Goal: Information Seeking & Learning: Learn about a topic

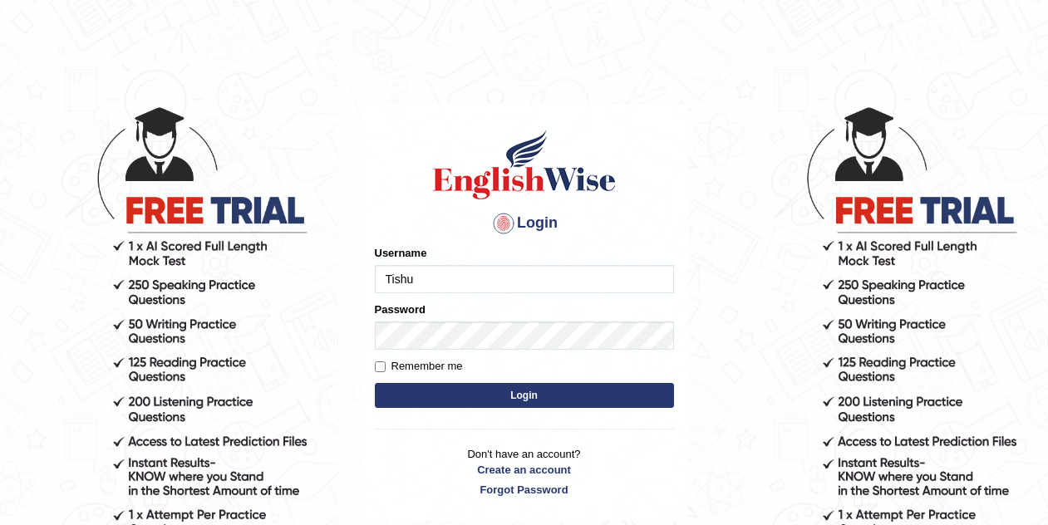
click at [508, 393] on button "Login" at bounding box center [524, 395] width 299 height 25
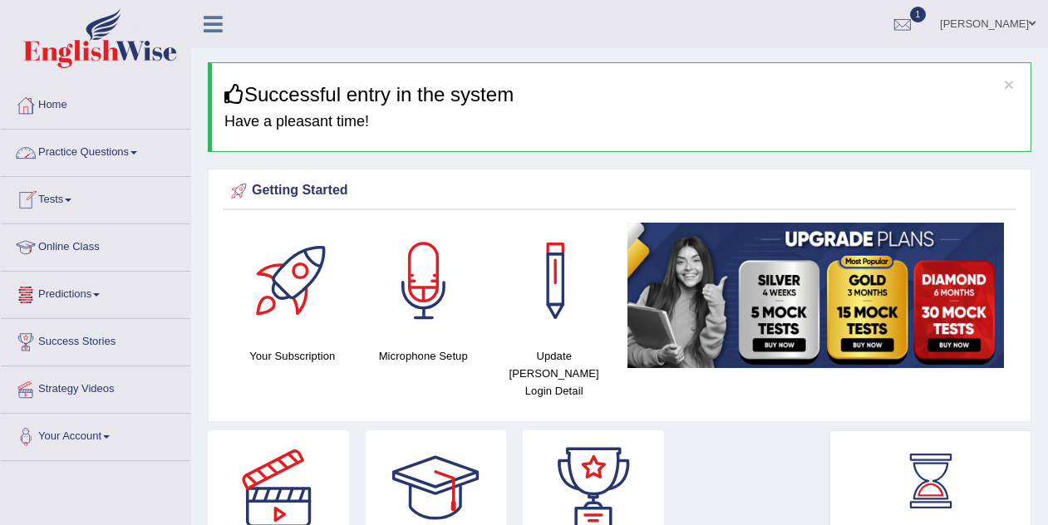
click at [124, 154] on link "Practice Questions" at bounding box center [95, 151] width 189 height 42
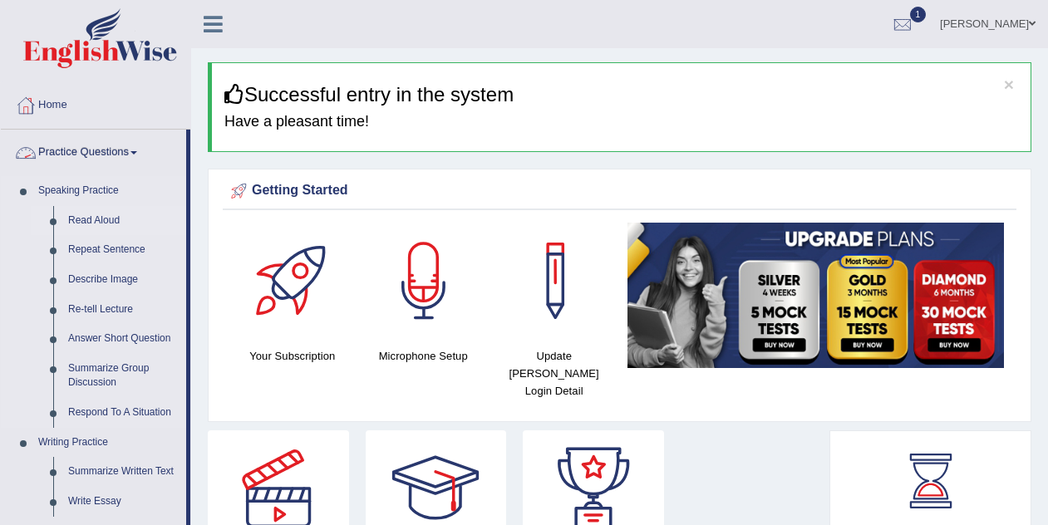
click at [88, 220] on link "Read Aloud" at bounding box center [123, 221] width 125 height 30
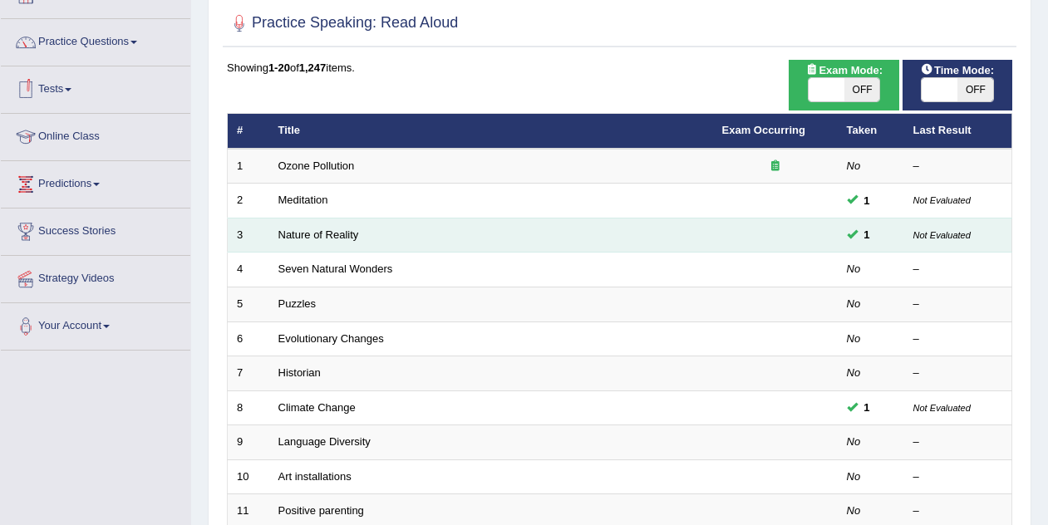
scroll to position [128, 0]
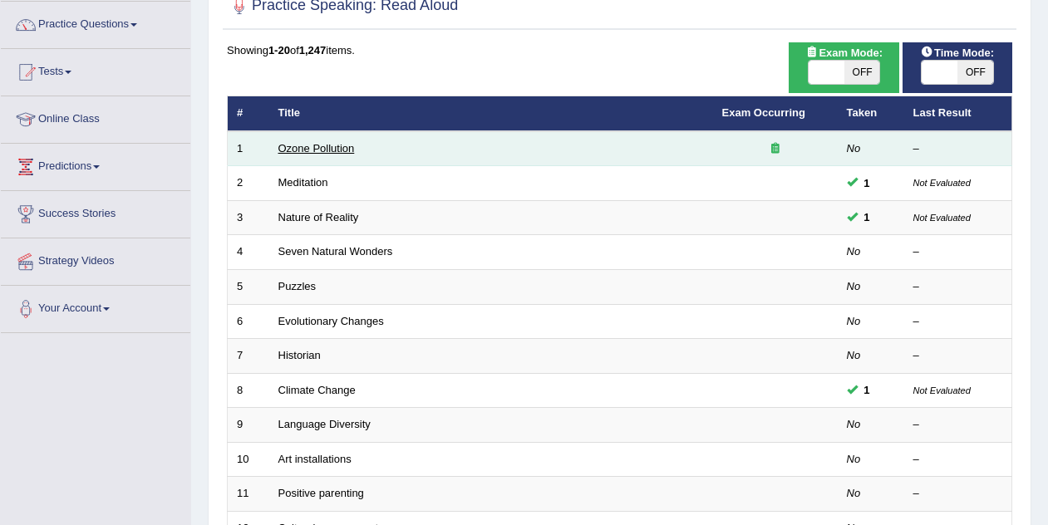
click at [321, 154] on link "Ozone Pollution" at bounding box center [316, 148] width 76 height 12
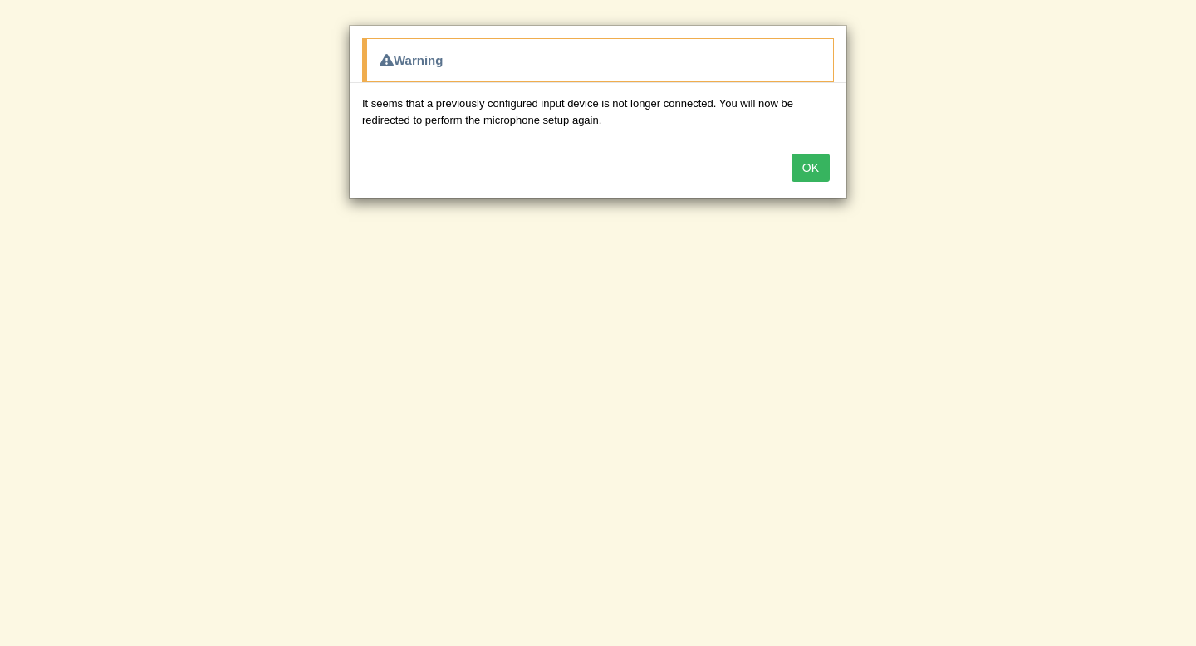
click at [807, 169] on button "OK" at bounding box center [811, 168] width 38 height 28
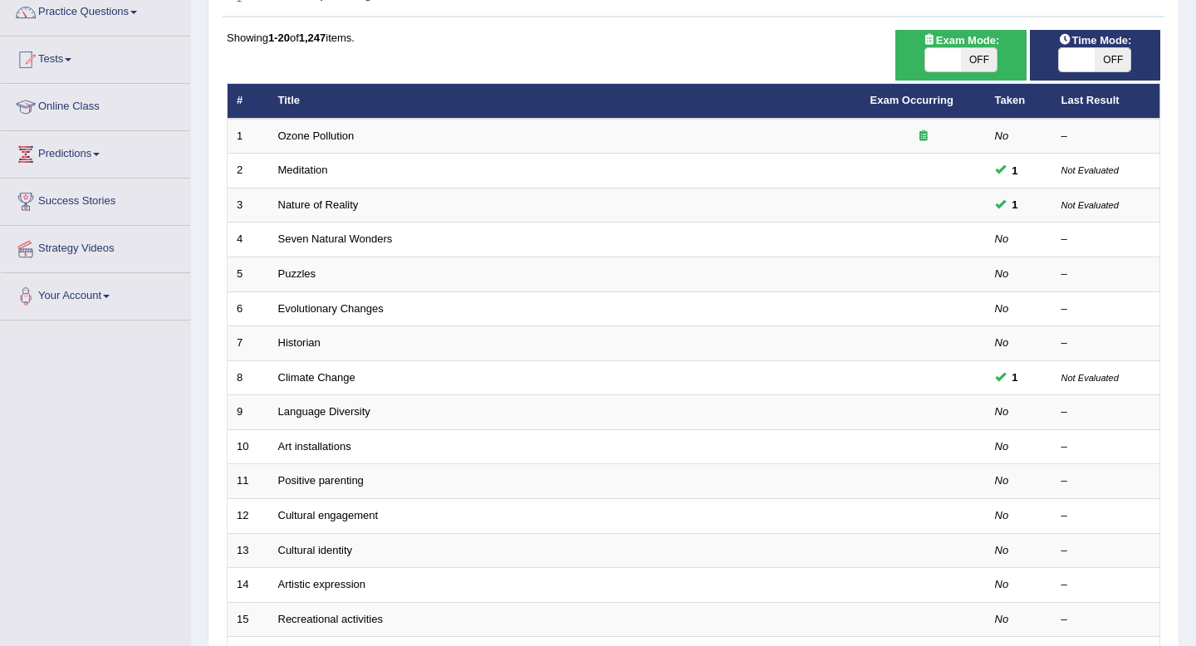
click at [980, 58] on span "OFF" at bounding box center [979, 59] width 36 height 23
checkbox input "true"
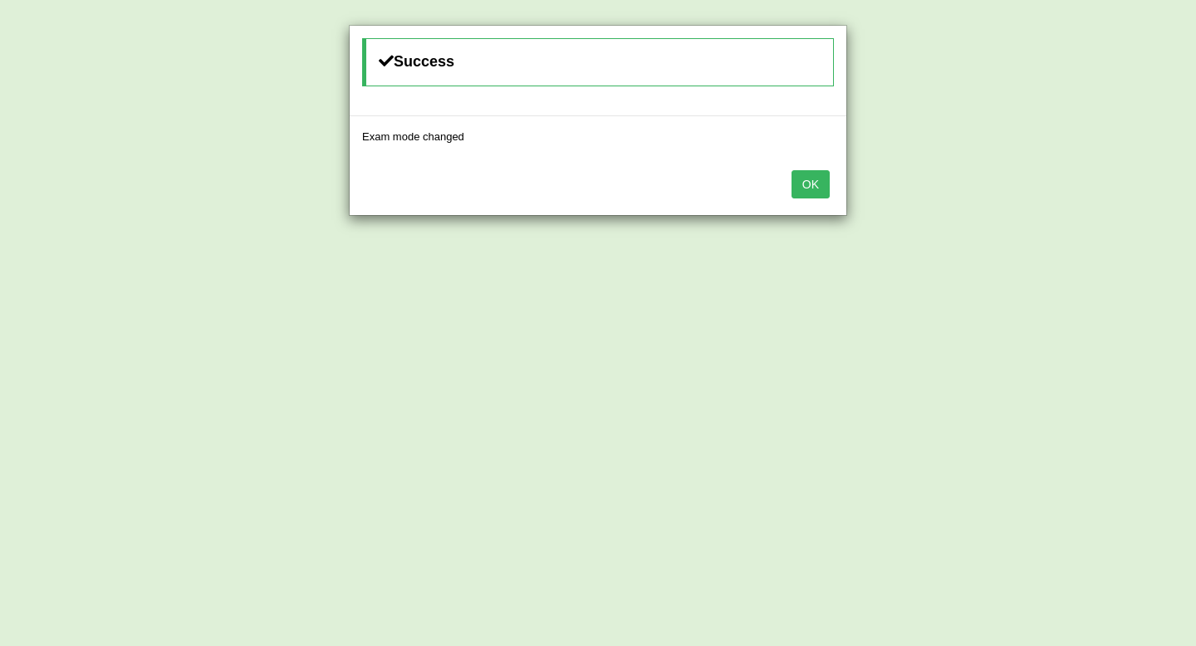
click at [804, 174] on button "OK" at bounding box center [811, 184] width 38 height 28
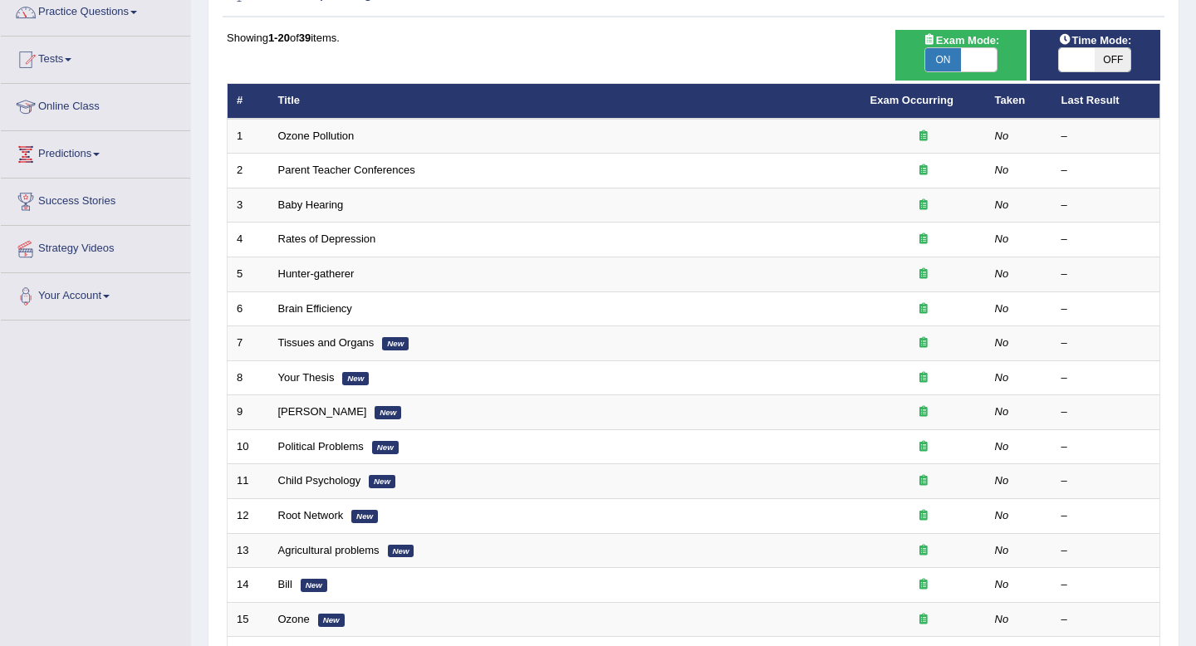
click at [1100, 51] on span "OFF" at bounding box center [1113, 59] width 36 height 23
checkbox input "true"
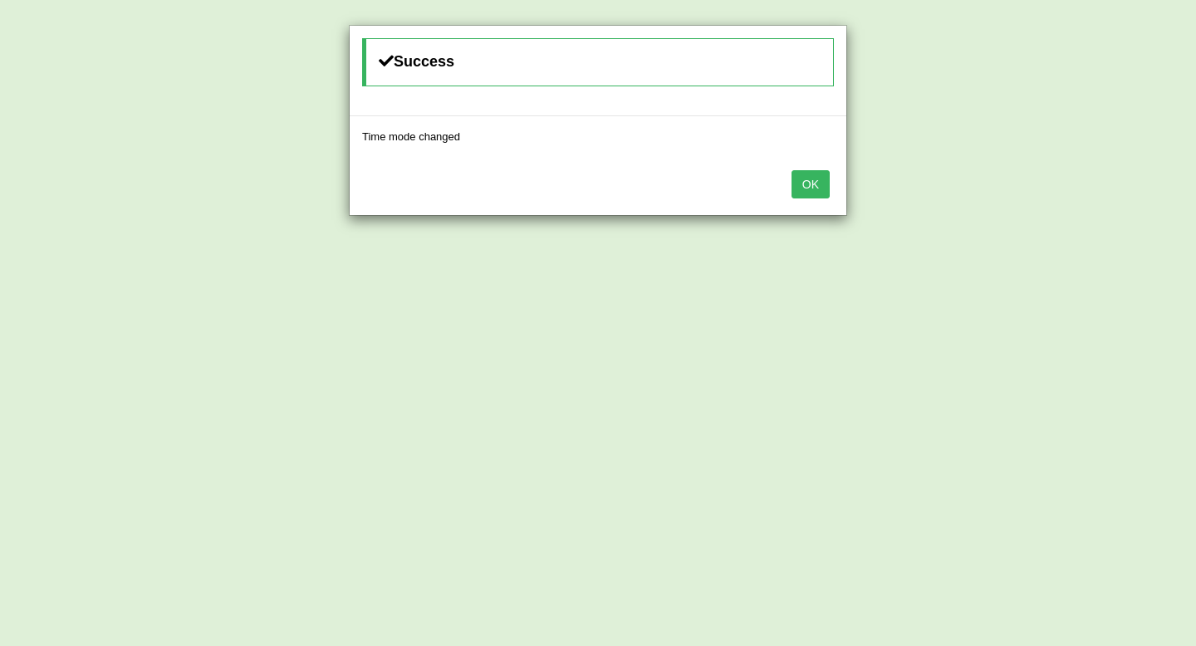
click at [804, 190] on button "OK" at bounding box center [811, 184] width 38 height 28
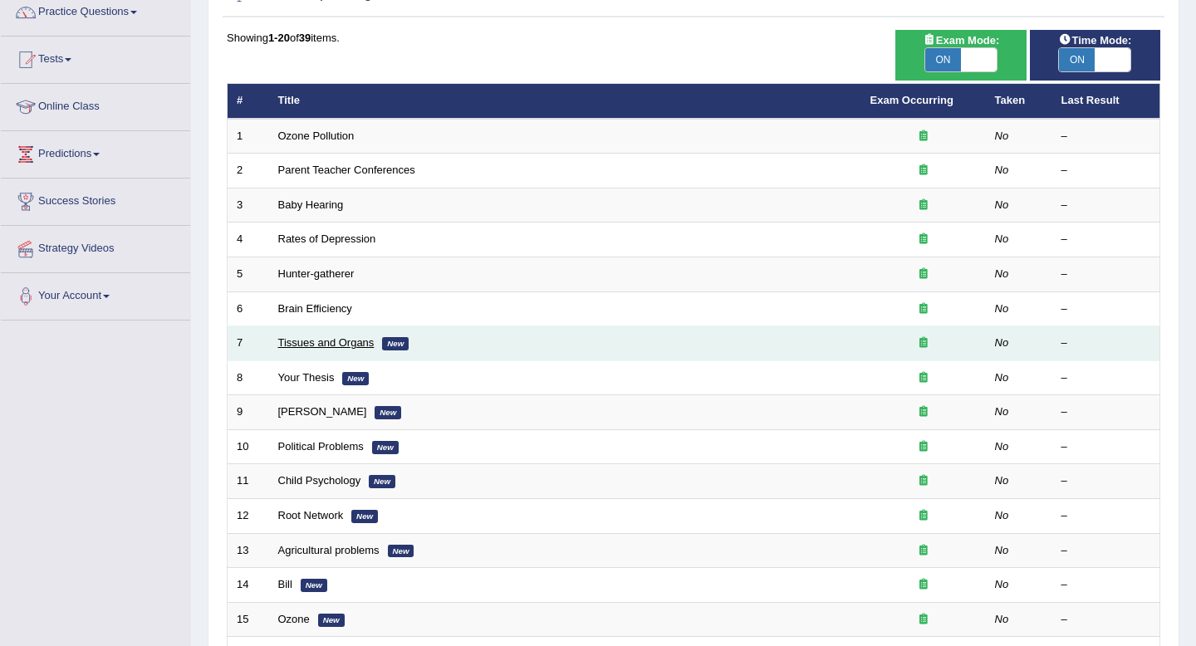
click at [346, 344] on link "Tissues and Organs" at bounding box center [326, 342] width 96 height 12
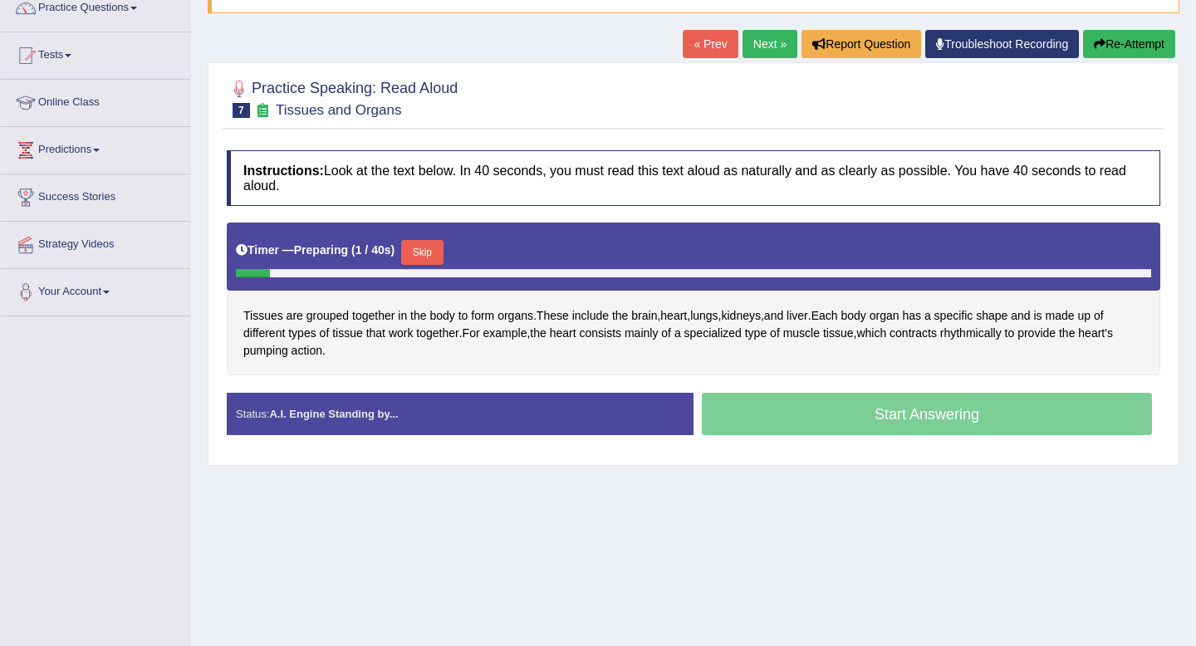
scroll to position [150, 0]
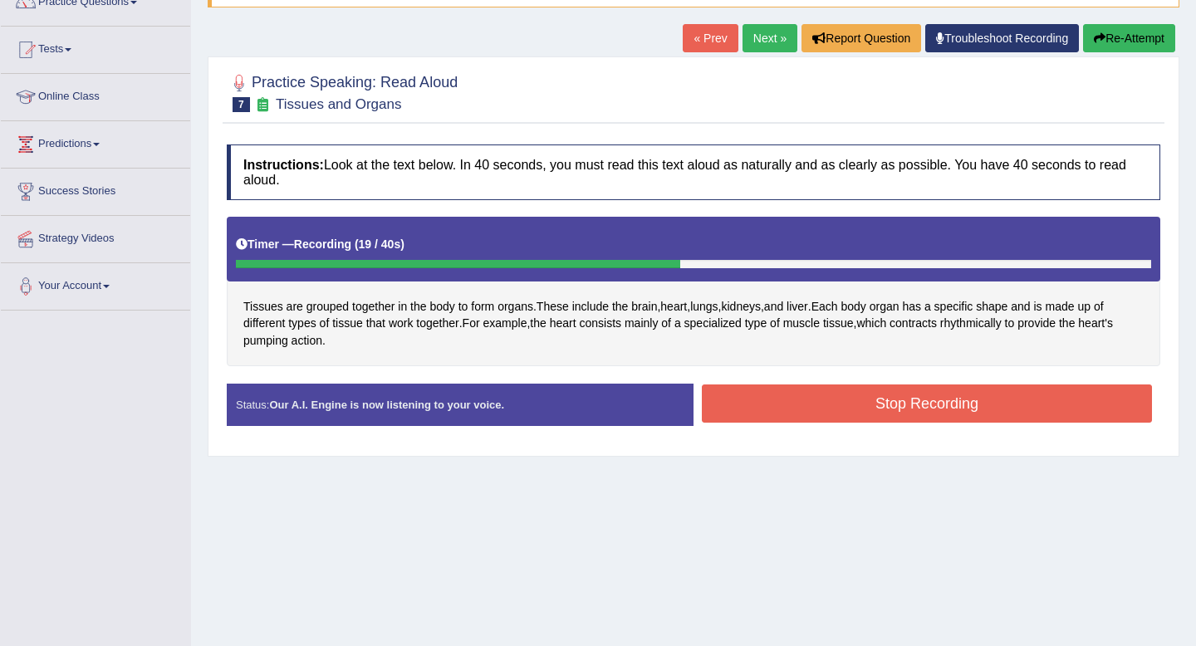
click at [923, 422] on button "Stop Recording" at bounding box center [927, 404] width 450 height 38
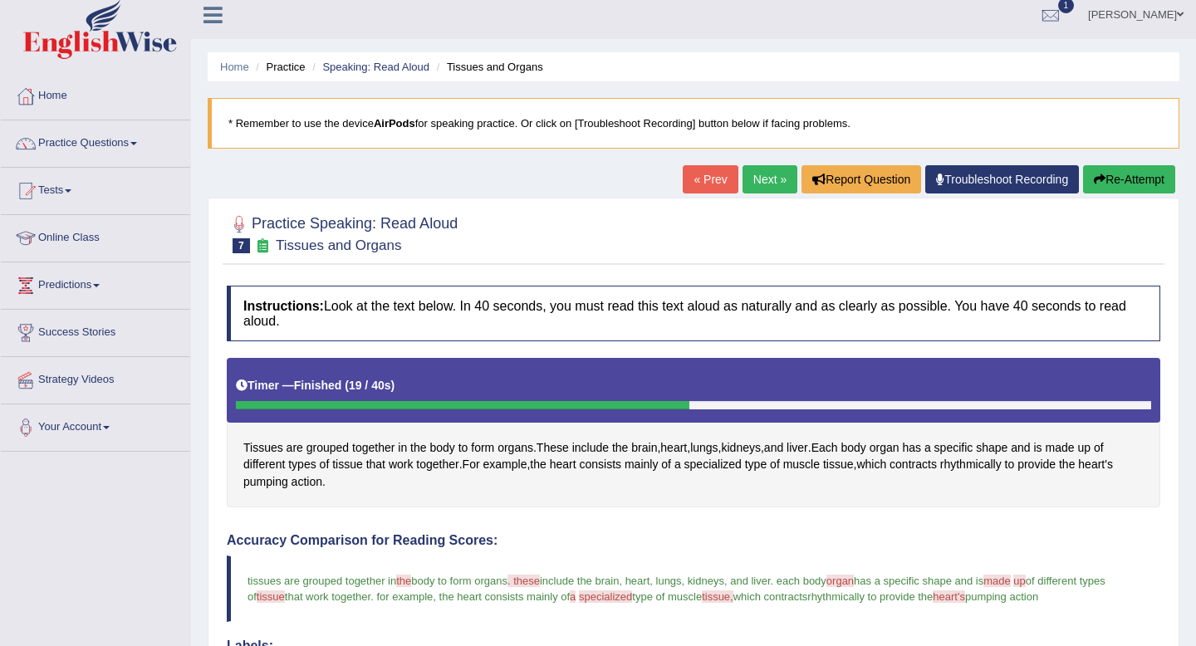
scroll to position [0, 0]
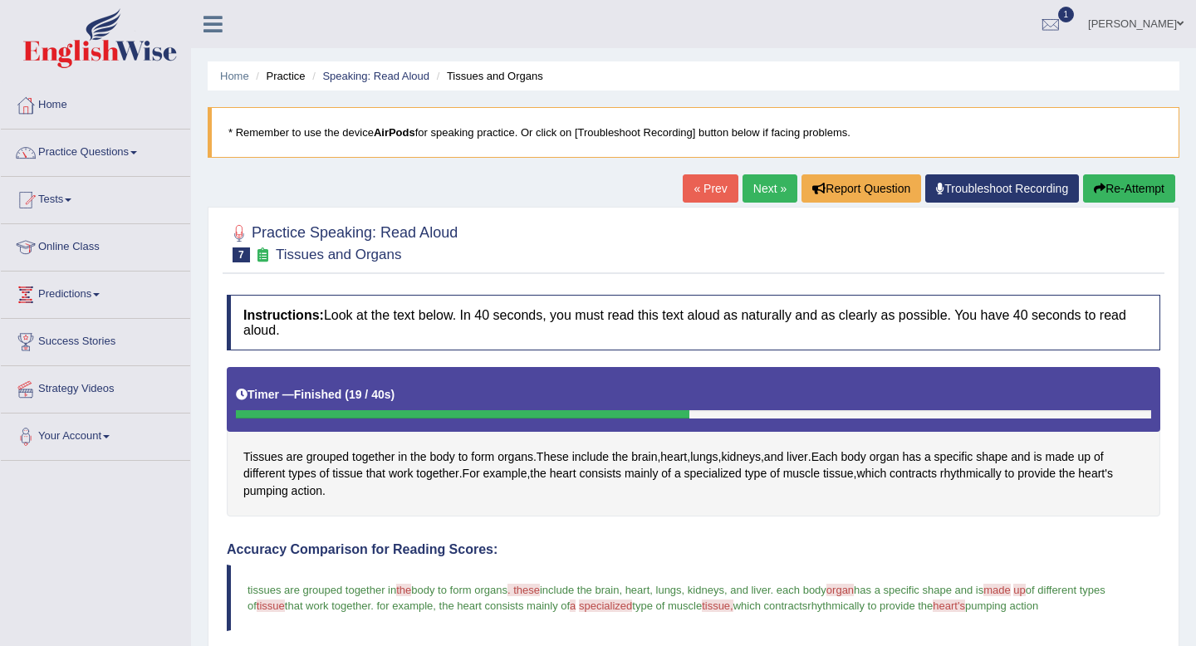
click at [745, 193] on link "Next »" at bounding box center [770, 188] width 55 height 28
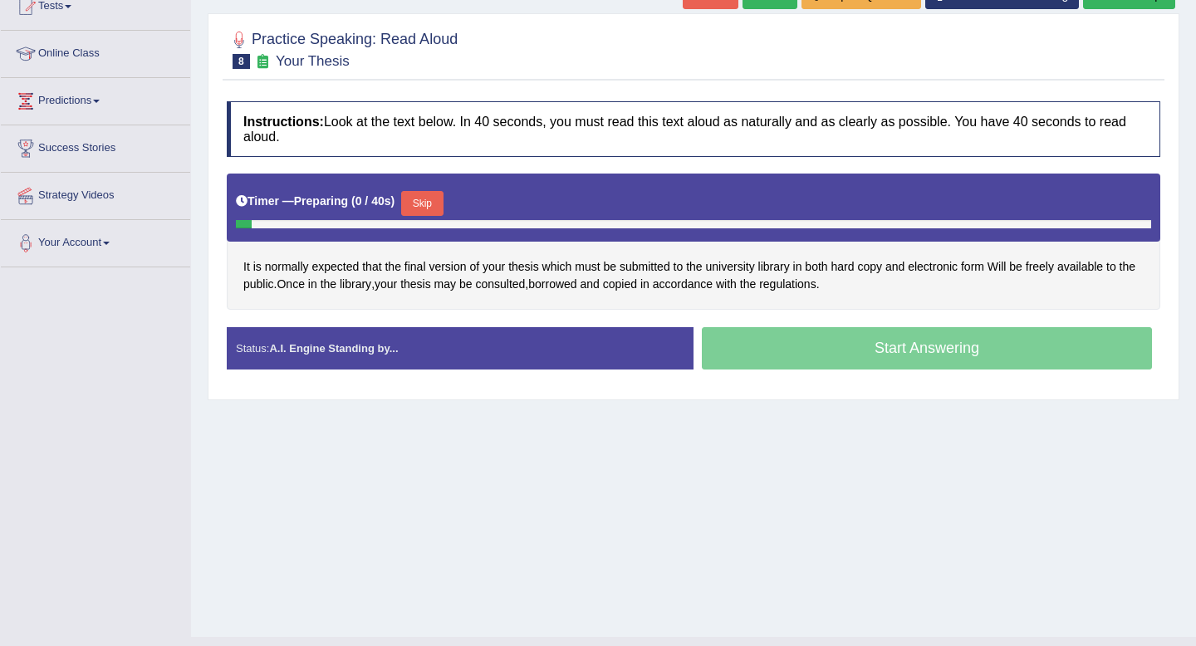
scroll to position [226, 0]
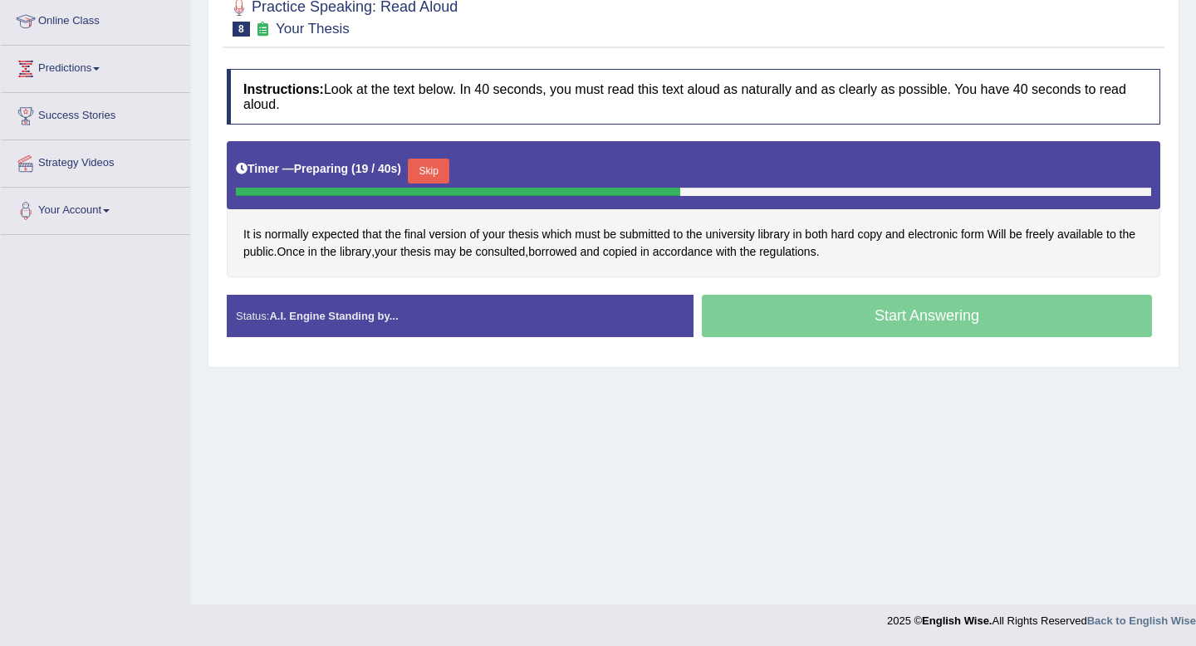
click at [427, 169] on button "Skip" at bounding box center [429, 171] width 42 height 25
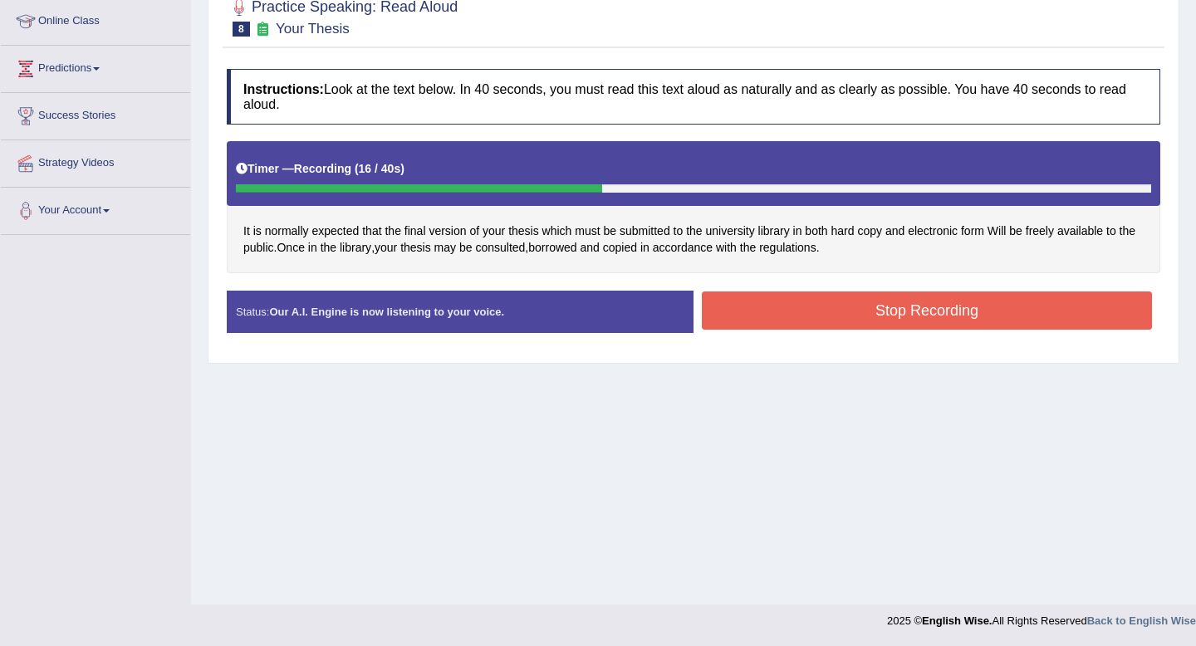
click at [850, 308] on button "Stop Recording" at bounding box center [927, 311] width 450 height 38
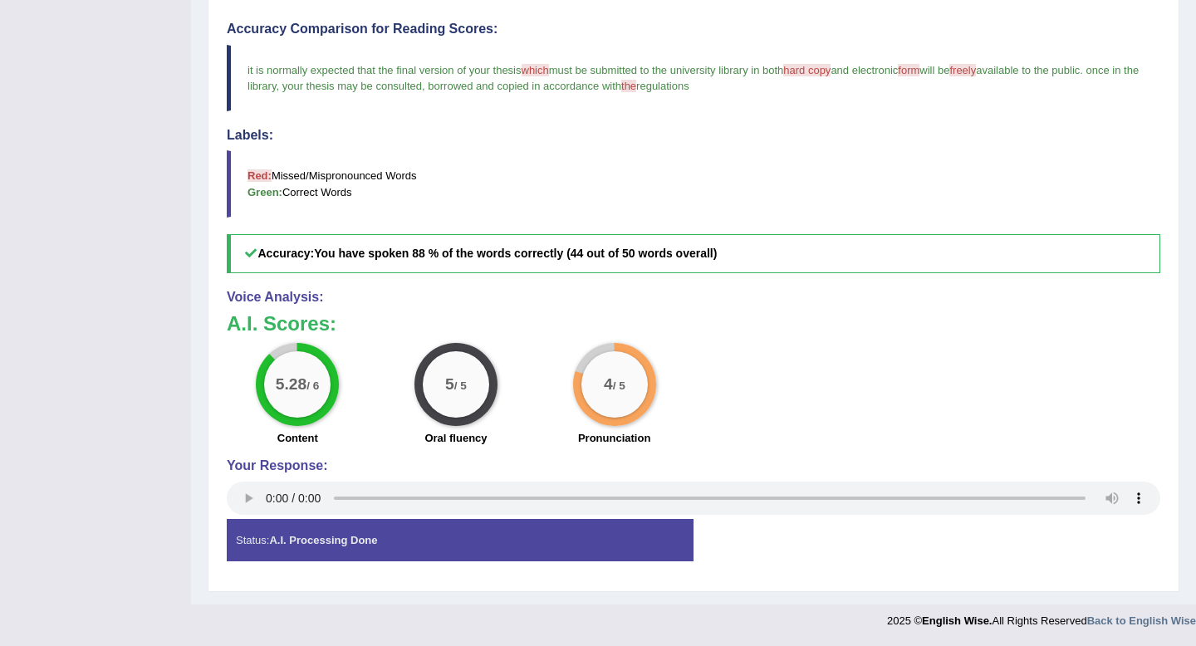
scroll to position [0, 0]
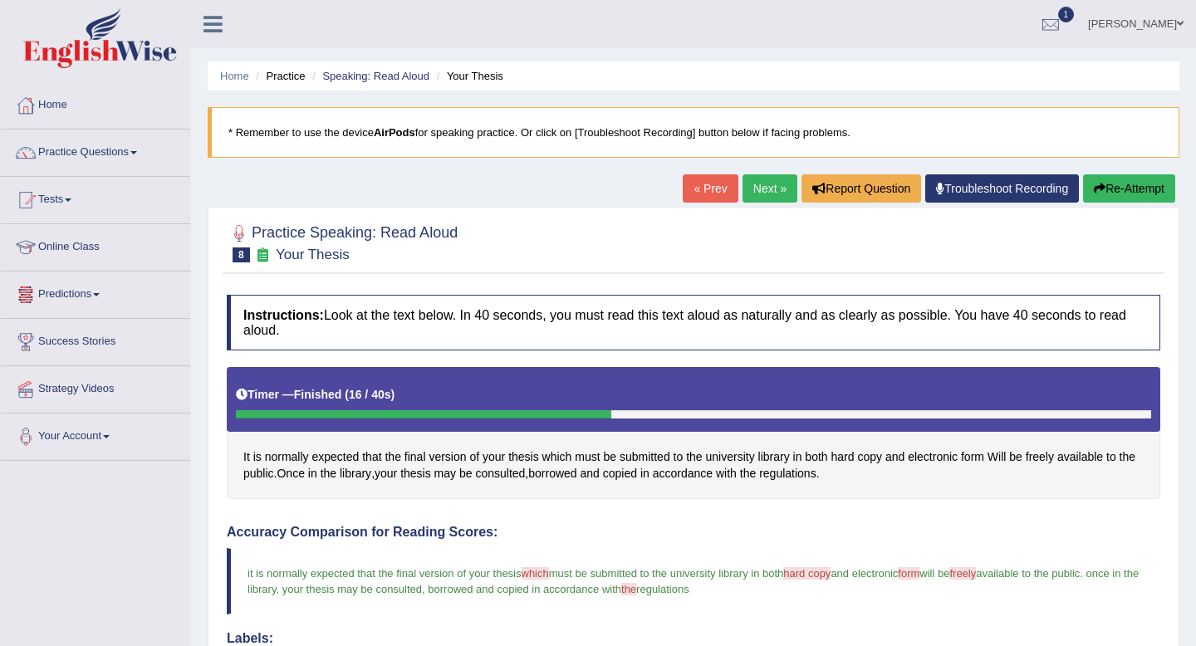
click at [773, 184] on link "Next »" at bounding box center [770, 188] width 55 height 28
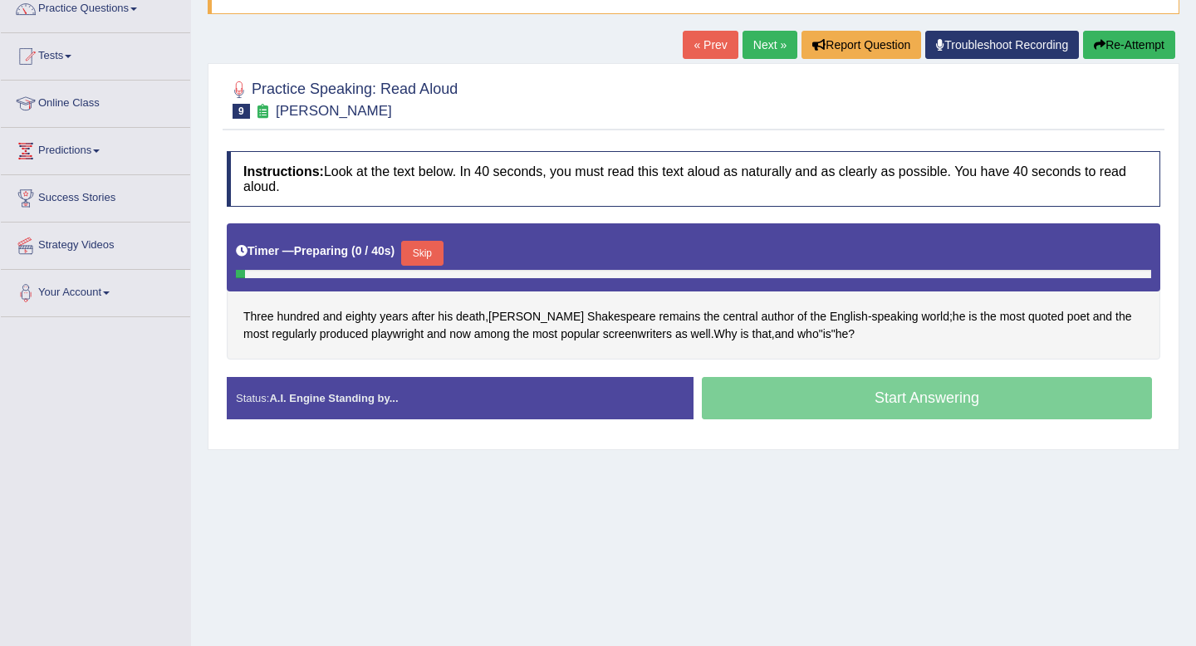
scroll to position [156, 0]
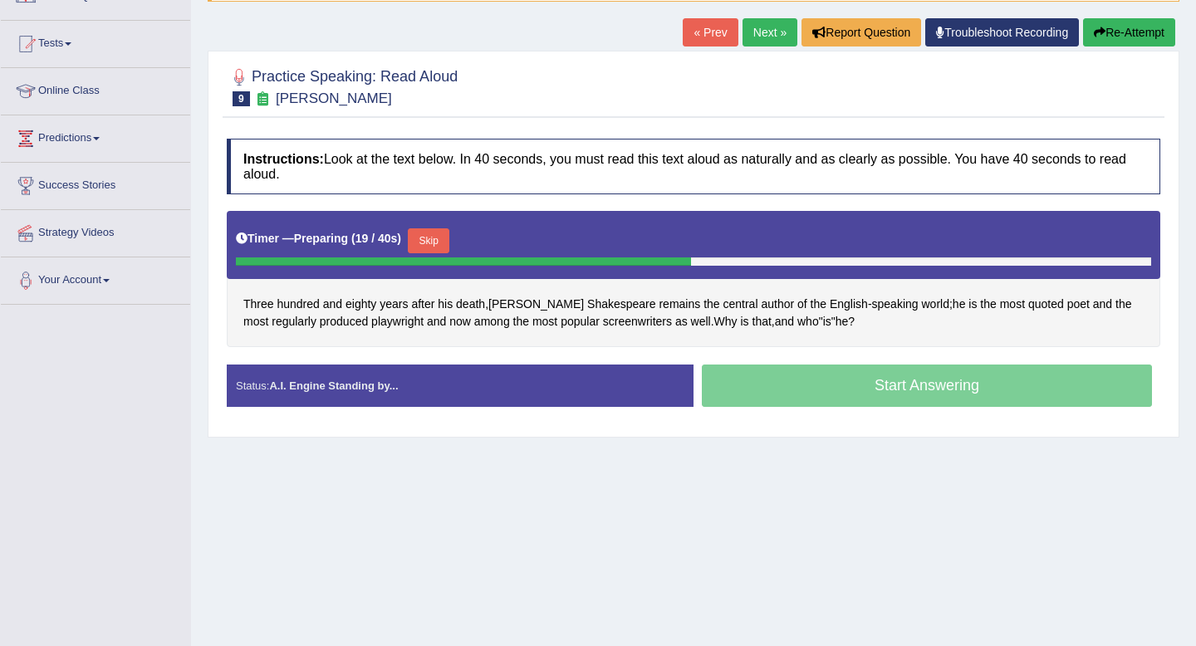
click at [438, 243] on button "Skip" at bounding box center [429, 240] width 42 height 25
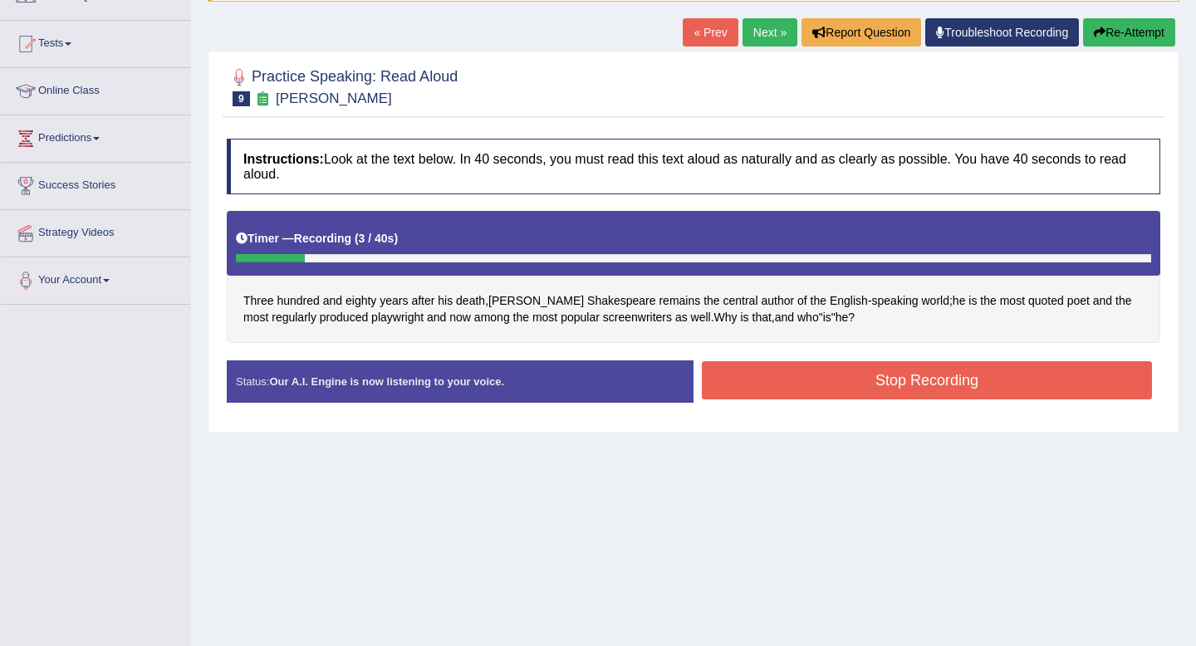
click at [847, 388] on button "Stop Recording" at bounding box center [927, 380] width 450 height 38
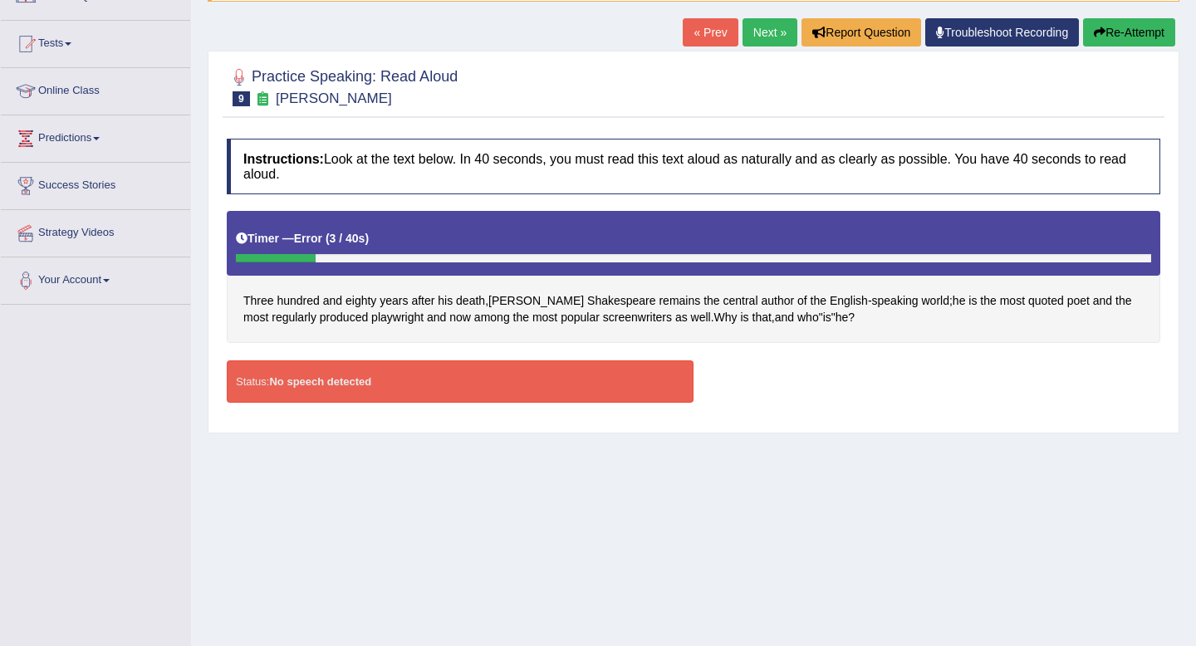
click at [1123, 34] on button "Re-Attempt" at bounding box center [1129, 32] width 92 height 28
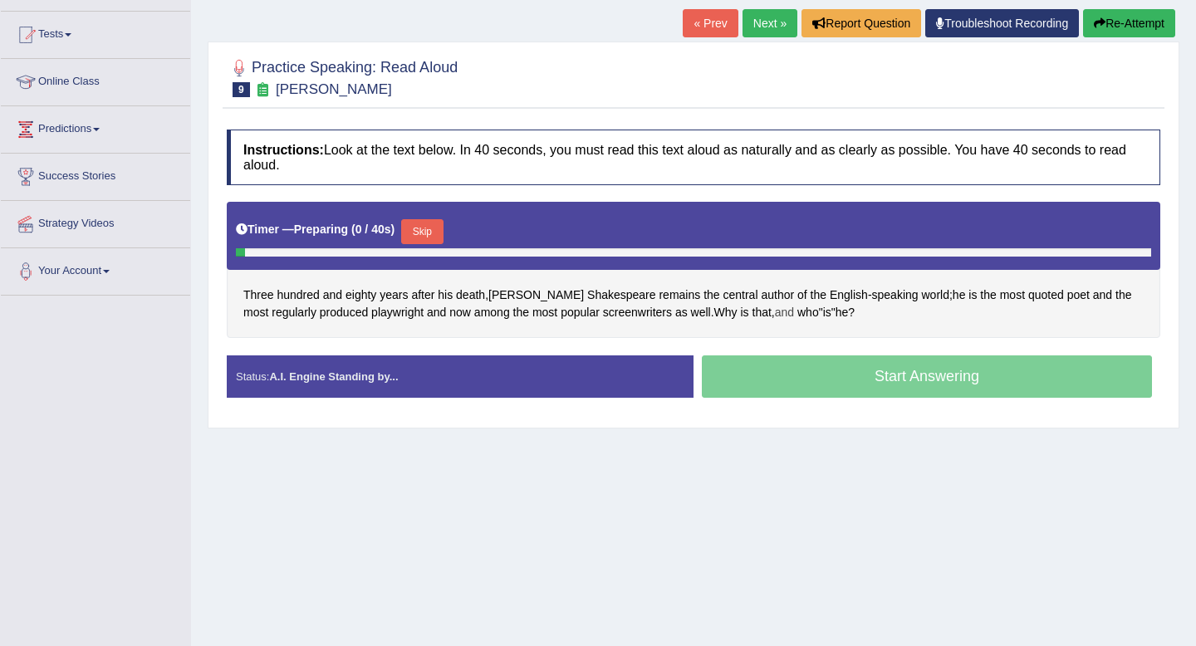
scroll to position [156, 0]
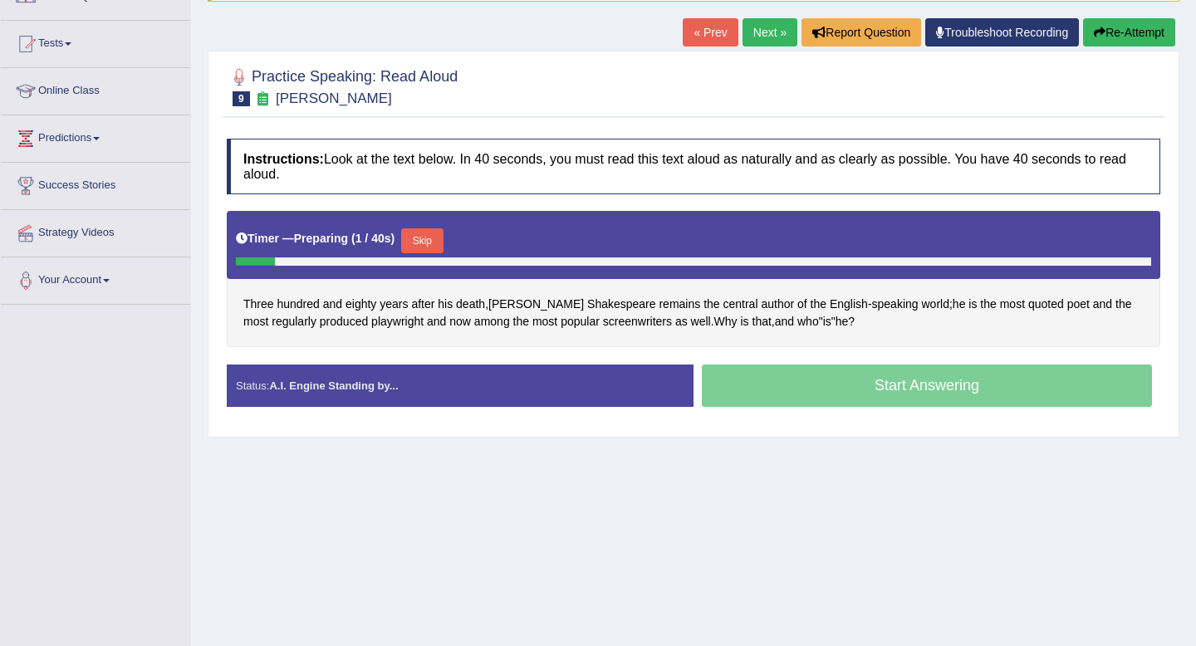
click at [428, 239] on button "Skip" at bounding box center [422, 240] width 42 height 25
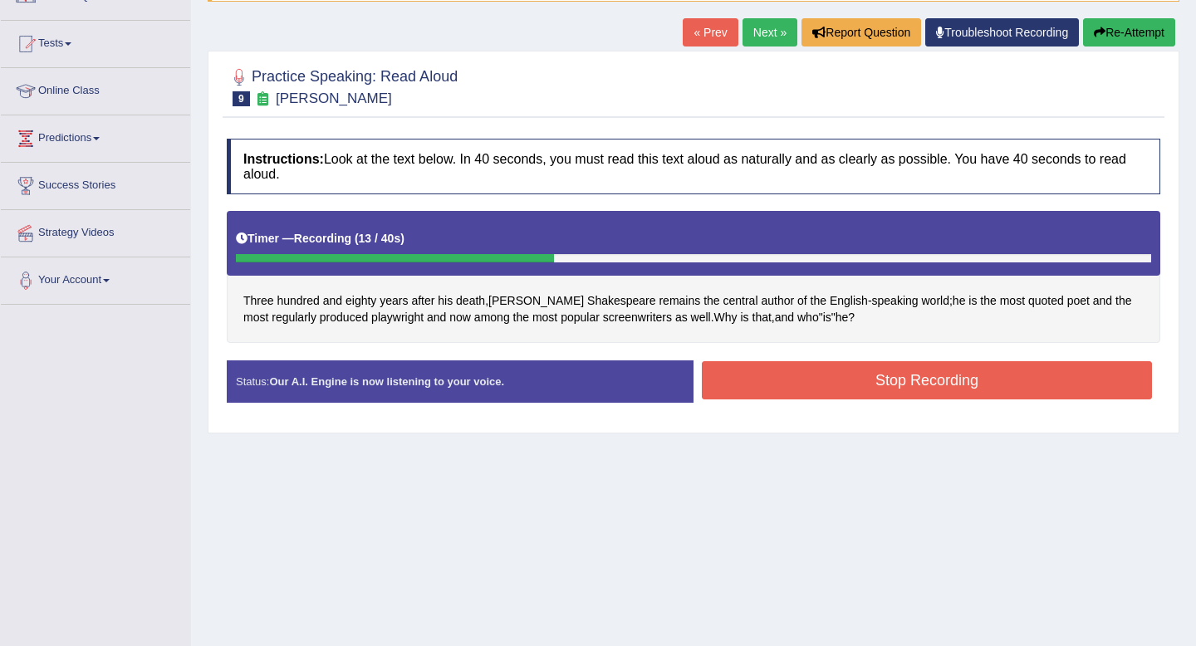
click at [787, 376] on button "Stop Recording" at bounding box center [927, 380] width 450 height 38
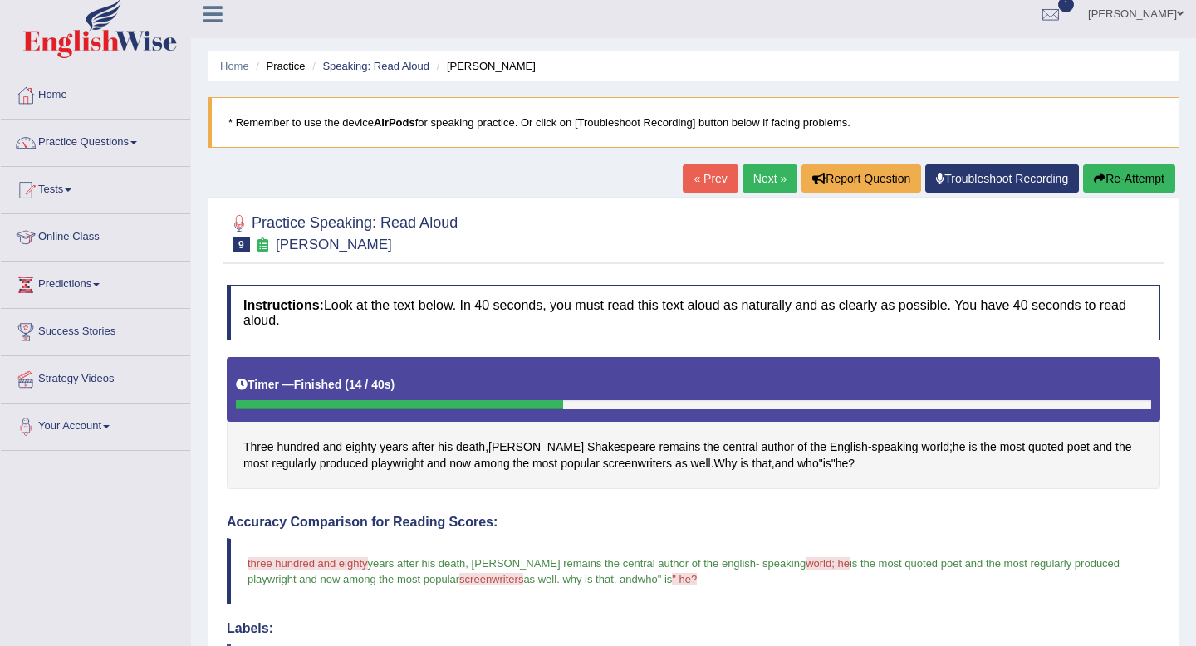
scroll to position [0, 0]
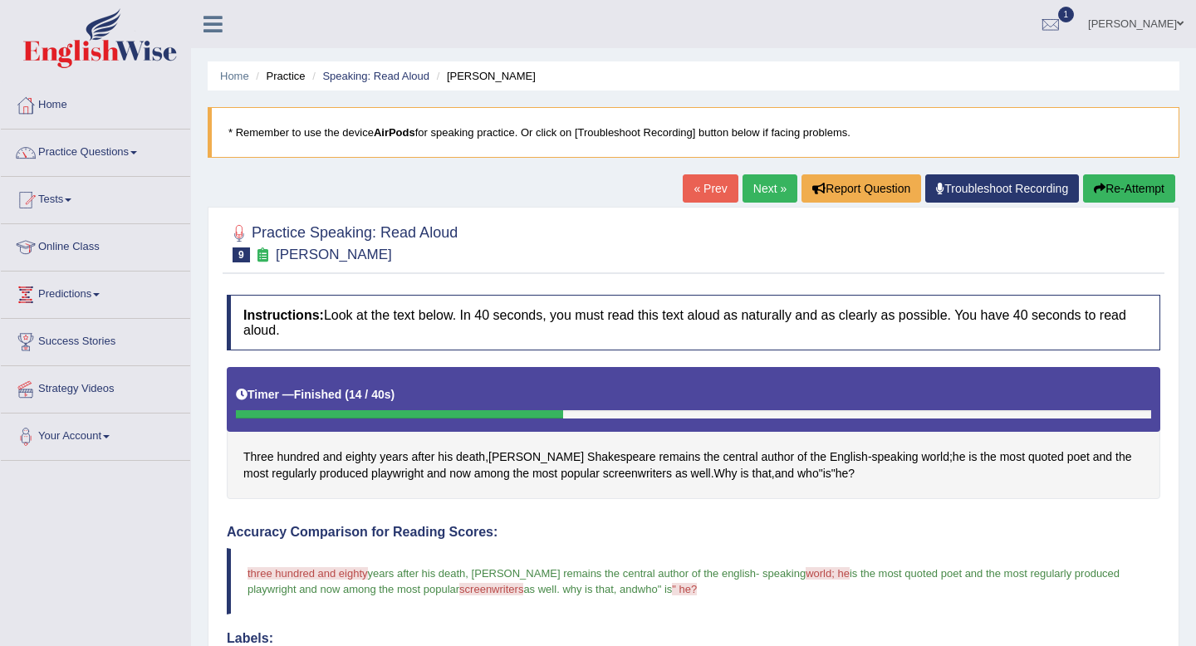
click at [753, 183] on link "Next »" at bounding box center [770, 188] width 55 height 28
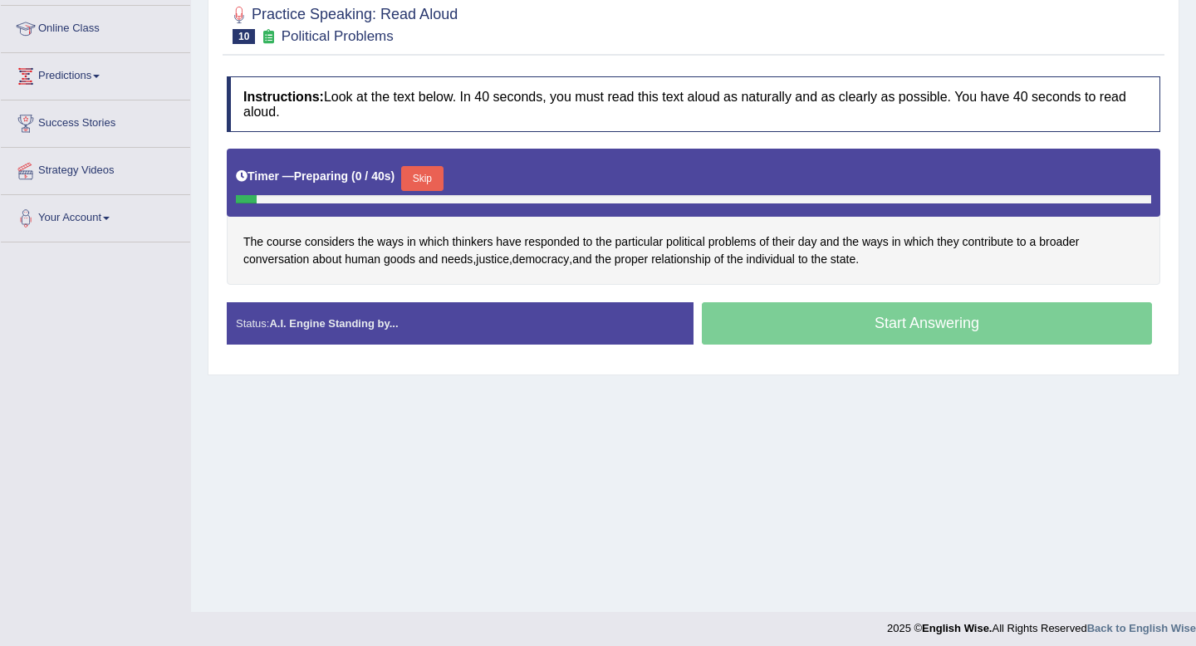
scroll to position [221, 0]
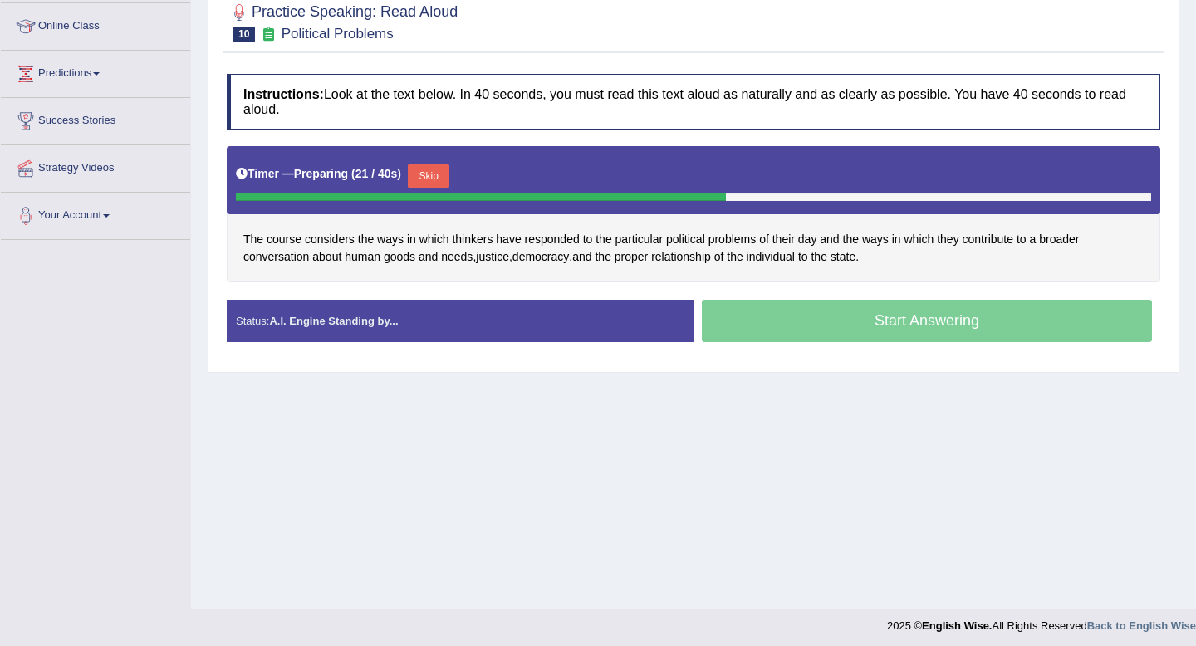
click at [434, 175] on button "Skip" at bounding box center [429, 176] width 42 height 25
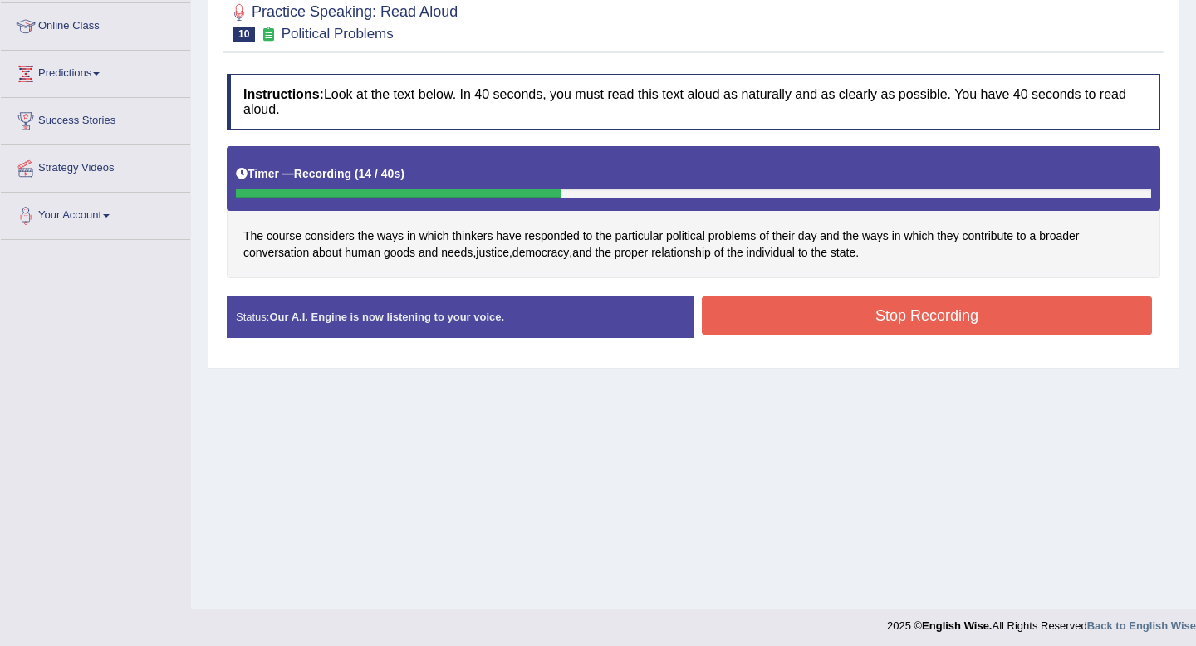
click at [832, 326] on button "Stop Recording" at bounding box center [927, 316] width 450 height 38
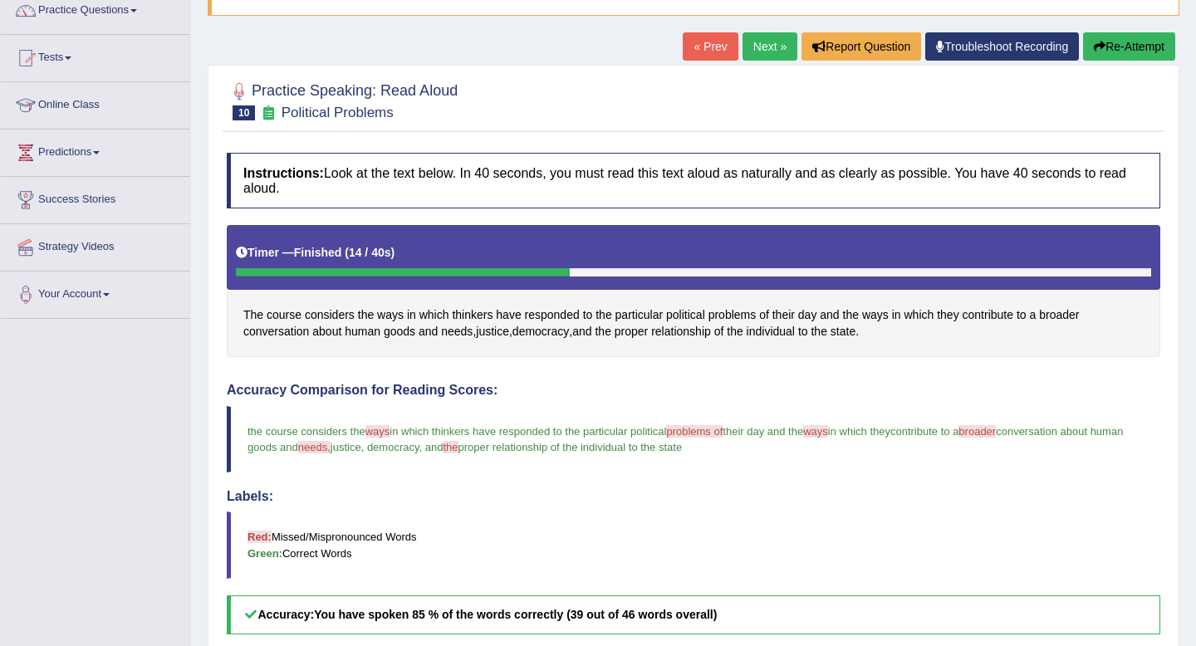
scroll to position [138, 0]
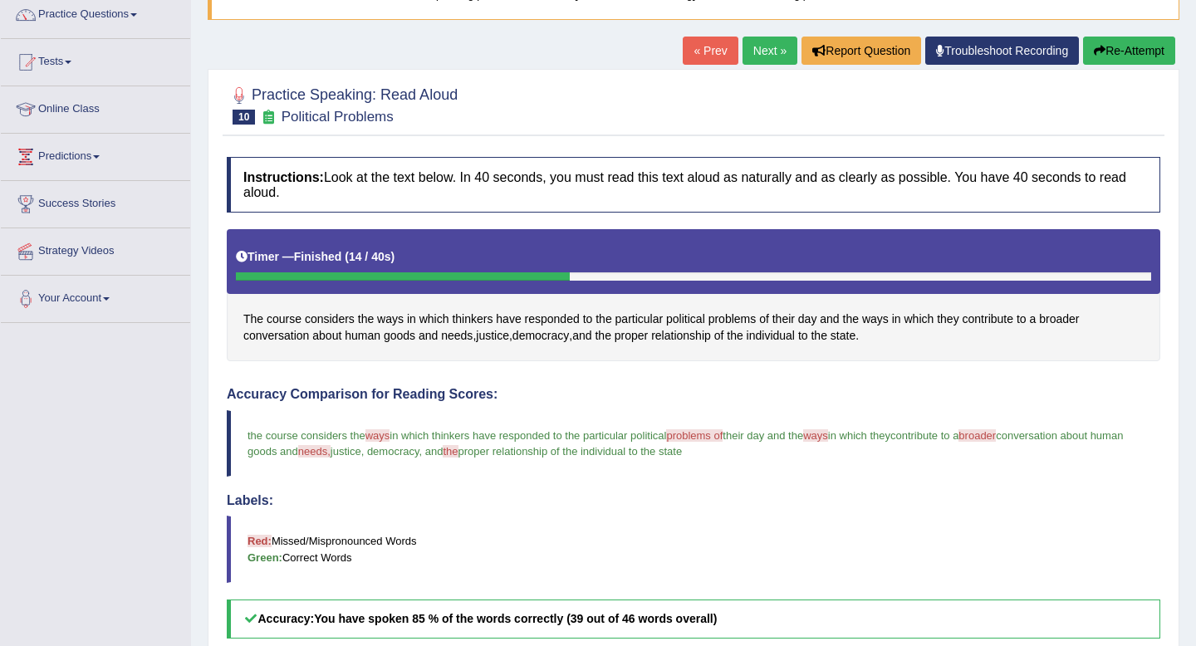
click at [762, 51] on link "Next »" at bounding box center [770, 51] width 55 height 28
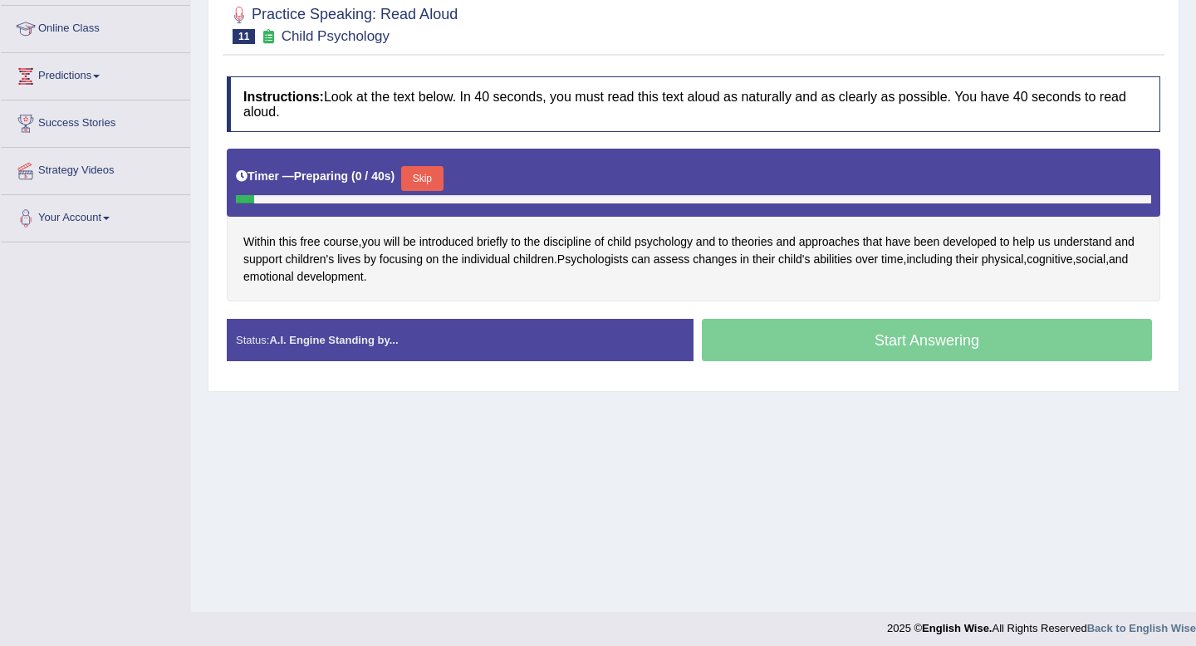
scroll to position [226, 0]
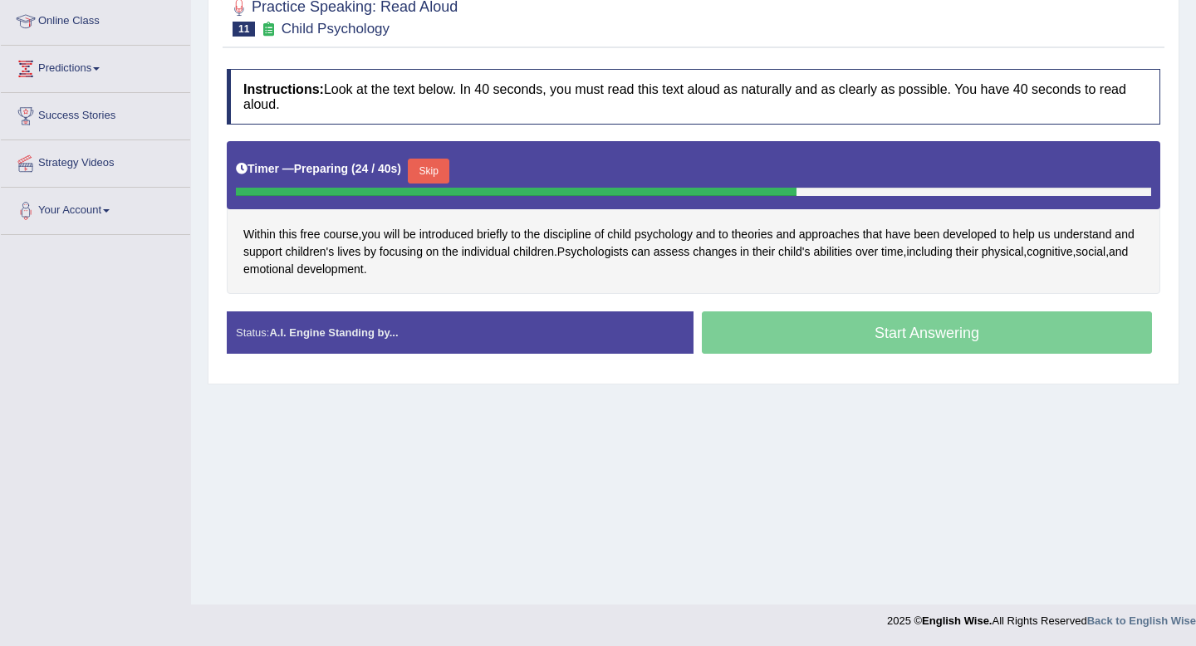
click at [447, 167] on button "Skip" at bounding box center [429, 171] width 42 height 25
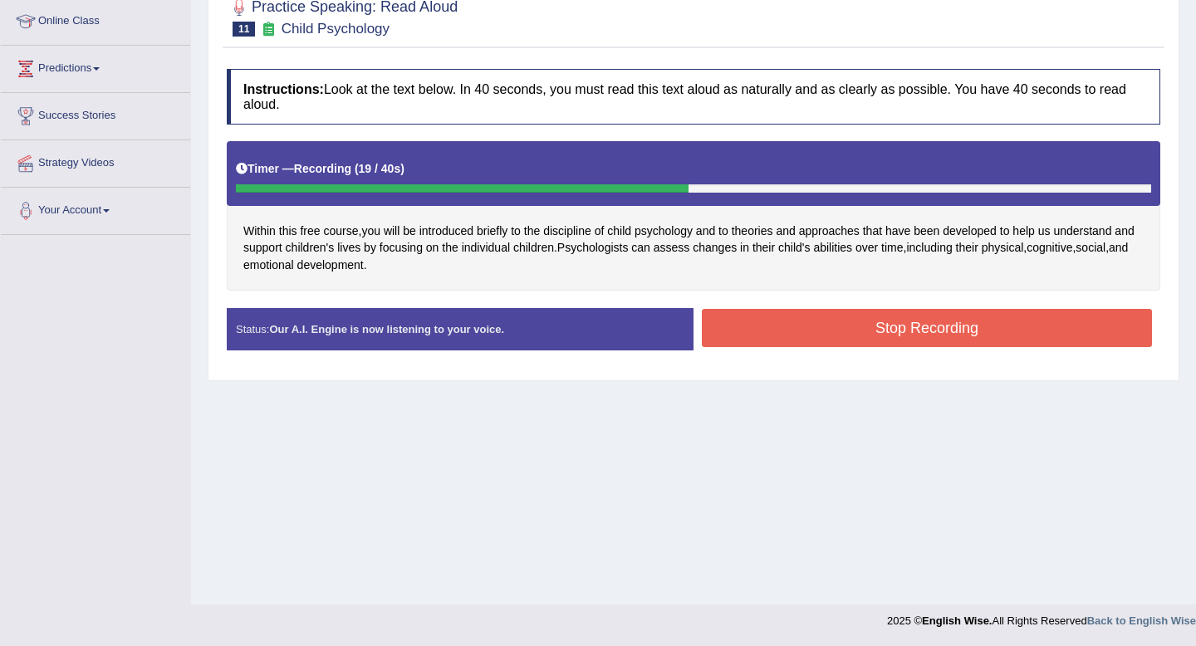
click at [795, 339] on button "Stop Recording" at bounding box center [927, 328] width 450 height 38
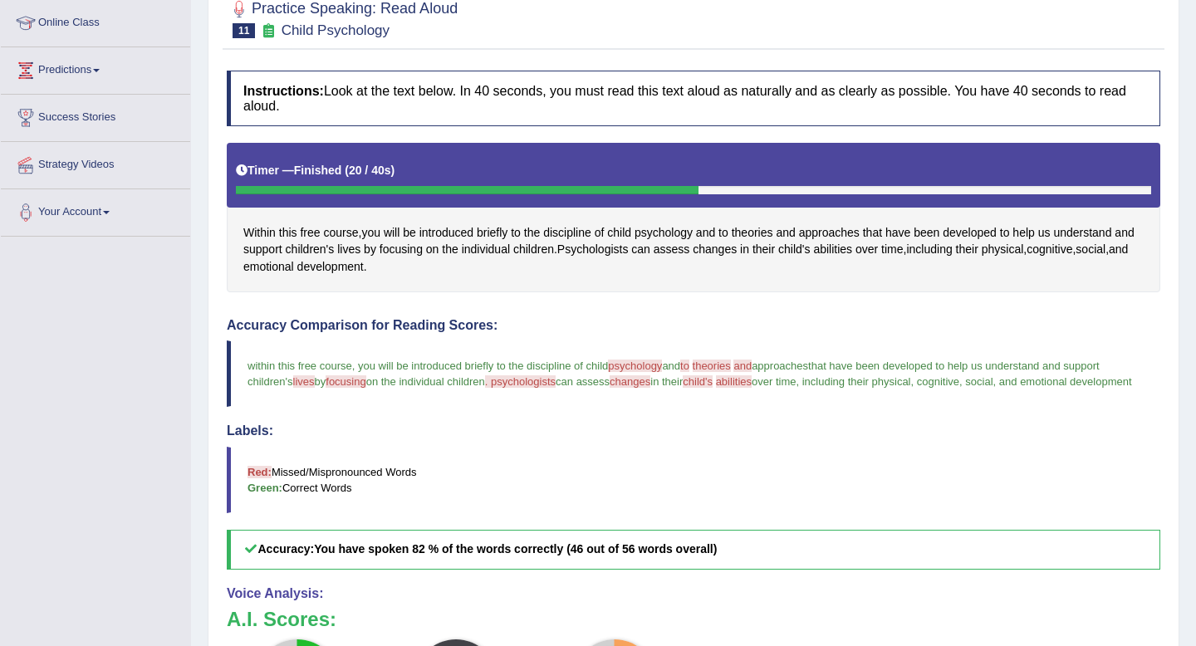
scroll to position [0, 0]
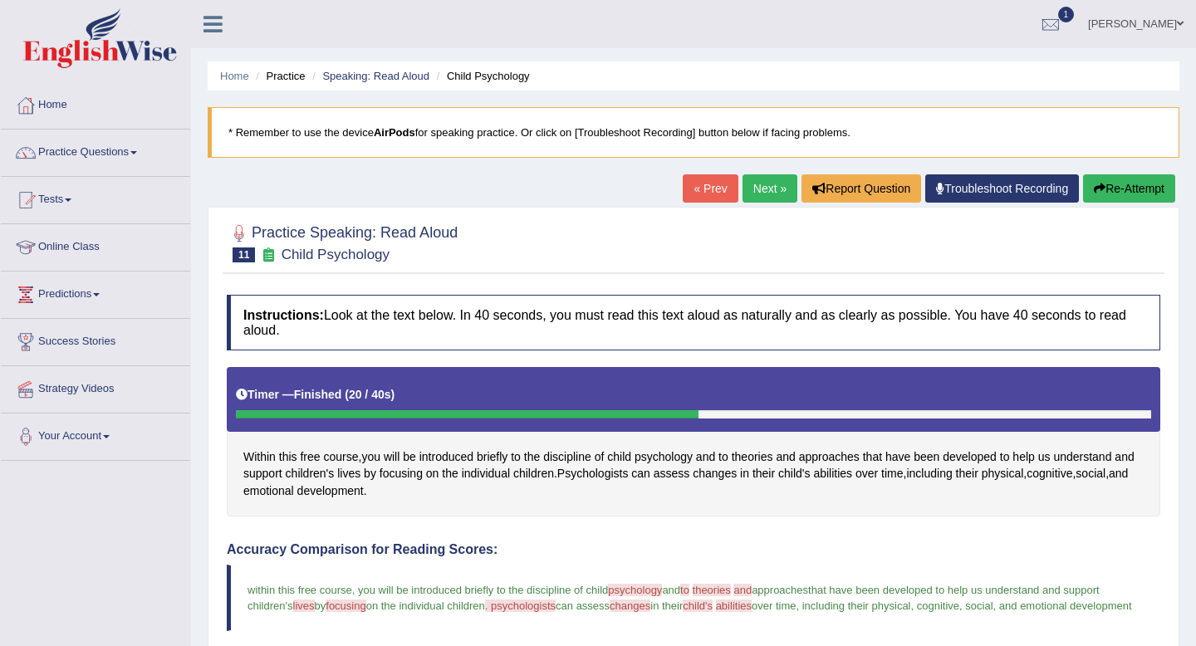
click at [766, 190] on link "Next »" at bounding box center [770, 188] width 55 height 28
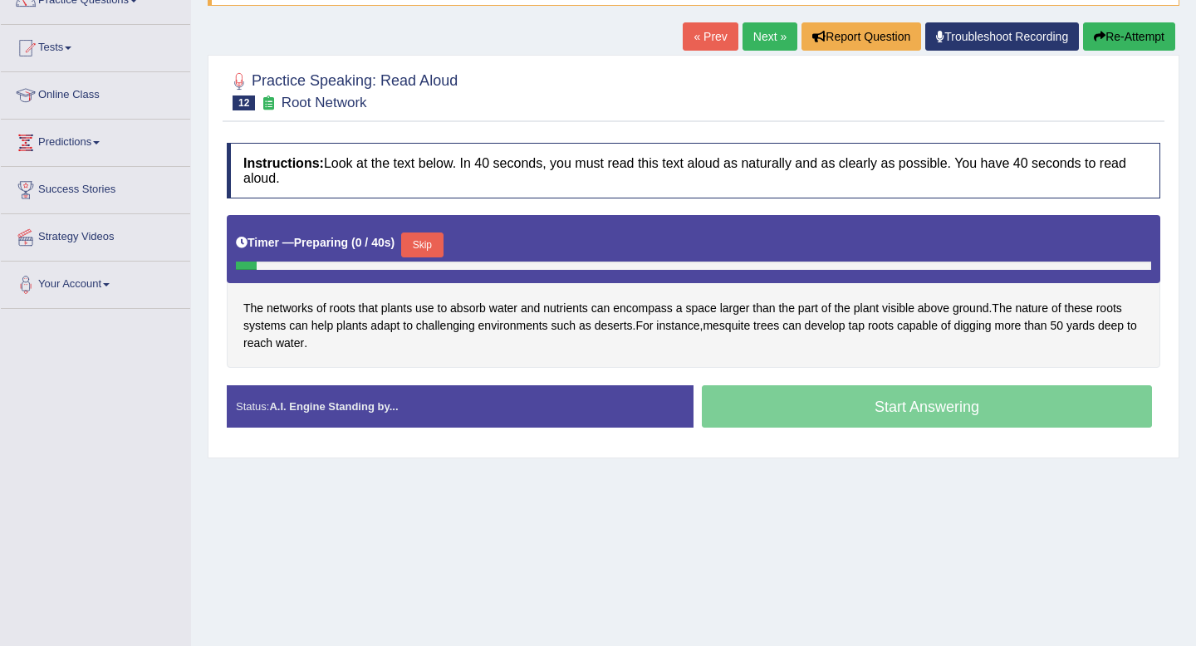
scroll to position [155, 0]
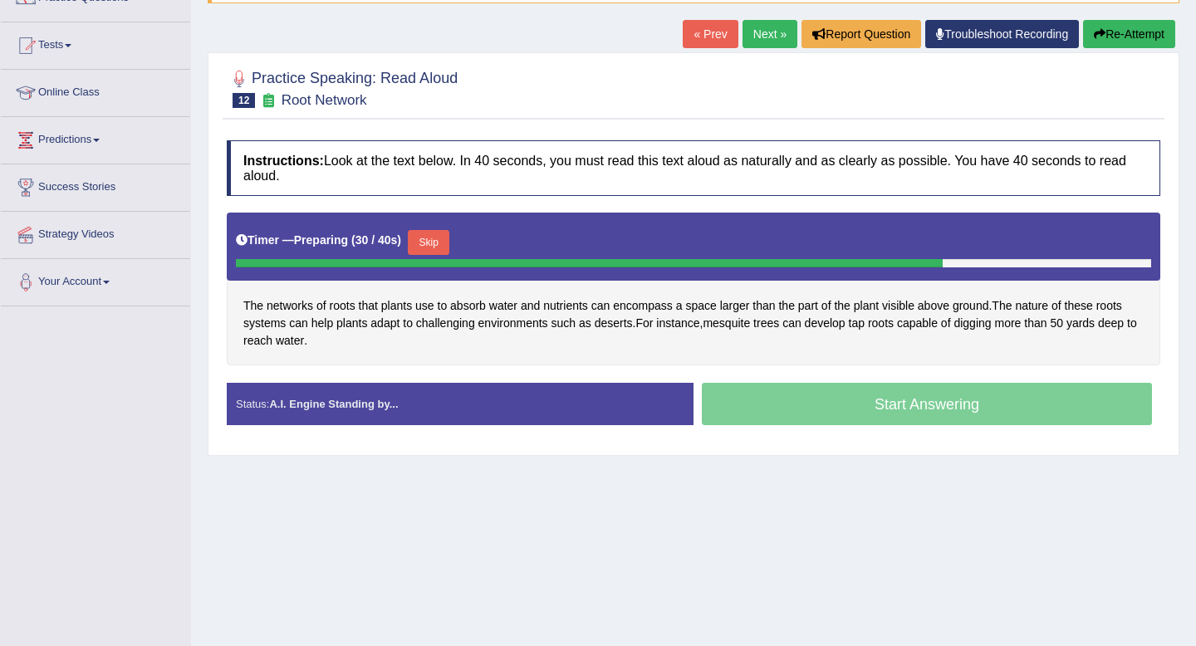
click at [440, 238] on button "Skip" at bounding box center [429, 242] width 42 height 25
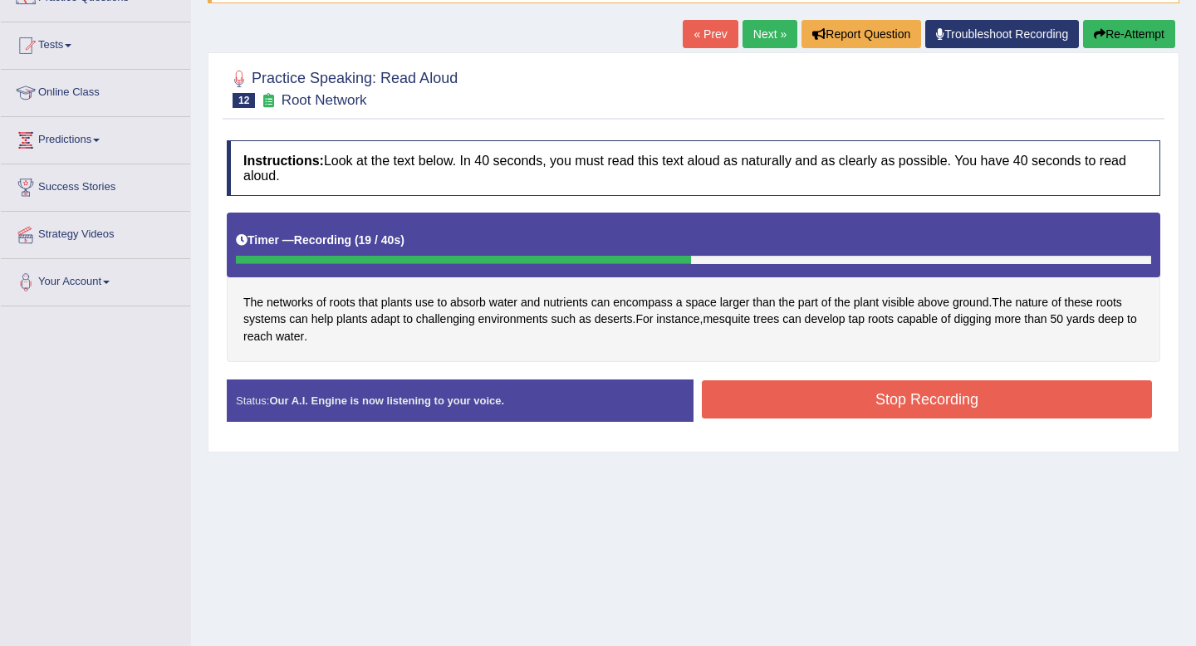
click at [797, 398] on button "Stop Recording" at bounding box center [927, 399] width 450 height 38
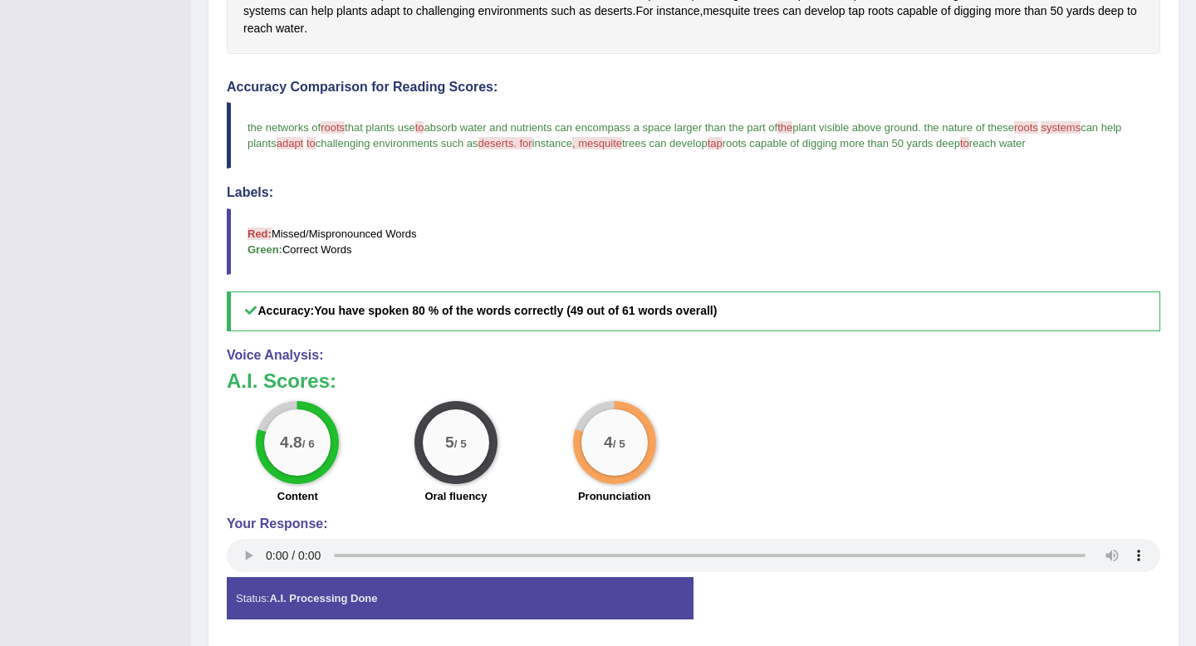
scroll to position [0, 0]
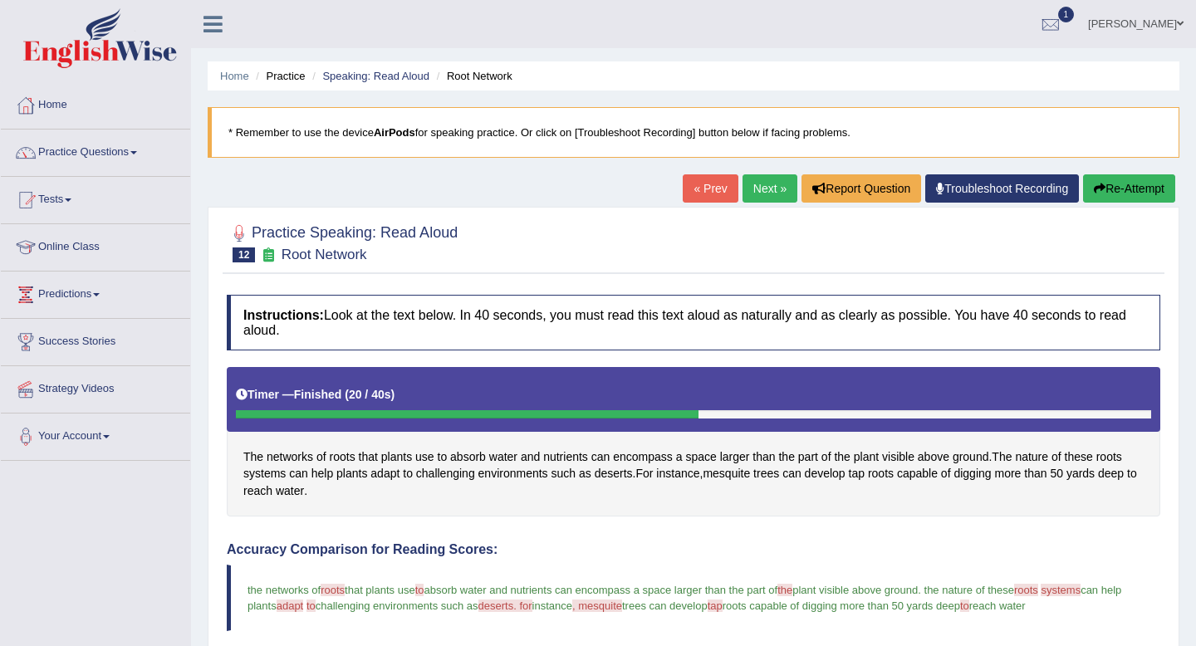
click at [751, 185] on link "Next »" at bounding box center [770, 188] width 55 height 28
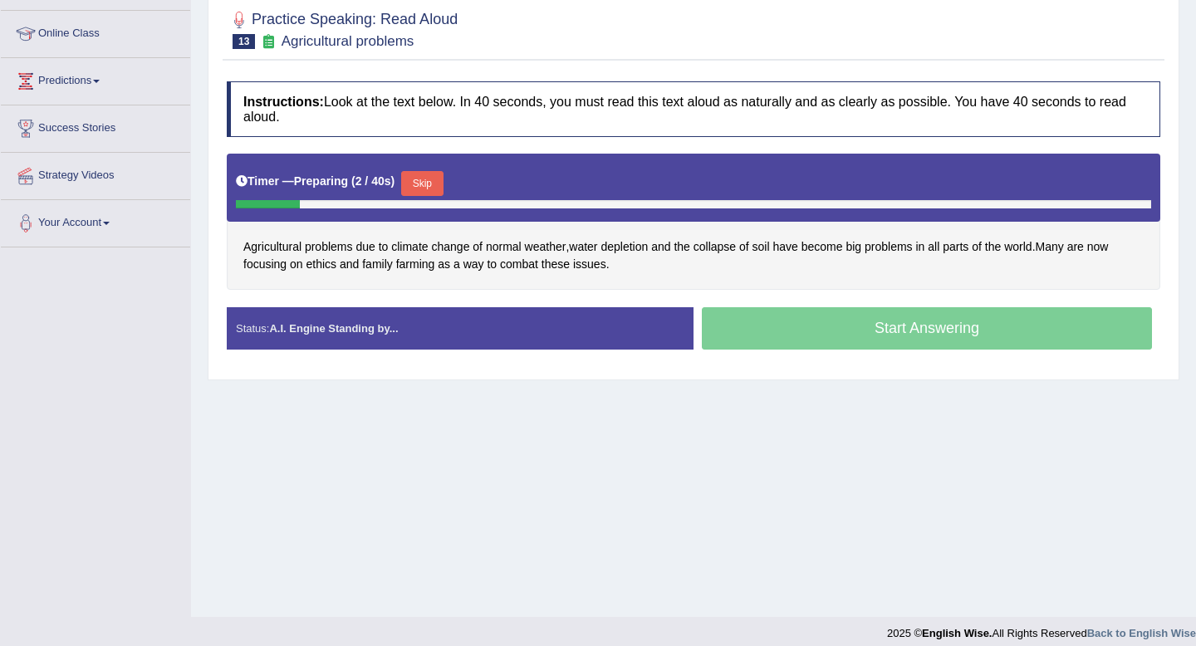
scroll to position [215, 0]
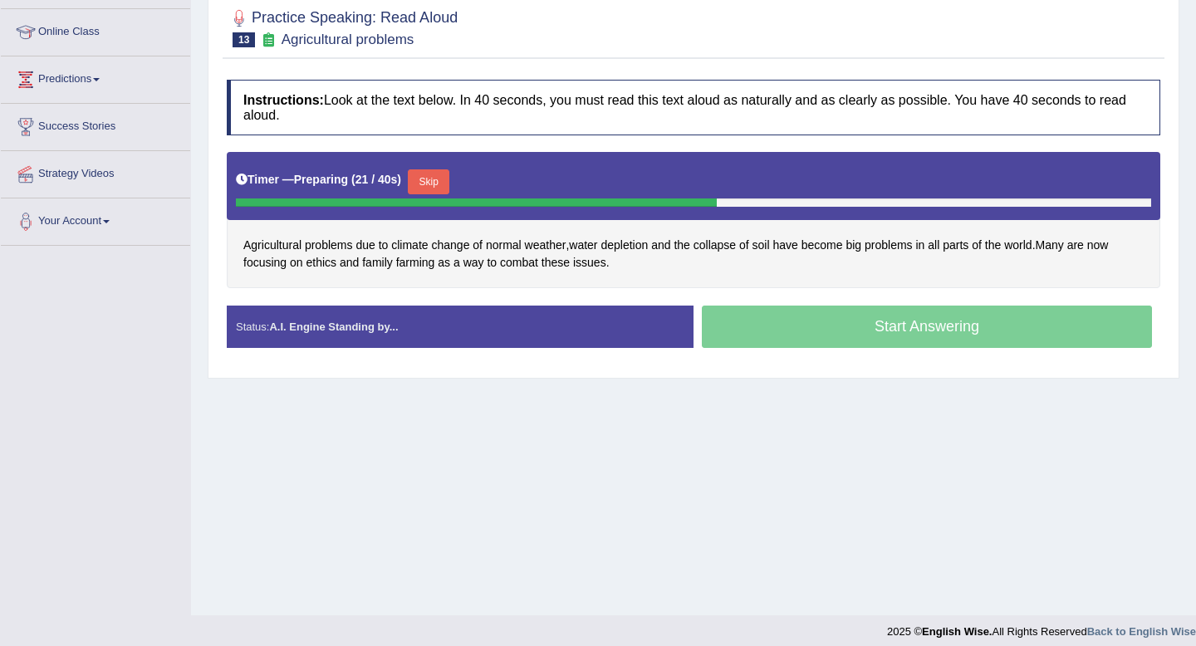
click at [848, 328] on div "Start Answering" at bounding box center [927, 329] width 467 height 47
click at [440, 179] on button "Skip" at bounding box center [429, 181] width 42 height 25
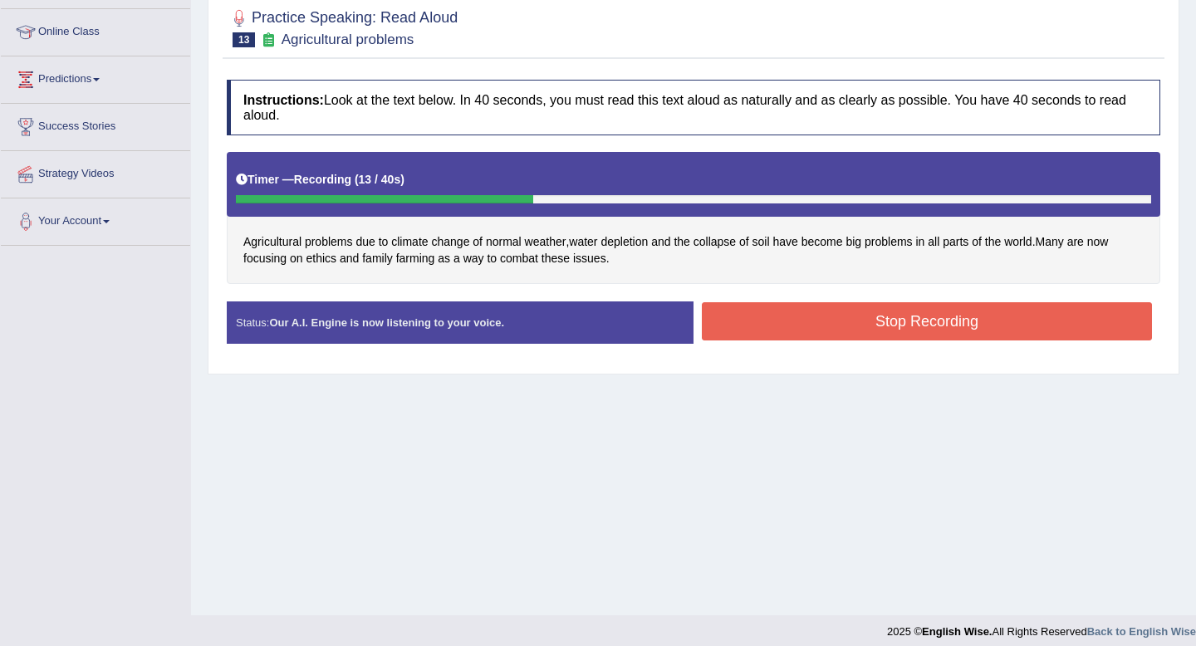
click at [876, 328] on button "Stop Recording" at bounding box center [927, 321] width 450 height 38
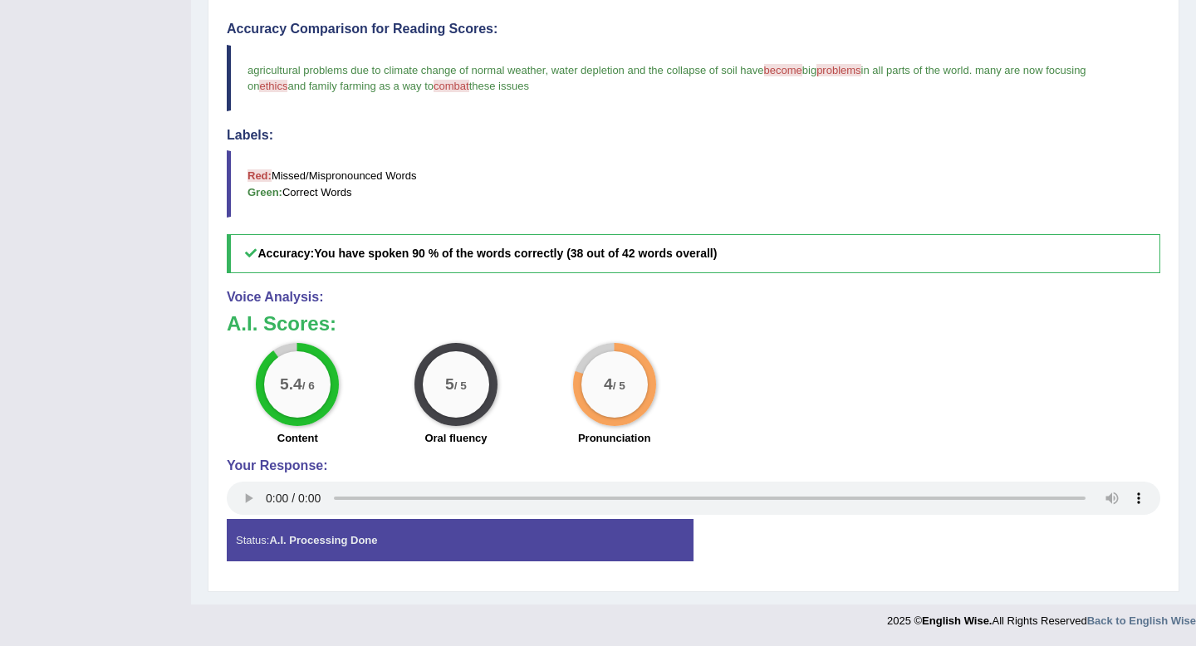
scroll to position [0, 0]
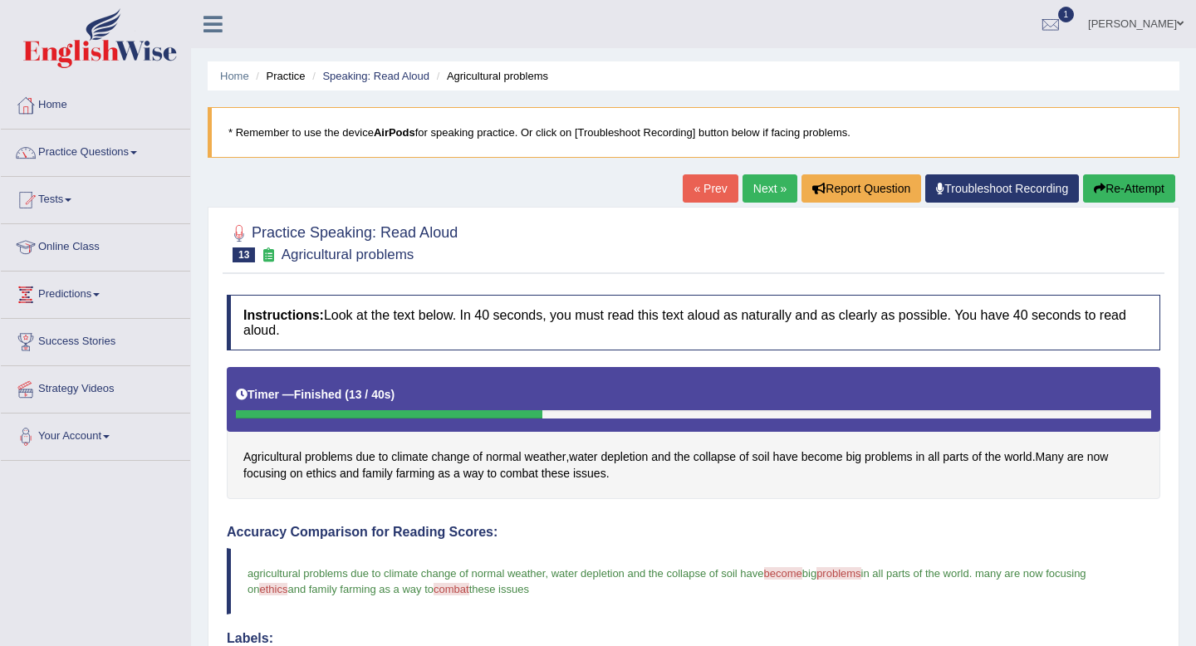
click at [771, 188] on link "Next »" at bounding box center [770, 188] width 55 height 28
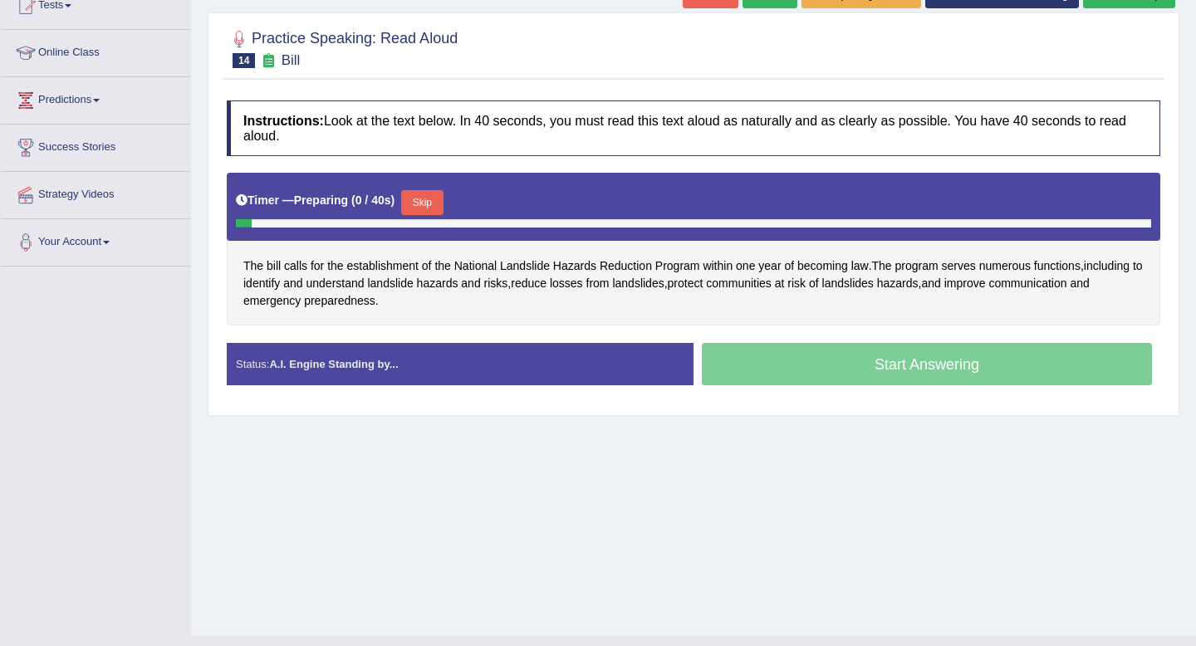
scroll to position [196, 0]
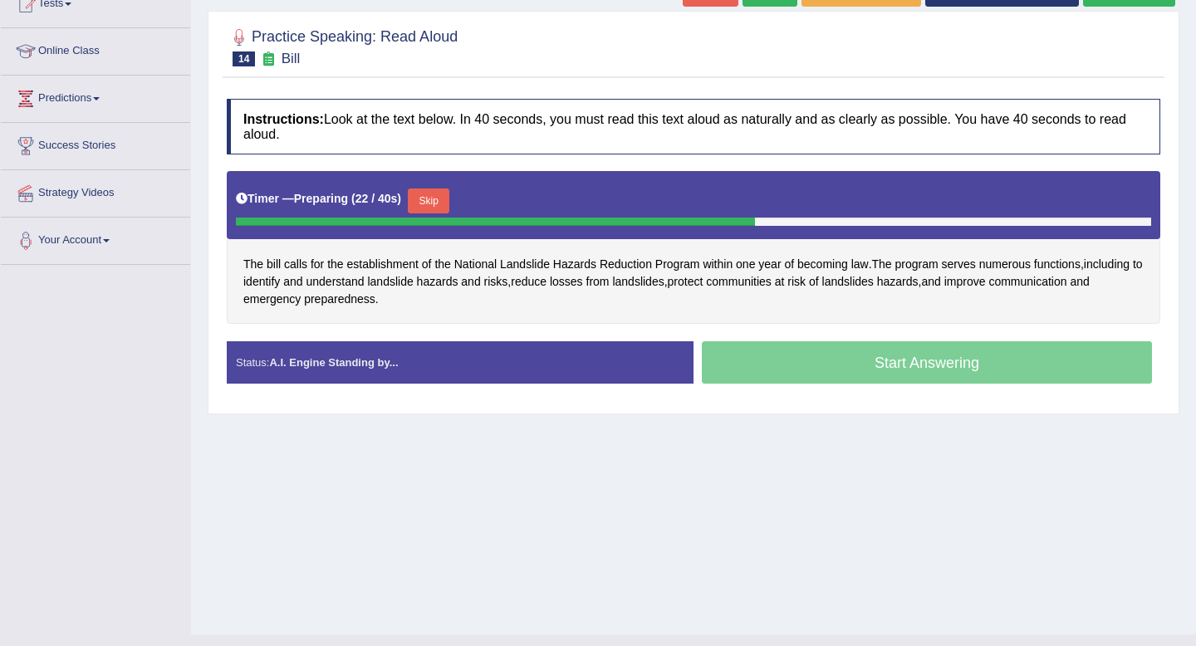
click at [434, 198] on button "Skip" at bounding box center [429, 201] width 42 height 25
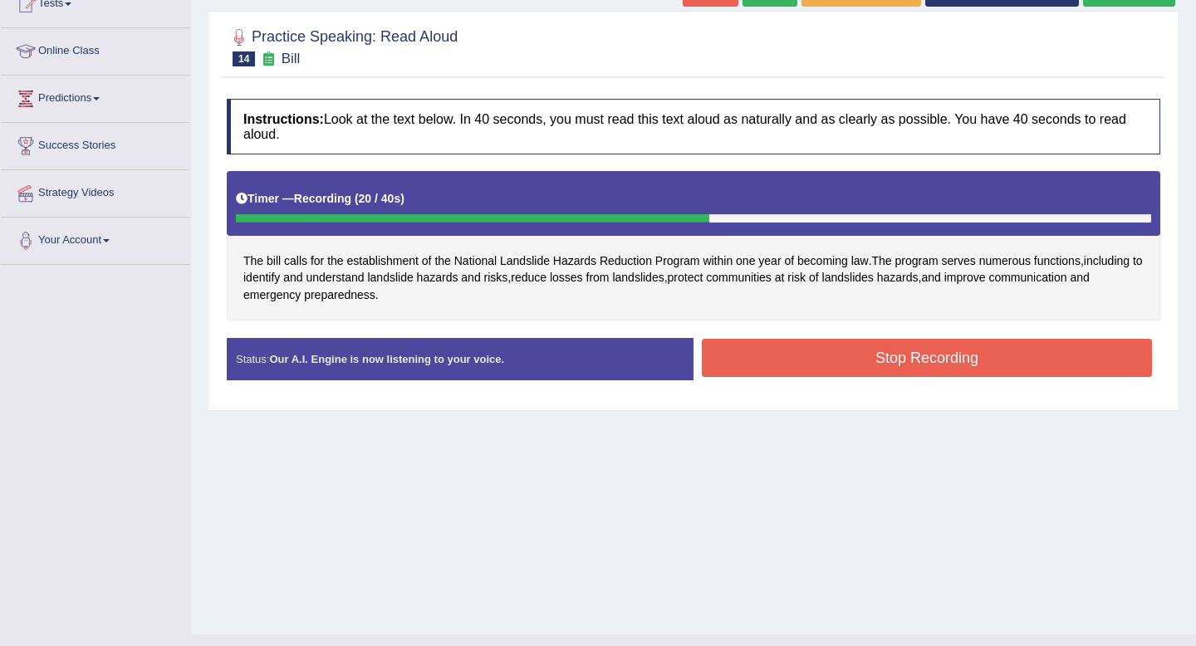
click at [915, 371] on button "Stop Recording" at bounding box center [927, 358] width 450 height 38
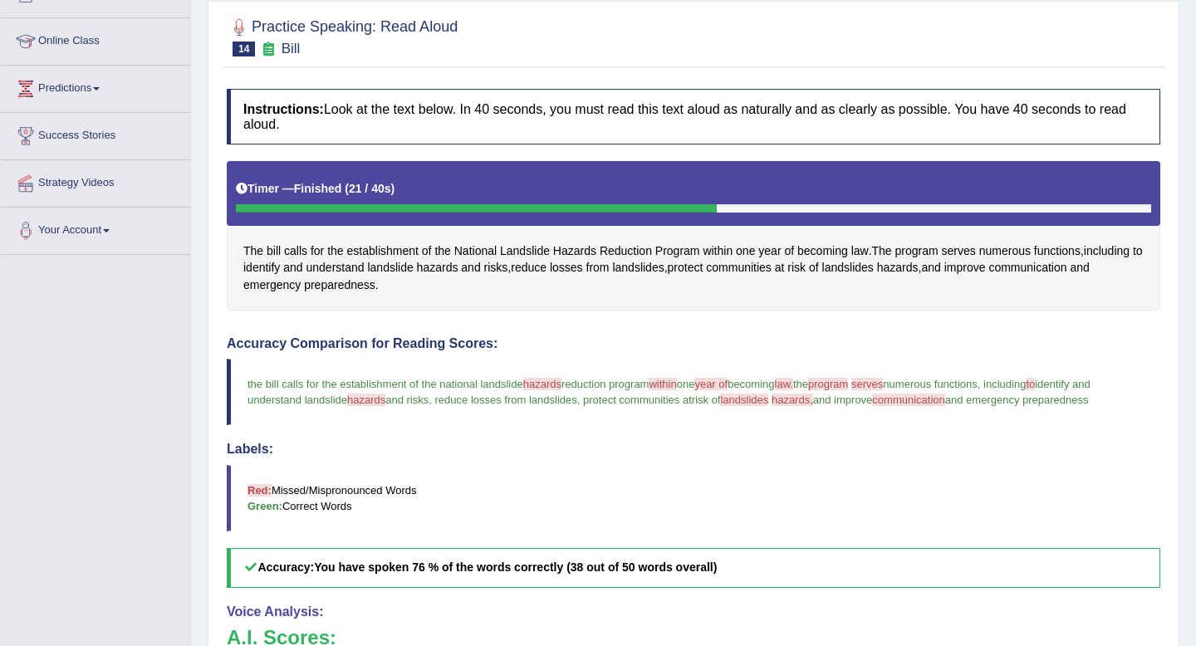
scroll to position [0, 0]
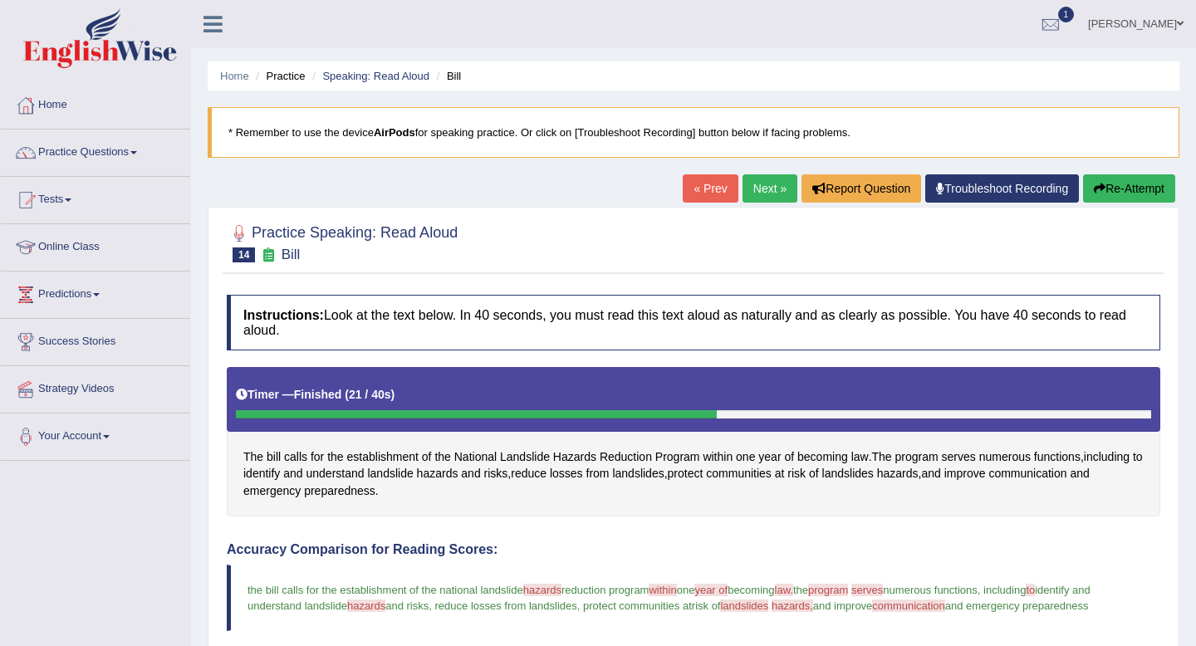
click at [769, 194] on link "Next »" at bounding box center [770, 188] width 55 height 28
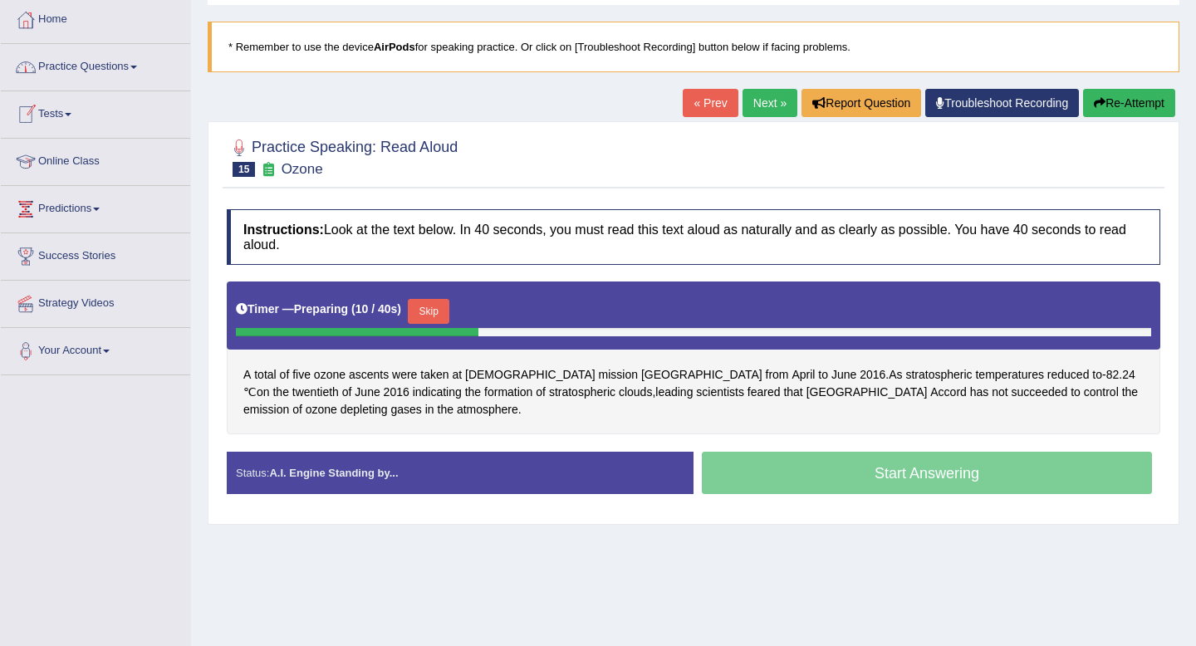
scroll to position [73, 0]
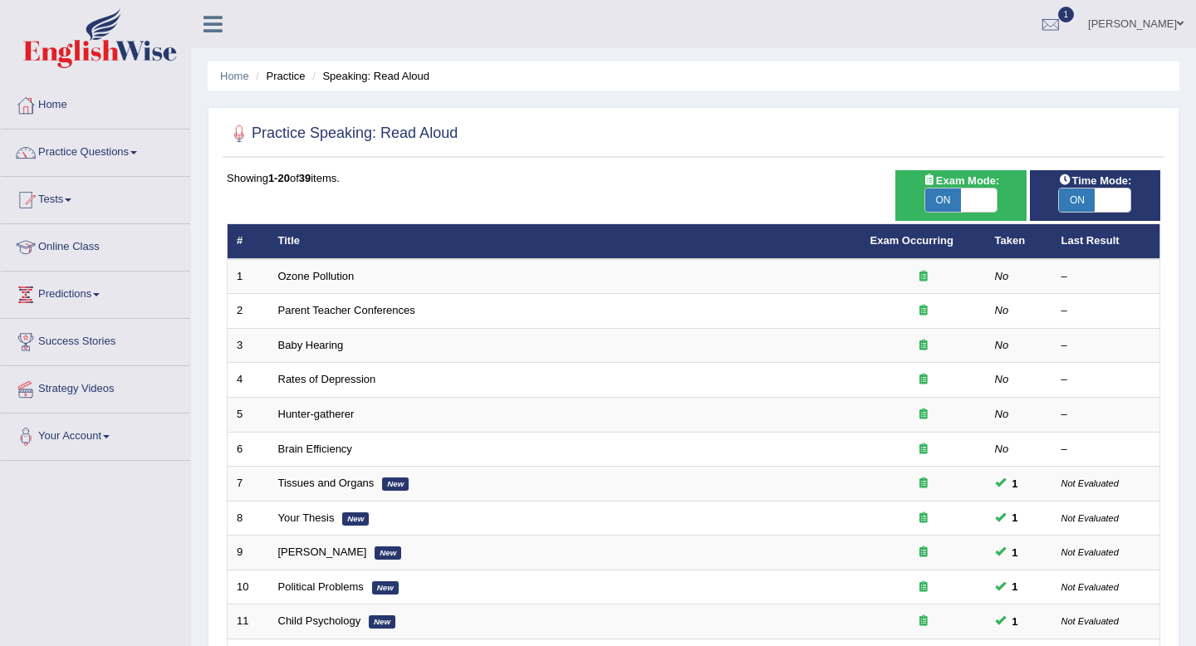
scroll to position [140, 0]
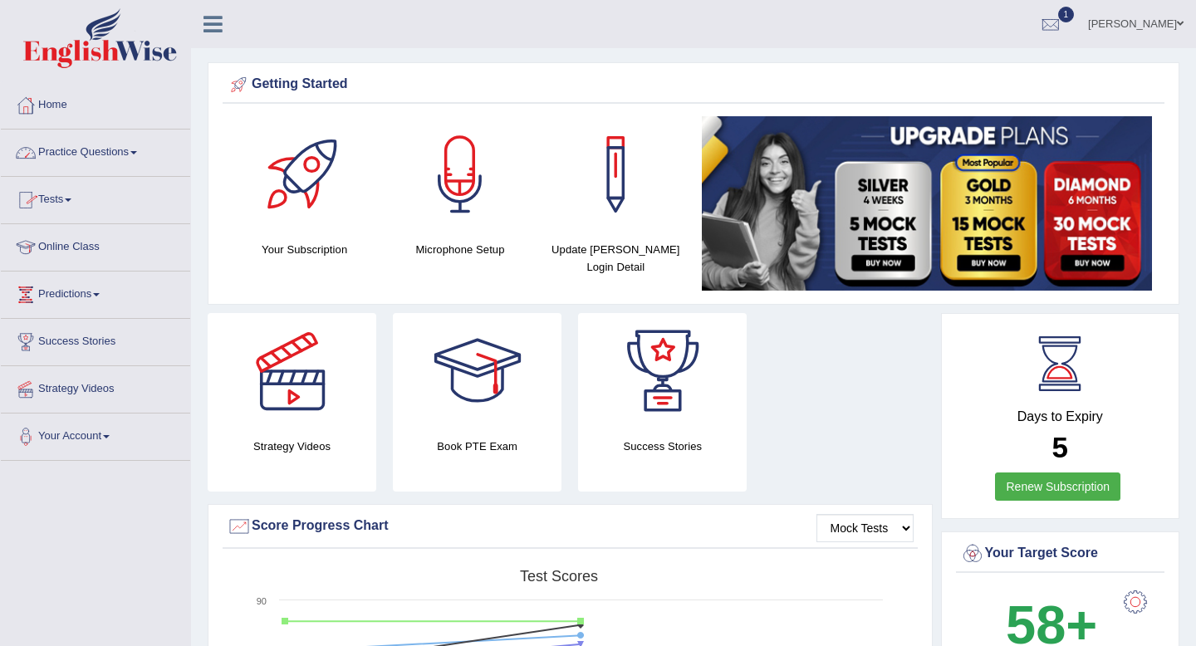
click at [108, 150] on link "Practice Questions" at bounding box center [95, 151] width 189 height 42
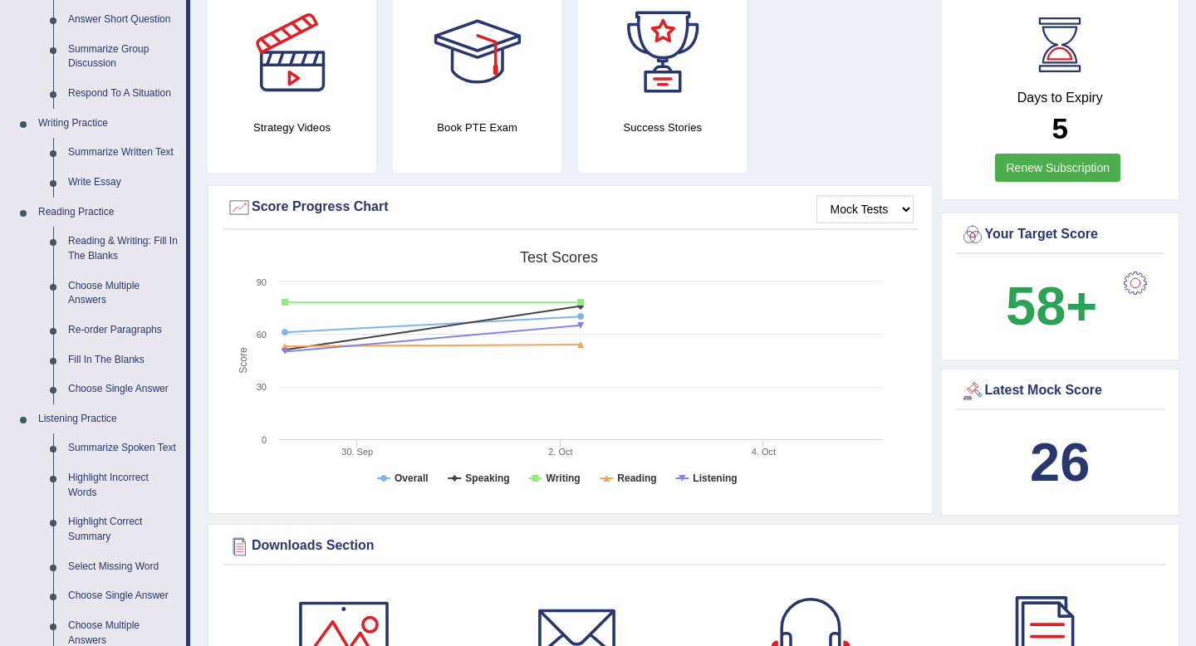
scroll to position [321, 0]
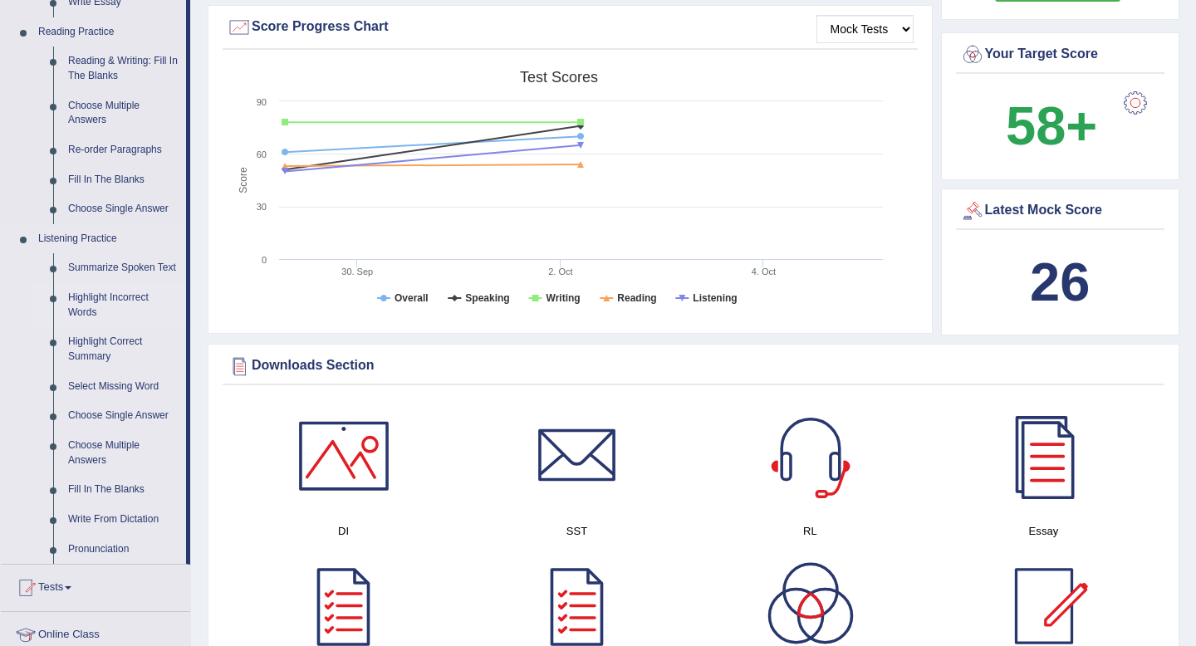
click at [98, 316] on link "Highlight Incorrect Words" at bounding box center [123, 305] width 125 height 44
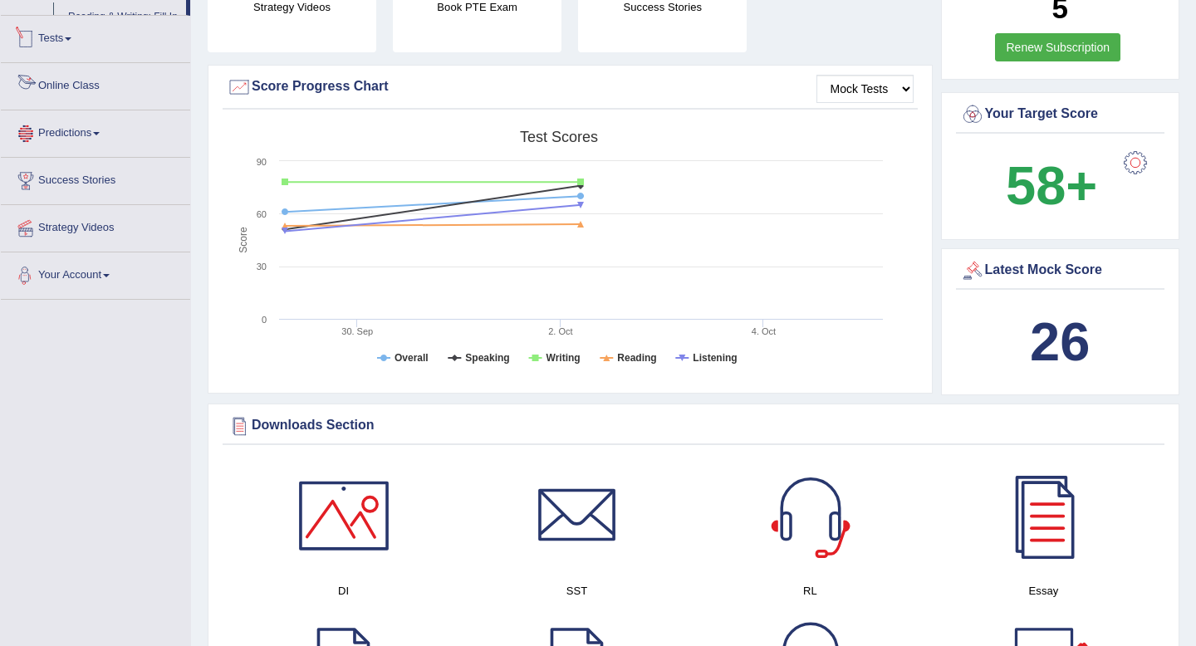
scroll to position [574, 0]
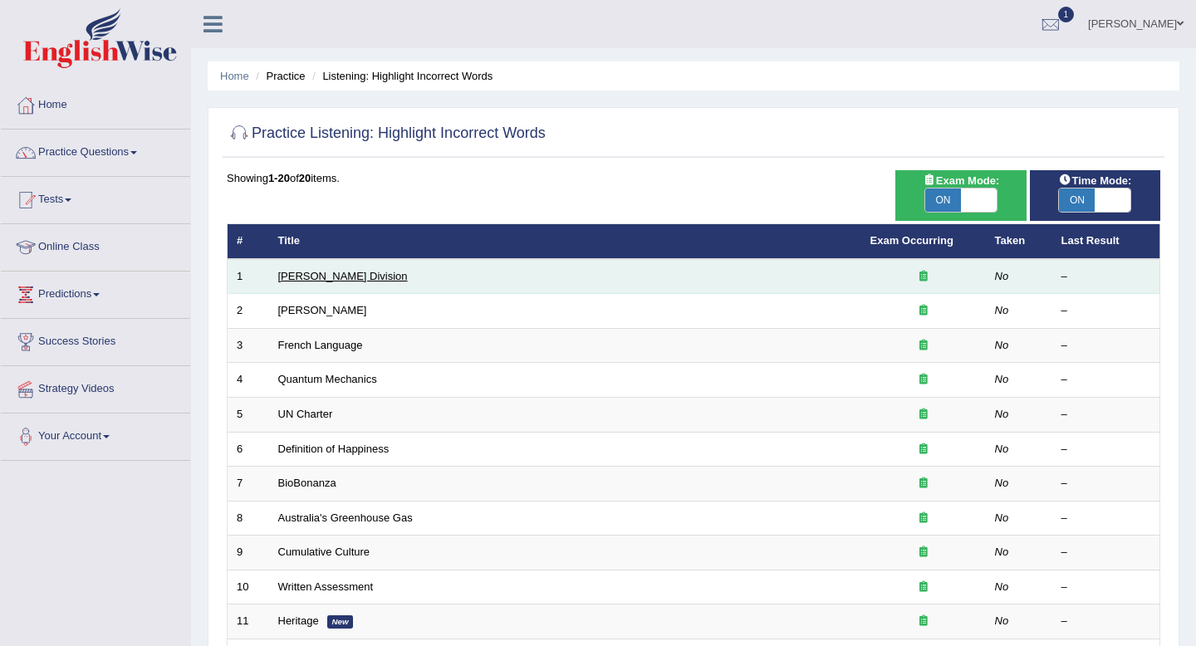
click at [313, 275] on link "[PERSON_NAME] Division" at bounding box center [343, 276] width 130 height 12
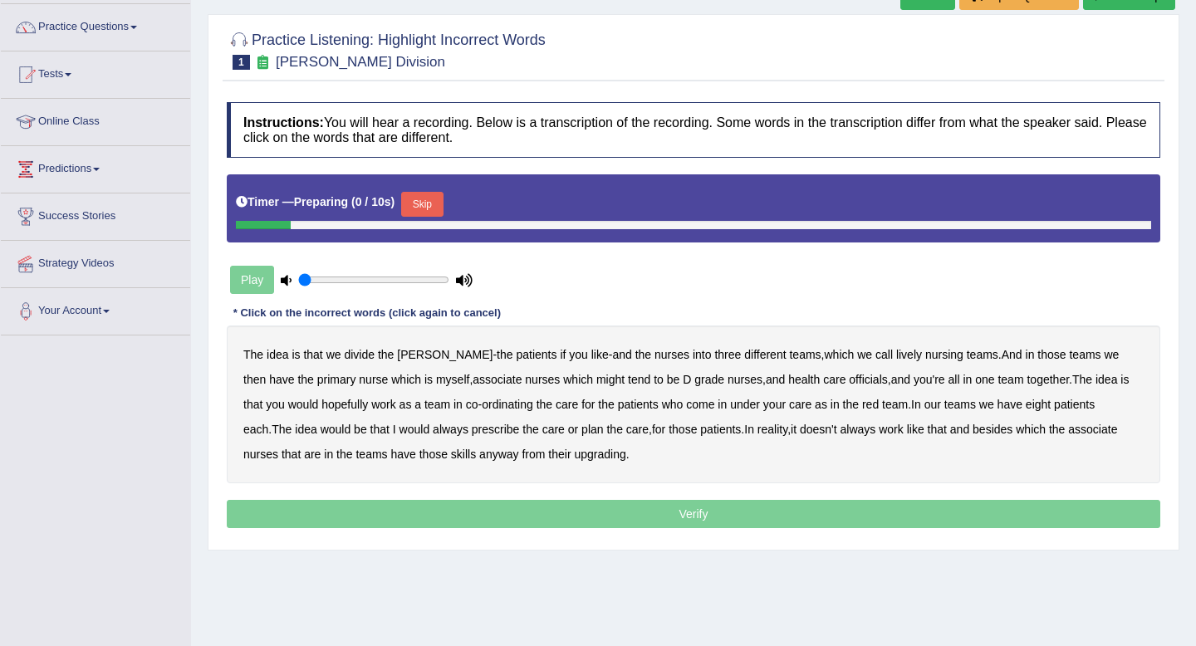
scroll to position [188, 0]
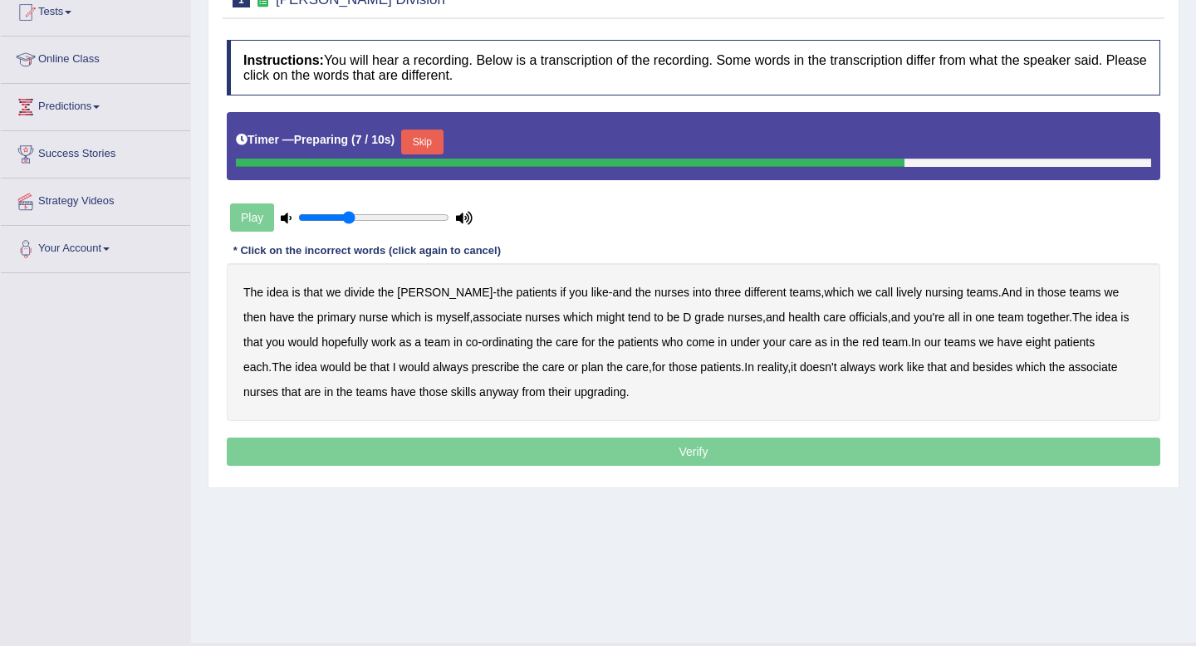
type input "0.35"
click at [348, 221] on input "range" at bounding box center [373, 217] width 151 height 13
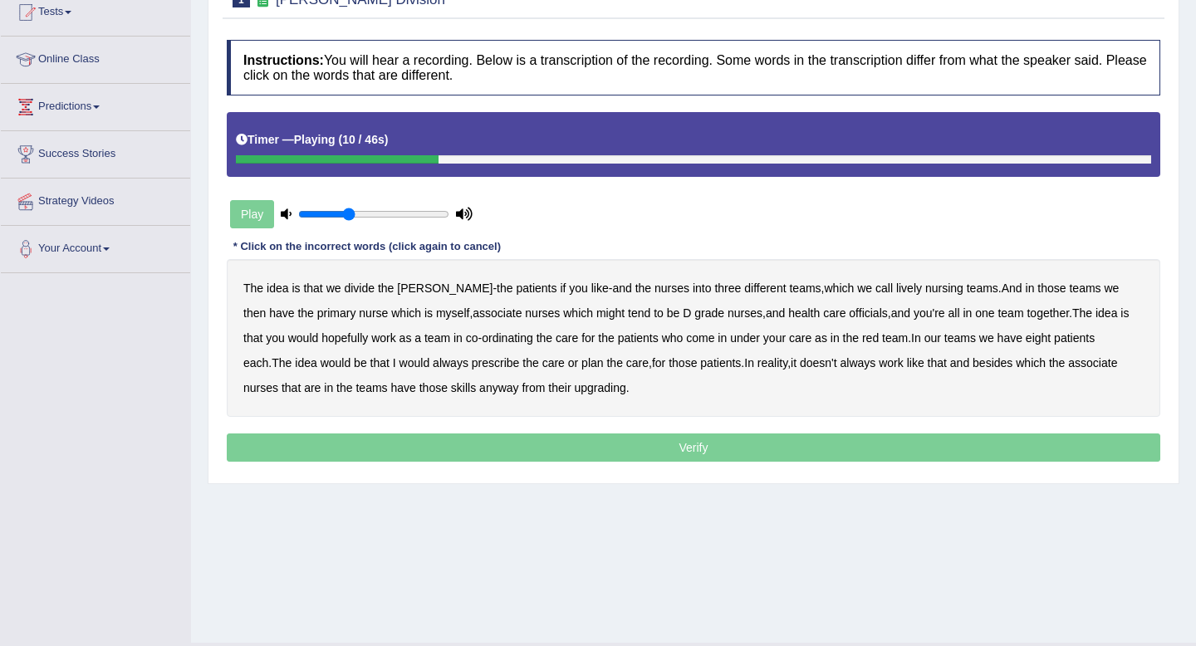
click at [896, 288] on b "lively" at bounding box center [909, 288] width 26 height 13
click at [596, 315] on b "might" at bounding box center [610, 313] width 28 height 13
click at [849, 312] on b "officials" at bounding box center [868, 313] width 38 height 13
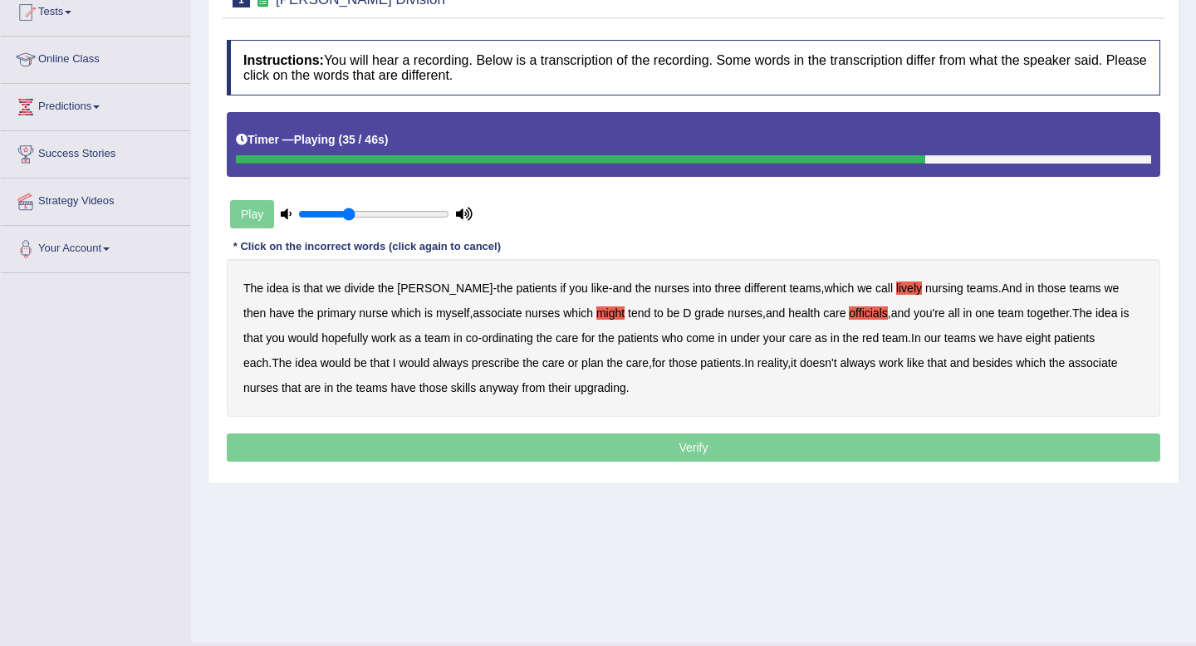
click at [433, 362] on b "always" at bounding box center [451, 362] width 36 height 13
click at [574, 390] on b "upgrading" at bounding box center [600, 387] width 52 height 13
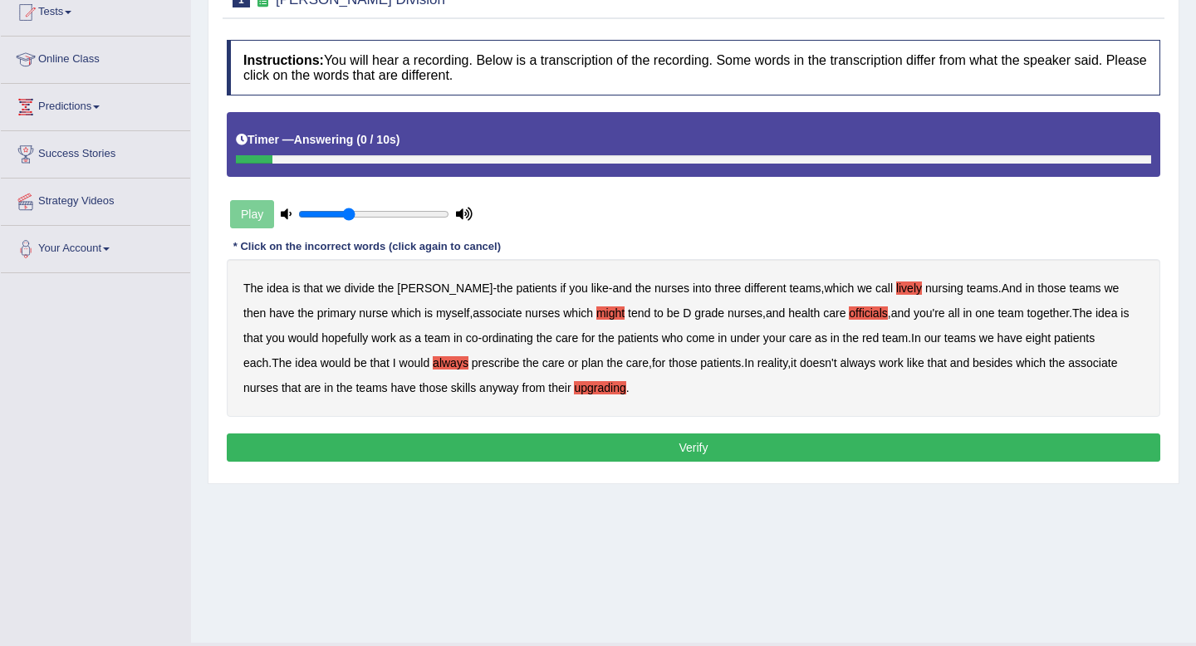
click at [646, 454] on button "Verify" at bounding box center [694, 448] width 934 height 28
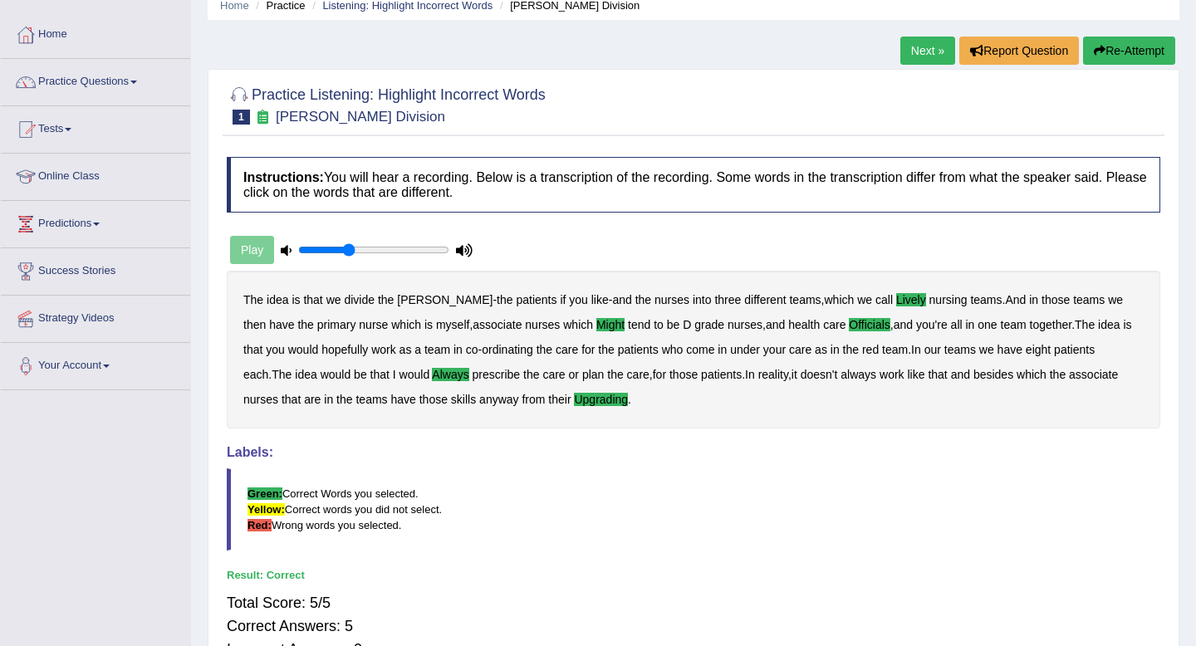
scroll to position [0, 0]
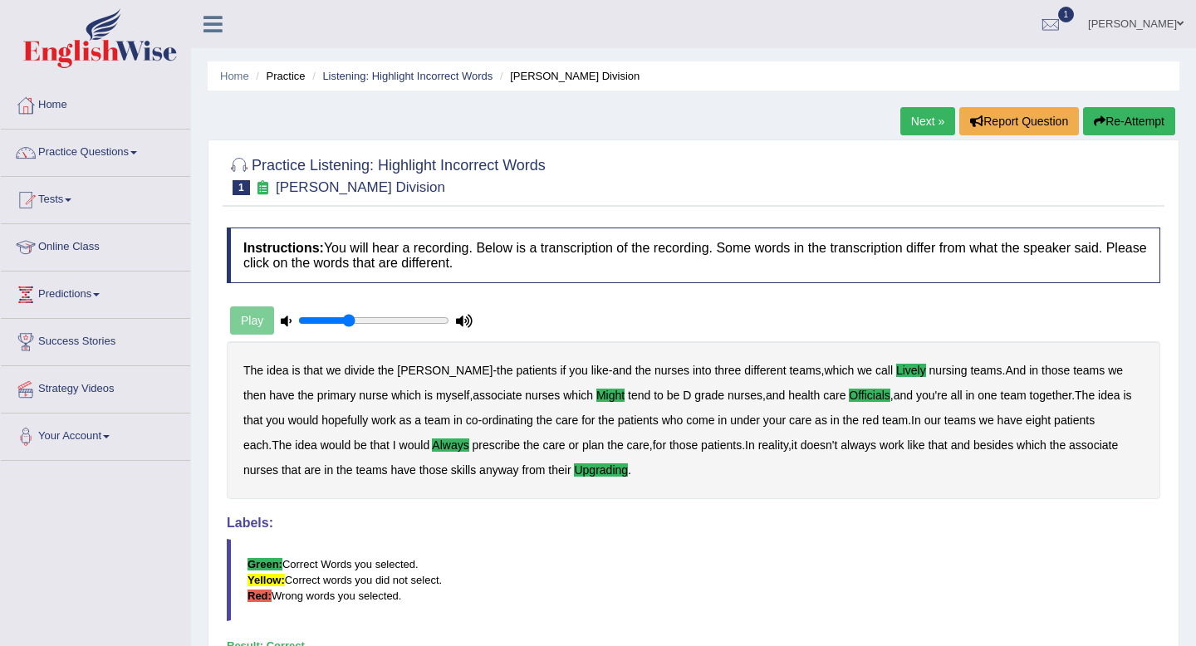
click at [927, 113] on link "Next »" at bounding box center [928, 121] width 55 height 28
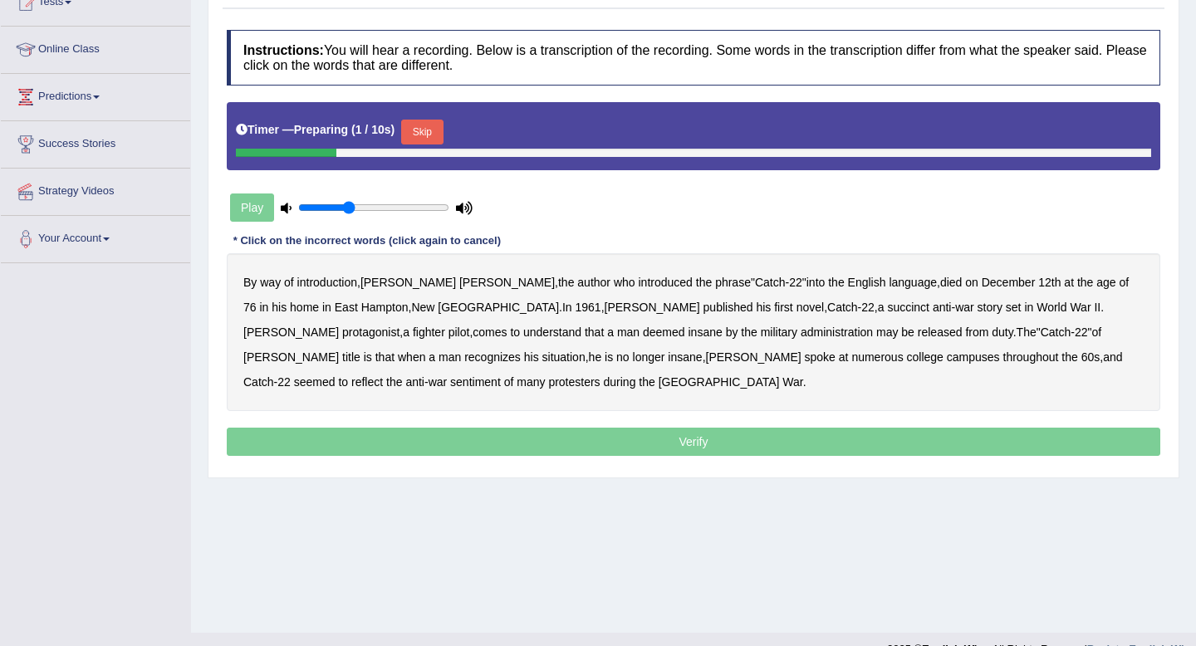
scroll to position [205, 0]
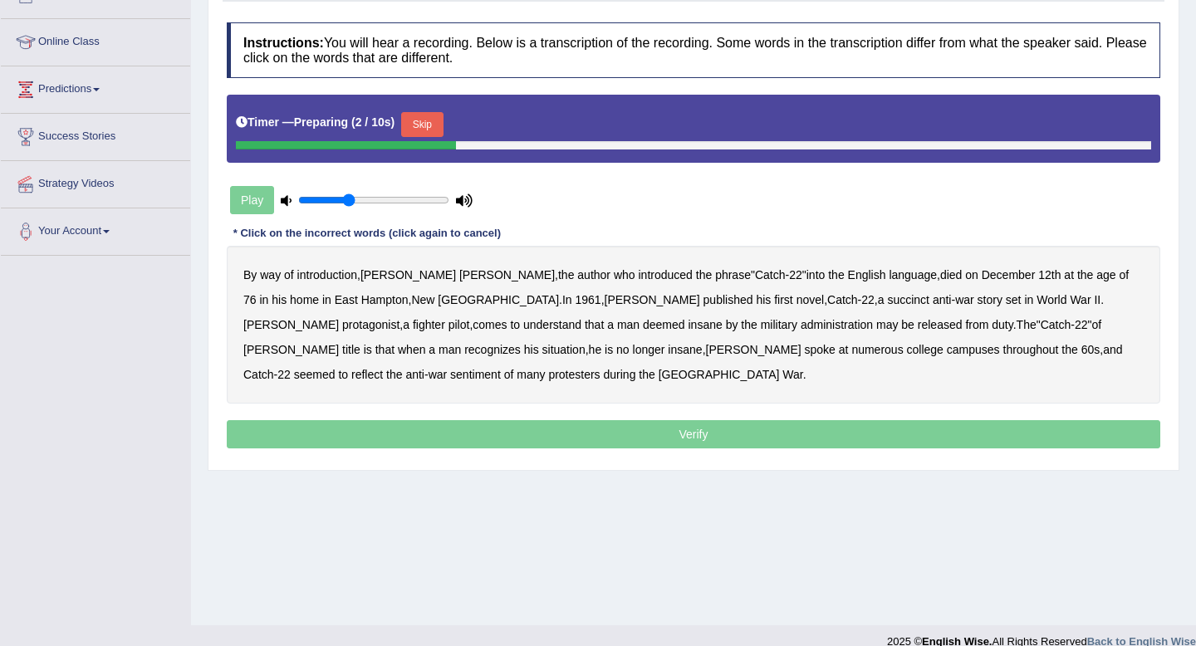
click at [433, 115] on button "Skip" at bounding box center [422, 124] width 42 height 25
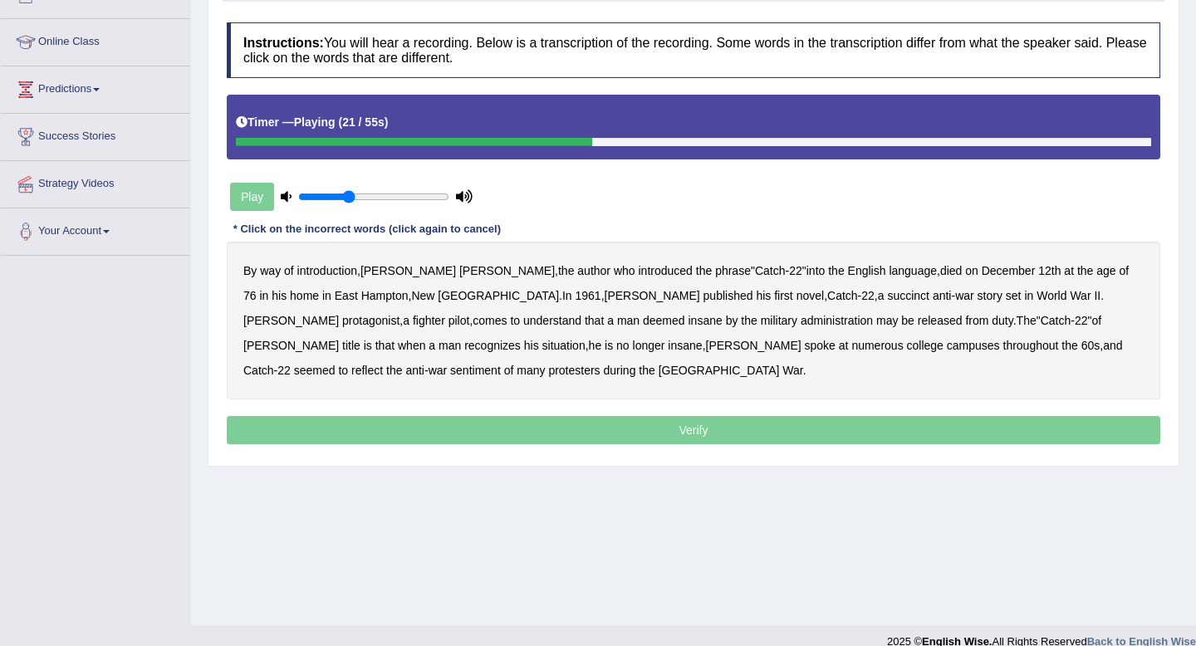
click at [887, 296] on b "succinct" at bounding box center [908, 295] width 42 height 13
click at [801, 324] on b "administration" at bounding box center [837, 320] width 72 height 13
click at [586, 339] on b "situation" at bounding box center [563, 345] width 43 height 13
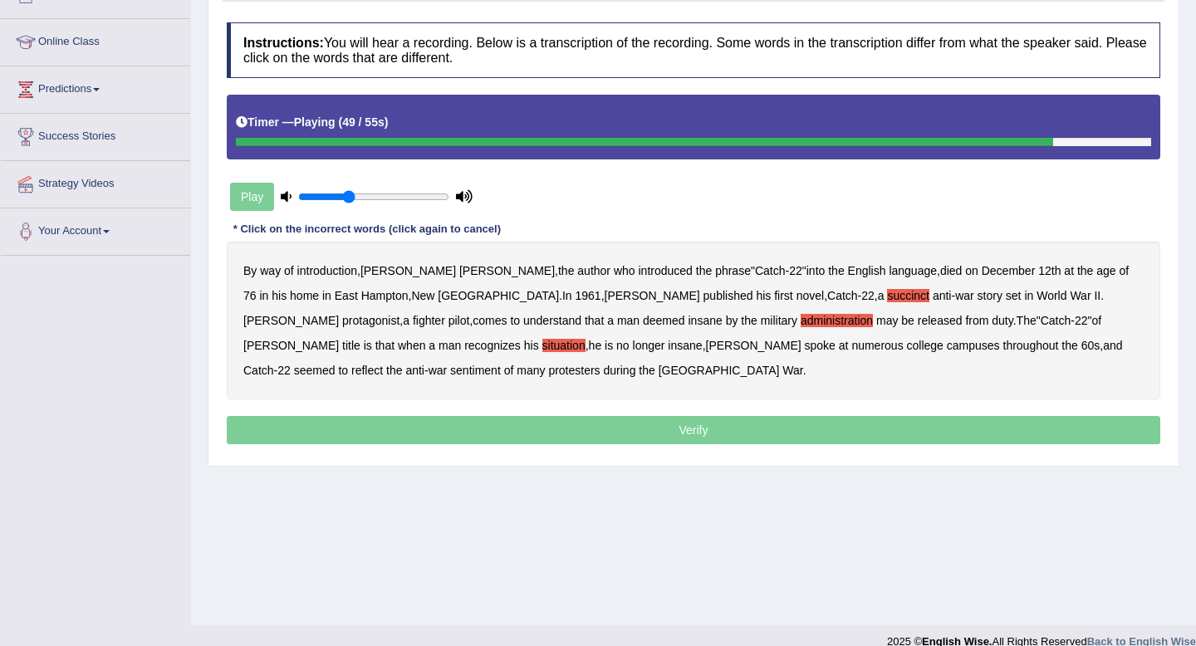
click at [383, 364] on b "reflect" at bounding box center [367, 370] width 32 height 13
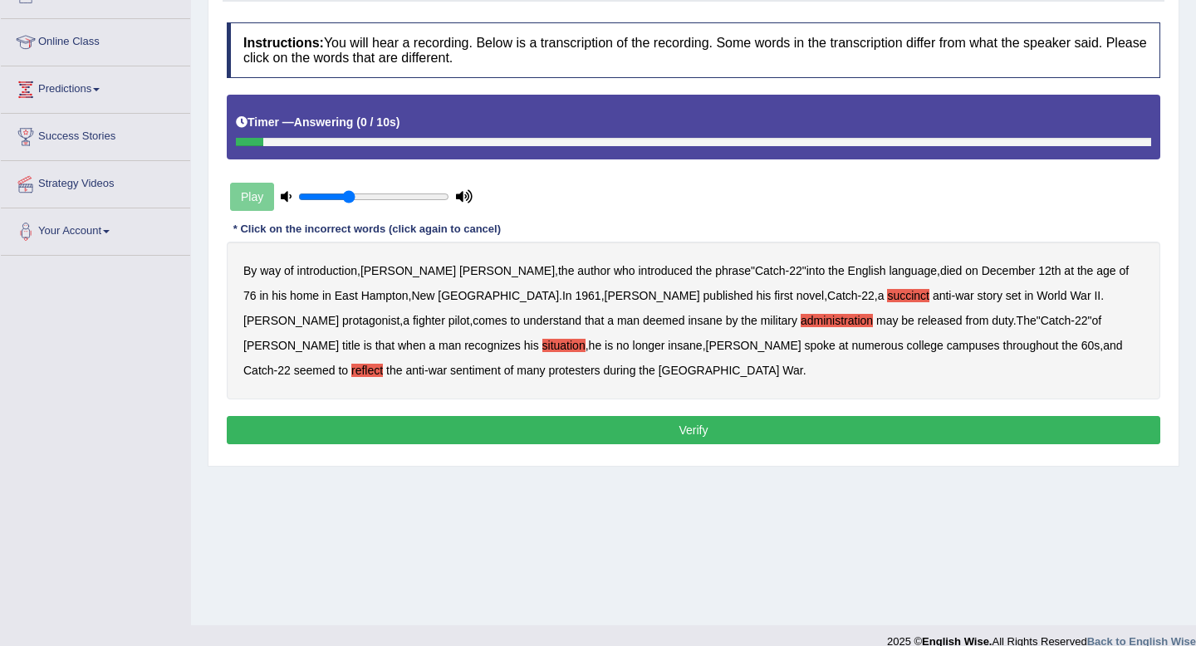
click at [504, 434] on button "Verify" at bounding box center [694, 430] width 934 height 28
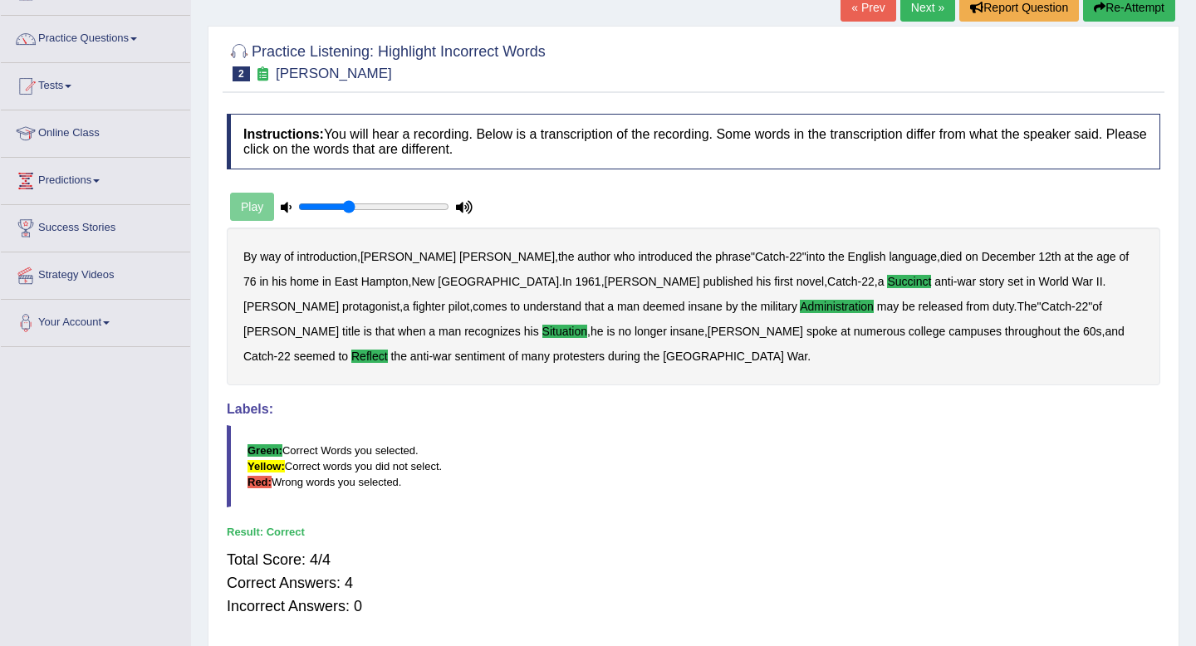
scroll to position [0, 0]
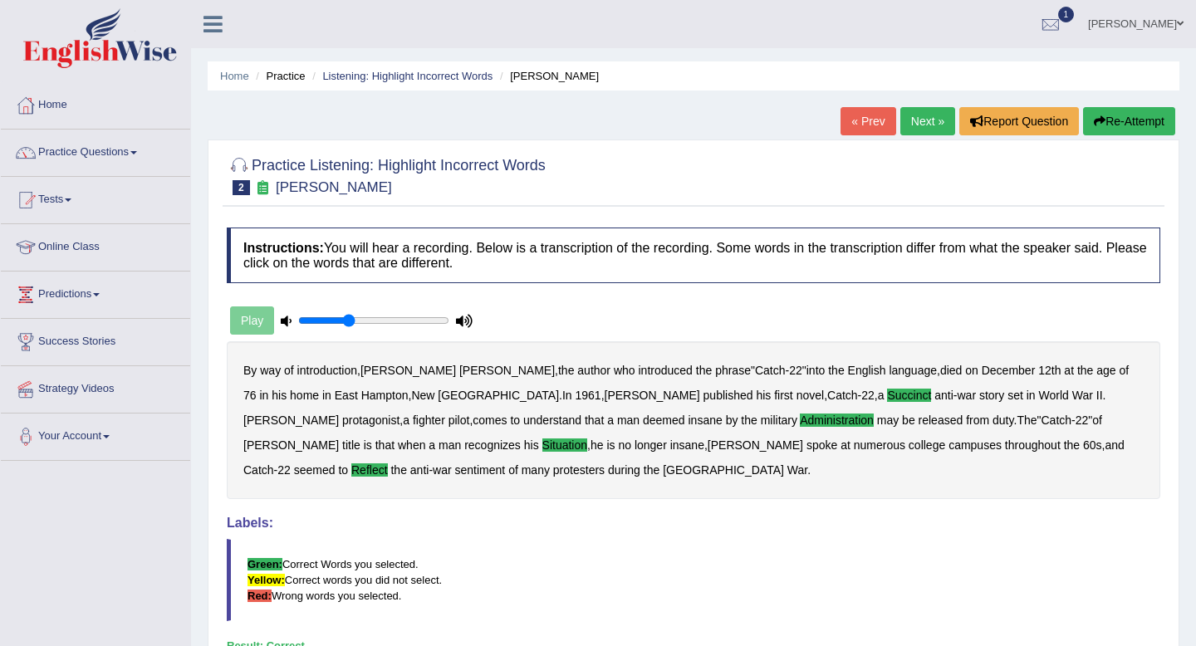
click at [915, 125] on link "Next »" at bounding box center [928, 121] width 55 height 28
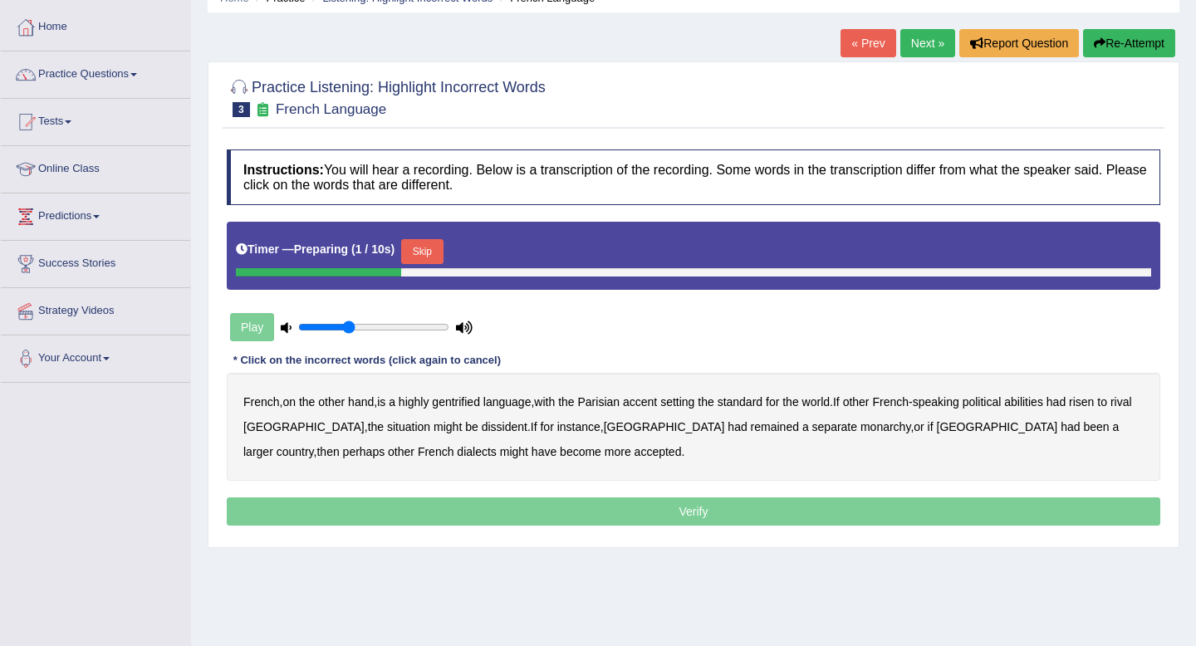
scroll to position [79, 0]
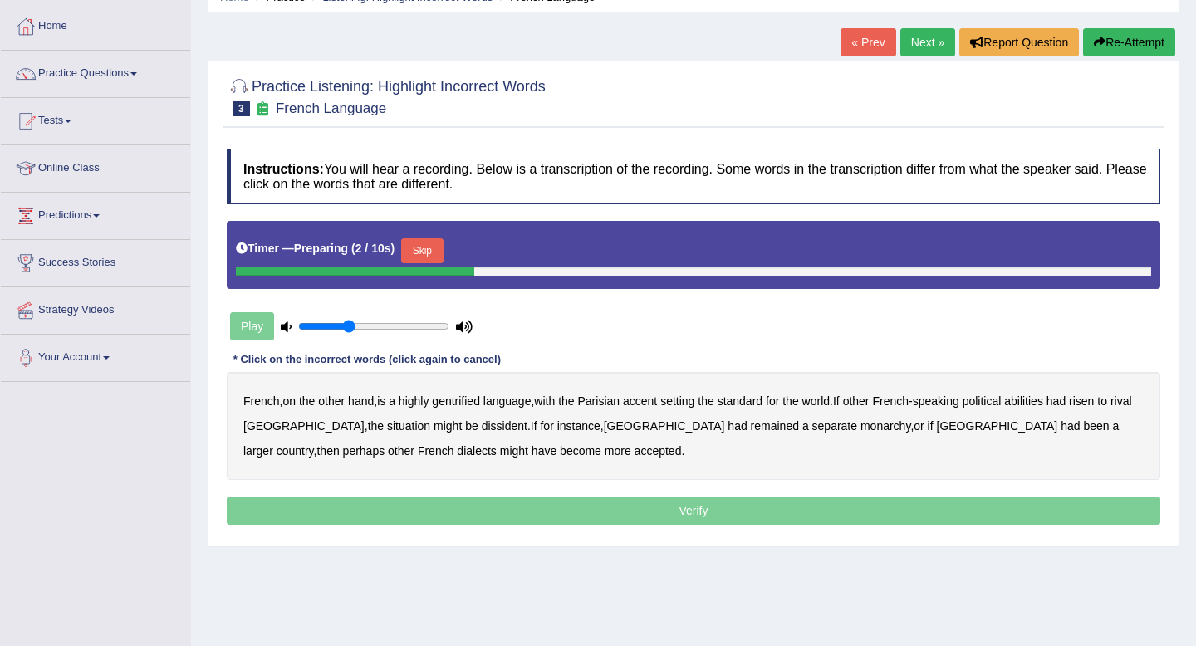
click at [432, 250] on button "Skip" at bounding box center [422, 250] width 42 height 25
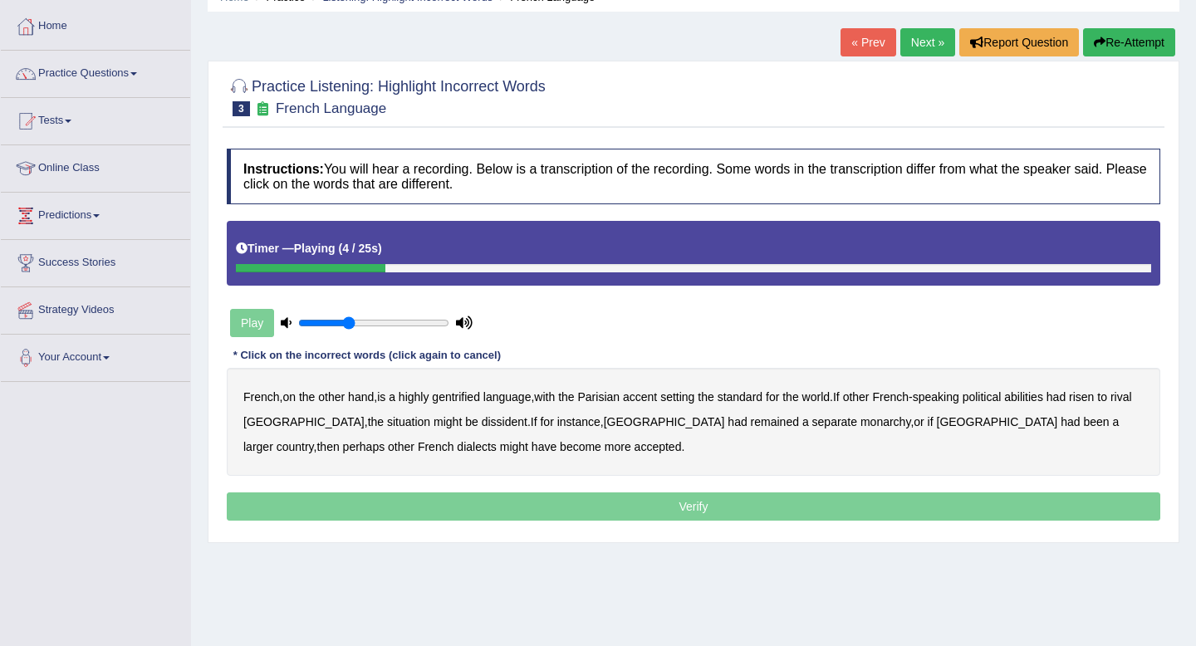
click at [459, 398] on b "gentrified" at bounding box center [456, 396] width 48 height 13
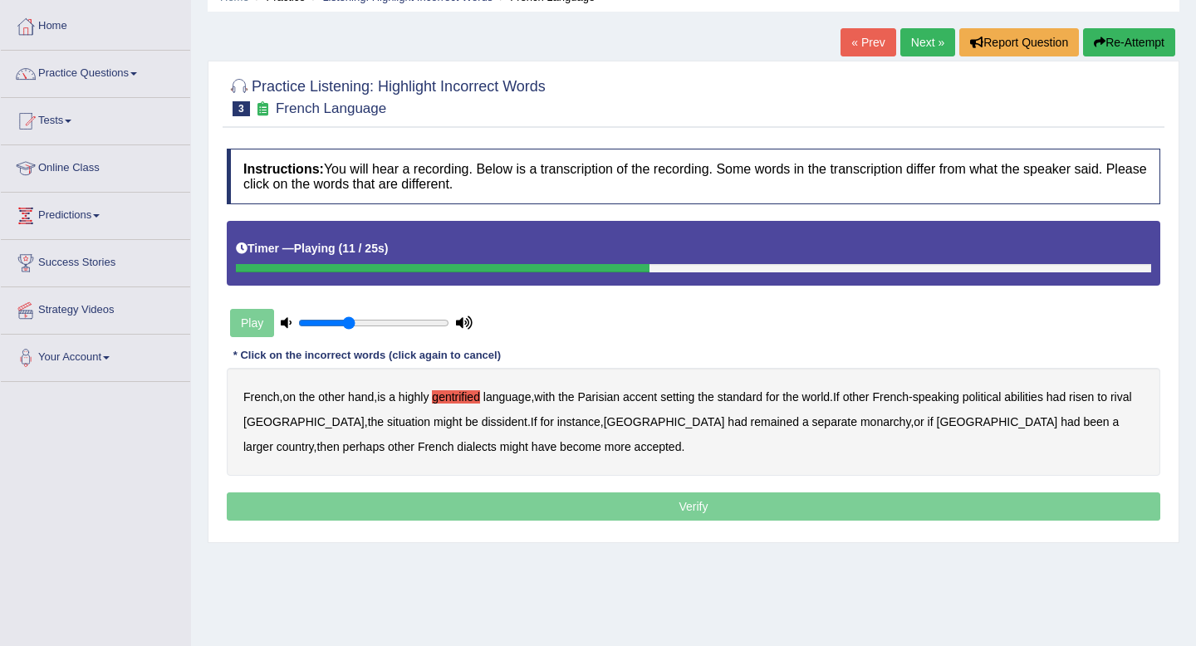
click at [1040, 398] on b "abilities" at bounding box center [1023, 396] width 39 height 13
click at [482, 423] on b "dissident" at bounding box center [505, 421] width 46 height 13
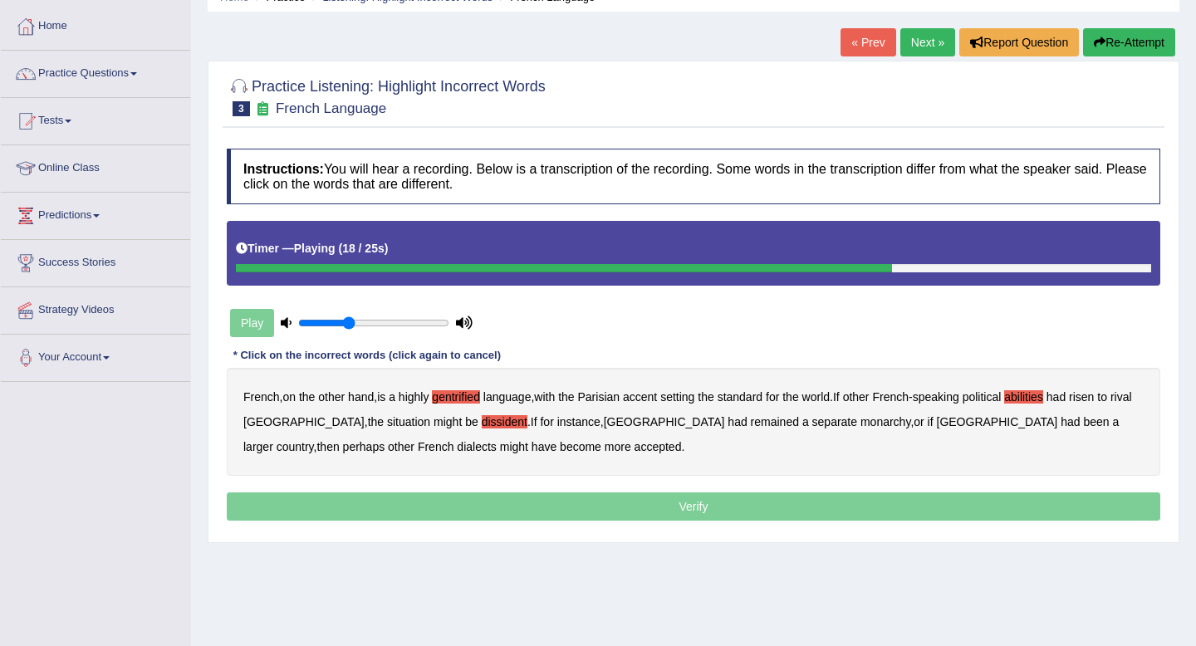
click at [861, 425] on b "monarchy" at bounding box center [886, 421] width 50 height 13
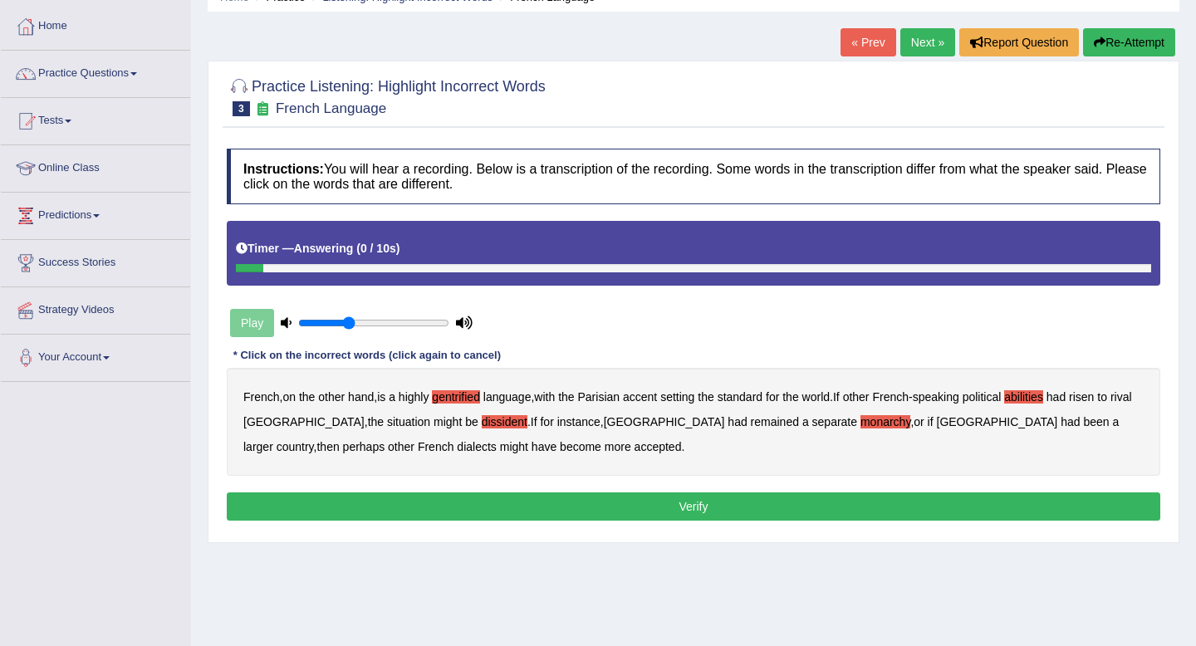
click at [469, 506] on button "Verify" at bounding box center [694, 507] width 934 height 28
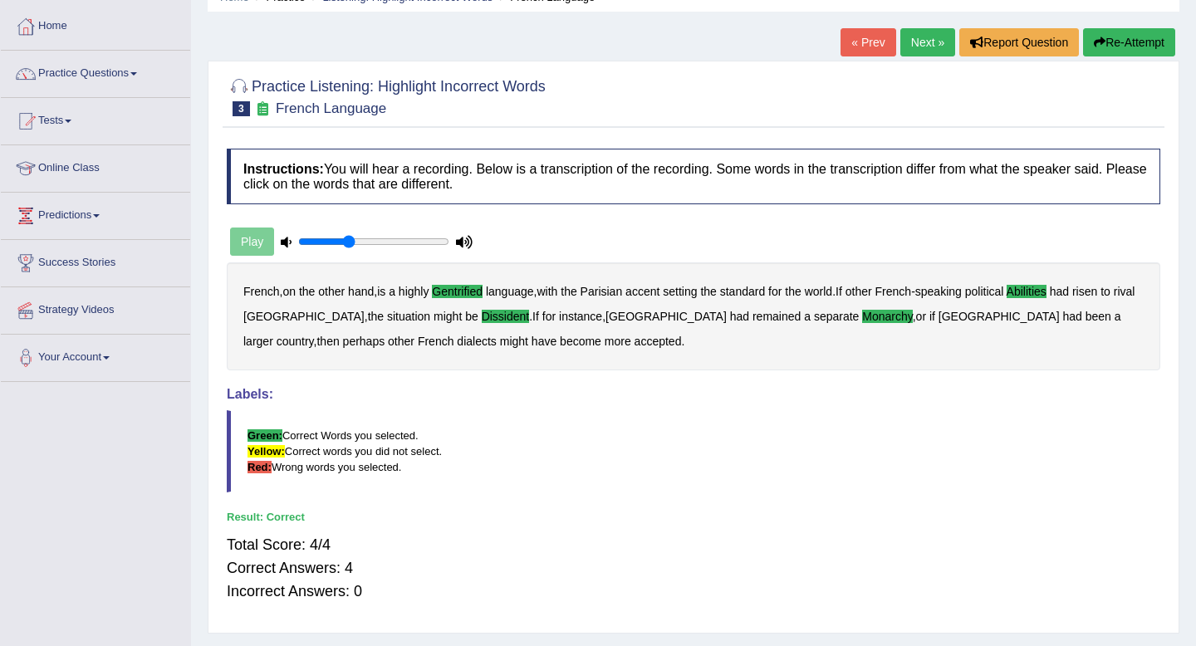
click at [910, 46] on link "Next »" at bounding box center [928, 42] width 55 height 28
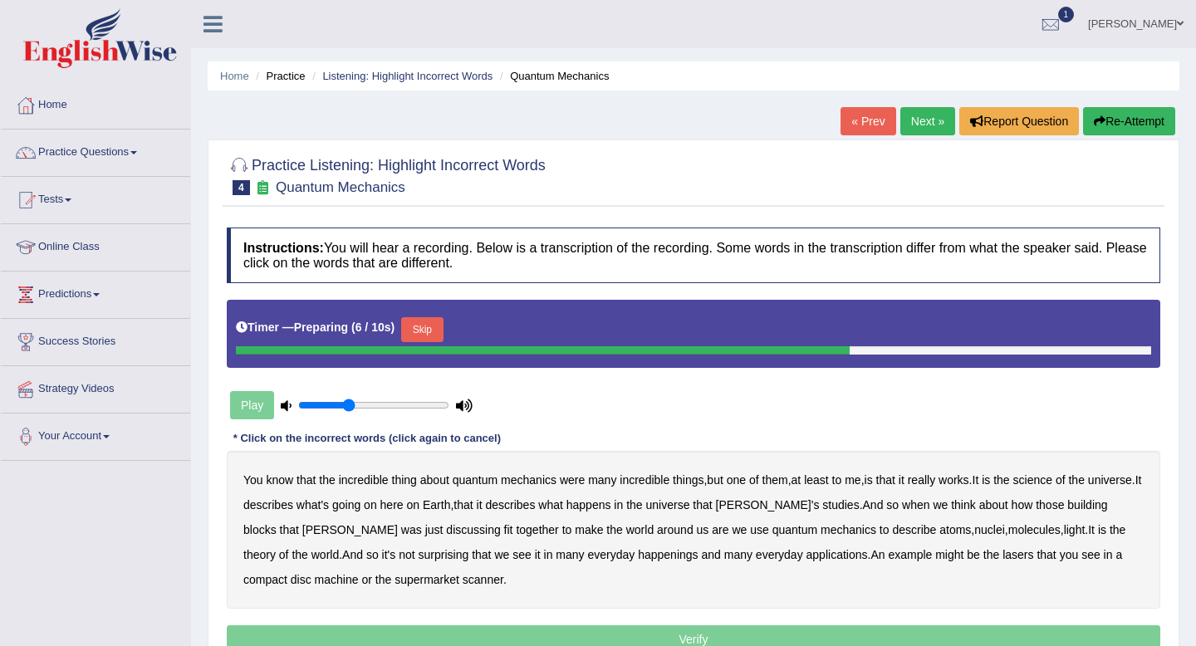
click at [421, 330] on button "Skip" at bounding box center [422, 329] width 42 height 25
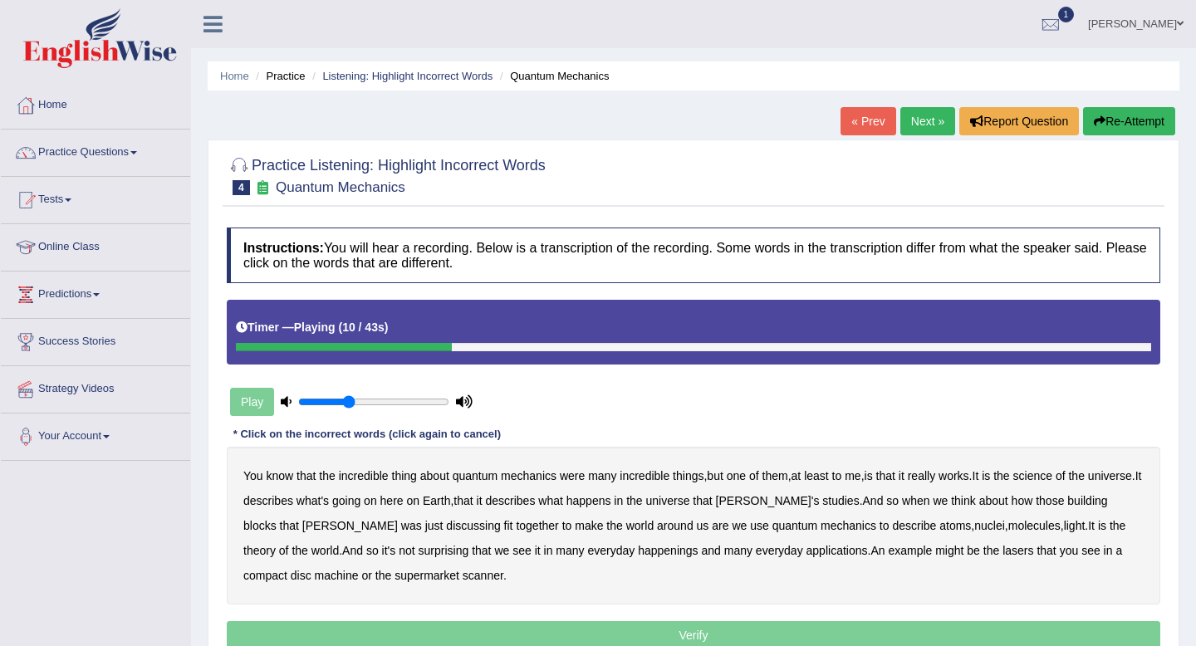
click at [1049, 476] on b "science" at bounding box center [1032, 475] width 39 height 13
click at [446, 528] on b "discussing" at bounding box center [473, 525] width 54 height 13
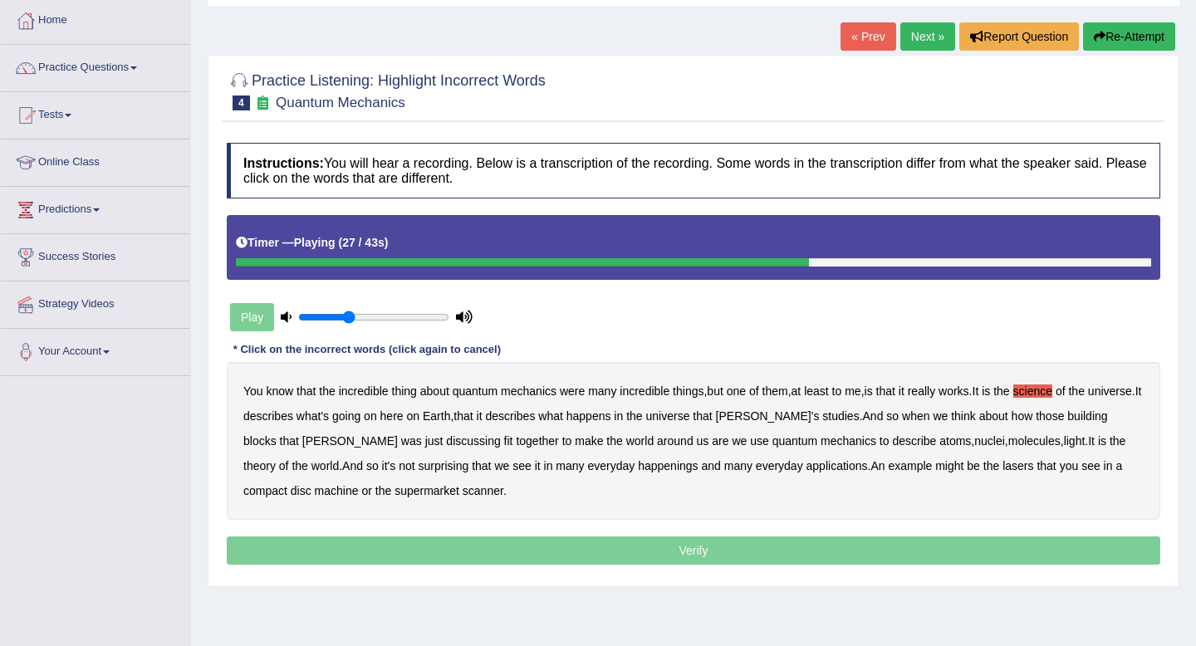
scroll to position [89, 0]
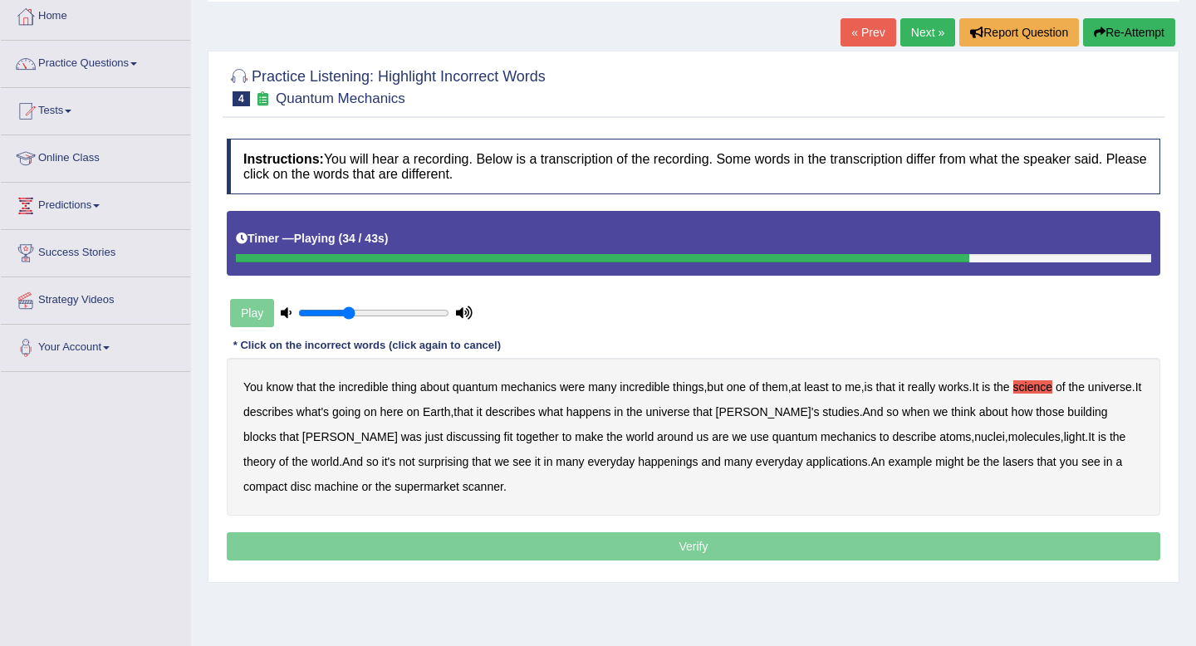
click at [638, 460] on b "happenings" at bounding box center [668, 461] width 60 height 13
click at [291, 489] on b "disc" at bounding box center [301, 486] width 21 height 13
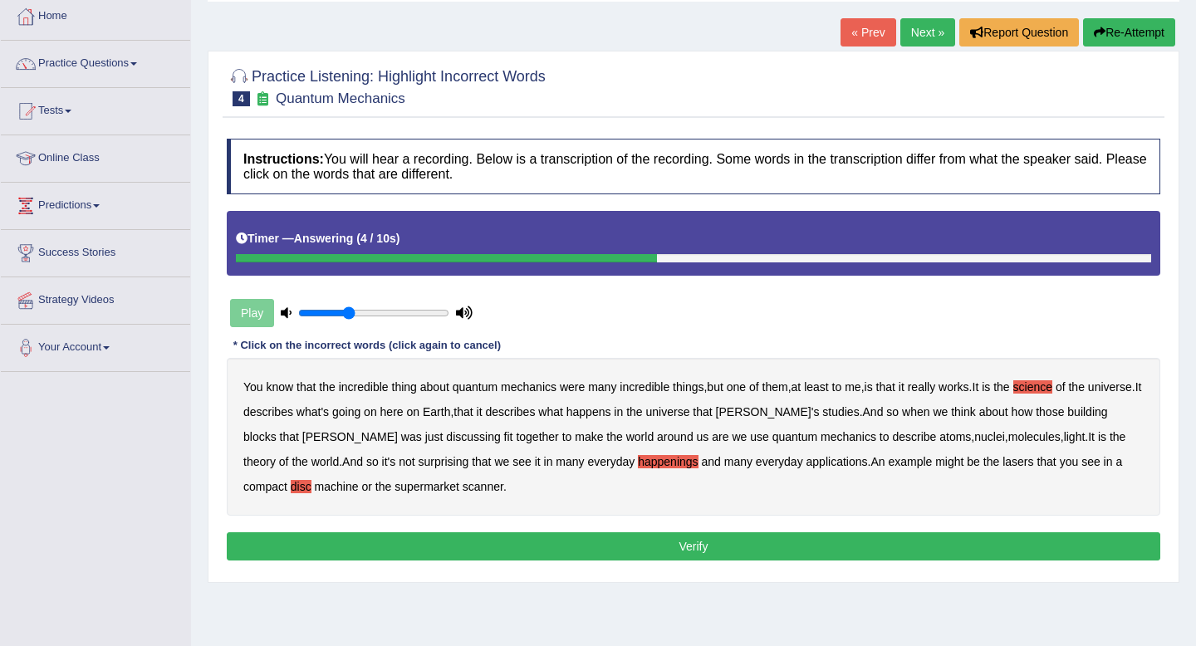
click at [315, 488] on b "machine" at bounding box center [337, 486] width 44 height 13
click at [408, 543] on button "Verify" at bounding box center [694, 547] width 934 height 28
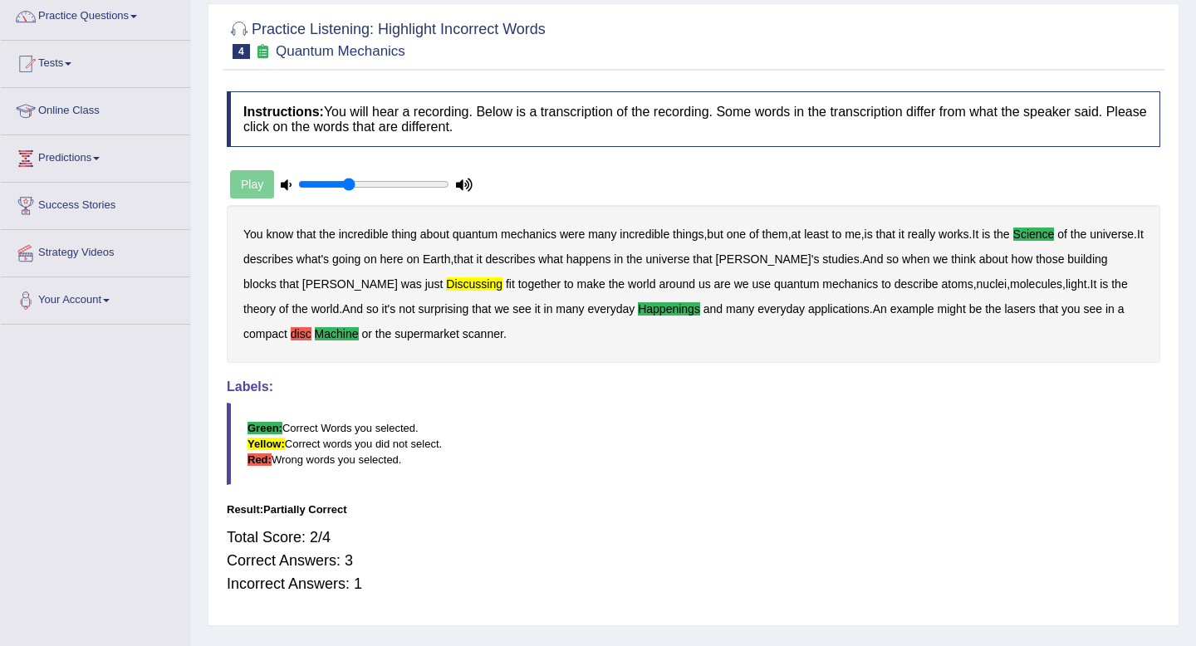
scroll to position [0, 0]
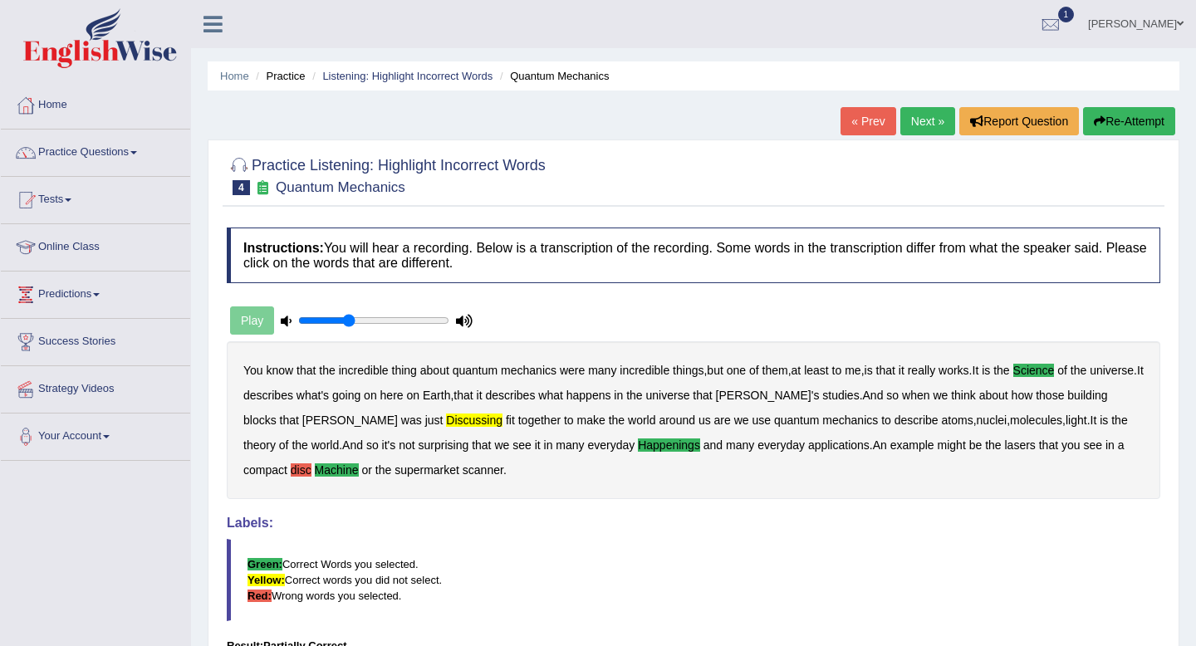
click at [915, 116] on link "Next »" at bounding box center [928, 121] width 55 height 28
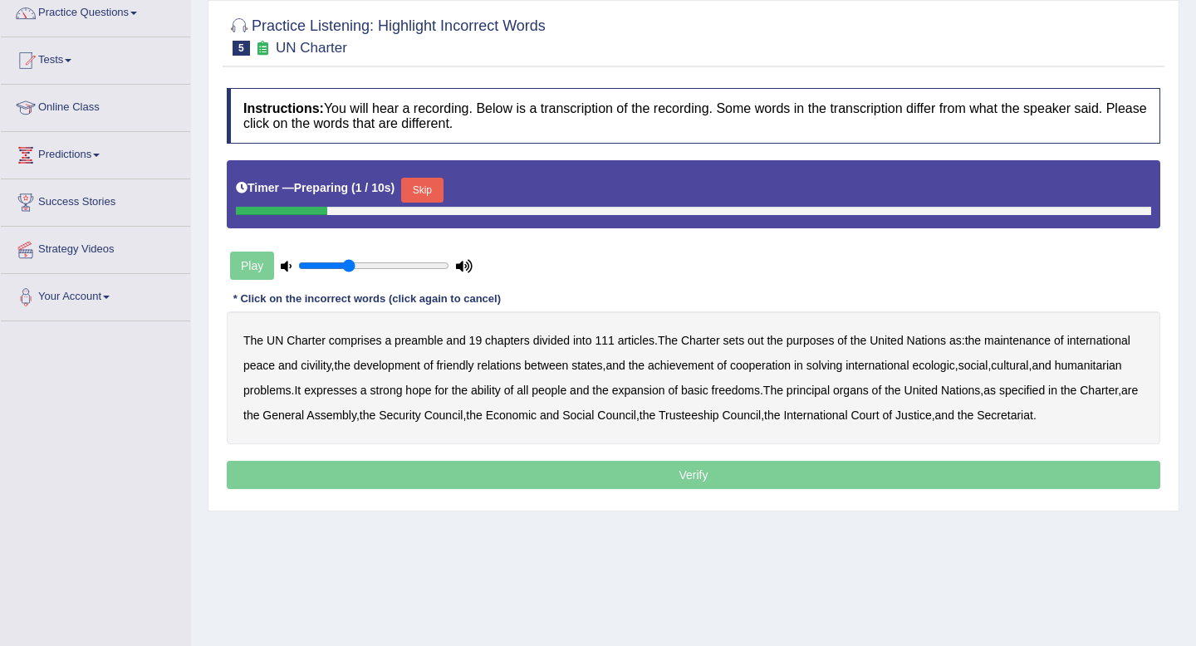
scroll to position [142, 0]
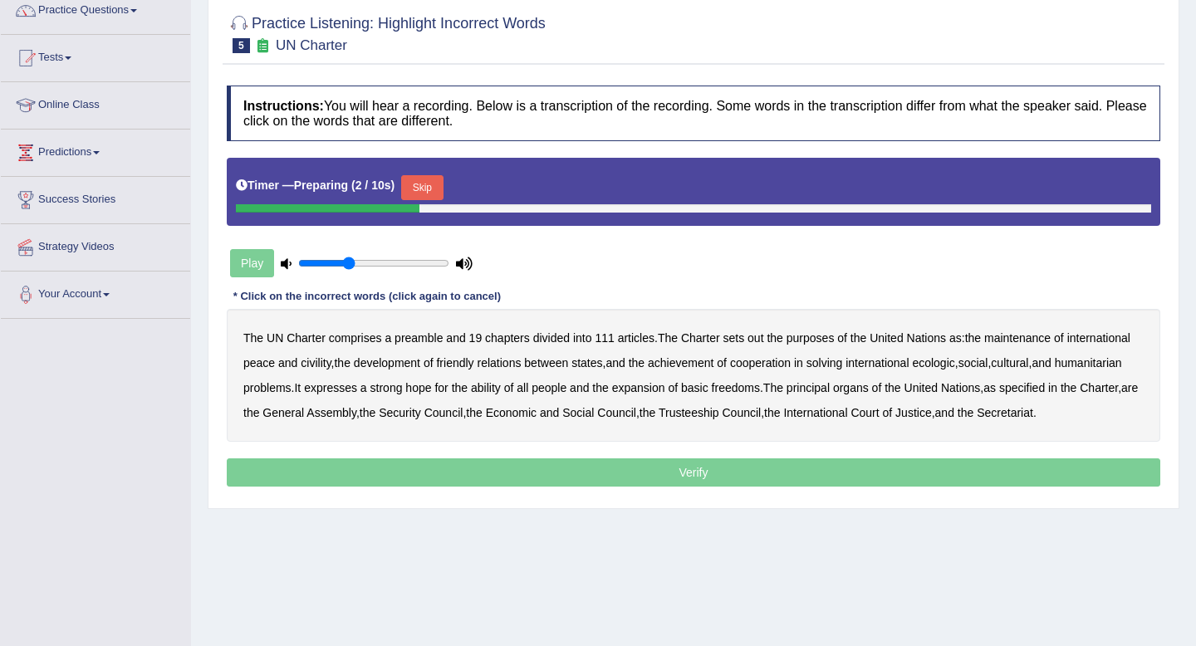
click at [427, 188] on button "Skip" at bounding box center [422, 187] width 42 height 25
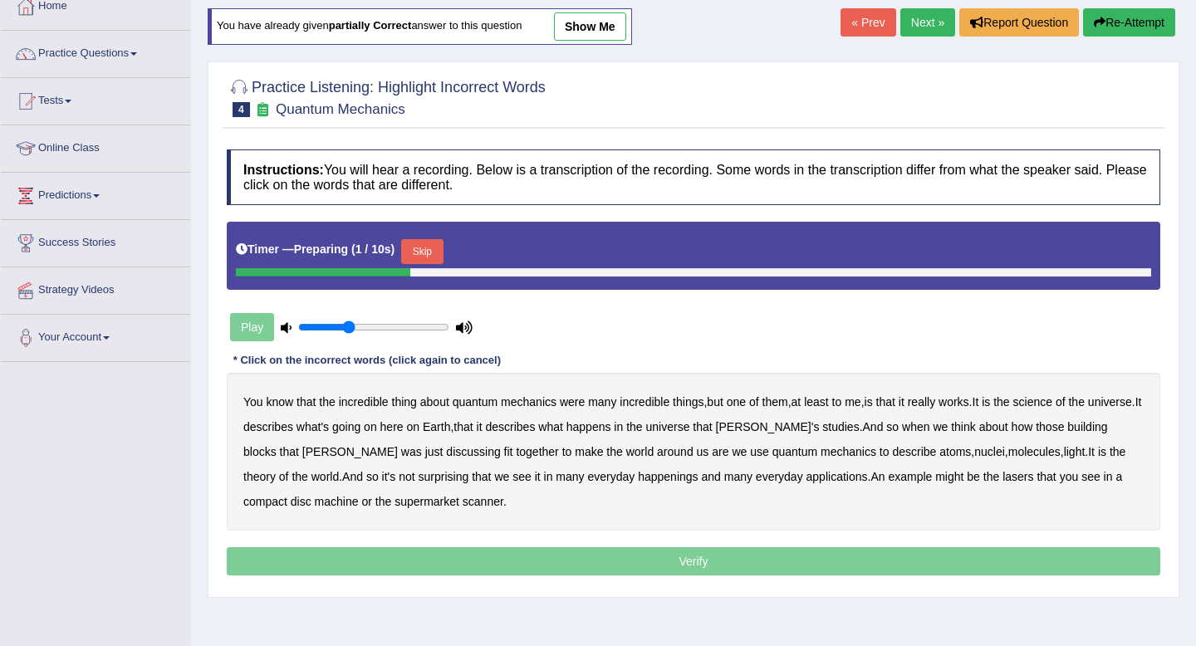
scroll to position [110, 0]
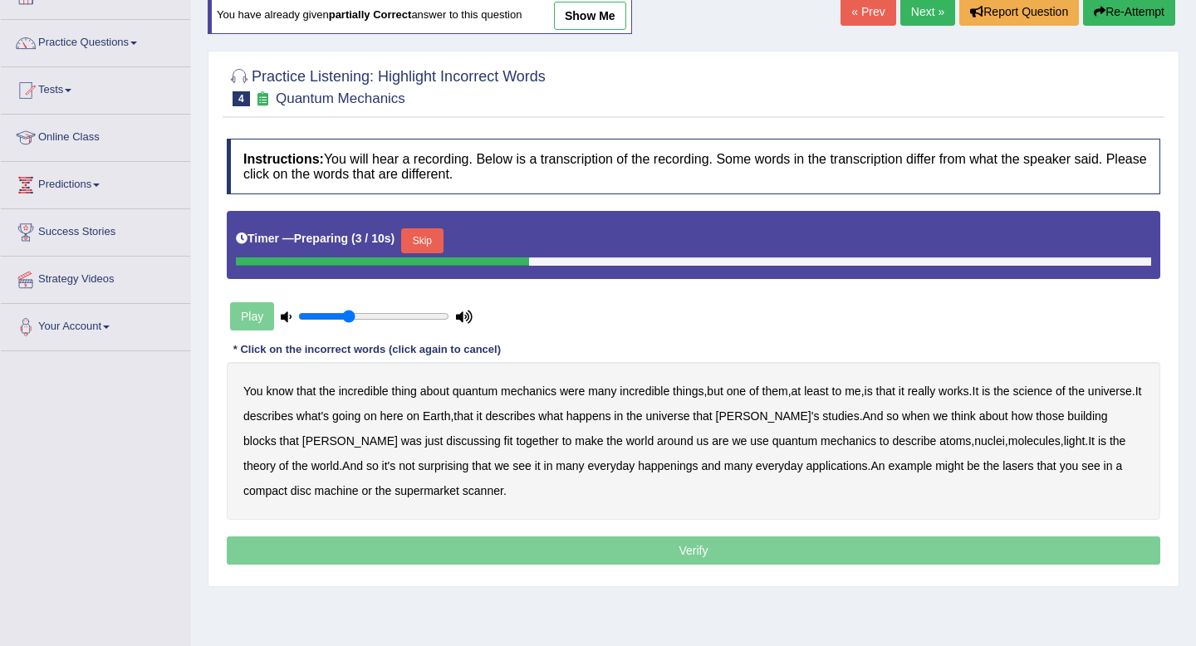
click at [432, 237] on button "Skip" at bounding box center [422, 240] width 42 height 25
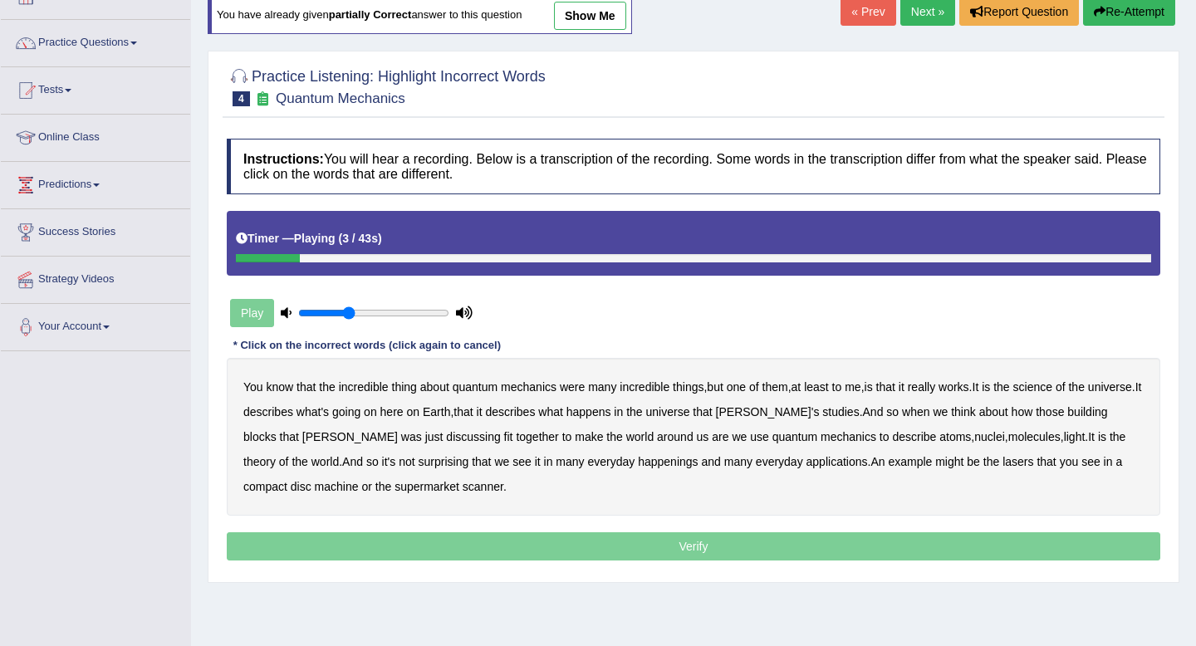
click at [904, 30] on div "Home Practice Listening: Highlight Incorrect Words Quantum Mechanics You have a…" at bounding box center [693, 305] width 1005 height 831
click at [912, 22] on link "Next »" at bounding box center [928, 12] width 55 height 28
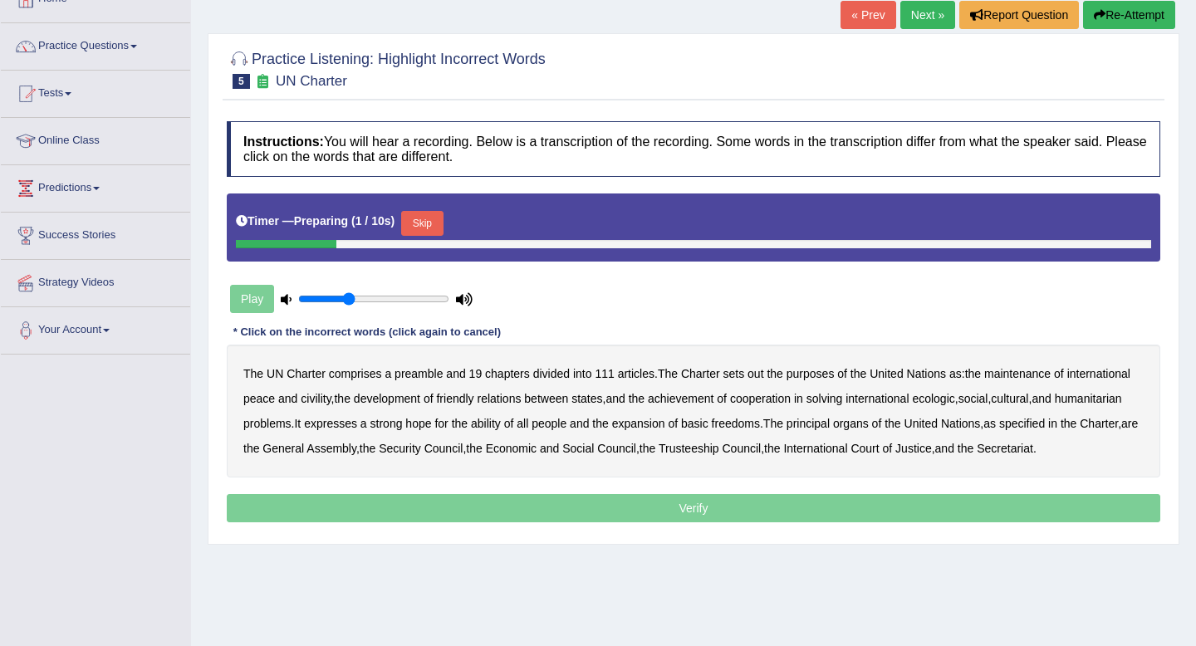
scroll to position [111, 0]
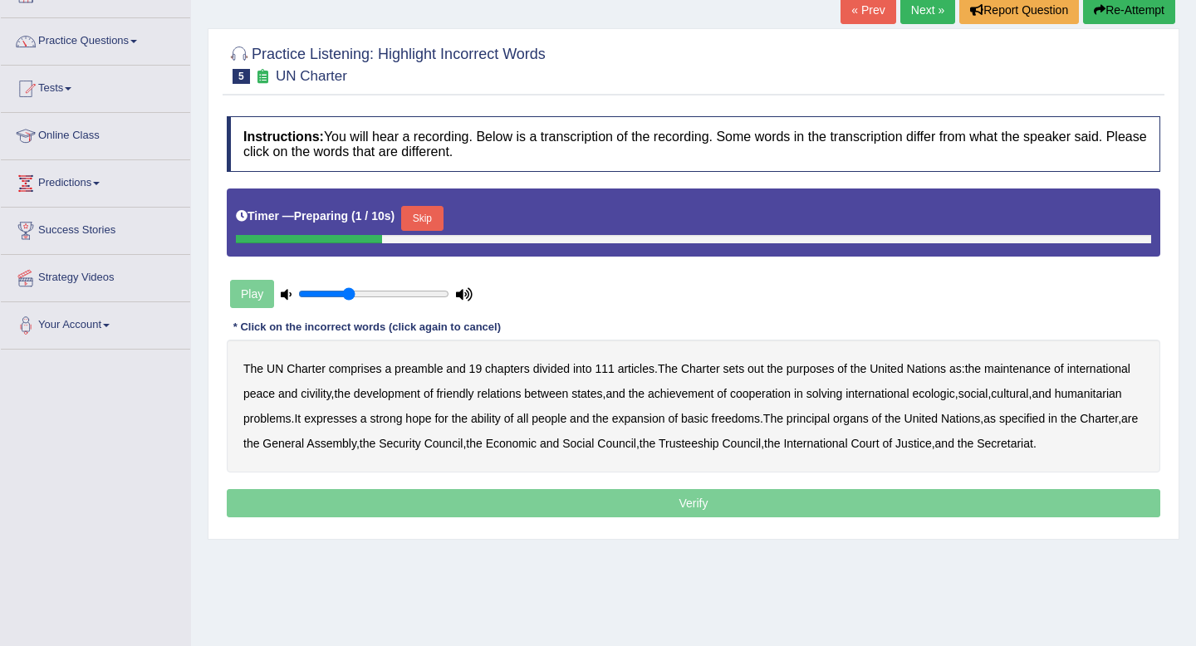
click at [441, 214] on button "Skip" at bounding box center [422, 218] width 42 height 25
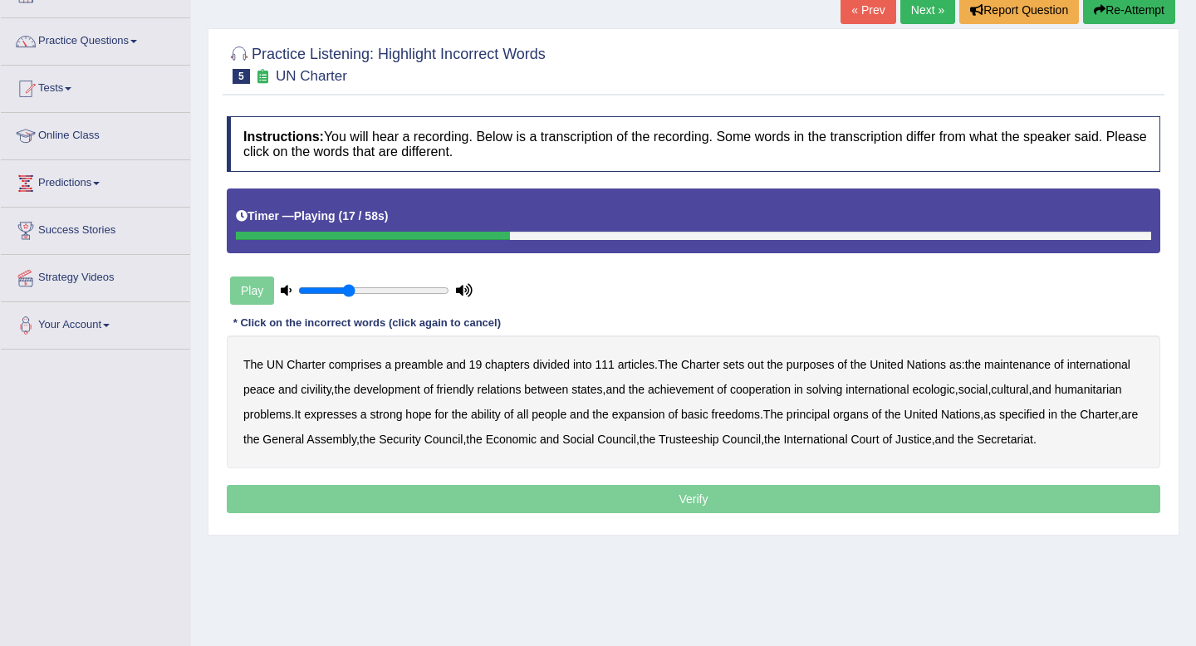
click at [331, 389] on b "civility" at bounding box center [316, 389] width 30 height 13
click at [955, 388] on b "ecologic" at bounding box center [933, 389] width 42 height 13
click at [501, 418] on b "ability" at bounding box center [486, 414] width 30 height 13
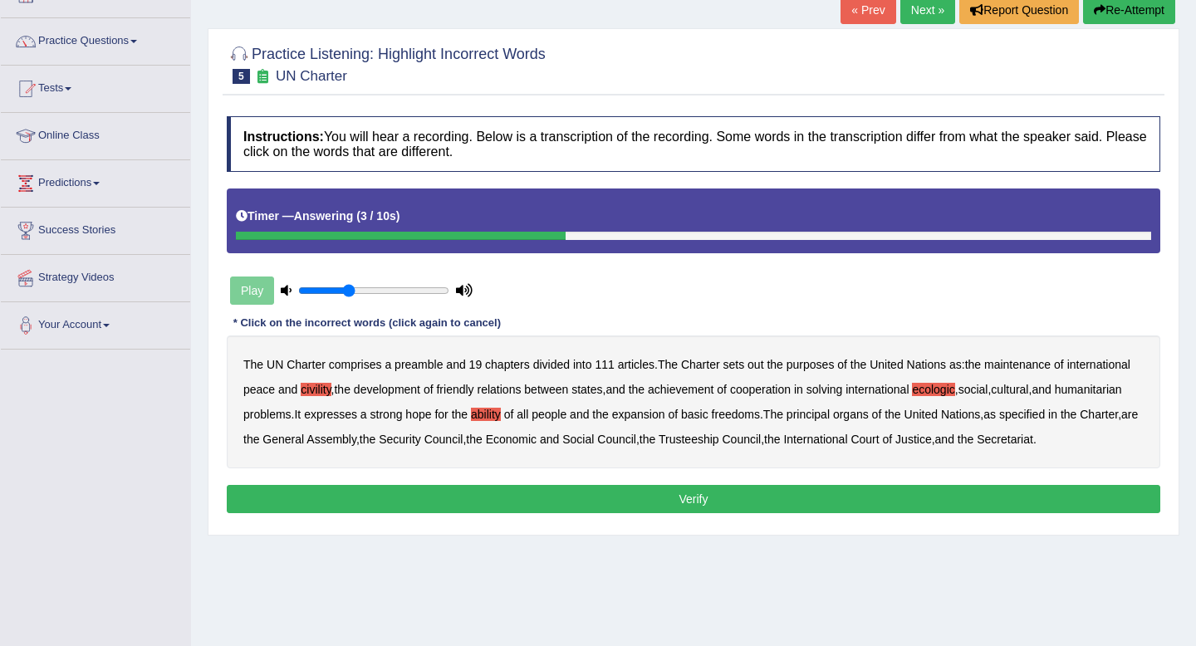
click at [672, 513] on button "Verify" at bounding box center [694, 499] width 934 height 28
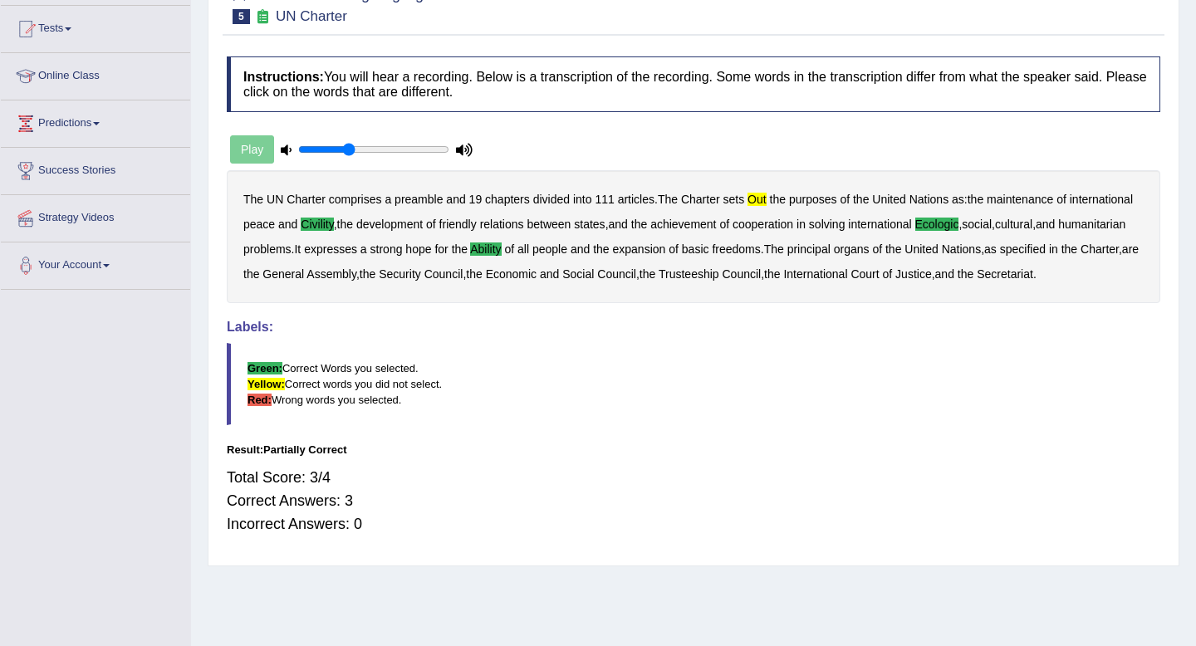
scroll to position [0, 0]
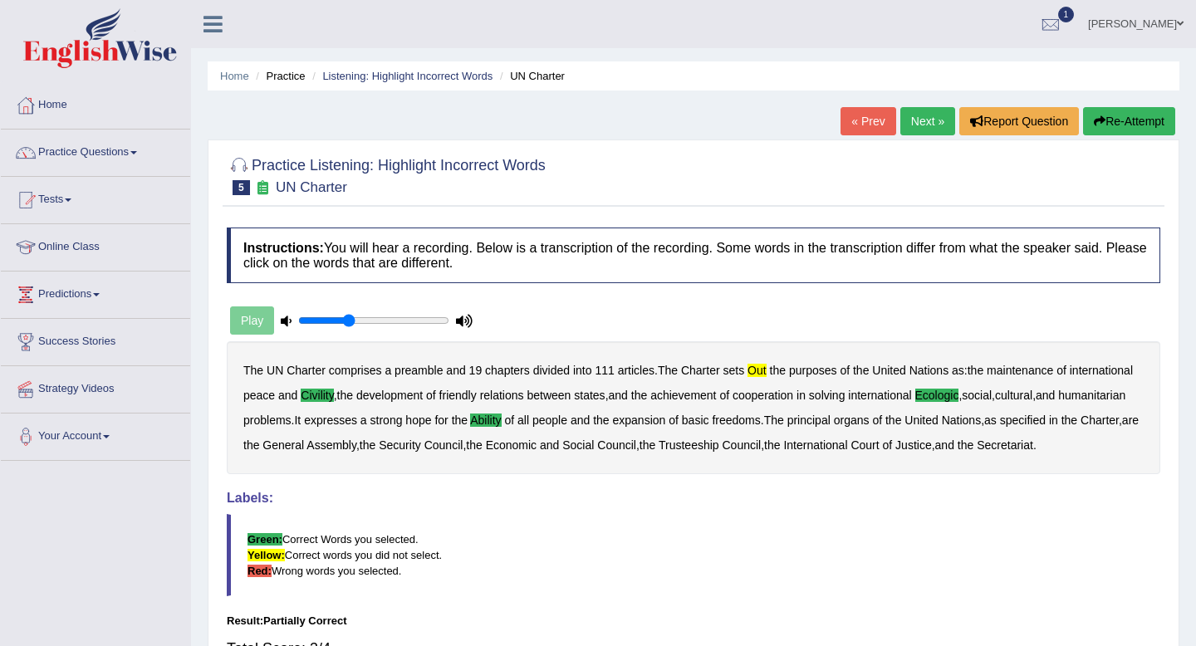
click at [923, 120] on link "Next »" at bounding box center [928, 121] width 55 height 28
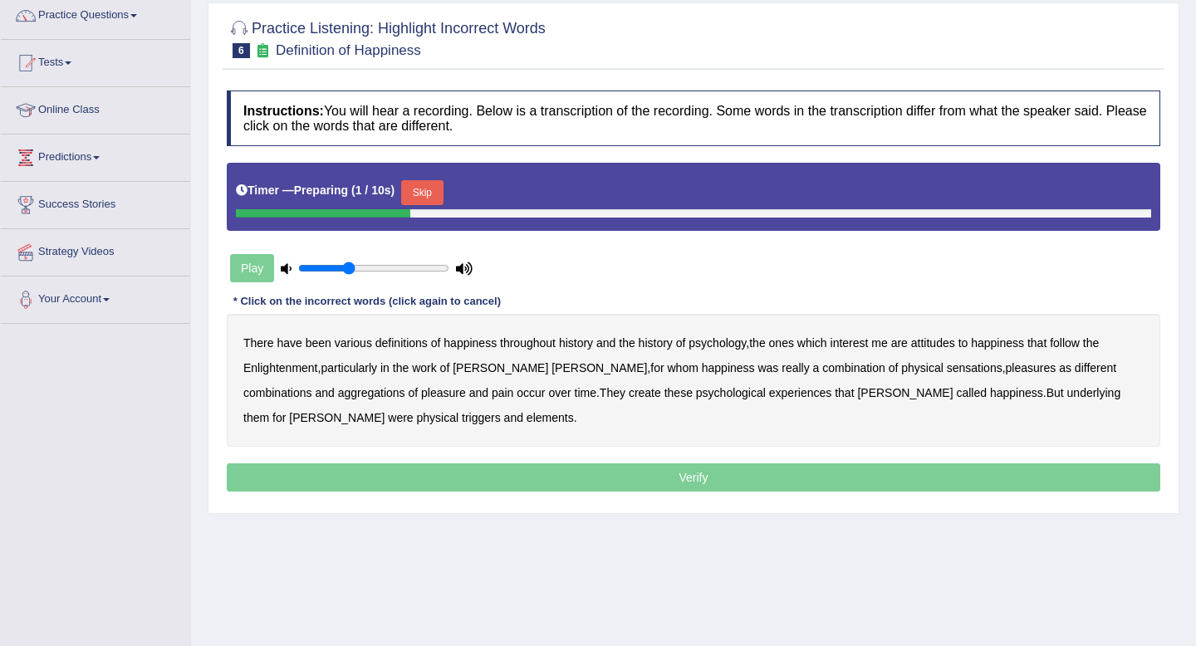
scroll to position [147, 0]
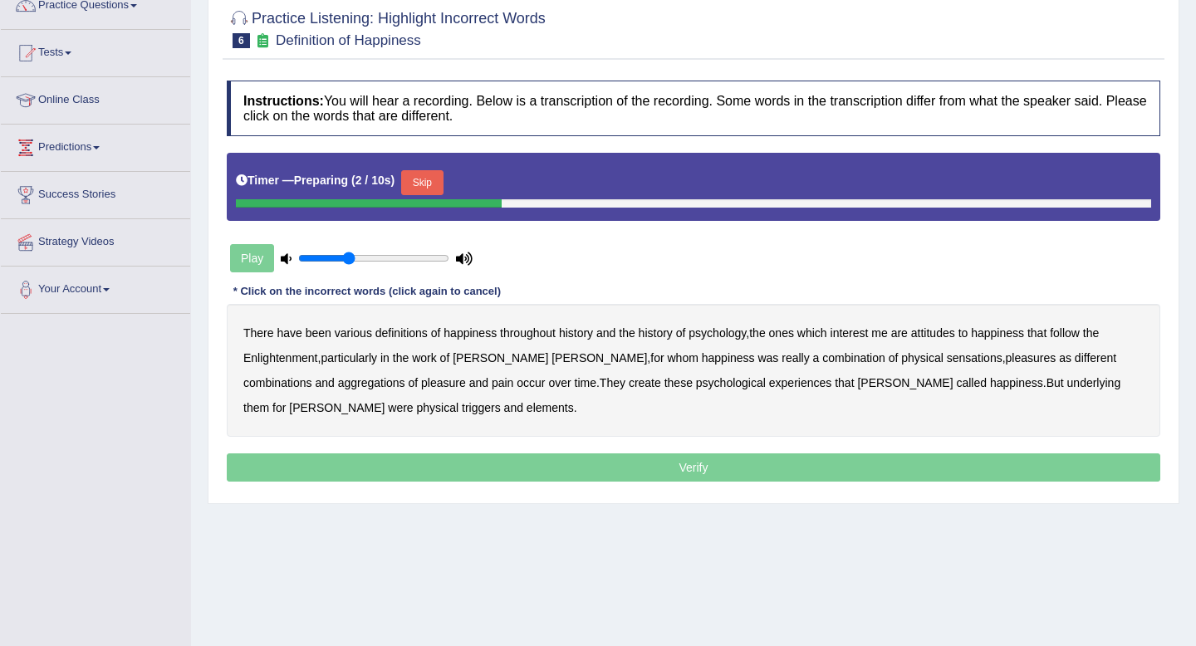
click at [432, 175] on button "Skip" at bounding box center [422, 182] width 42 height 25
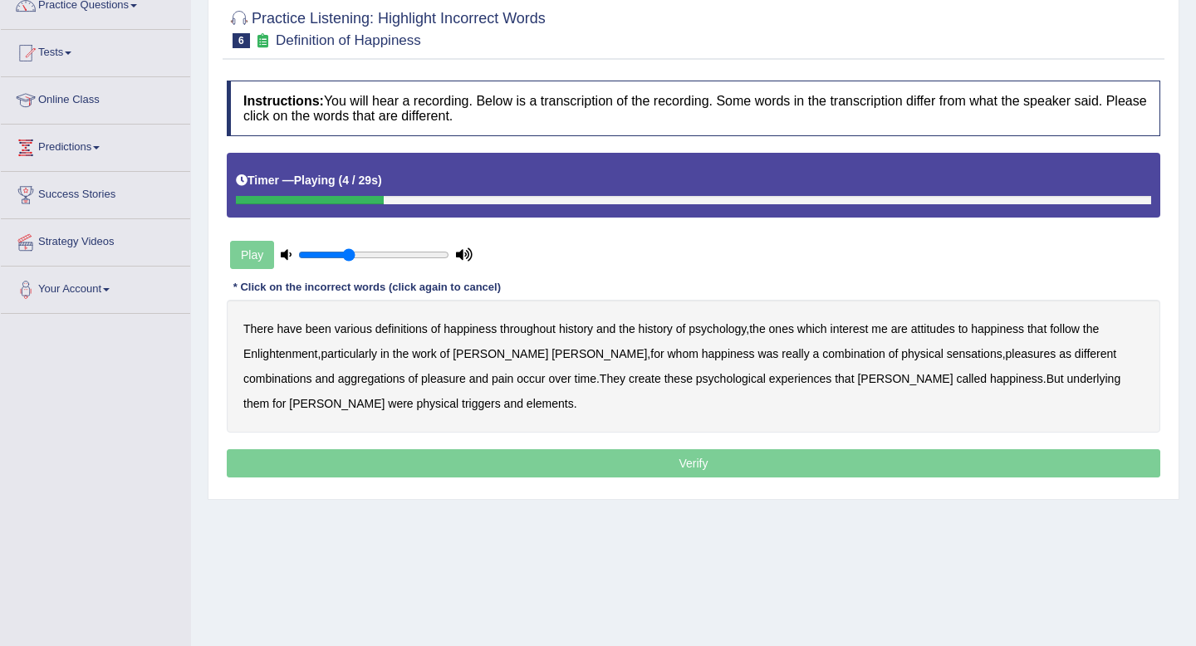
click at [733, 331] on b "psychology" at bounding box center [717, 328] width 57 height 13
click at [939, 331] on b "attitudes" at bounding box center [933, 328] width 44 height 13
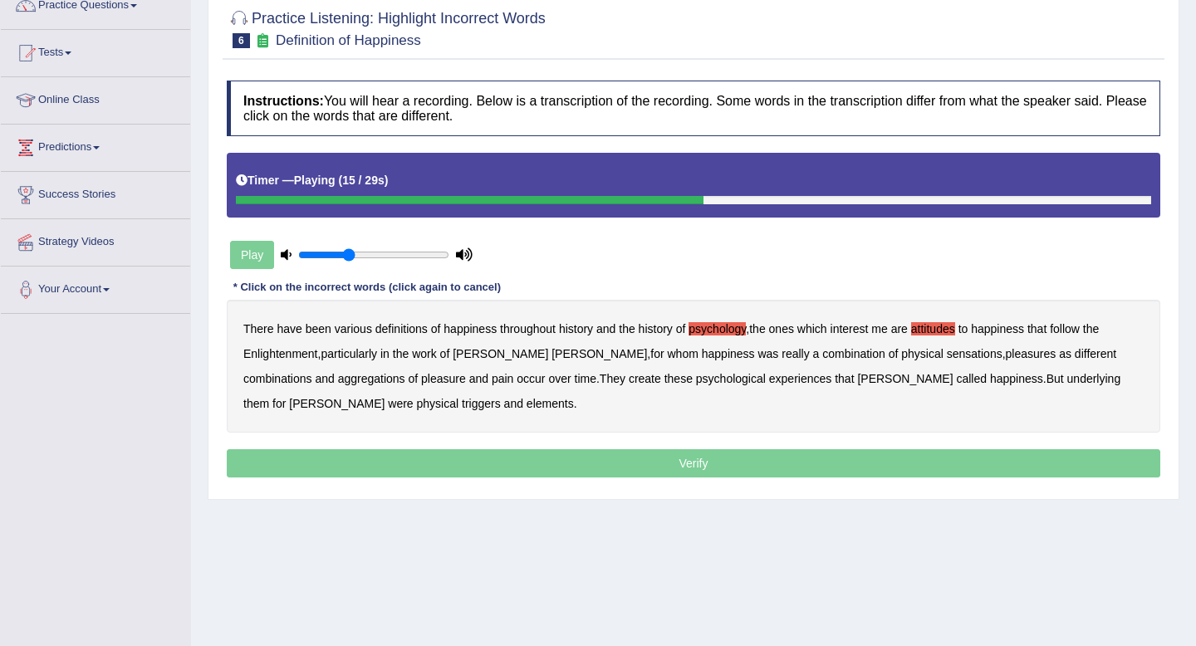
click at [947, 353] on b "sensations" at bounding box center [975, 353] width 56 height 13
click at [629, 379] on b "create" at bounding box center [645, 378] width 32 height 13
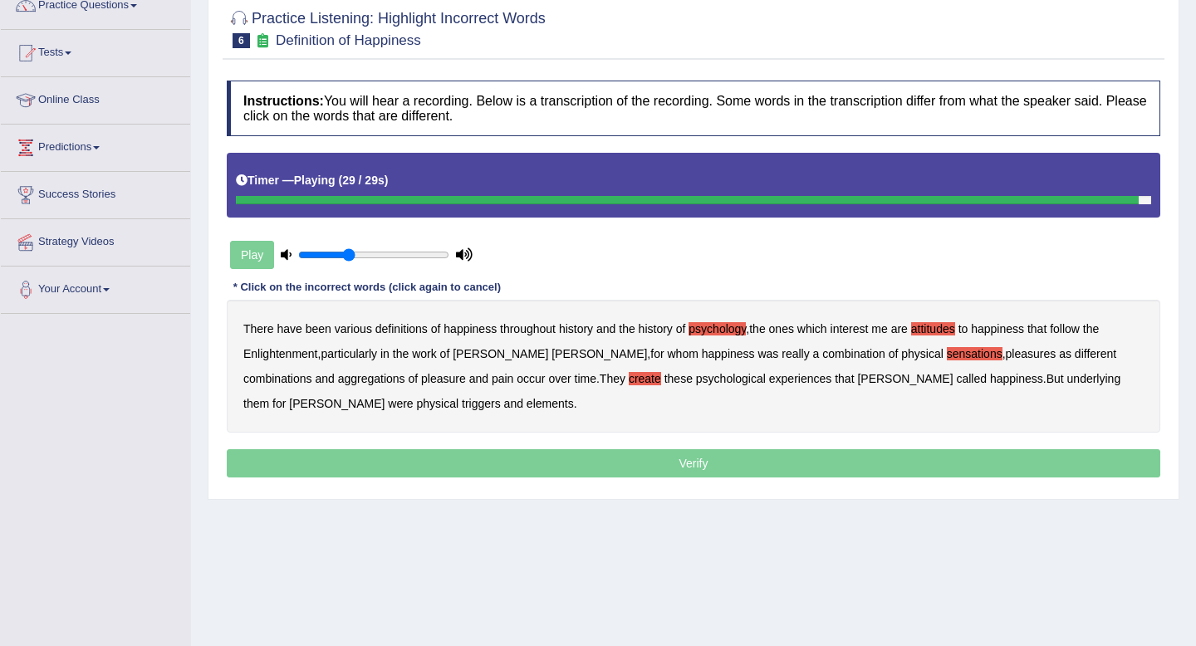
click at [527, 405] on b "elements" at bounding box center [550, 403] width 47 height 13
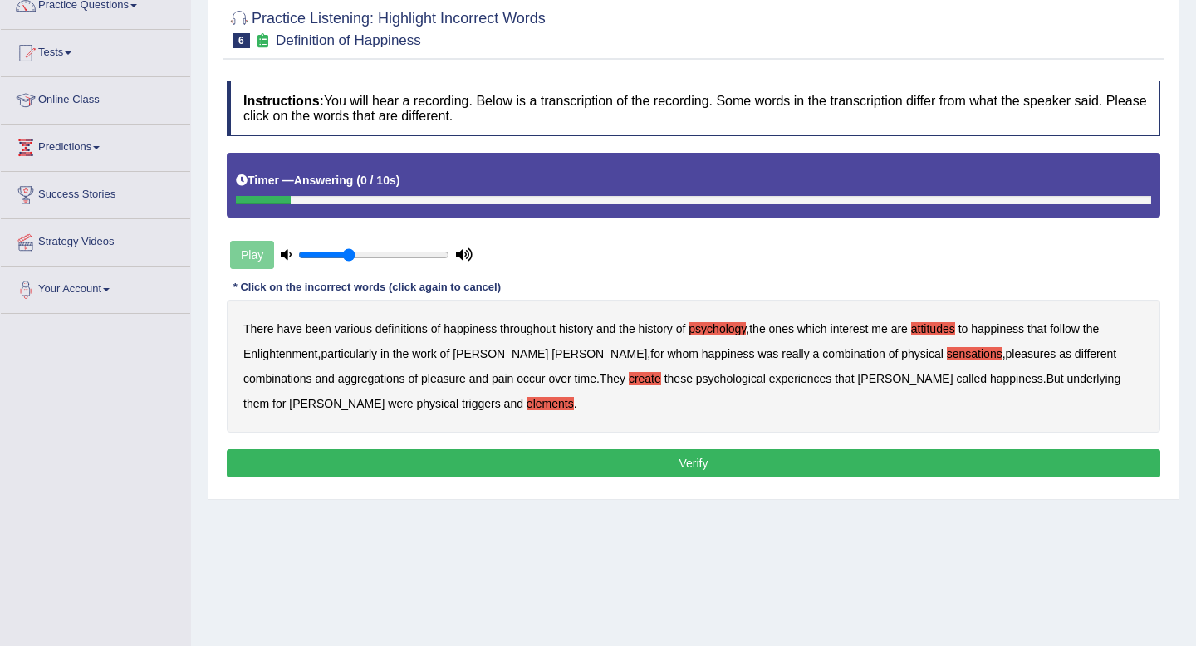
click at [513, 460] on button "Verify" at bounding box center [694, 463] width 934 height 28
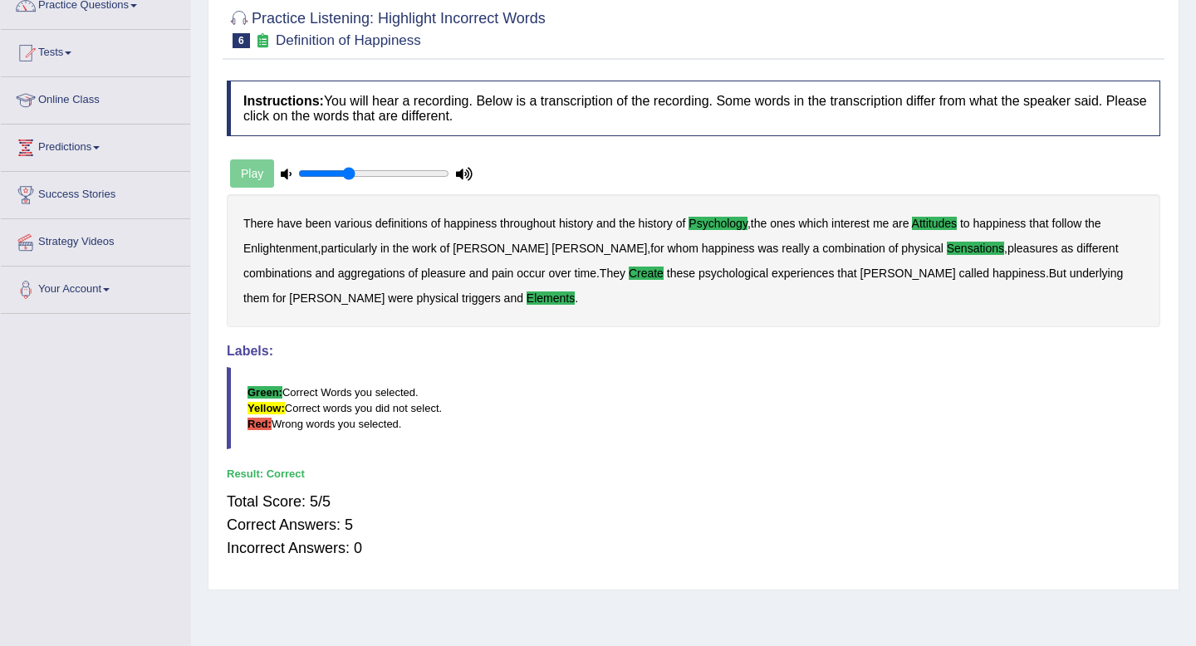
scroll to position [0, 0]
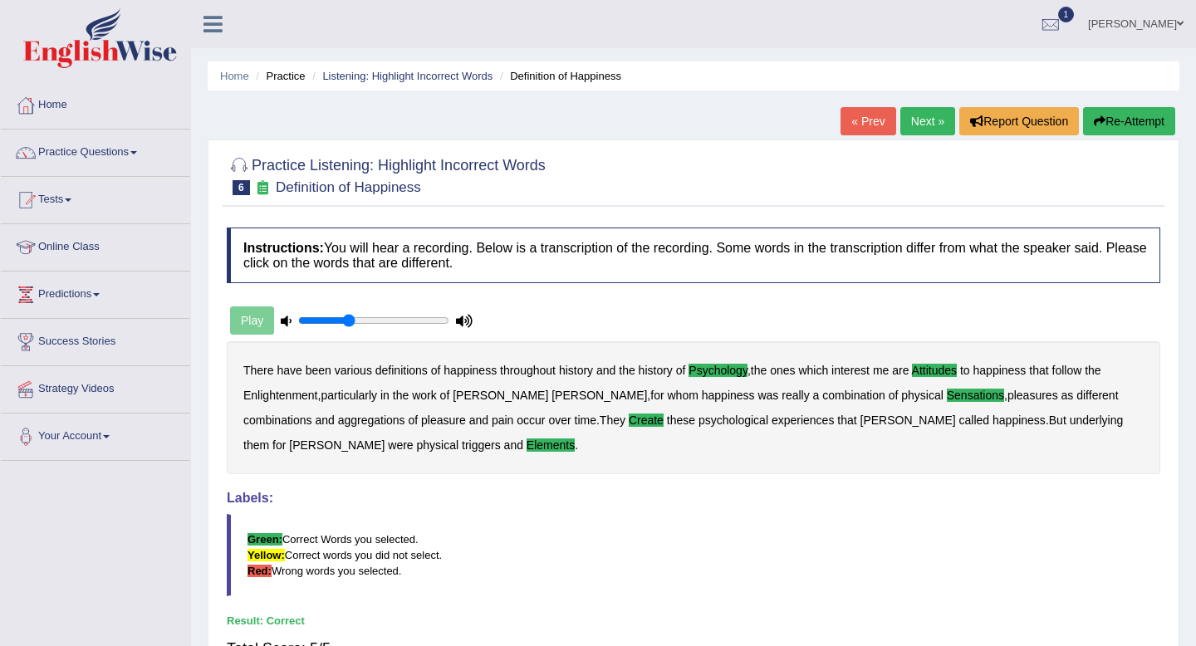
click at [915, 120] on link "Next »" at bounding box center [928, 121] width 55 height 28
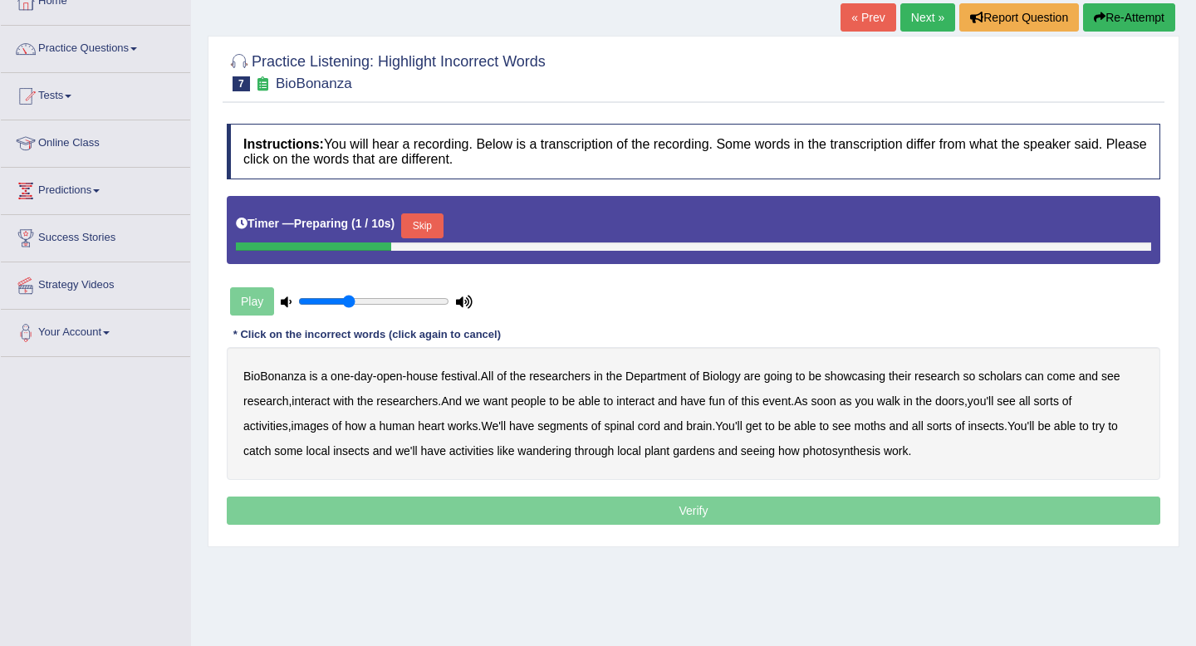
click at [425, 223] on button "Skip" at bounding box center [422, 225] width 42 height 25
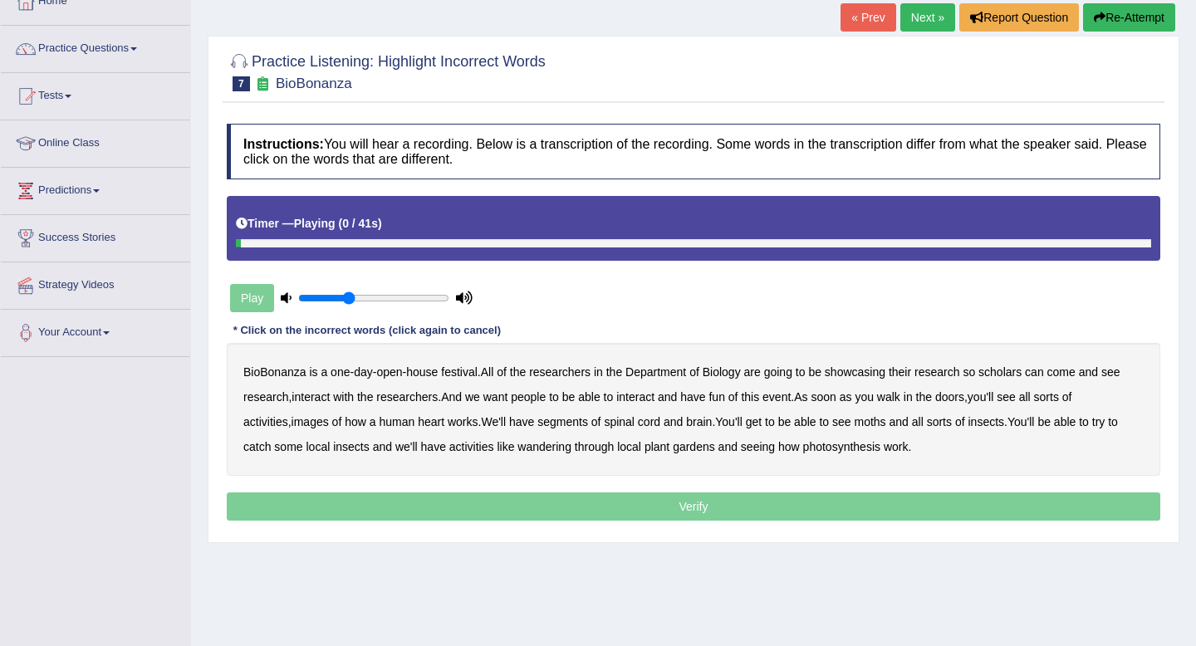
scroll to position [153, 0]
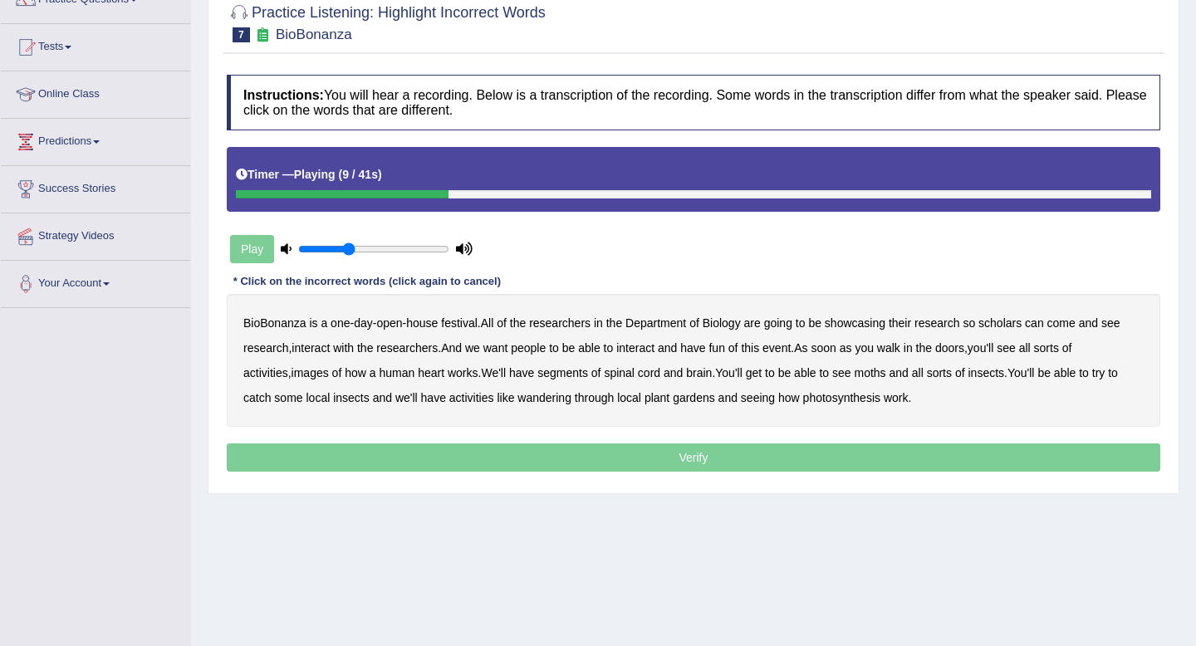
click at [1018, 326] on b "scholars" at bounding box center [1000, 323] width 43 height 13
click at [320, 371] on b "images" at bounding box center [310, 372] width 37 height 13
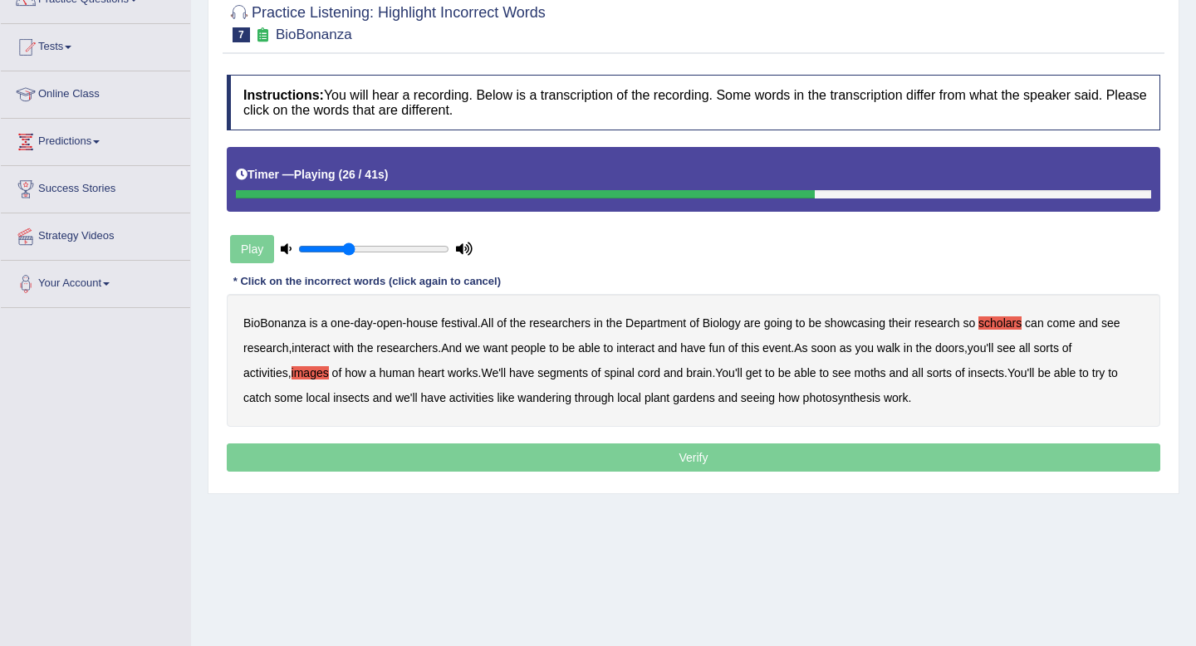
click at [577, 372] on b "segments" at bounding box center [562, 372] width 51 height 13
click at [886, 373] on b "moths" at bounding box center [871, 372] width 32 height 13
click at [549, 396] on b "wandering" at bounding box center [545, 397] width 54 height 13
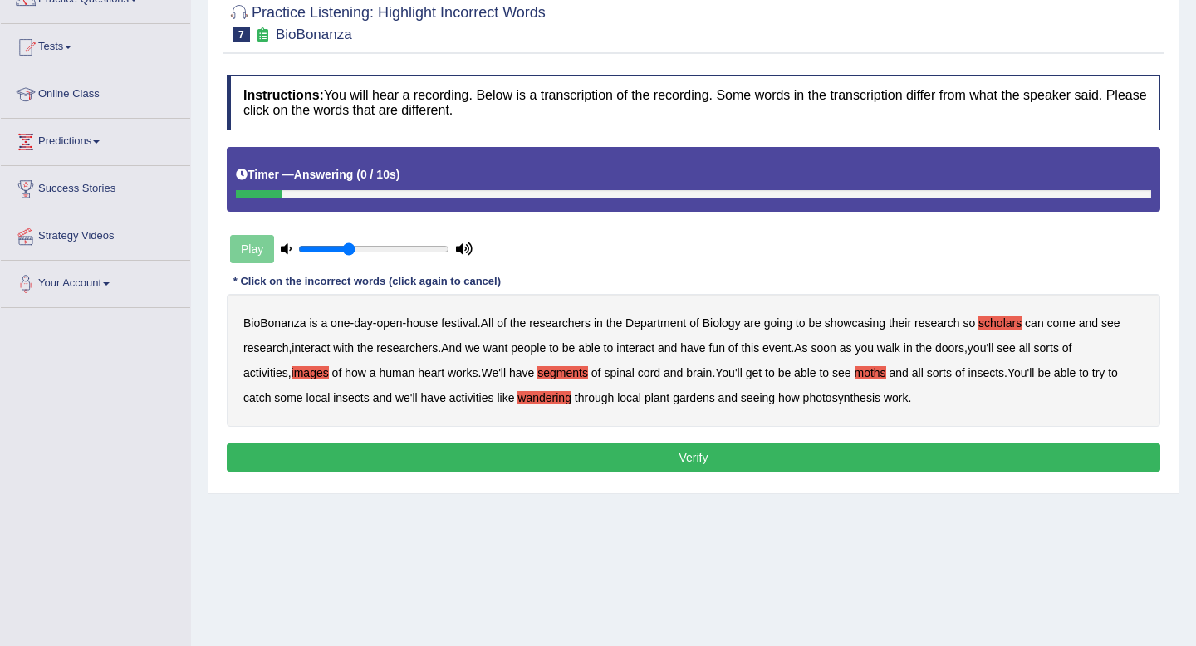
click at [713, 456] on button "Verify" at bounding box center [694, 458] width 934 height 28
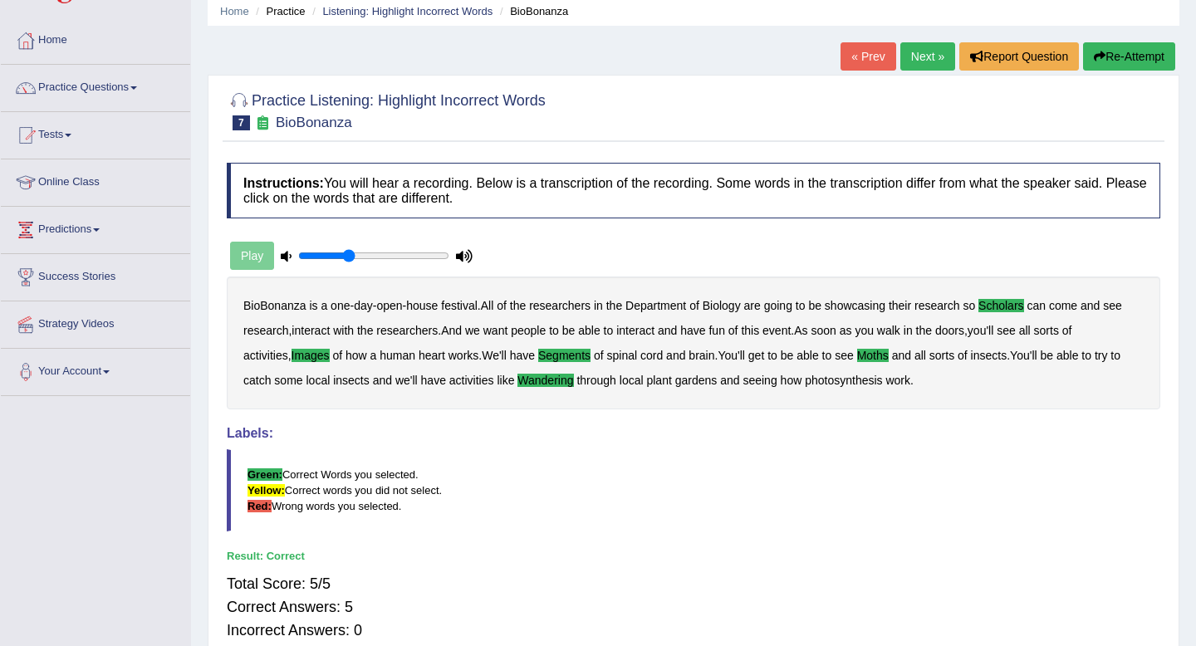
scroll to position [0, 0]
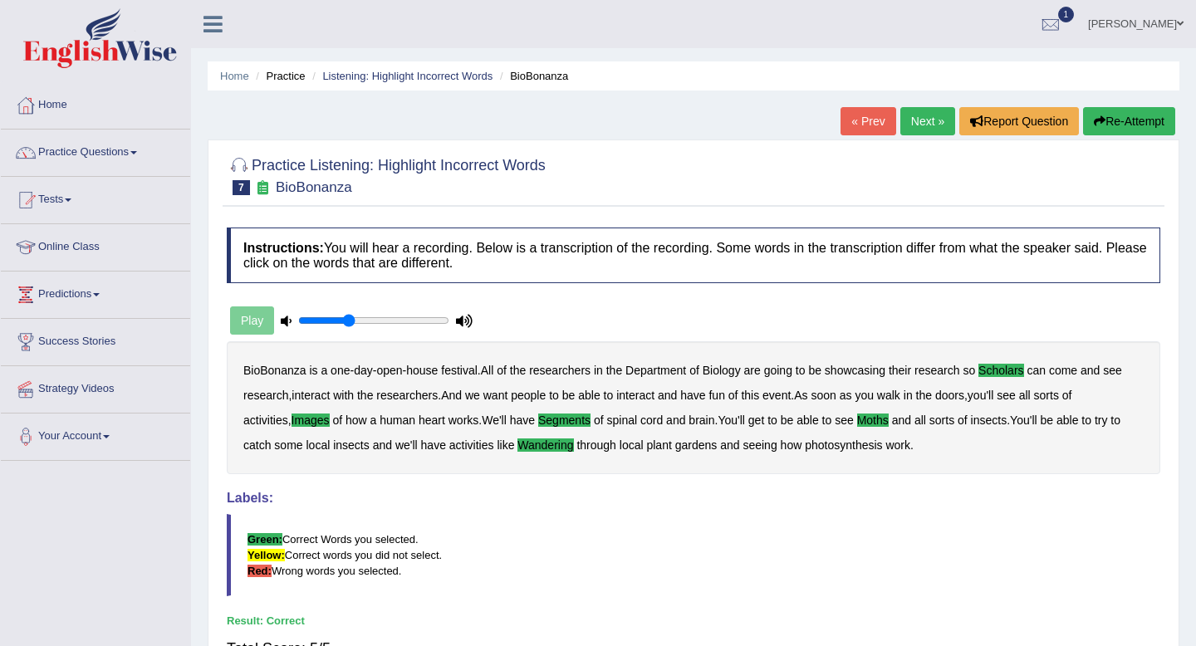
click at [925, 125] on link "Next »" at bounding box center [928, 121] width 55 height 28
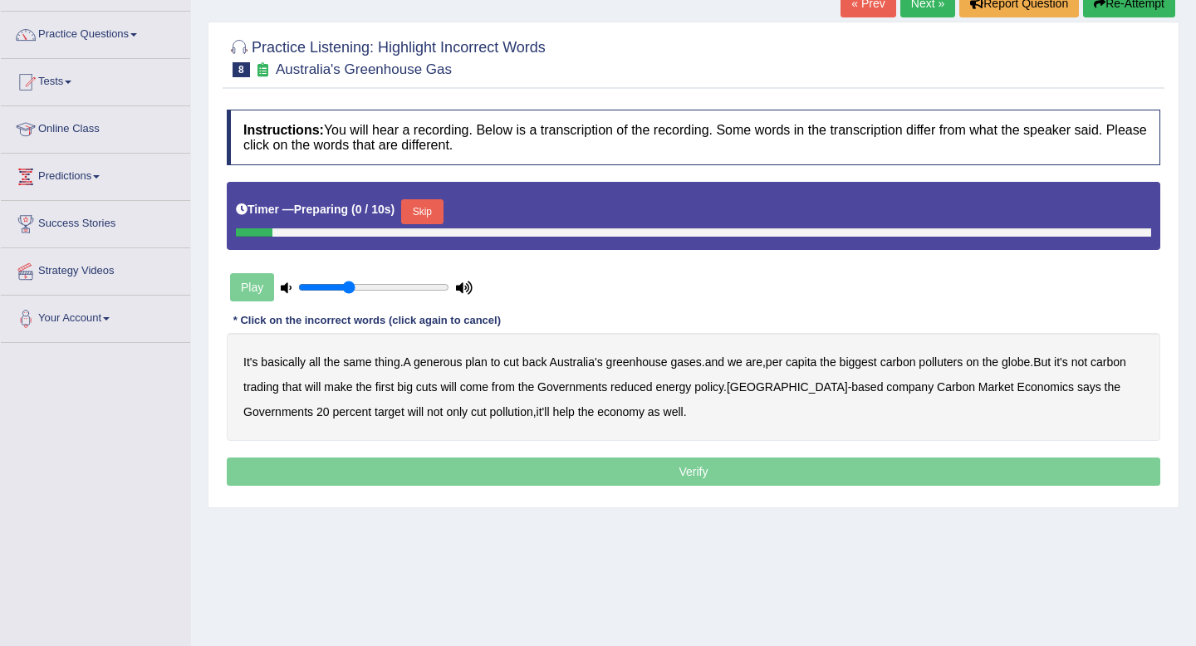
scroll to position [138, 0]
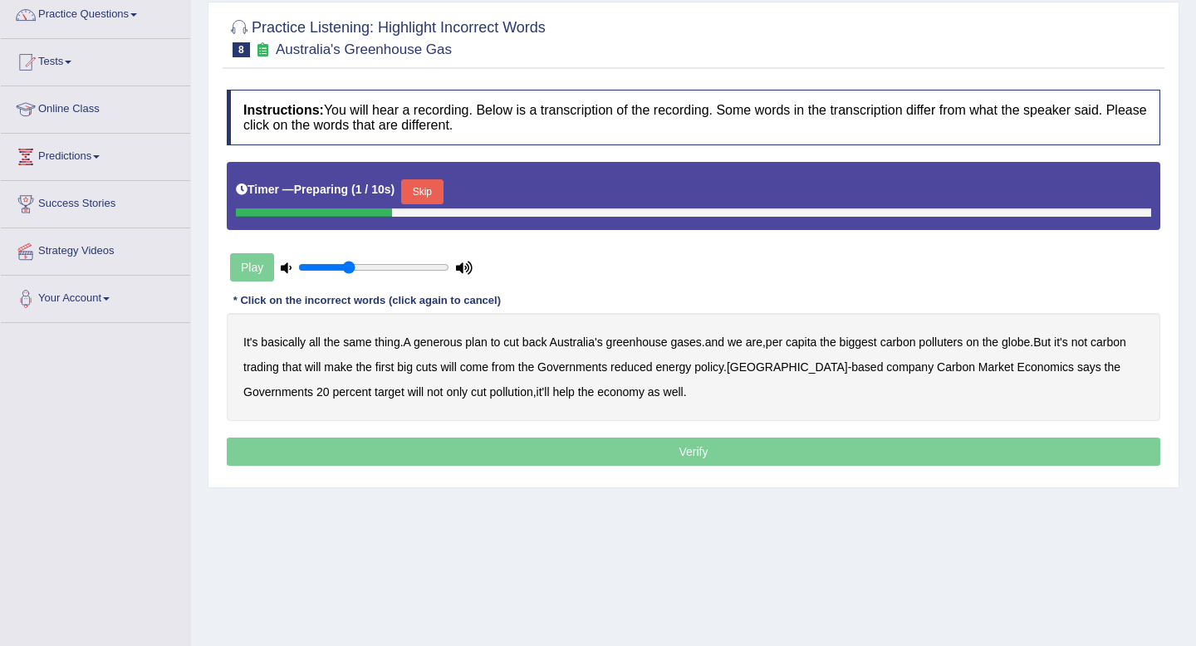
click at [438, 189] on button "Skip" at bounding box center [422, 191] width 42 height 25
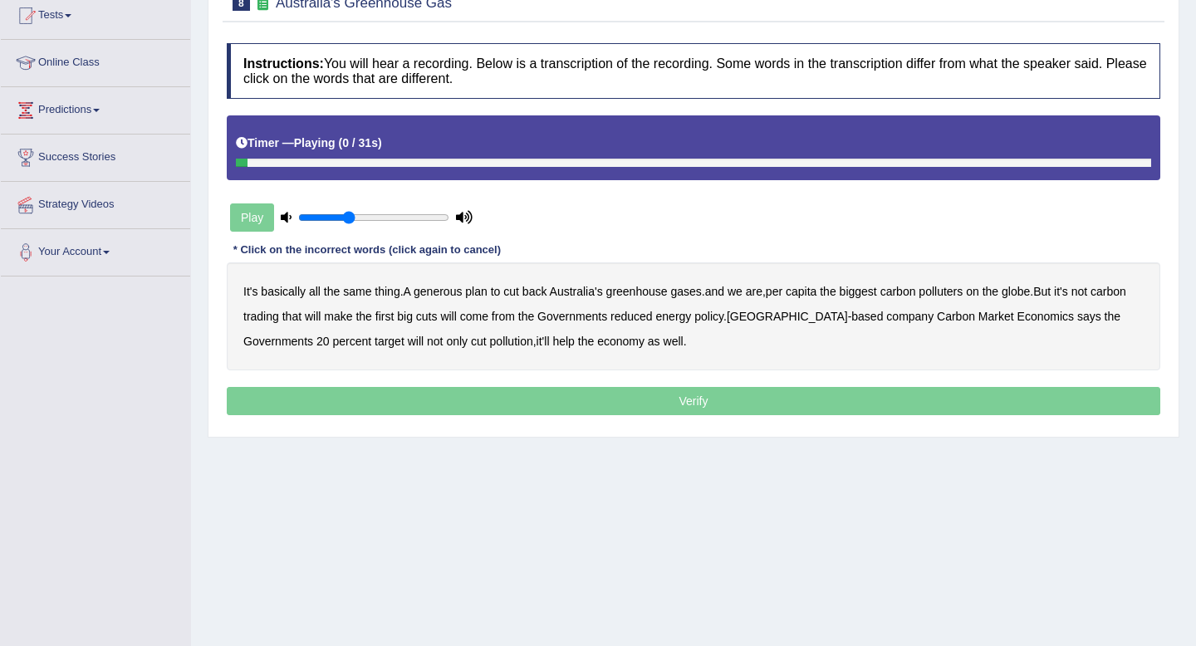
scroll to position [194, 0]
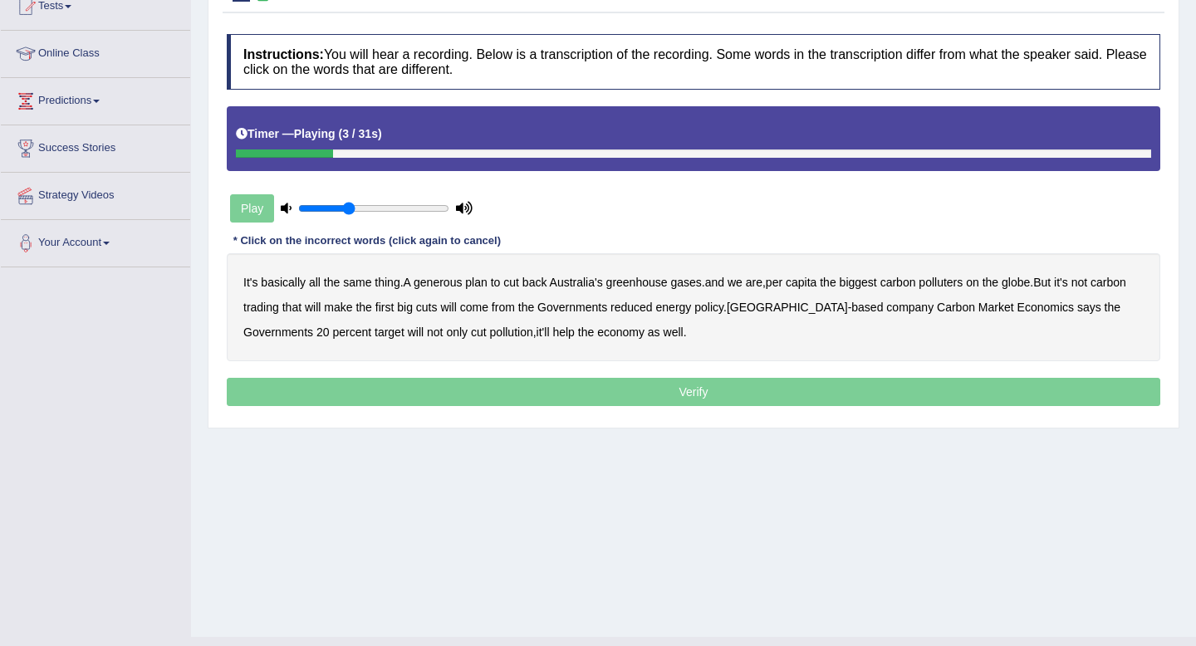
click at [444, 280] on b "generous" at bounding box center [438, 282] width 48 height 13
click at [1030, 282] on b "globe" at bounding box center [1016, 282] width 28 height 13
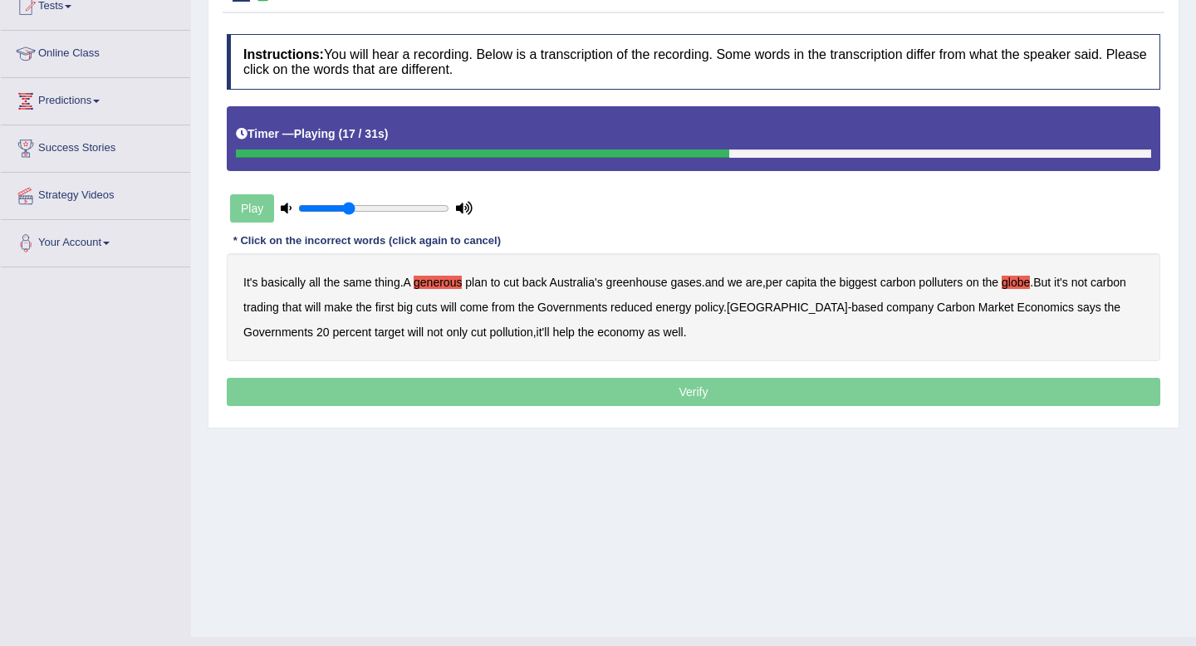
click at [488, 312] on b "come" at bounding box center [474, 307] width 28 height 13
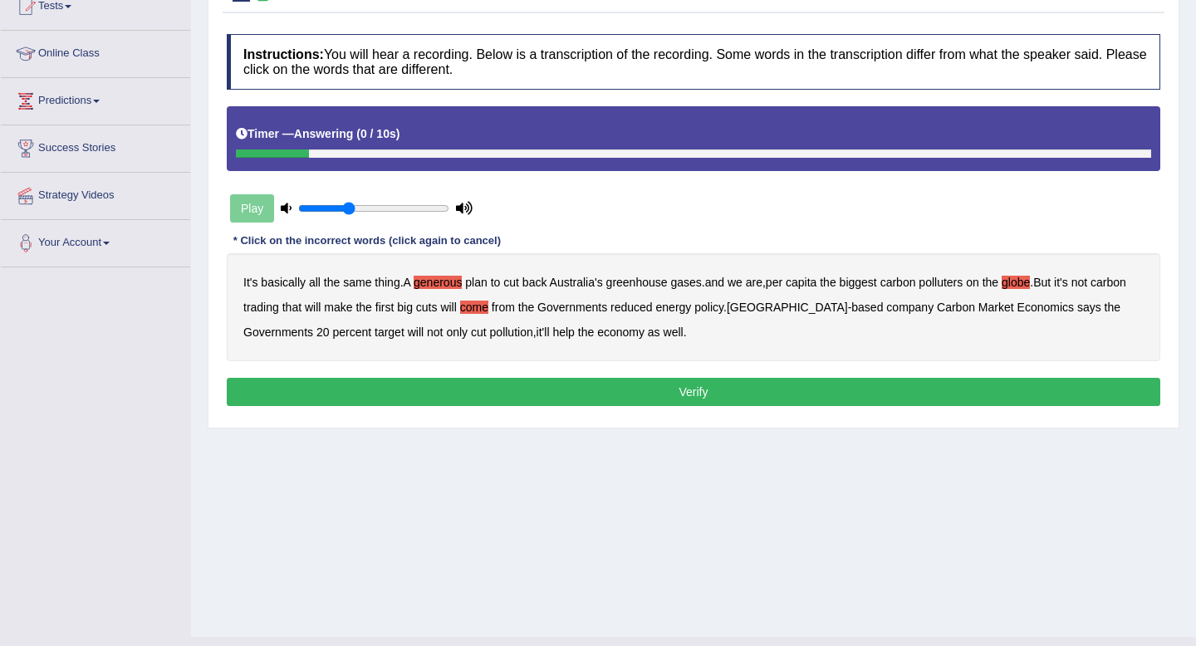
click at [638, 390] on button "Verify" at bounding box center [694, 392] width 934 height 28
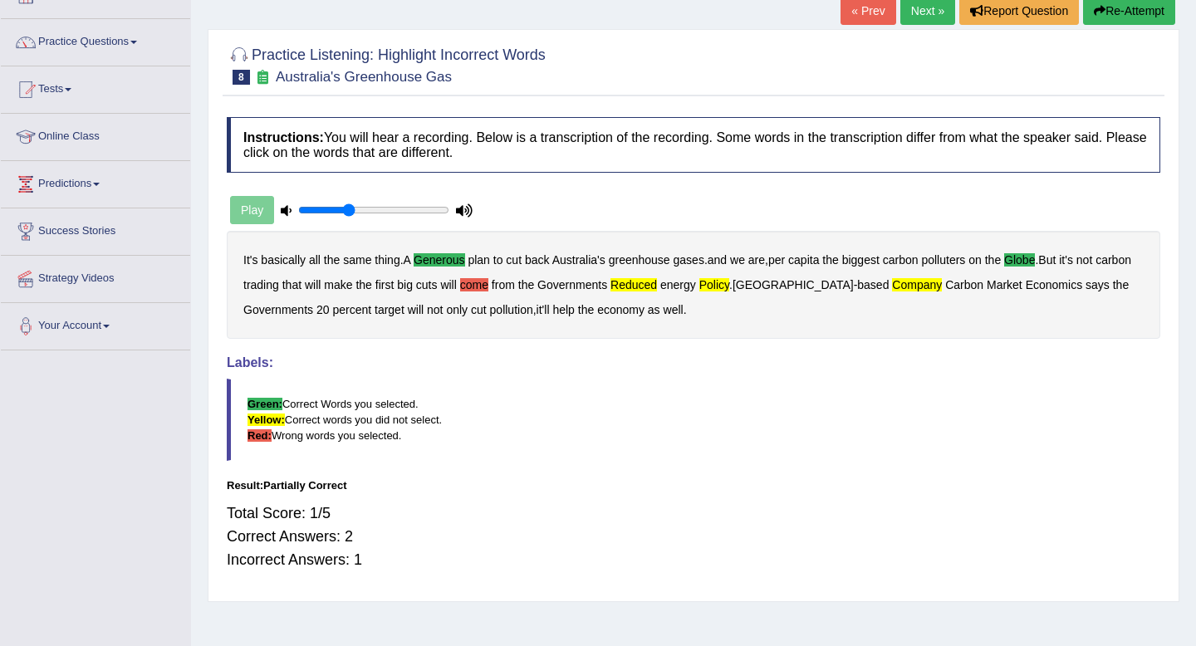
scroll to position [105, 0]
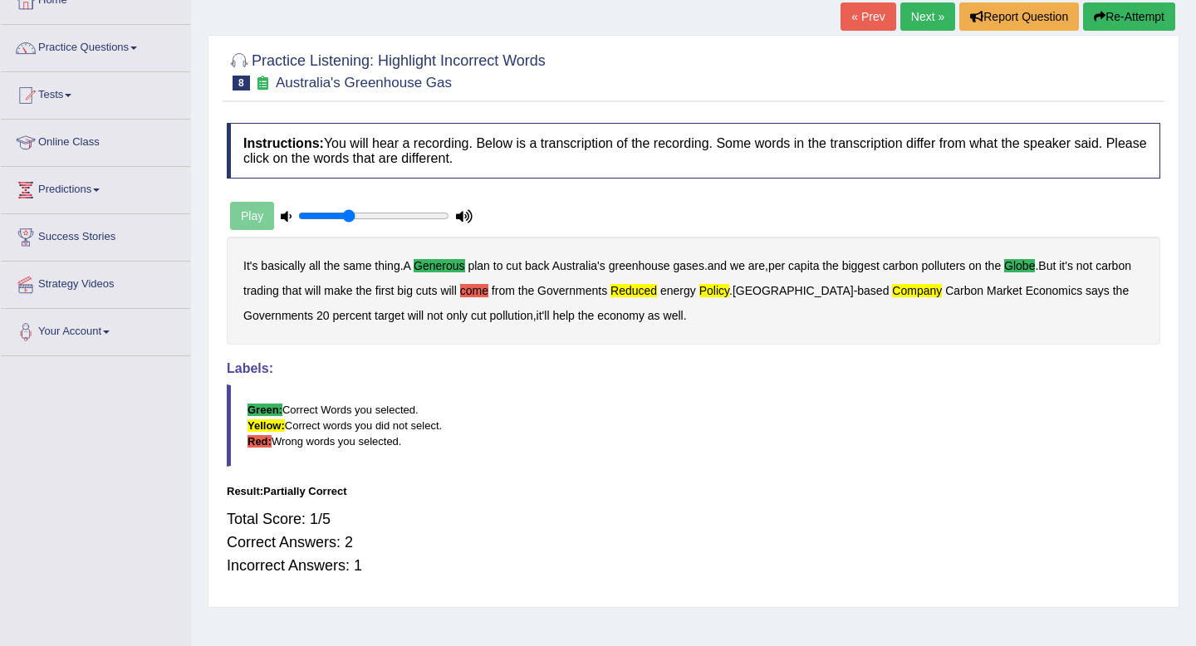
click at [1105, 16] on button "Re-Attempt" at bounding box center [1129, 16] width 92 height 28
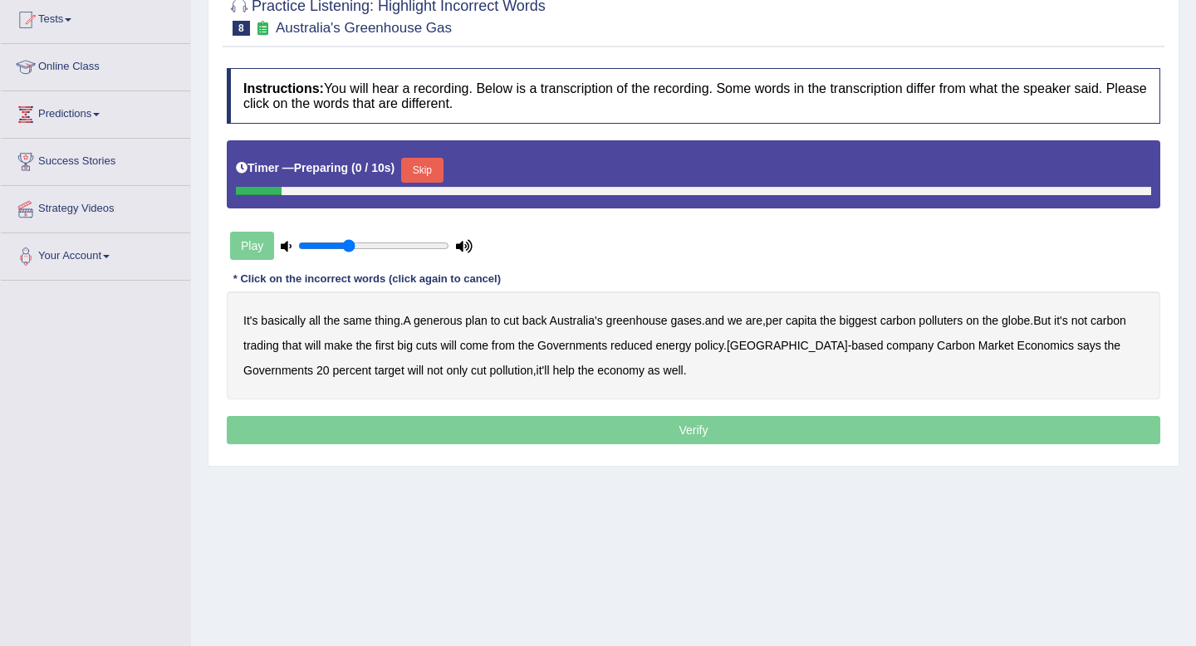
scroll to position [226, 0]
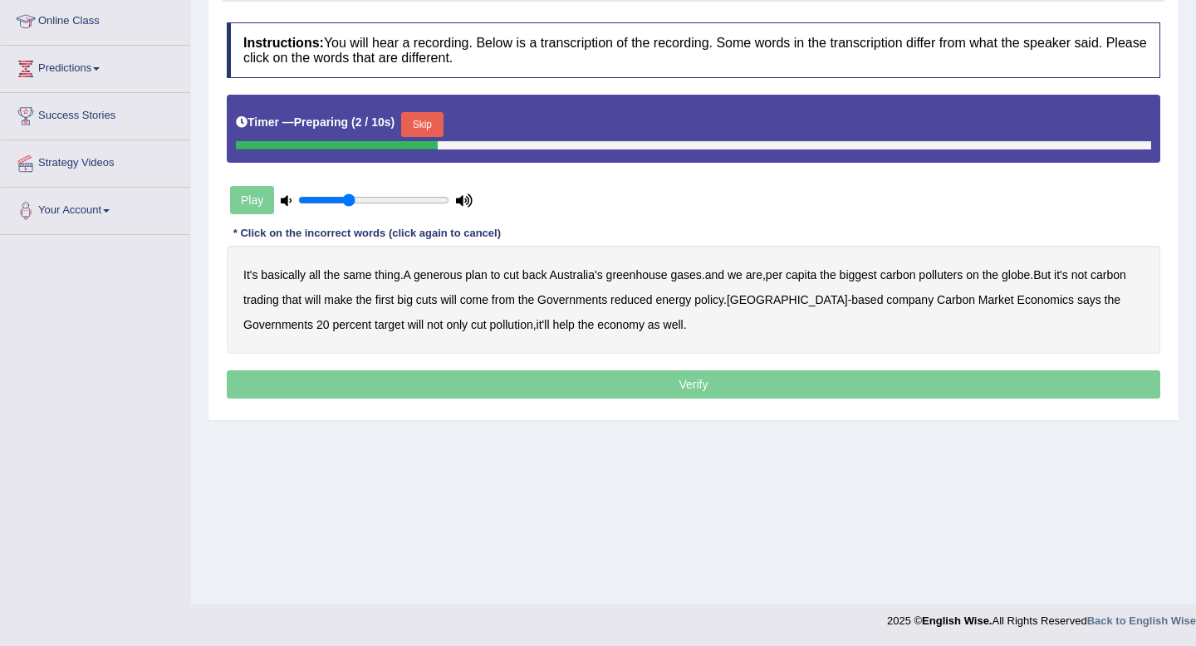
click at [434, 121] on button "Skip" at bounding box center [422, 124] width 42 height 25
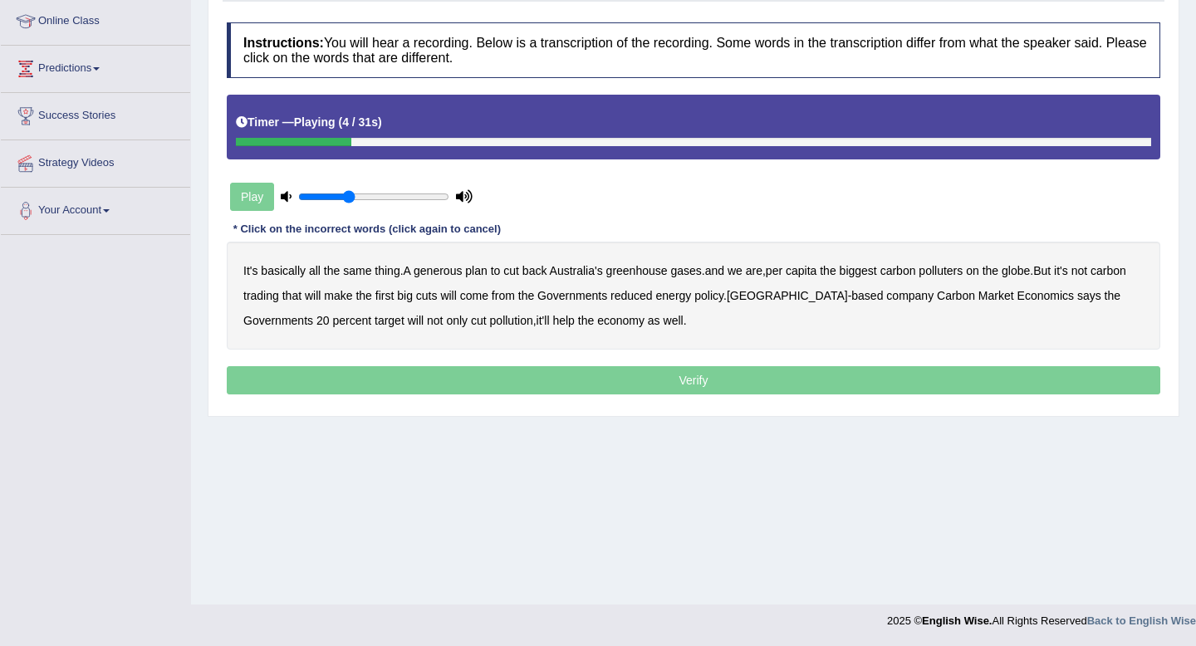
click at [446, 272] on b "generous" at bounding box center [438, 270] width 48 height 13
click at [1030, 270] on b "globe" at bounding box center [1016, 270] width 28 height 13
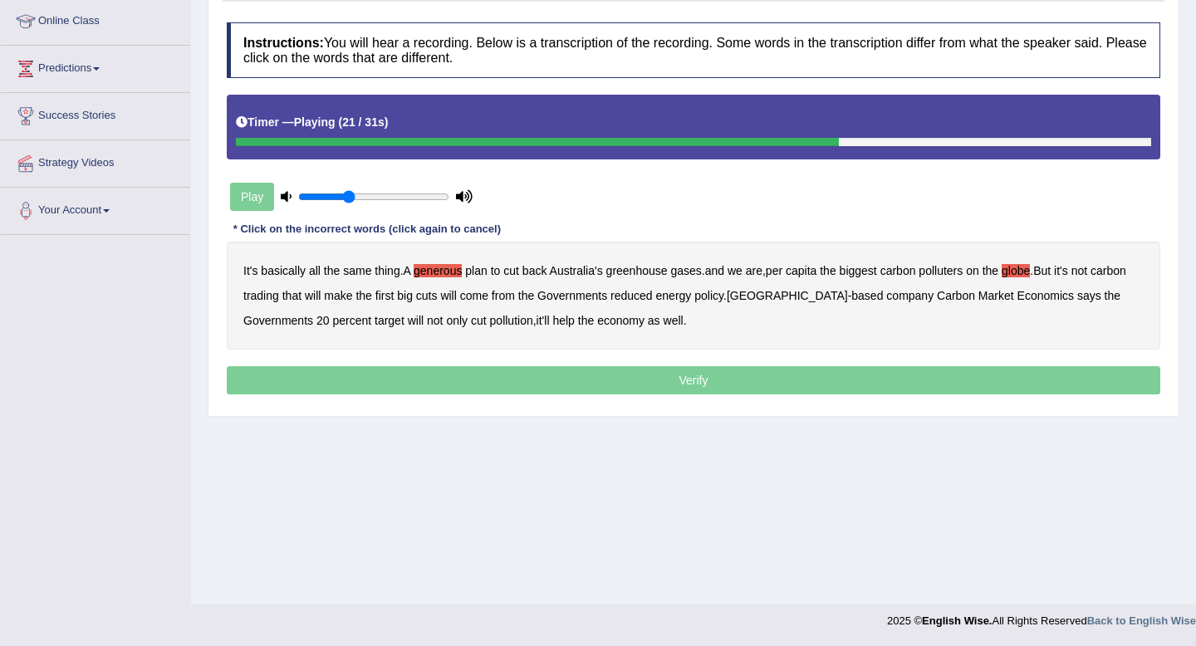
click at [653, 292] on b "reduced" at bounding box center [632, 295] width 42 height 13
click at [724, 297] on b "policy" at bounding box center [708, 295] width 29 height 13
click at [902, 299] on b "company" at bounding box center [909, 295] width 47 height 13
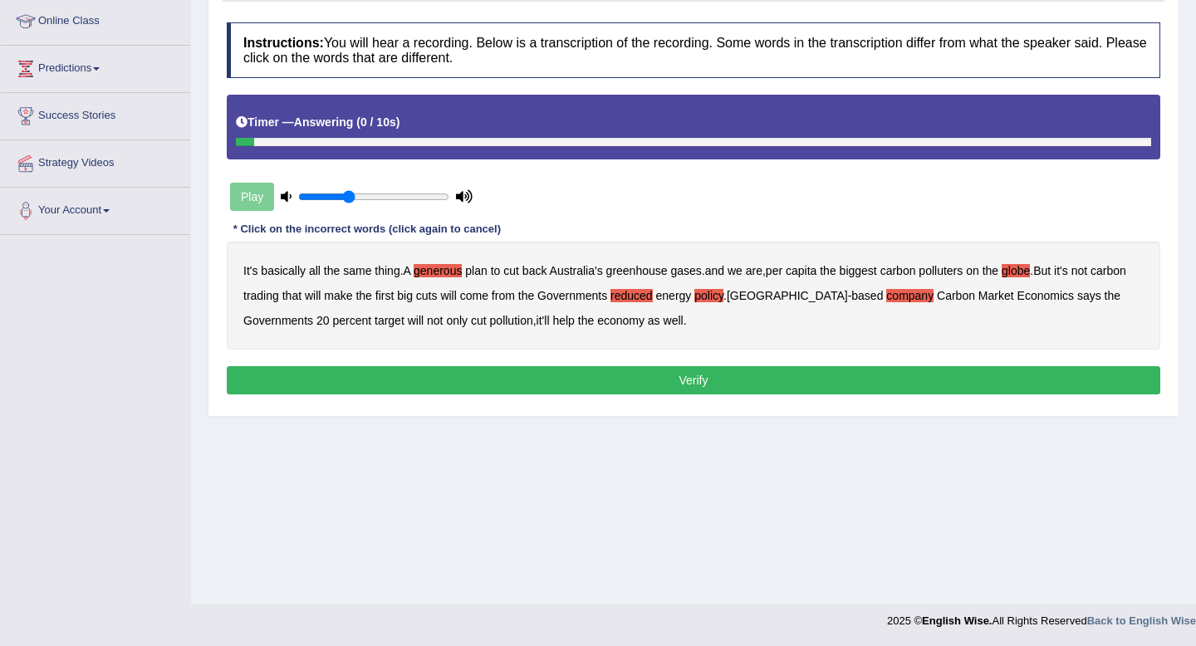
click at [596, 385] on button "Verify" at bounding box center [694, 380] width 934 height 28
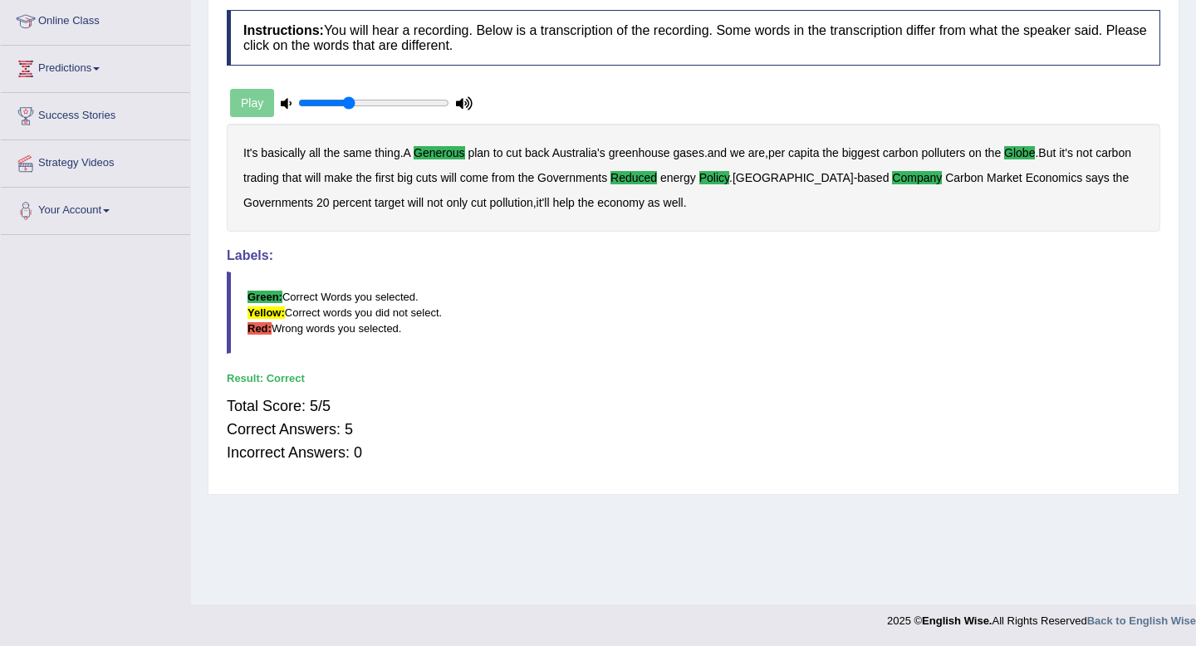
scroll to position [0, 0]
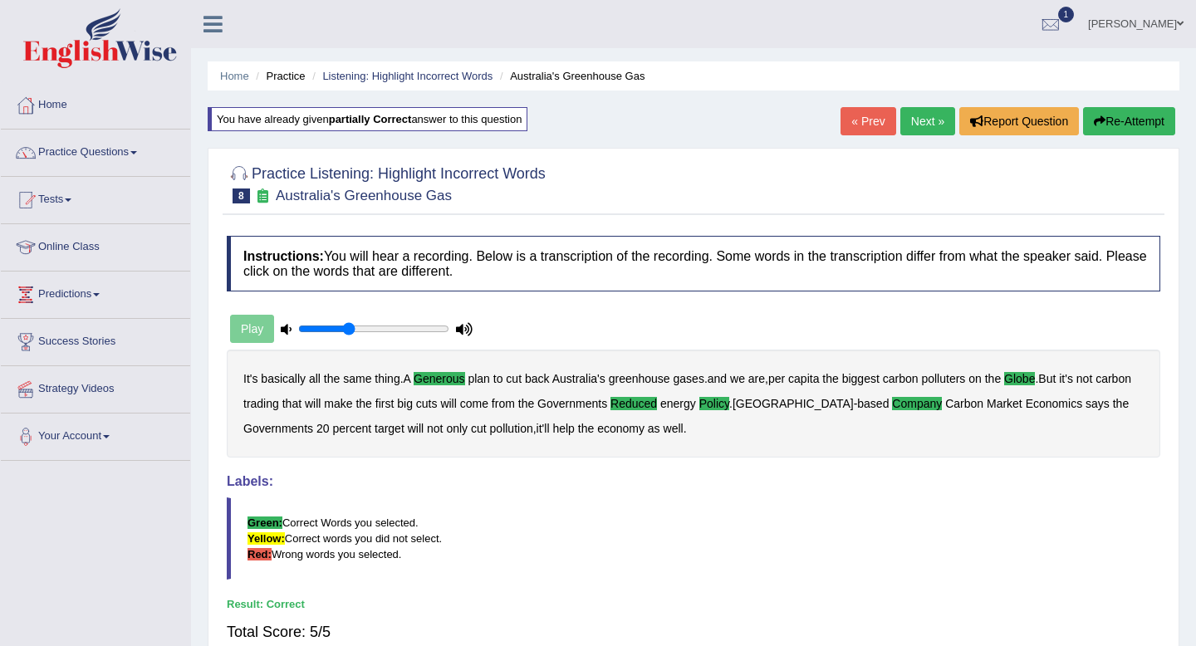
click at [918, 115] on link "Next »" at bounding box center [928, 121] width 55 height 28
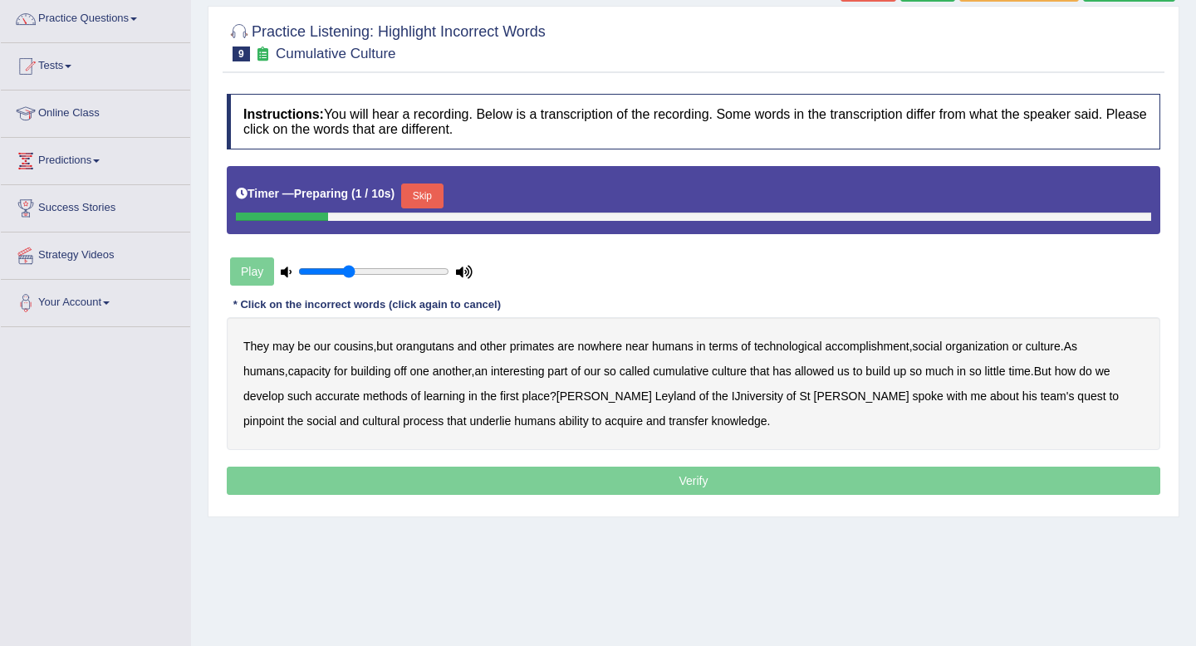
scroll to position [135, 0]
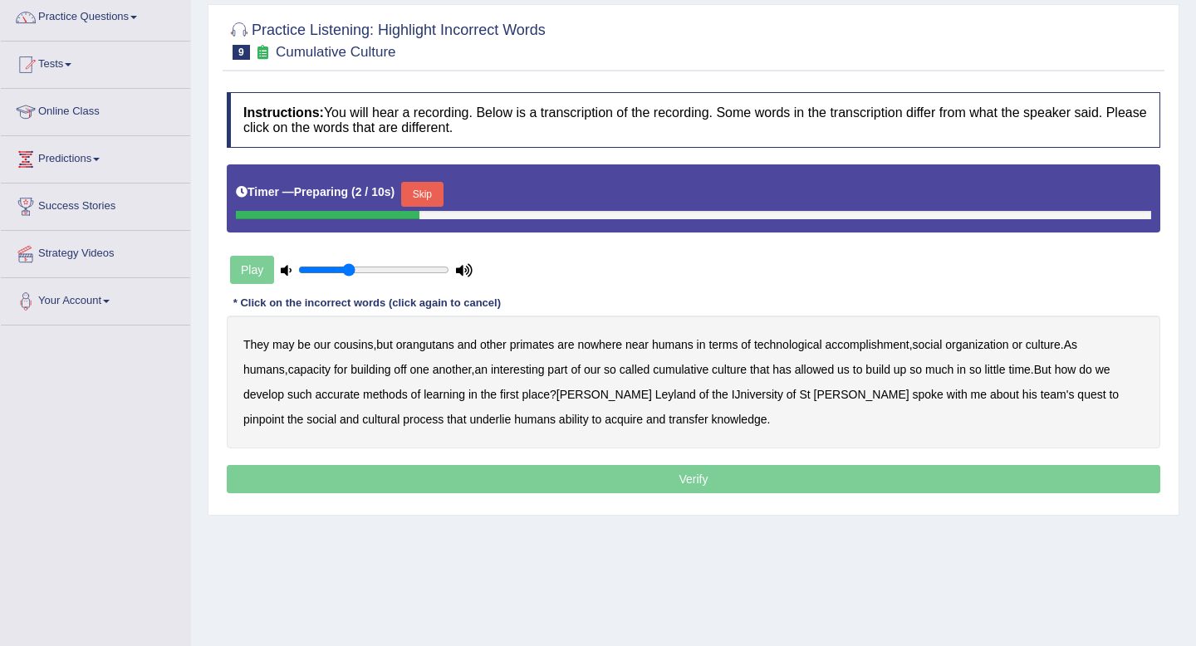
click at [434, 190] on button "Skip" at bounding box center [422, 194] width 42 height 25
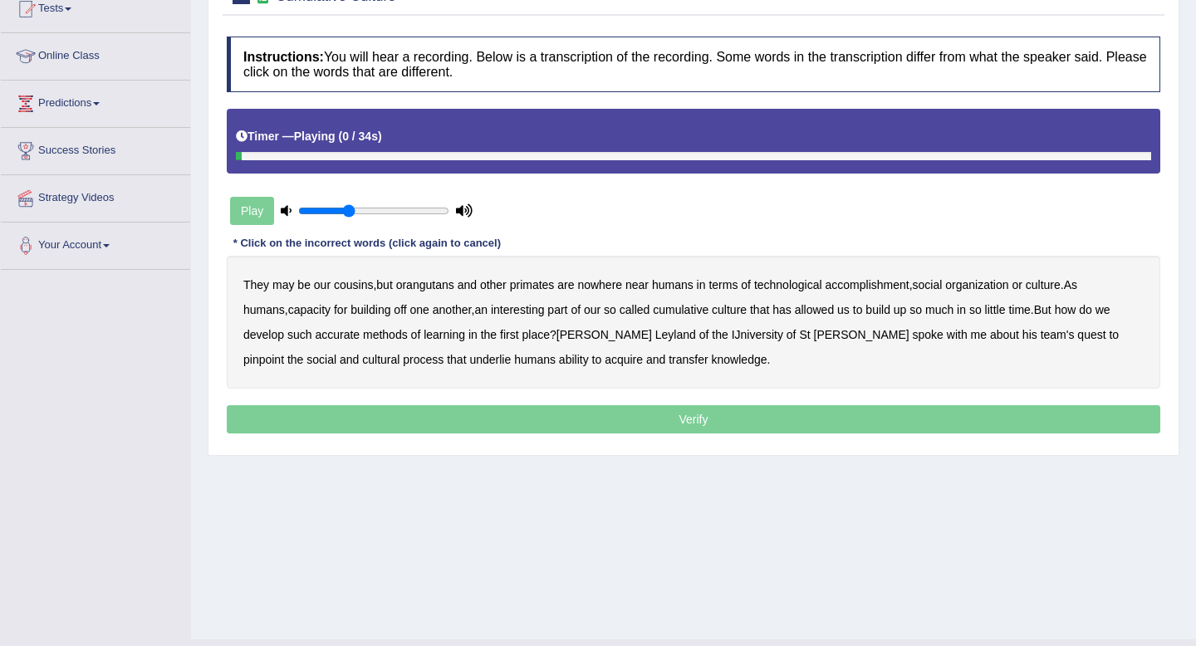
scroll to position [196, 0]
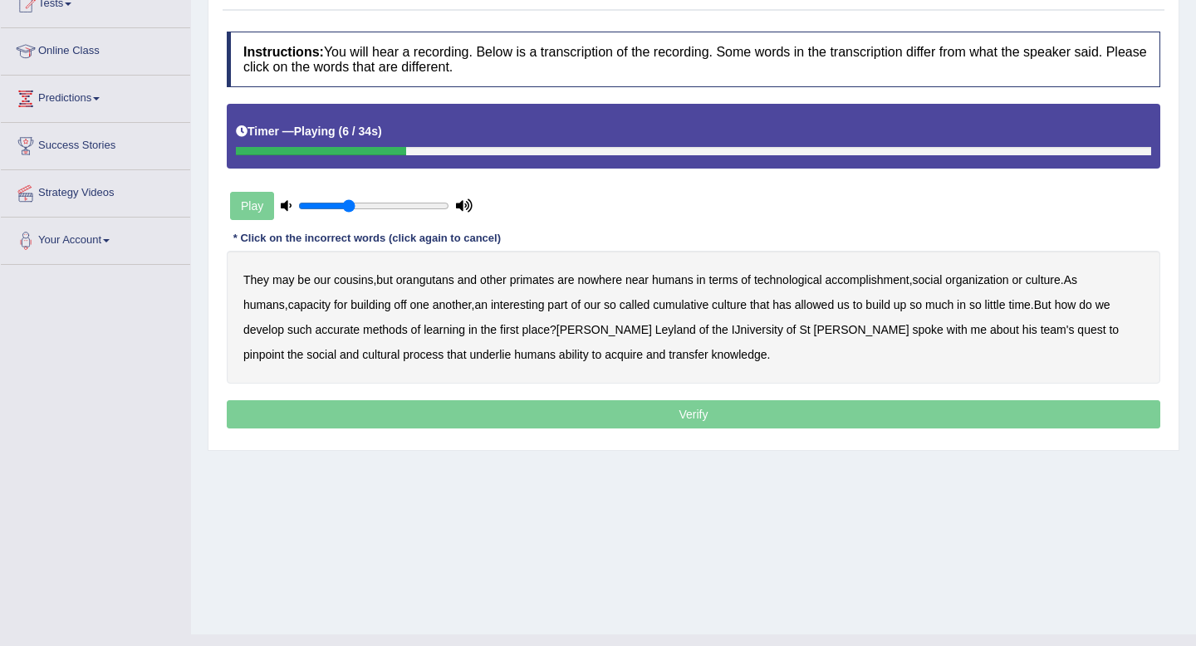
click at [889, 281] on b "accomplishment" at bounding box center [868, 279] width 84 height 13
click at [491, 307] on b "interesting" at bounding box center [518, 304] width 54 height 13
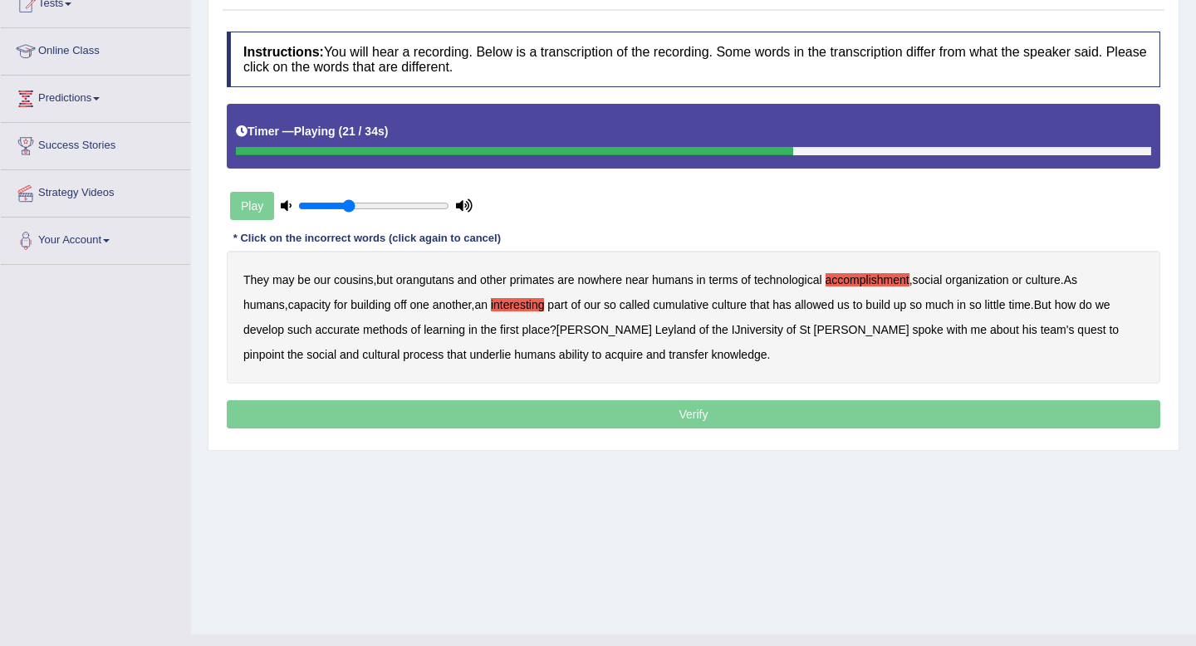
click at [315, 328] on b "accurate" at bounding box center [337, 329] width 45 height 13
click at [400, 348] on b "cultural" at bounding box center [380, 354] width 37 height 13
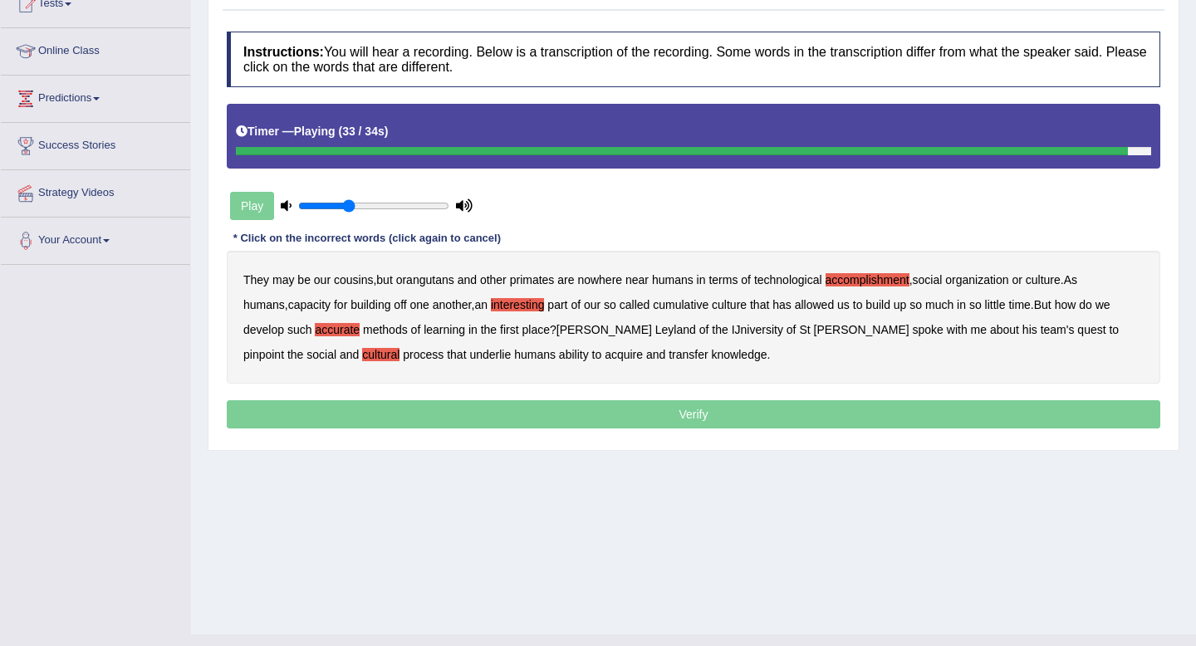
click at [669, 356] on b "transfer" at bounding box center [688, 354] width 39 height 13
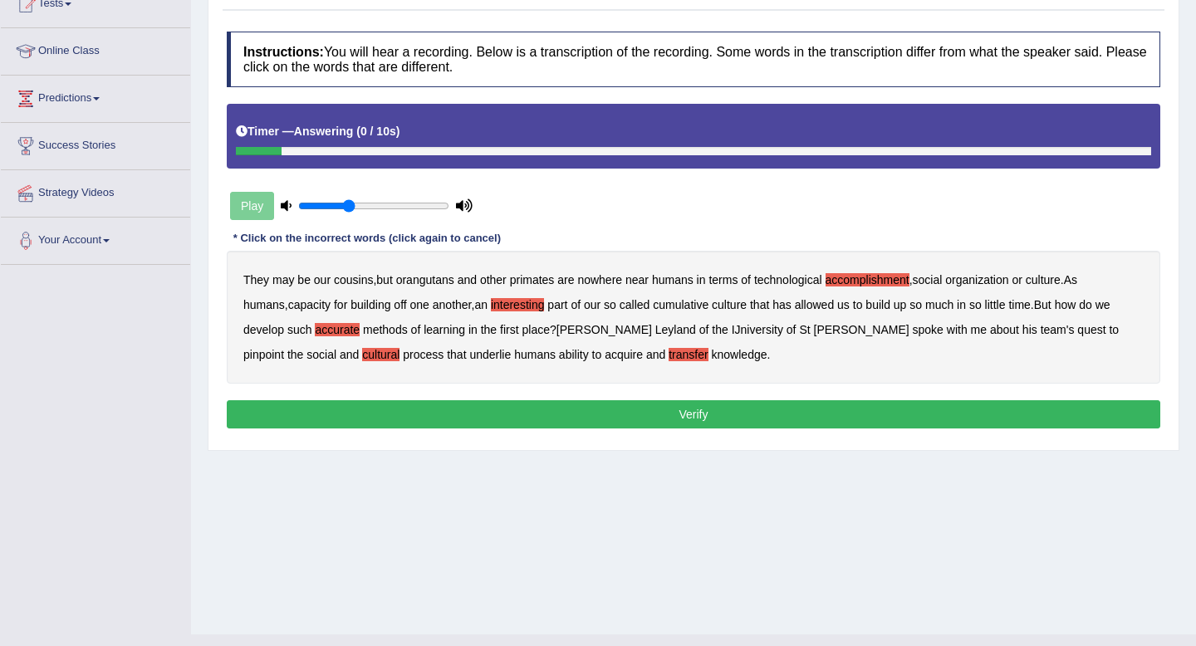
click at [628, 417] on button "Verify" at bounding box center [694, 414] width 934 height 28
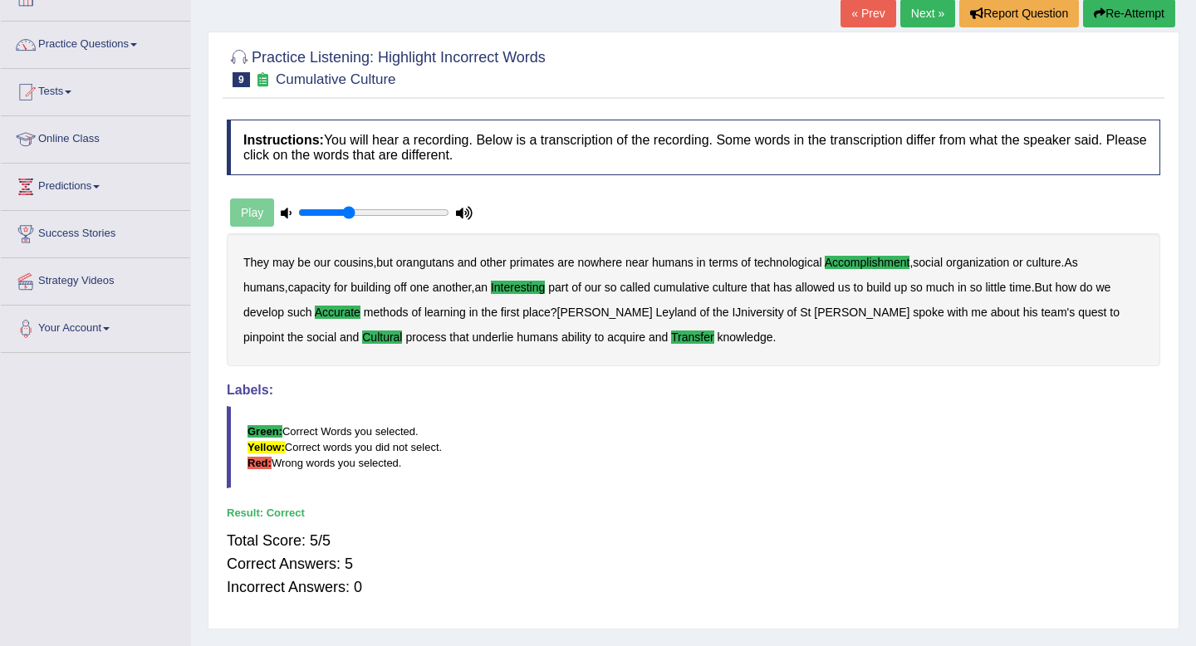
scroll to position [0, 0]
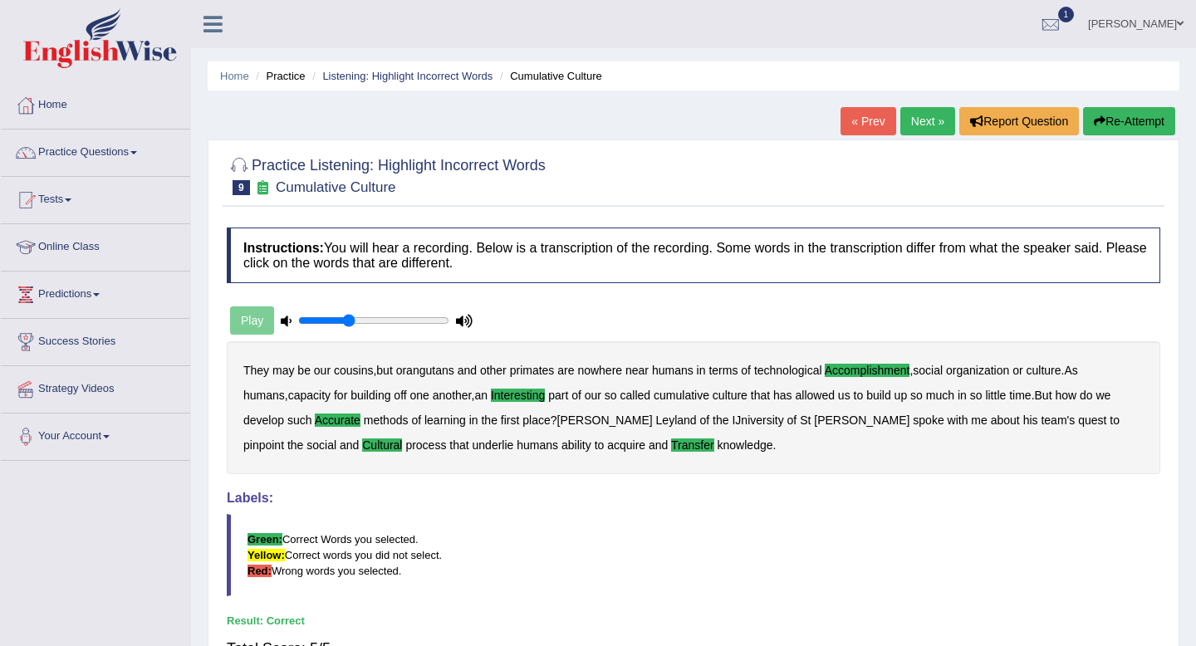
click at [920, 121] on link "Next »" at bounding box center [928, 121] width 55 height 28
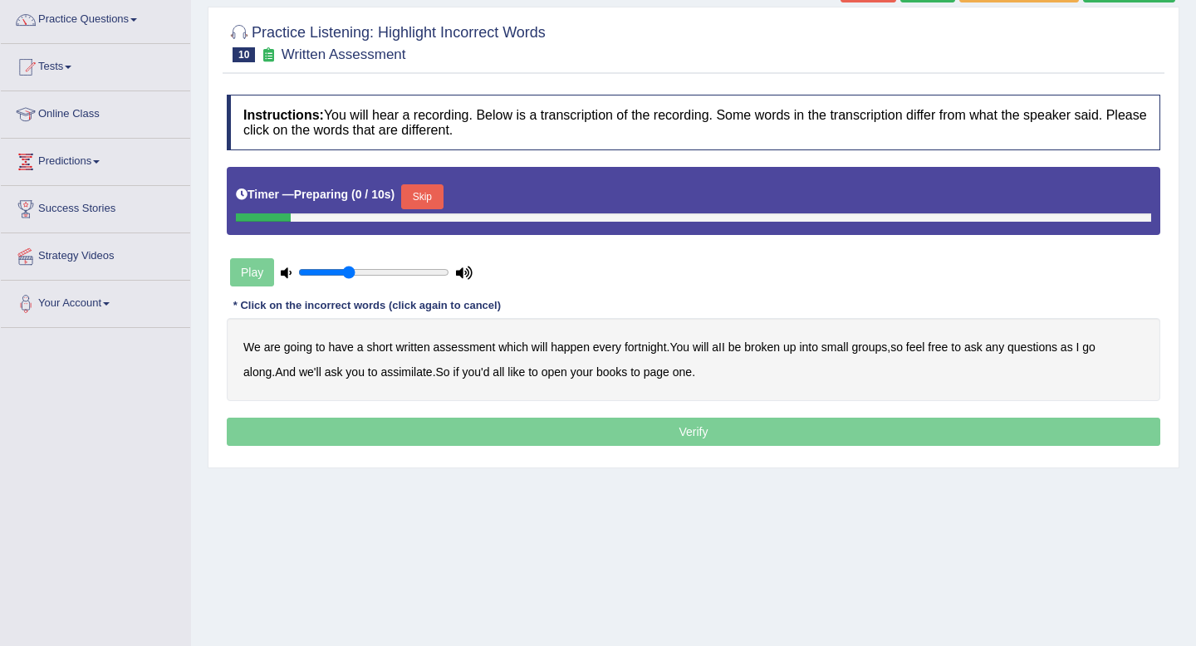
scroll to position [135, 0]
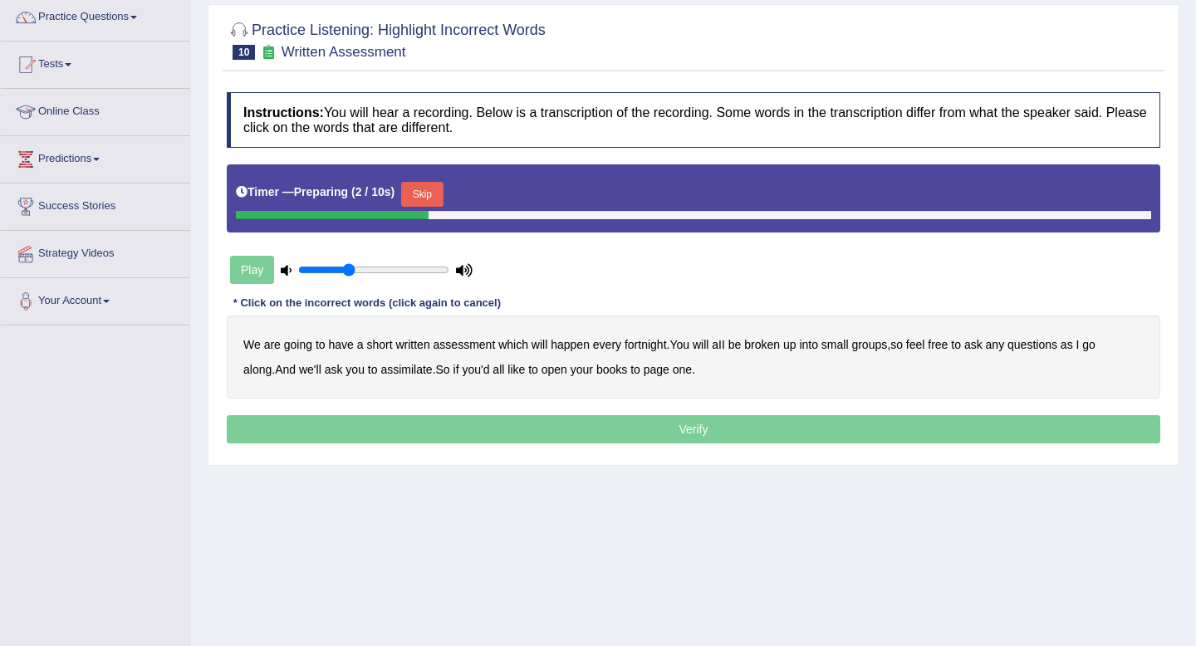
click at [431, 191] on button "Skip" at bounding box center [422, 194] width 42 height 25
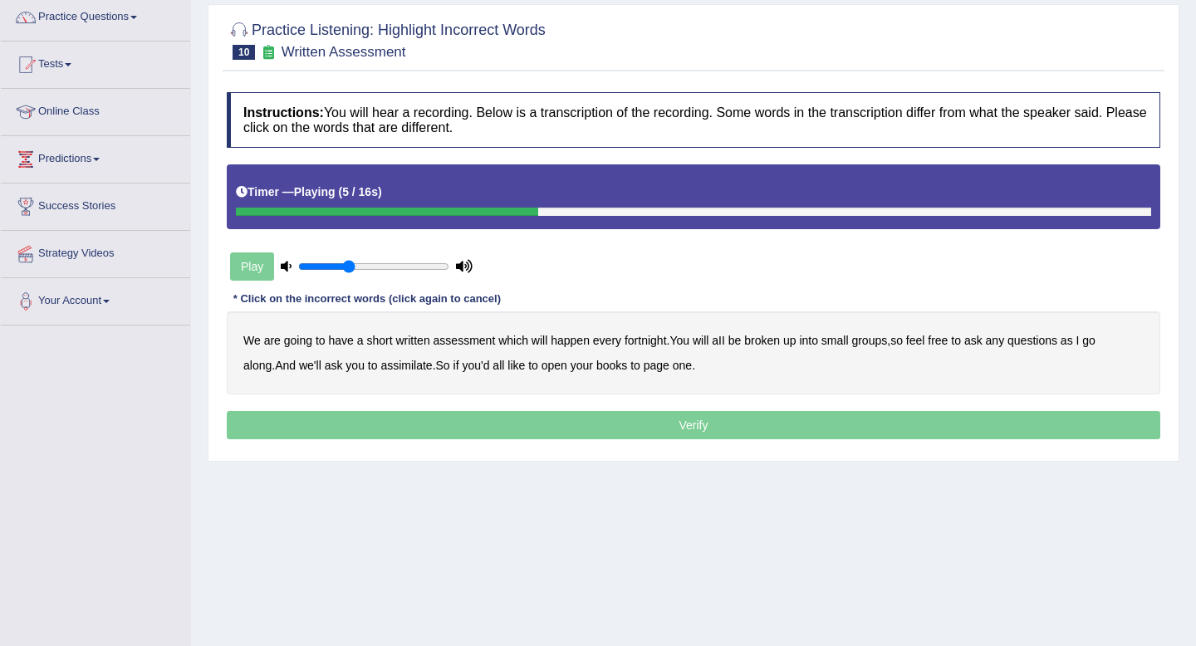
click at [772, 339] on b "broken" at bounding box center [762, 340] width 36 height 13
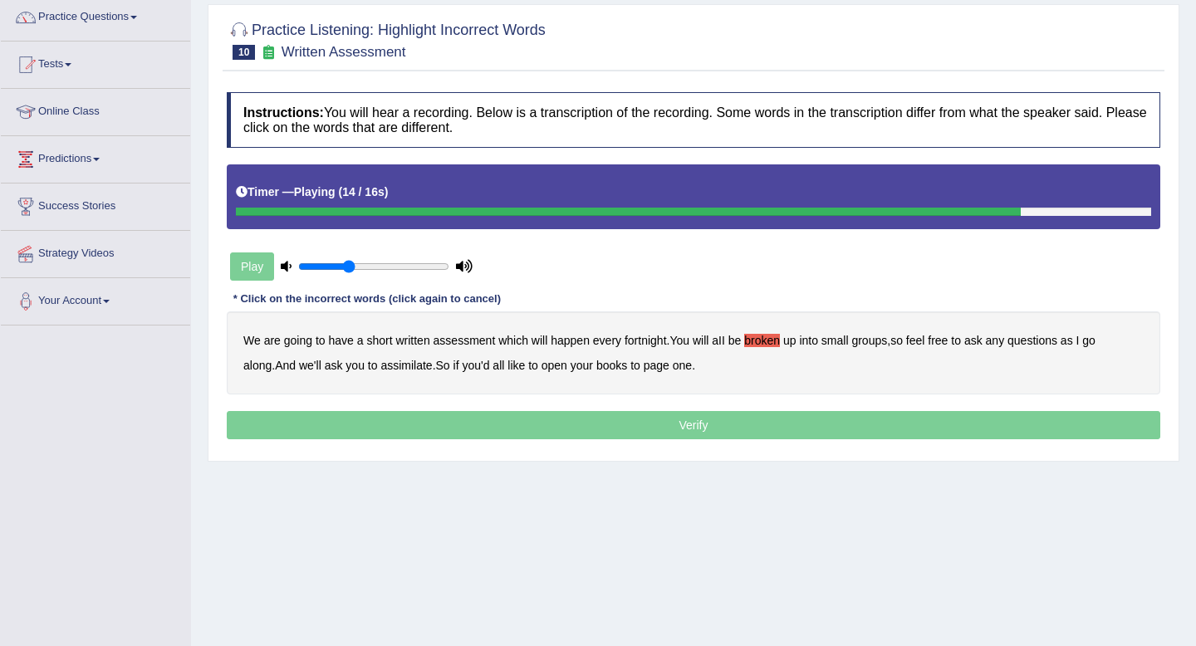
click at [380, 366] on b "assimilate" at bounding box center [406, 365] width 52 height 13
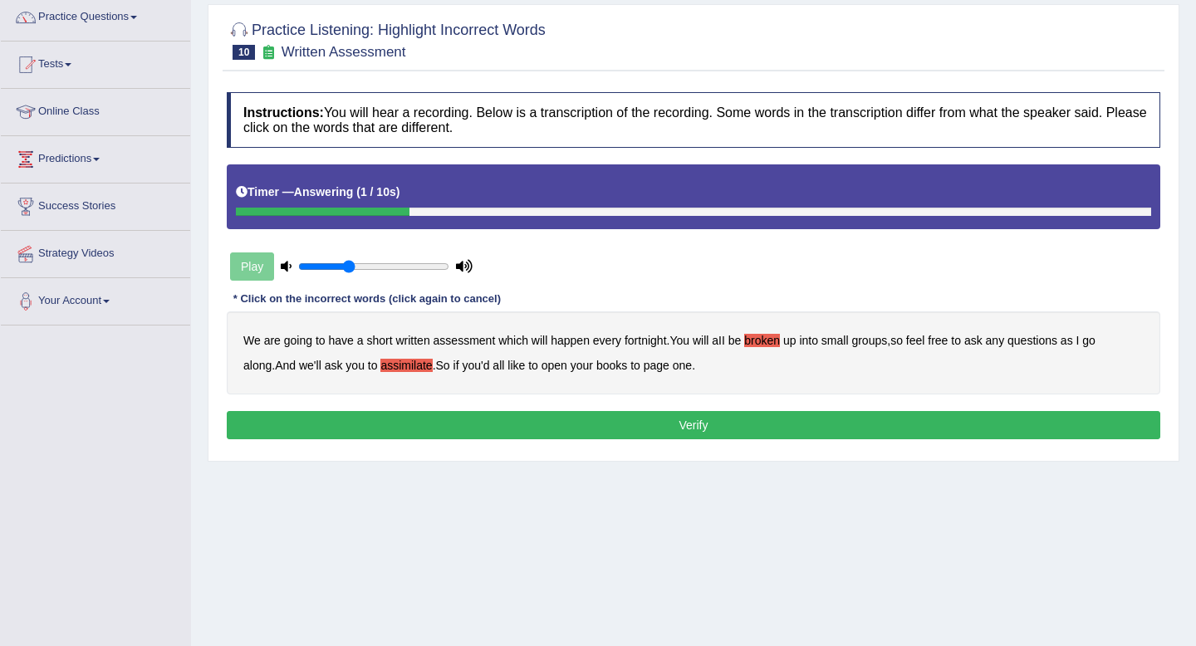
click at [299, 367] on b "we'll" at bounding box center [310, 365] width 22 height 13
click at [518, 429] on button "Verify" at bounding box center [694, 425] width 934 height 28
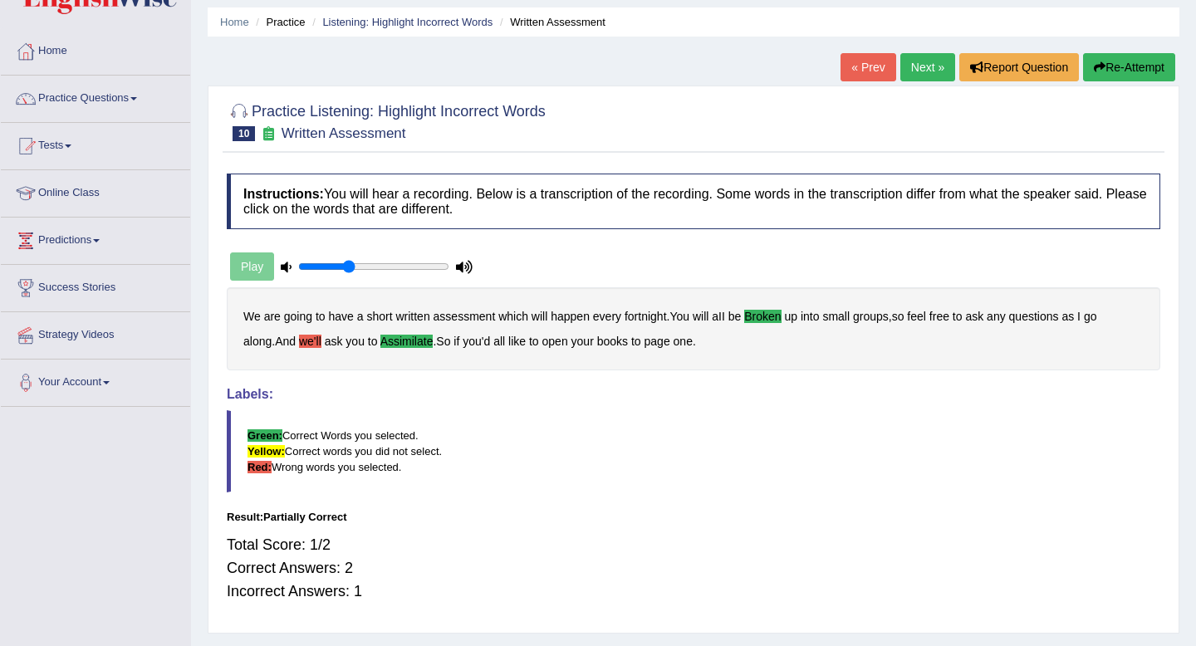
scroll to position [0, 0]
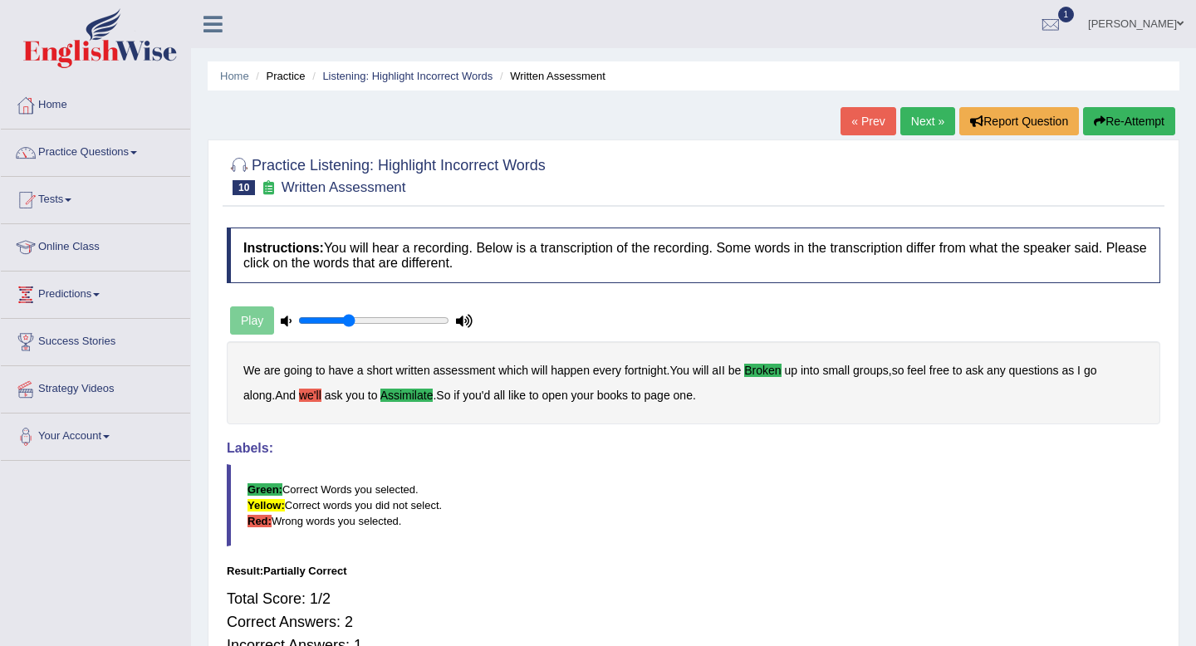
click at [925, 122] on link "Next »" at bounding box center [928, 121] width 55 height 28
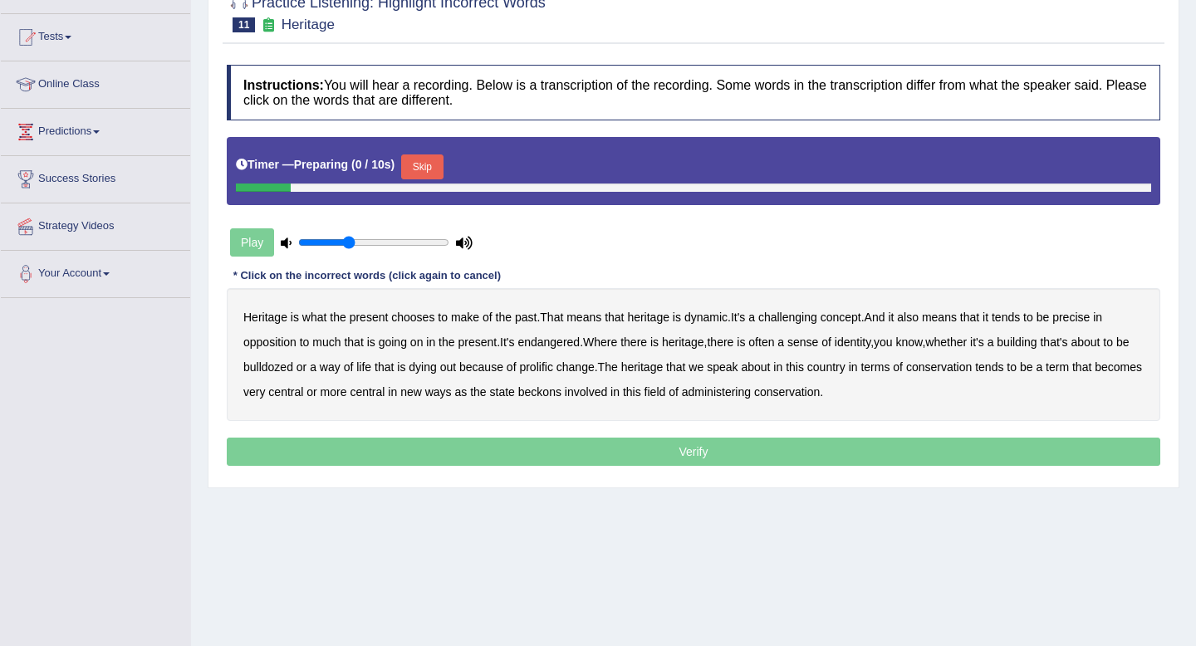
scroll to position [191, 0]
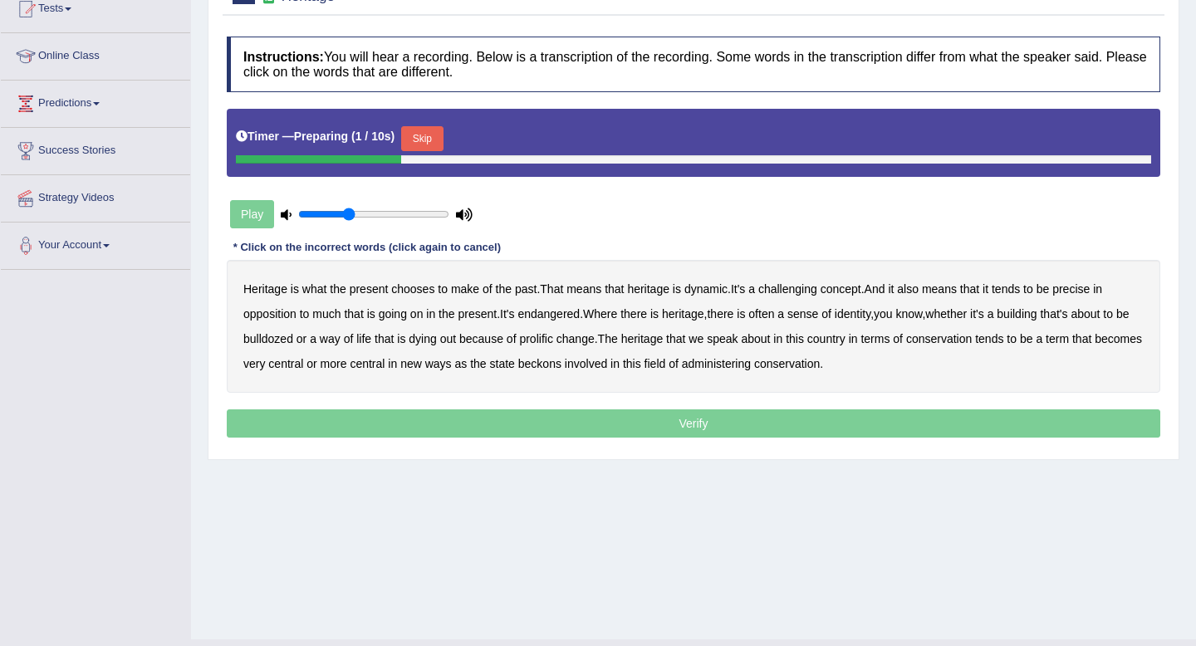
click at [440, 140] on button "Skip" at bounding box center [422, 138] width 42 height 25
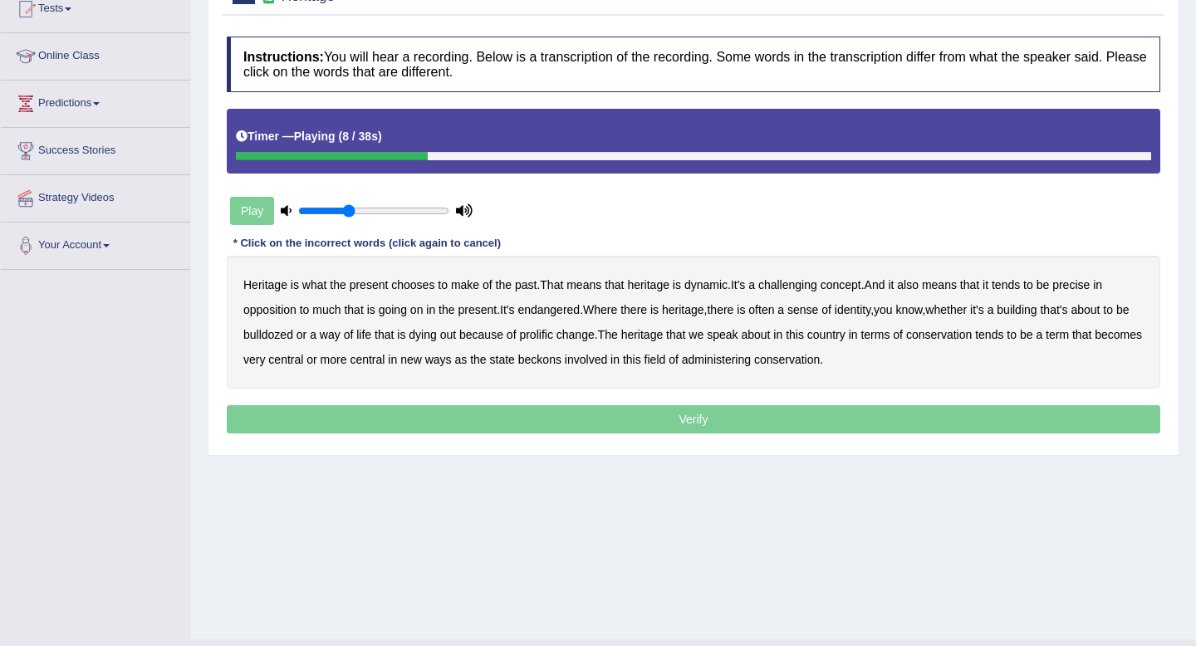
click at [714, 285] on b "dynamic" at bounding box center [706, 284] width 43 height 13
click at [800, 287] on b "challenging" at bounding box center [787, 284] width 59 height 13
click at [1090, 290] on b "precise" at bounding box center [1071, 284] width 37 height 13
click at [871, 309] on b "identity" at bounding box center [853, 309] width 36 height 13
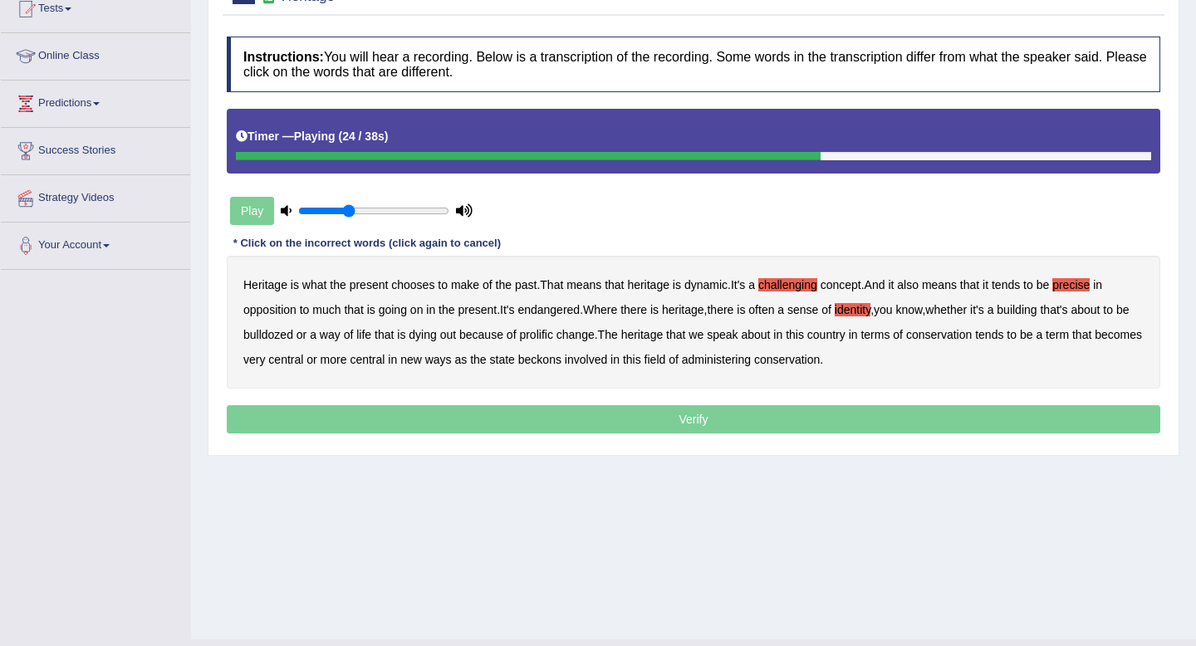
click at [552, 331] on b "prolific" at bounding box center [535, 334] width 33 height 13
click at [820, 359] on b "conservation" at bounding box center [787, 359] width 66 height 13
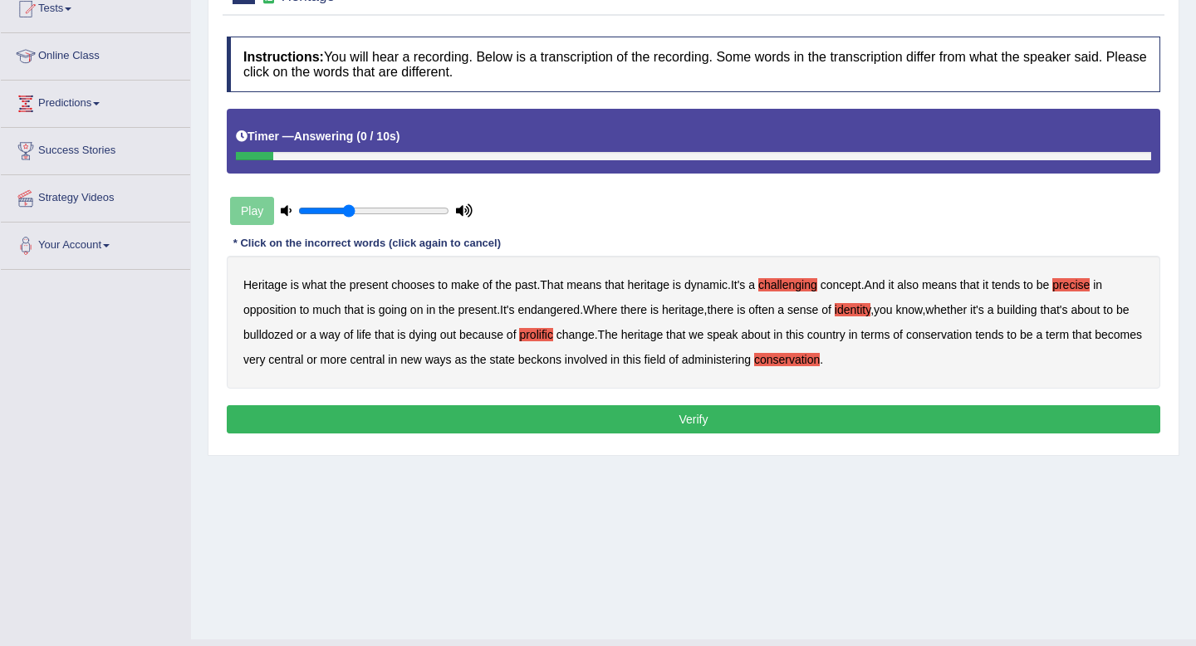
click at [820, 359] on b "conservation" at bounding box center [787, 359] width 66 height 13
click at [690, 414] on button "Verify" at bounding box center [694, 419] width 934 height 28
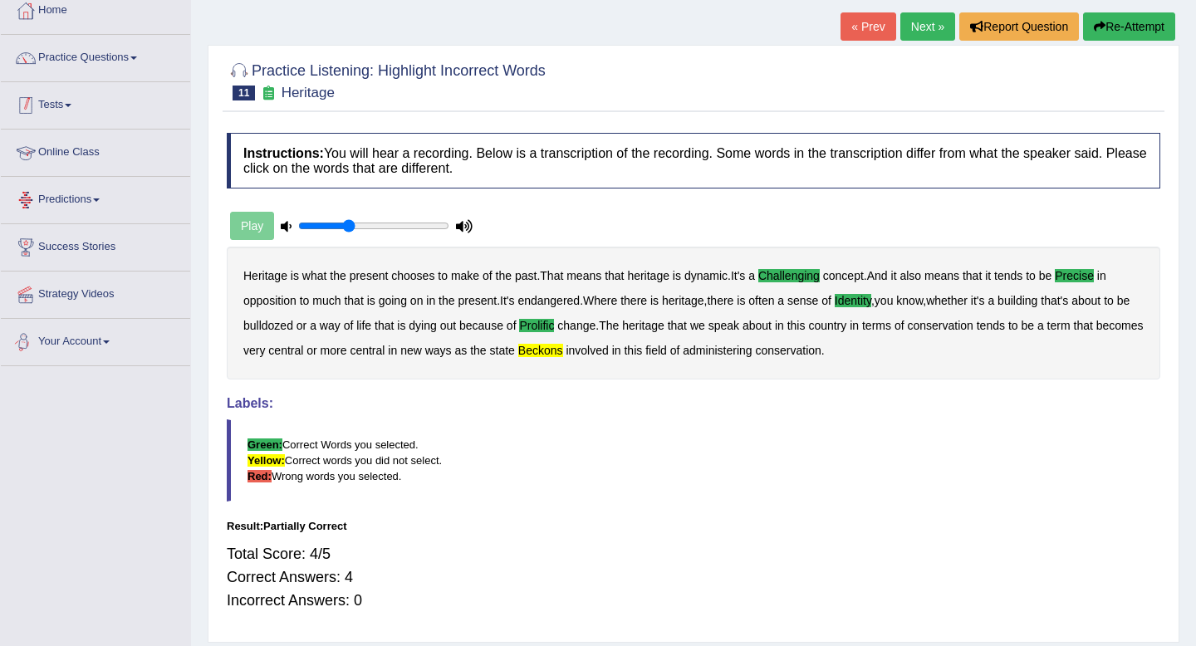
scroll to position [0, 0]
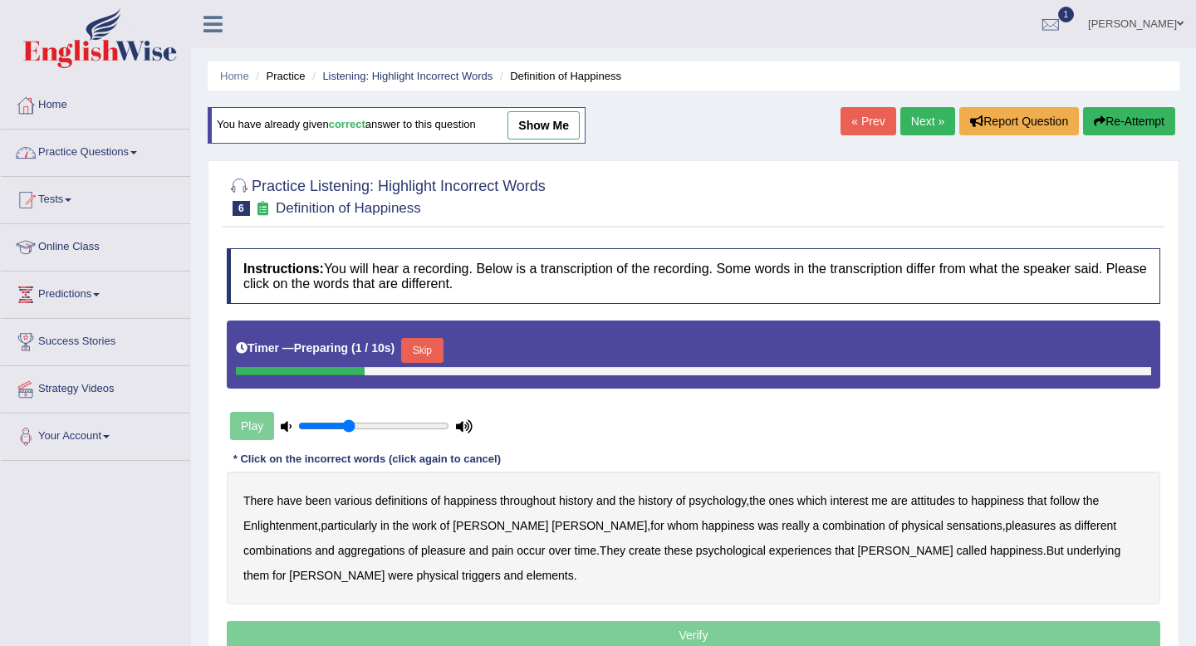
click at [140, 151] on link "Practice Questions" at bounding box center [95, 151] width 189 height 42
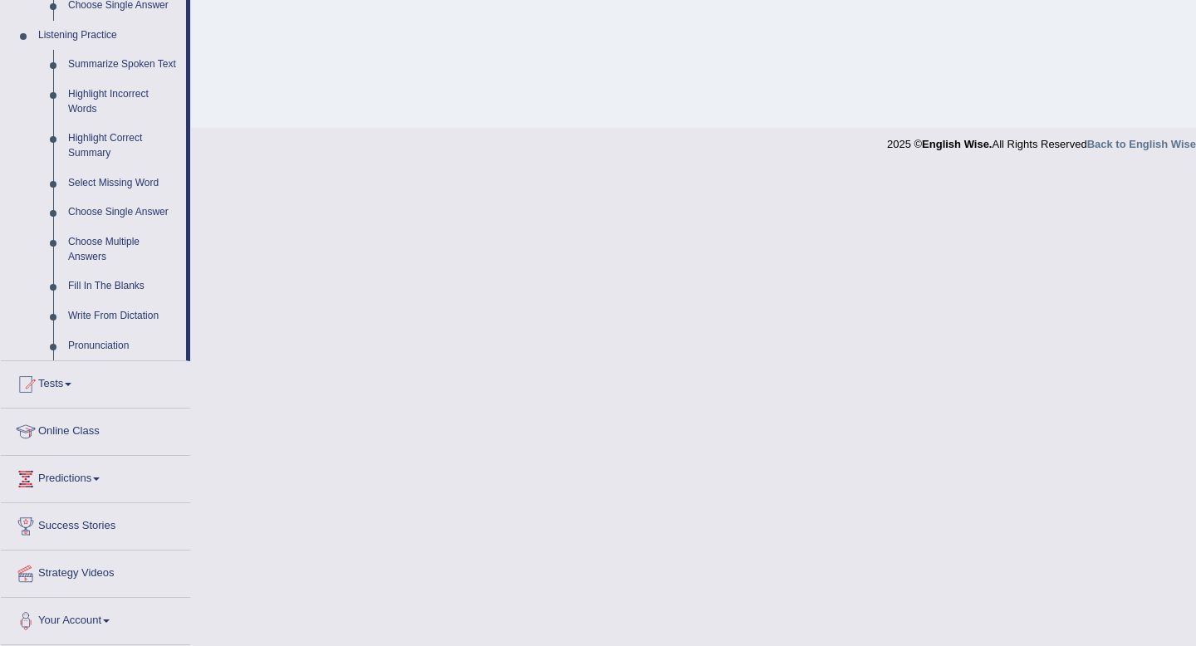
scroll to position [718, 0]
click at [108, 287] on link "Fill In The Blanks" at bounding box center [123, 287] width 125 height 30
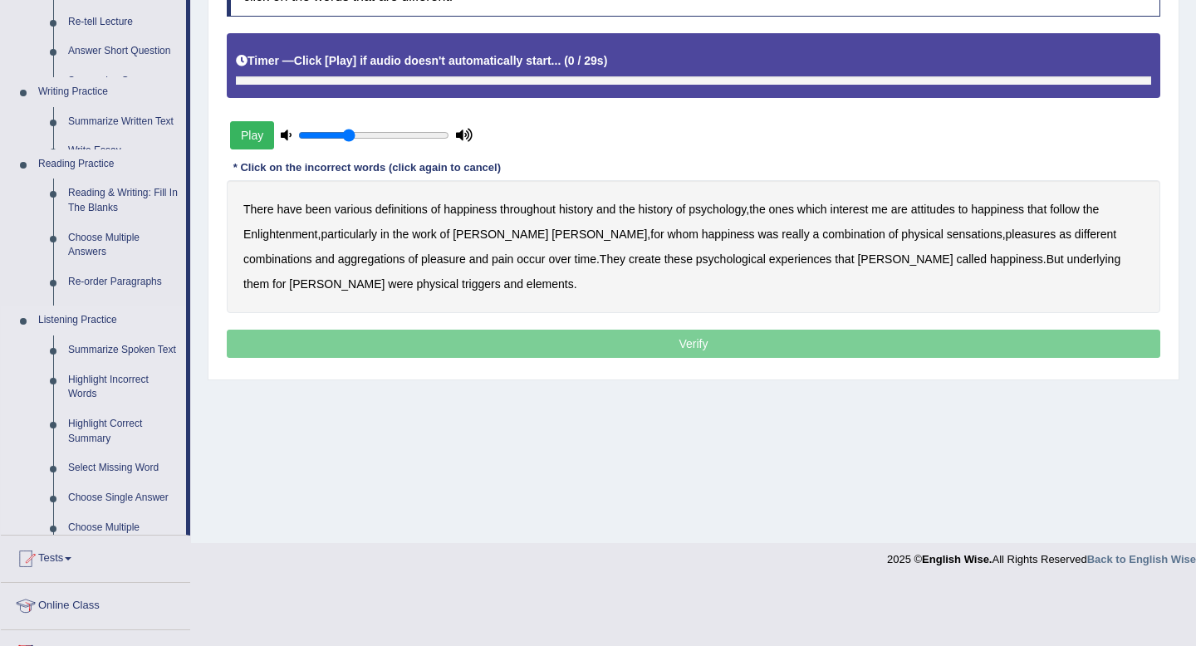
scroll to position [226, 0]
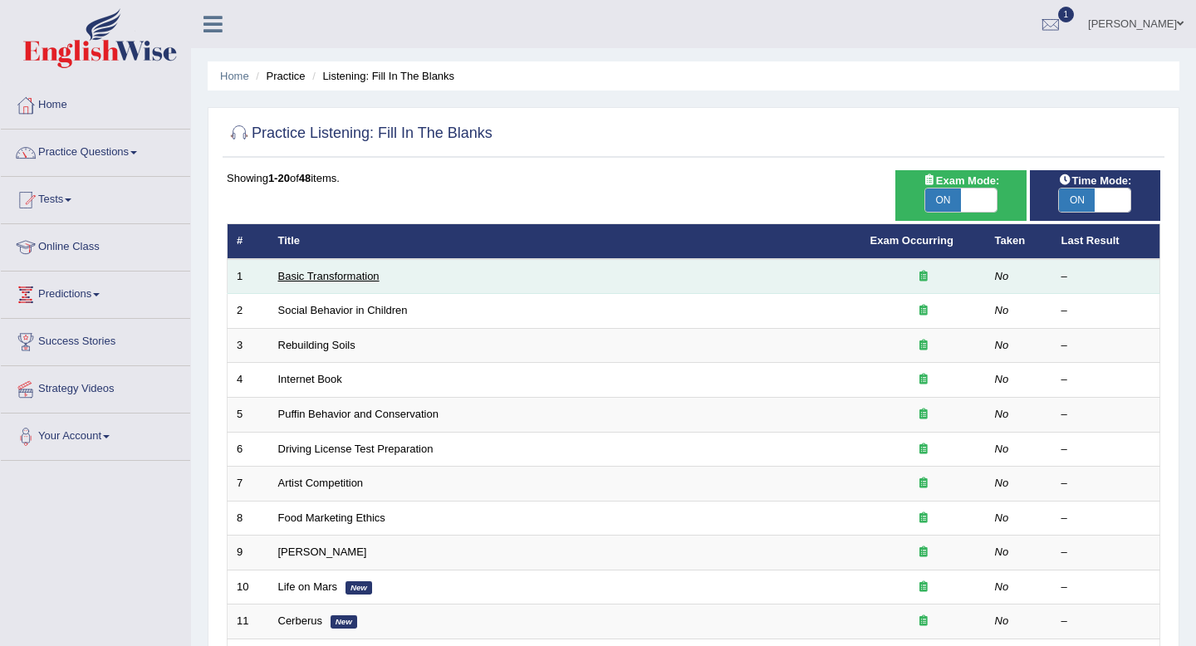
click at [329, 270] on link "Basic Transformation" at bounding box center [328, 276] width 101 height 12
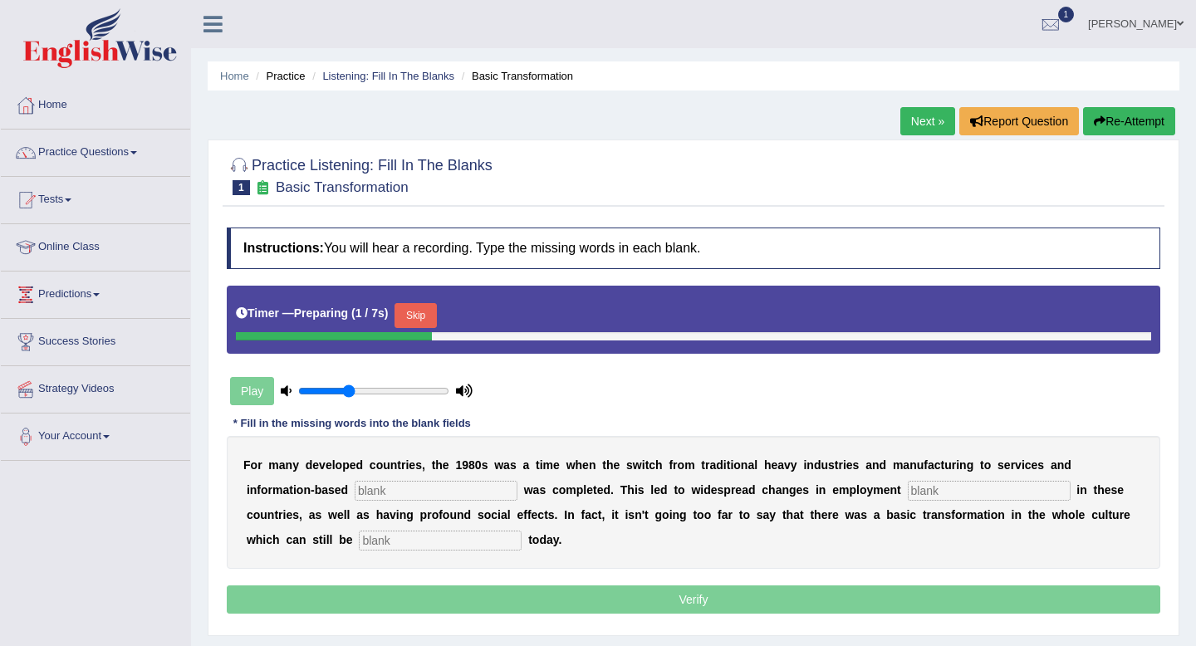
click at [405, 492] on input "text" at bounding box center [436, 491] width 163 height 20
click at [432, 311] on button "Skip" at bounding box center [416, 315] width 42 height 25
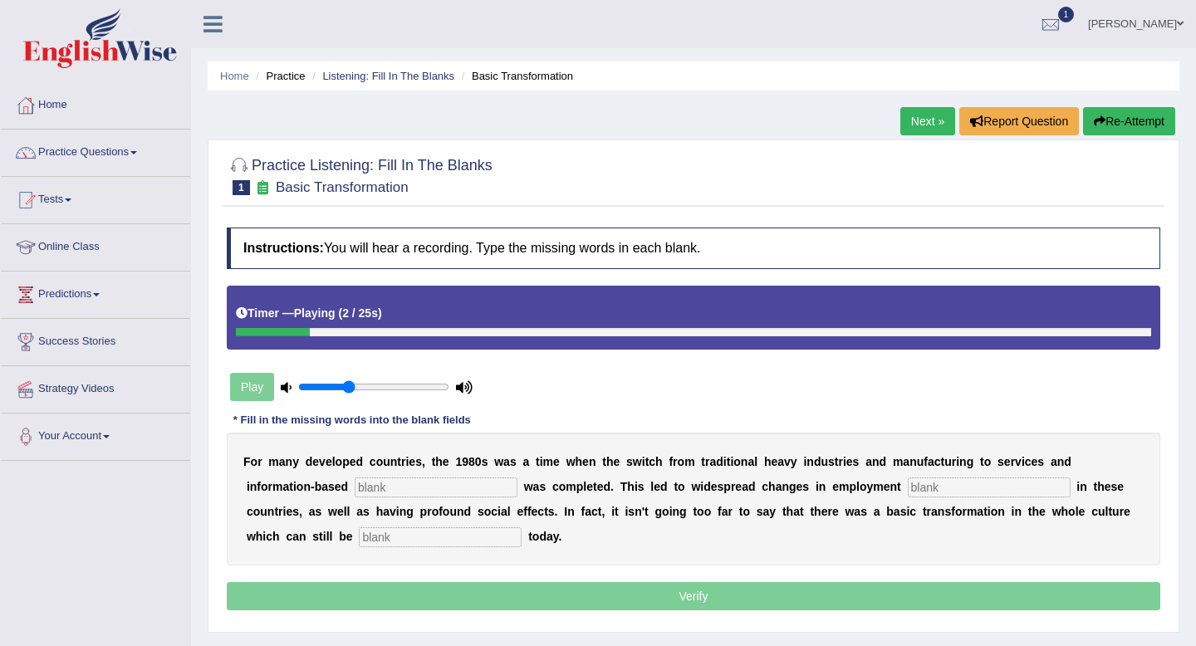
click at [407, 488] on input "text" at bounding box center [436, 488] width 163 height 20
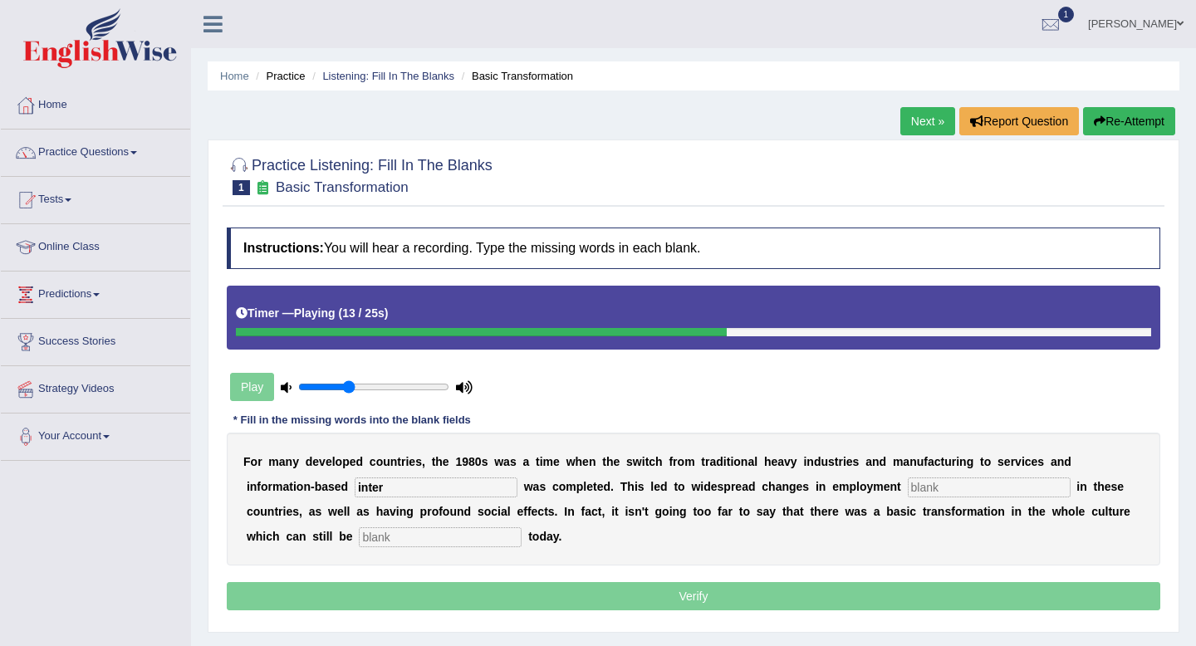
type input "inter"
click at [908, 487] on input "text" at bounding box center [989, 488] width 163 height 20
type input "patterns"
click at [372, 535] on input "text" at bounding box center [440, 538] width 163 height 20
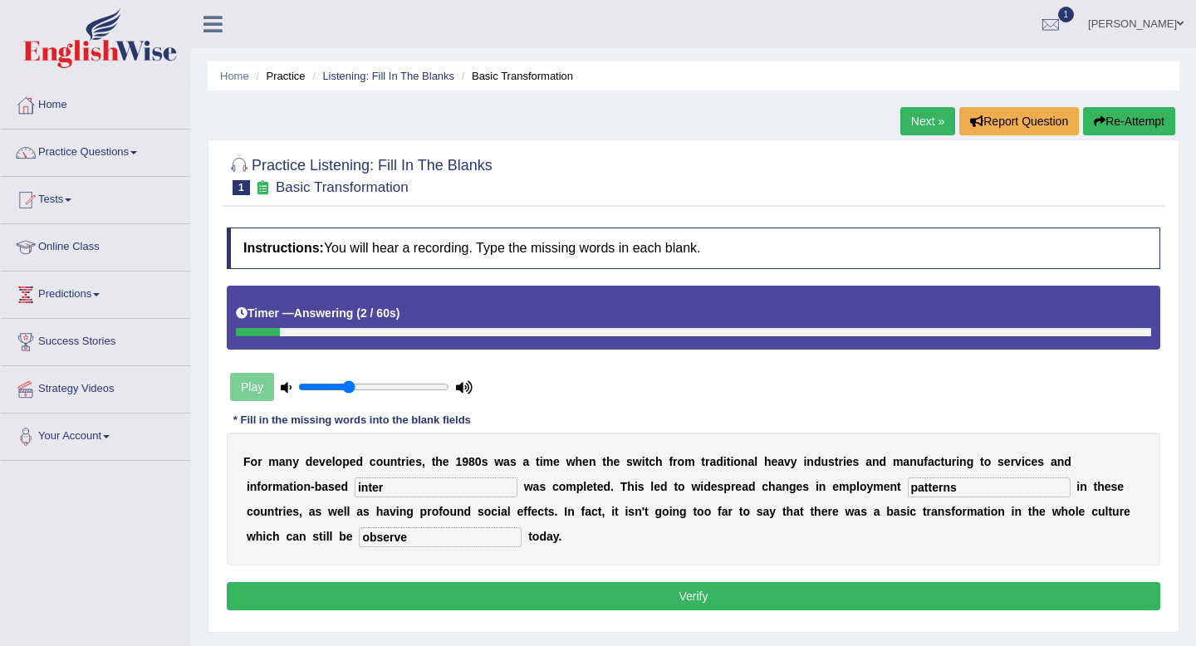
type input "observe"
click at [400, 488] on input "inter" at bounding box center [436, 488] width 163 height 20
click at [257, 389] on div "Play" at bounding box center [351, 387] width 249 height 42
click at [568, 595] on button "Verify" at bounding box center [694, 596] width 934 height 28
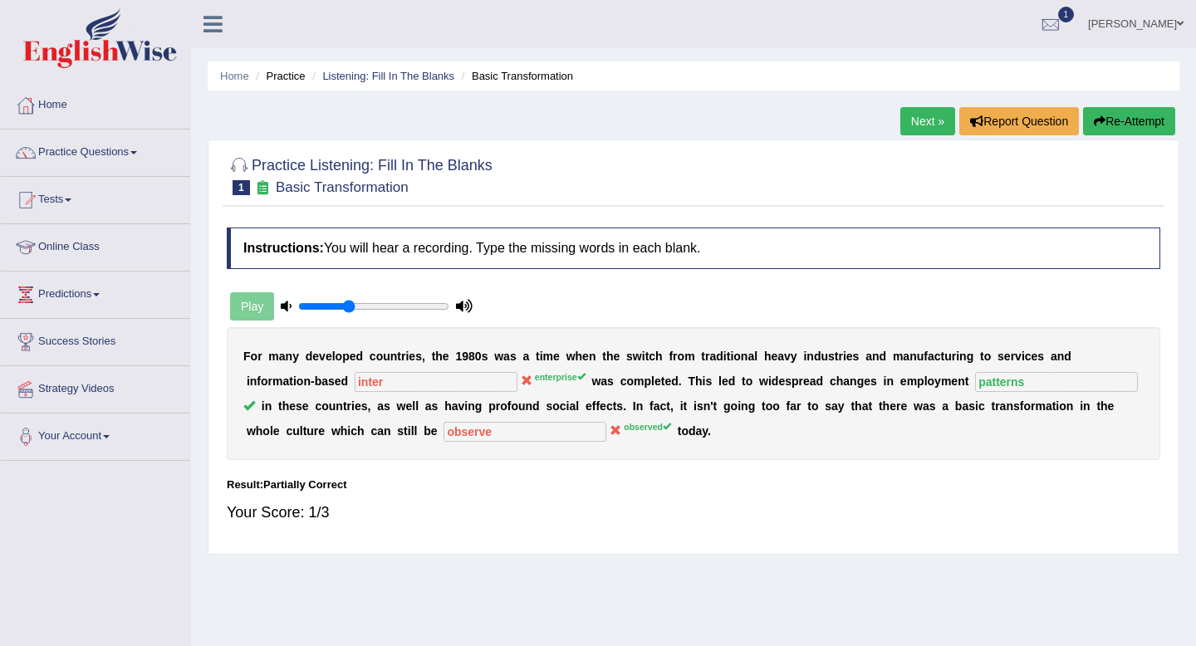
click at [921, 119] on link "Next »" at bounding box center [928, 121] width 55 height 28
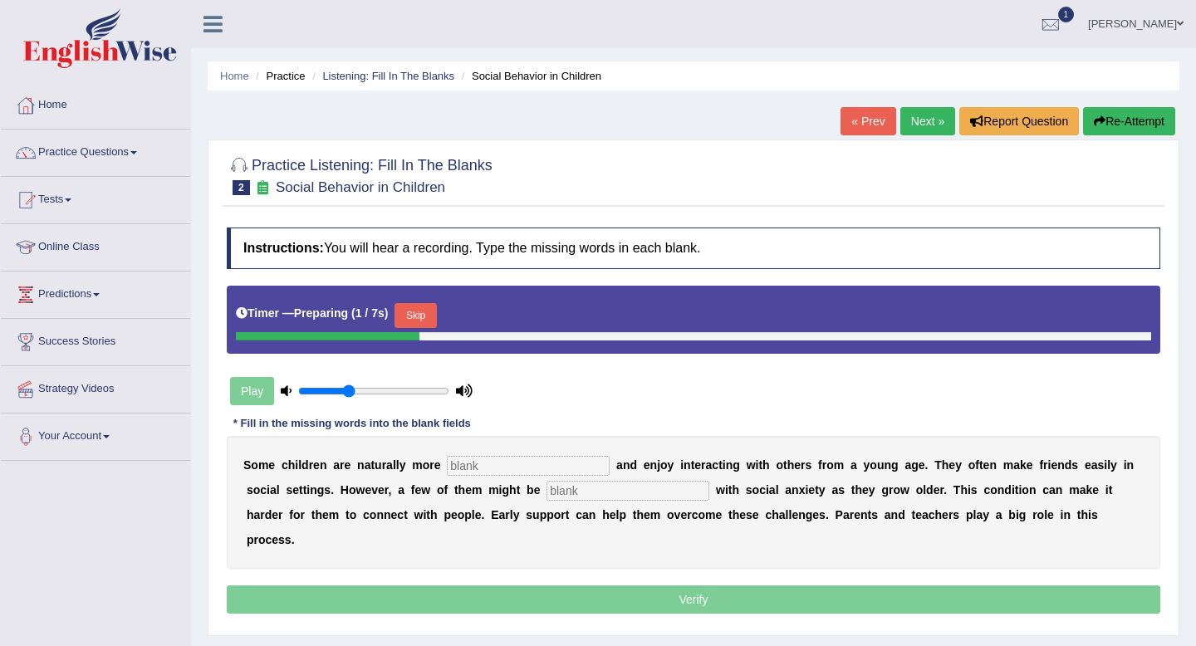
click at [500, 463] on input "text" at bounding box center [528, 466] width 163 height 20
click at [423, 322] on button "Skip" at bounding box center [416, 315] width 42 height 25
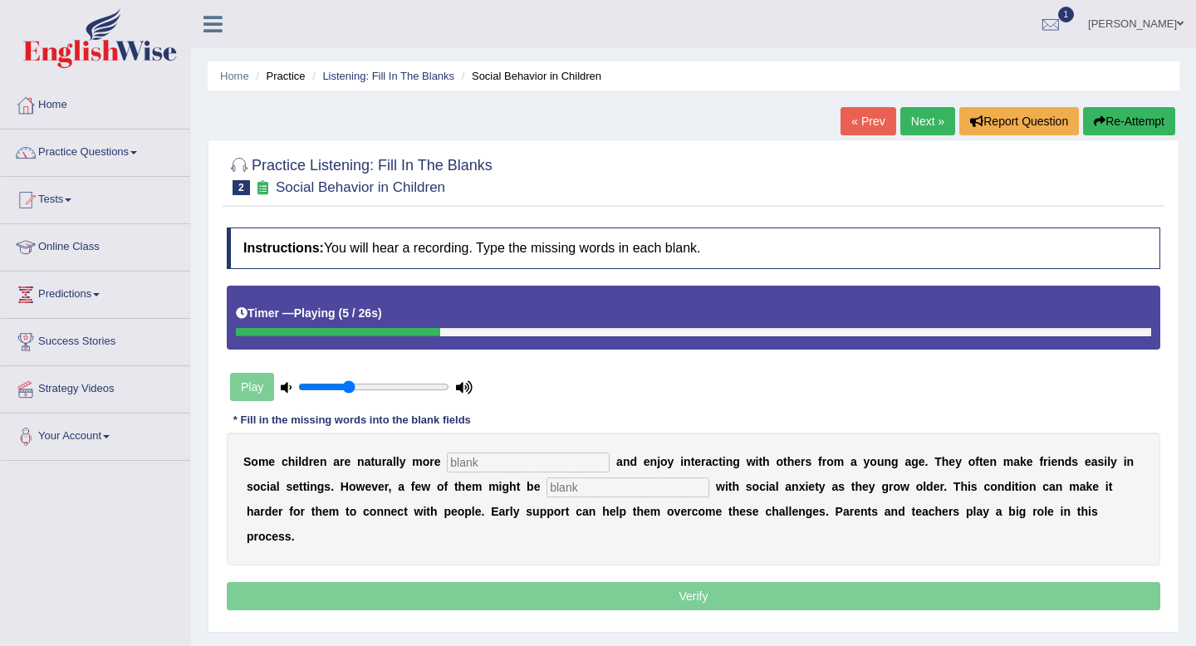
click at [486, 464] on input "text" at bounding box center [528, 463] width 163 height 20
type input "social"
click at [578, 489] on input "text" at bounding box center [628, 488] width 163 height 20
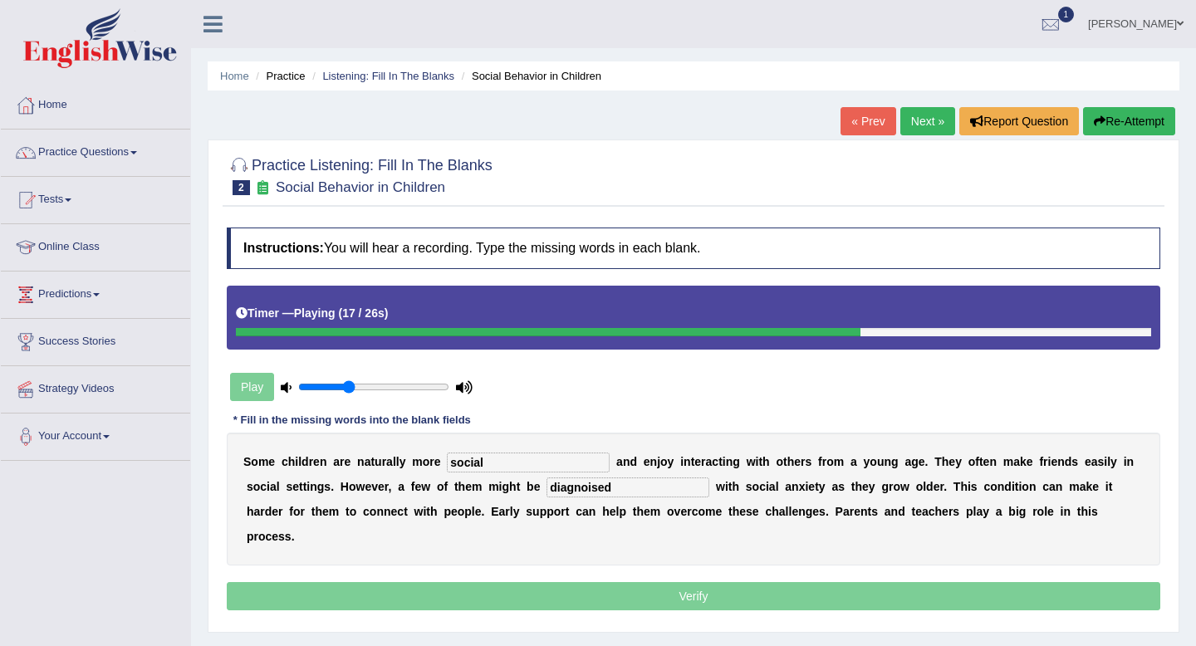
type input "diagnoised"
click at [491, 466] on input "social" at bounding box center [528, 463] width 163 height 20
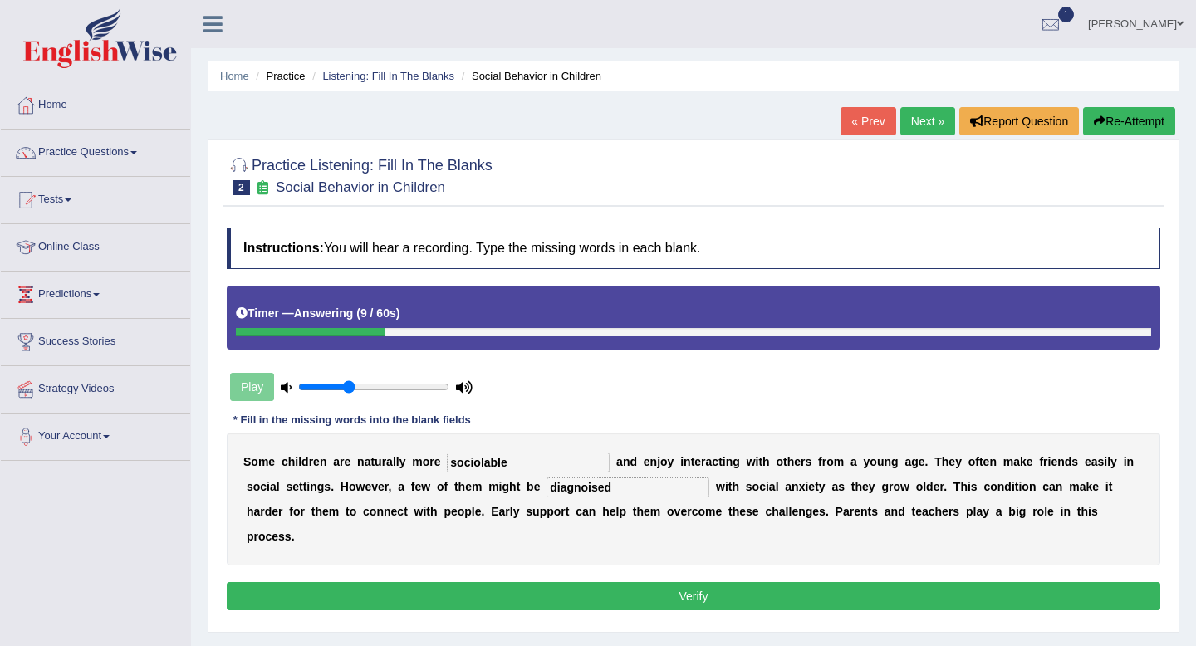
type input "sociolable"
click at [624, 582] on button "Verify" at bounding box center [694, 596] width 934 height 28
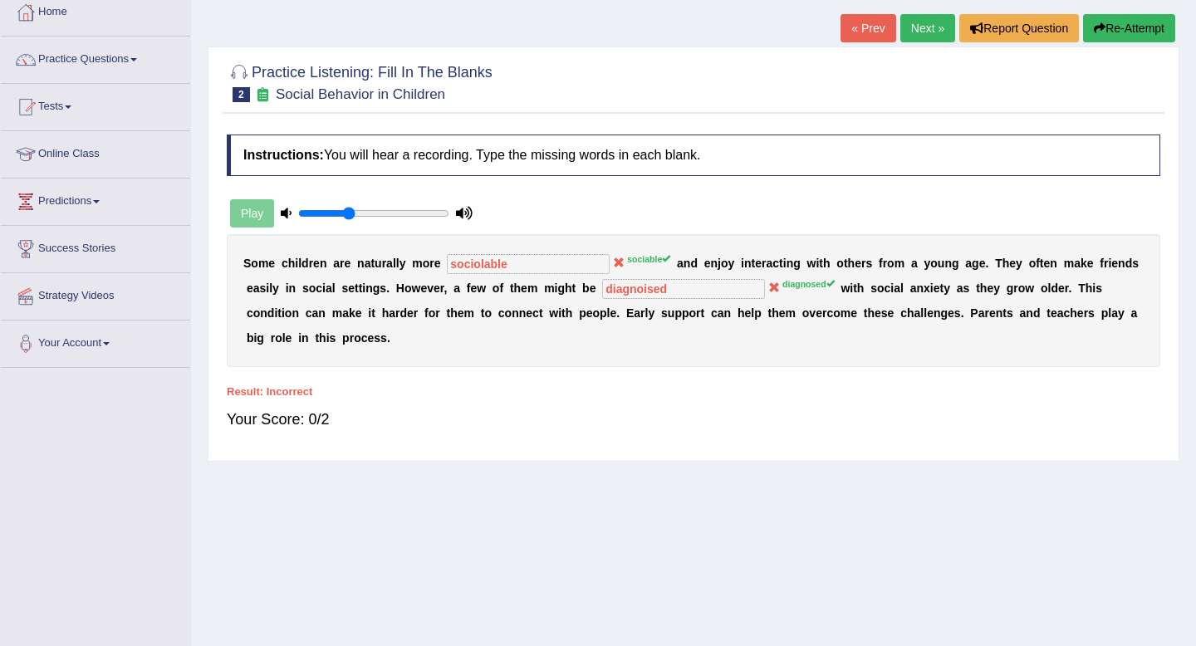
scroll to position [94, 0]
click at [930, 29] on link "Next »" at bounding box center [928, 27] width 55 height 28
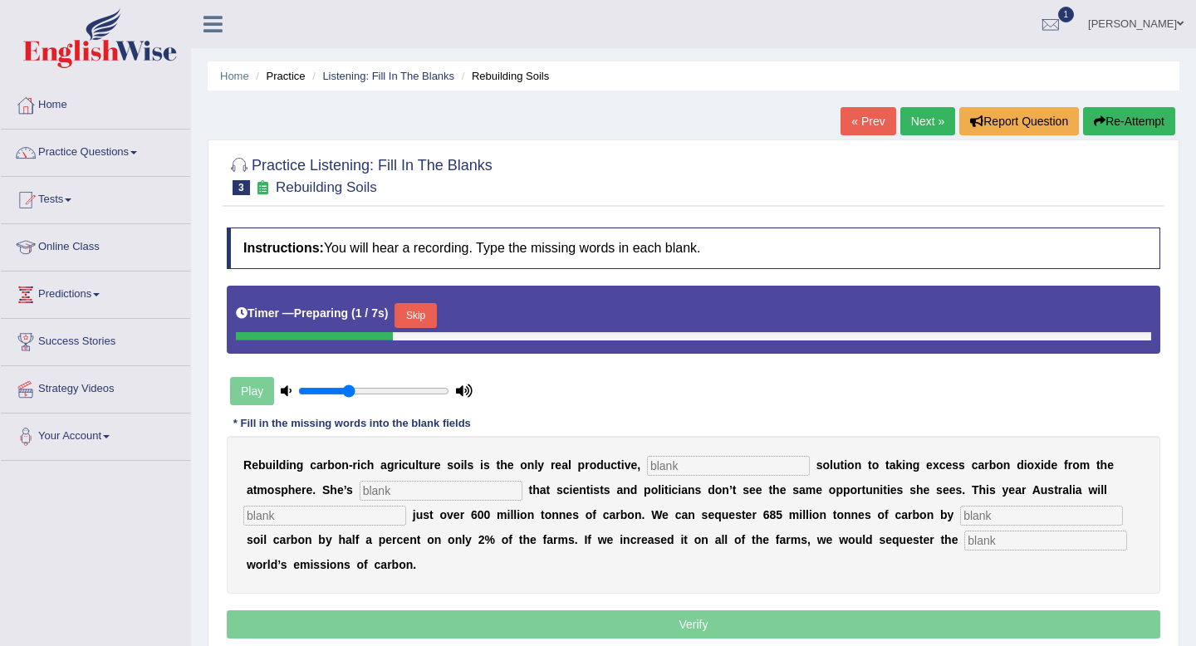
click at [676, 469] on input "text" at bounding box center [728, 466] width 163 height 20
click at [412, 308] on button "Skip" at bounding box center [416, 315] width 42 height 25
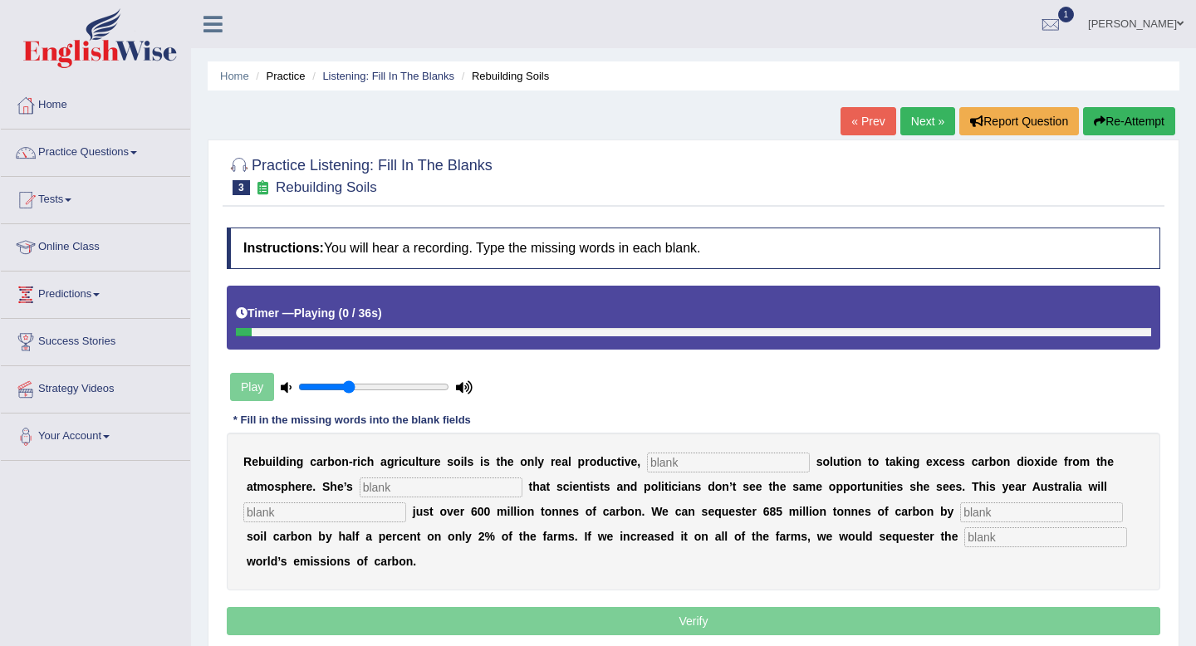
click at [699, 464] on input "text" at bounding box center [728, 463] width 163 height 20
type input "perminate"
click at [423, 488] on input "text" at bounding box center [441, 488] width 163 height 20
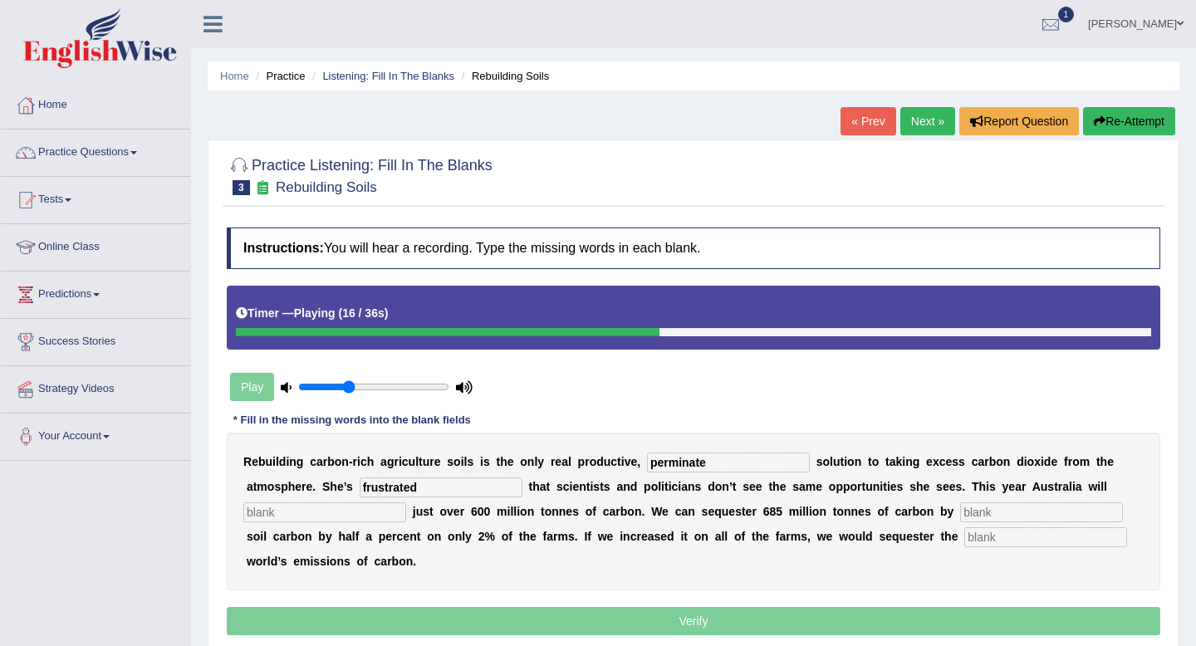
type input "frustrated"
click at [310, 510] on input "text" at bounding box center [324, 513] width 163 height 20
type input "admit"
click at [960, 514] on input "text" at bounding box center [1041, 513] width 163 height 20
type input "increasing"
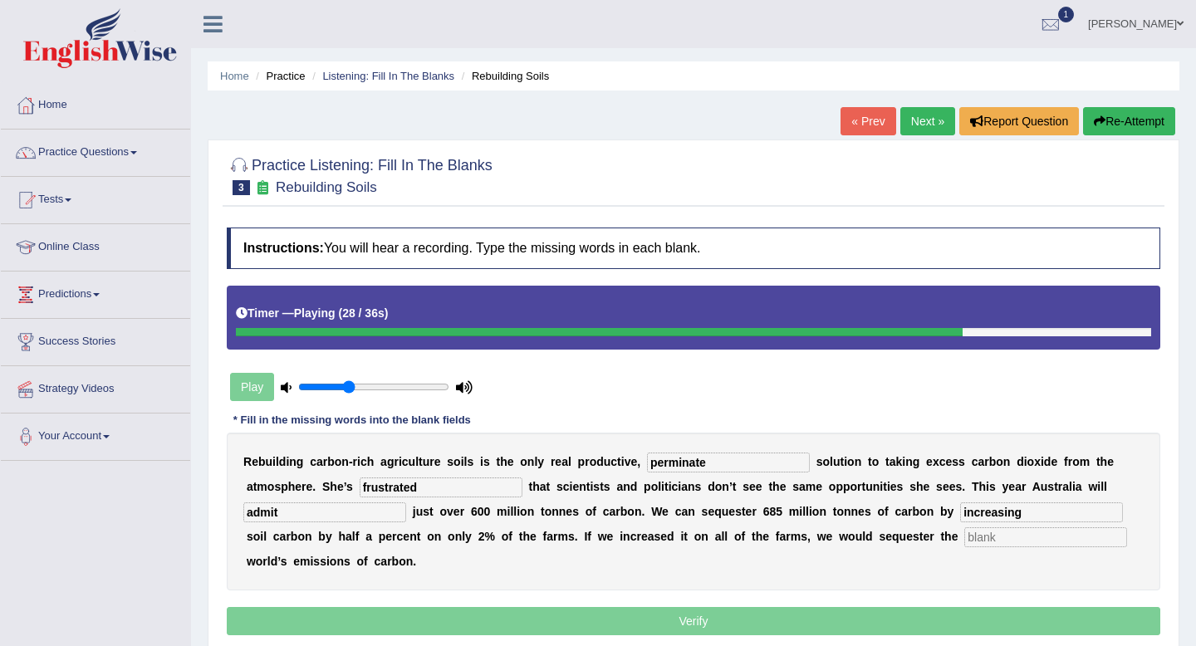
click at [964, 543] on input "text" at bounding box center [1045, 538] width 163 height 20
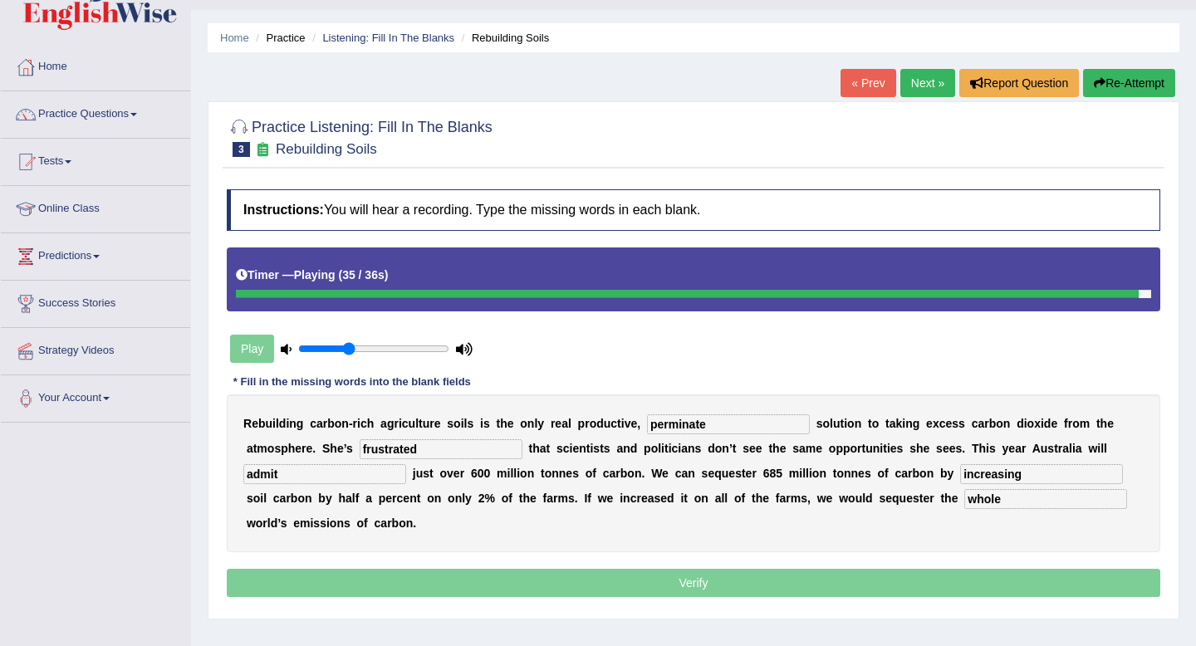
scroll to position [61, 0]
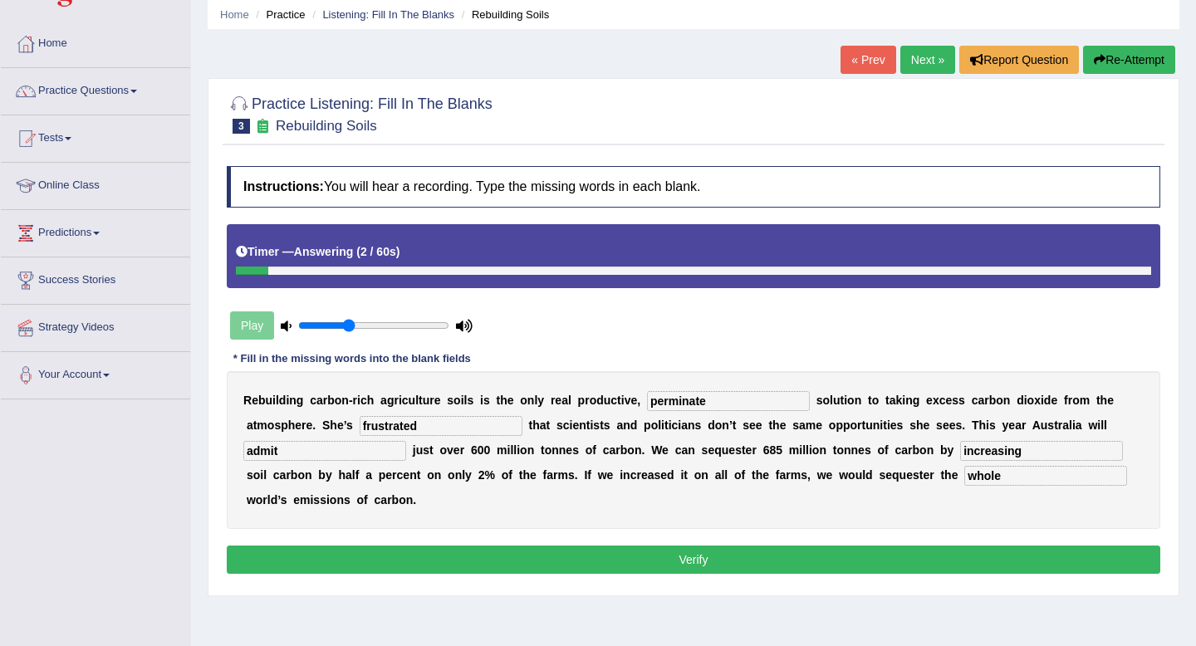
type input "whole"
click at [776, 557] on button "Verify" at bounding box center [694, 560] width 934 height 28
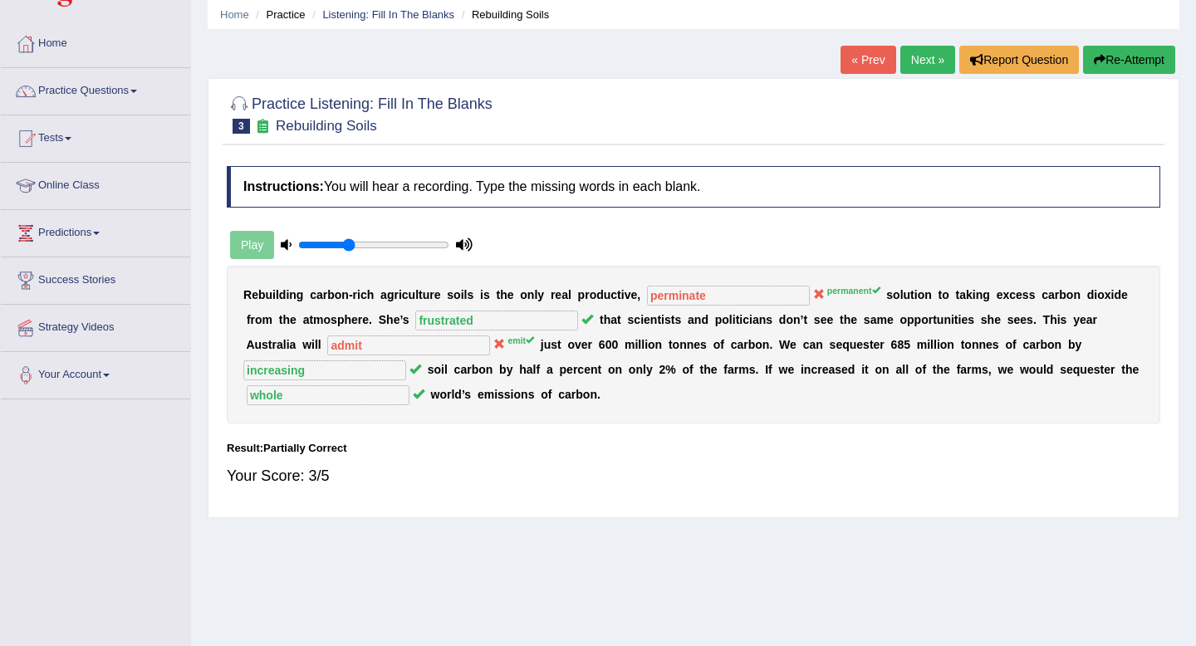
click at [912, 58] on link "Next »" at bounding box center [928, 60] width 55 height 28
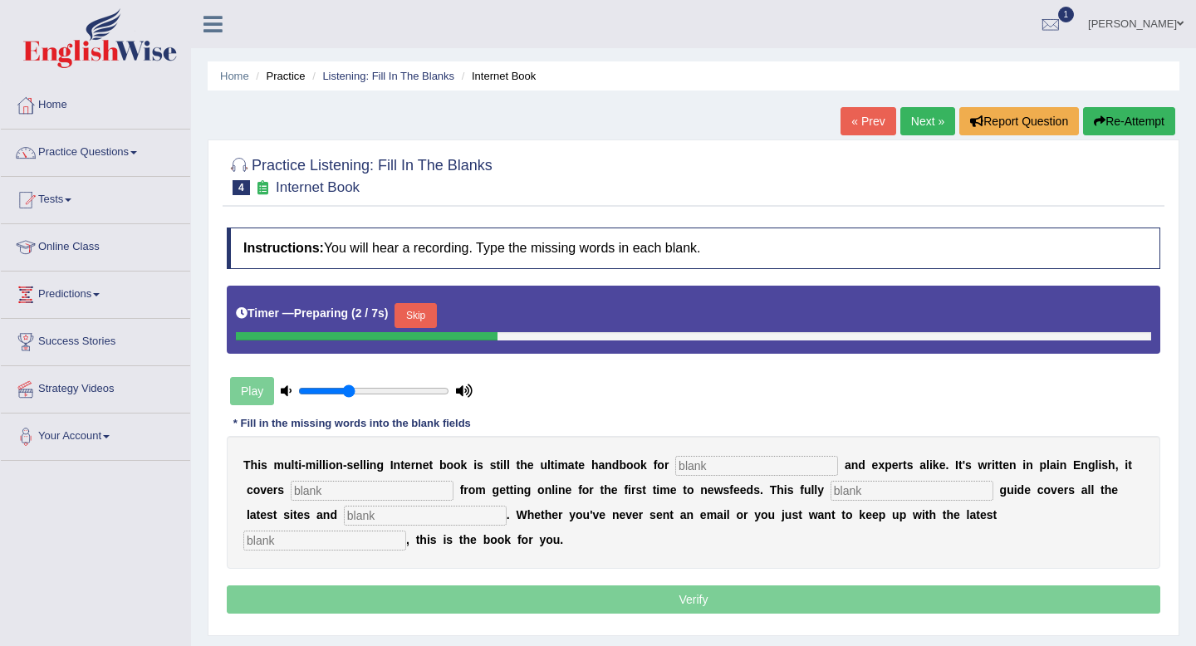
click at [423, 315] on button "Skip" at bounding box center [416, 315] width 42 height 25
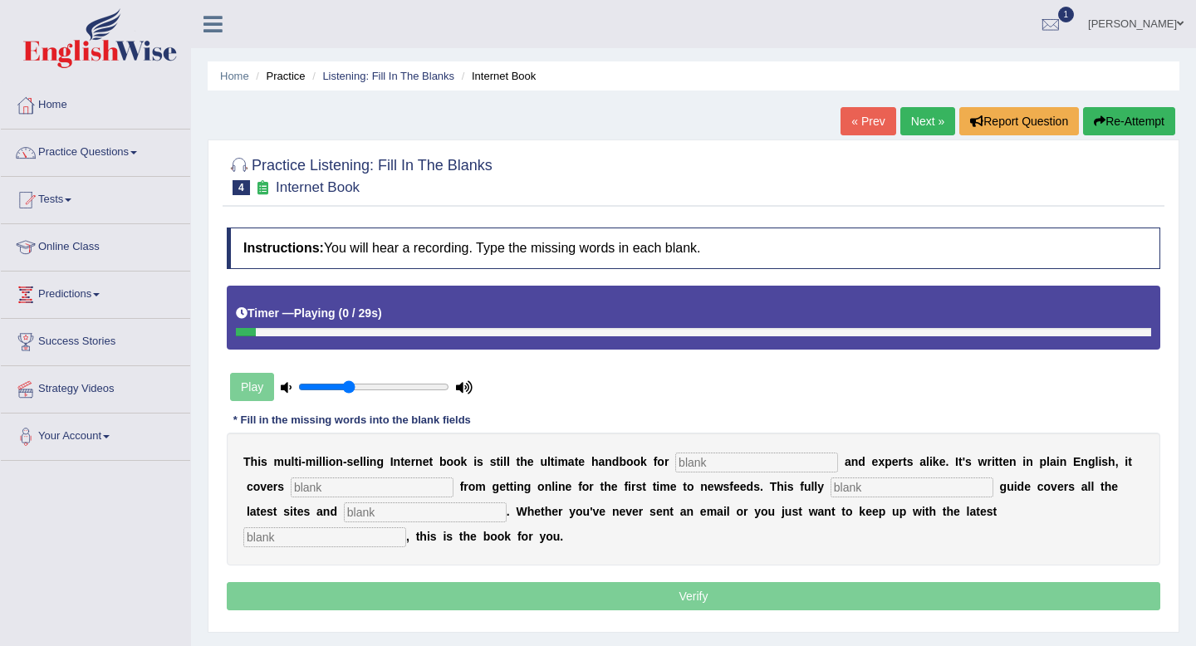
click at [713, 465] on input "text" at bounding box center [756, 463] width 163 height 20
type input "nur"
click at [365, 491] on input "text" at bounding box center [372, 488] width 163 height 20
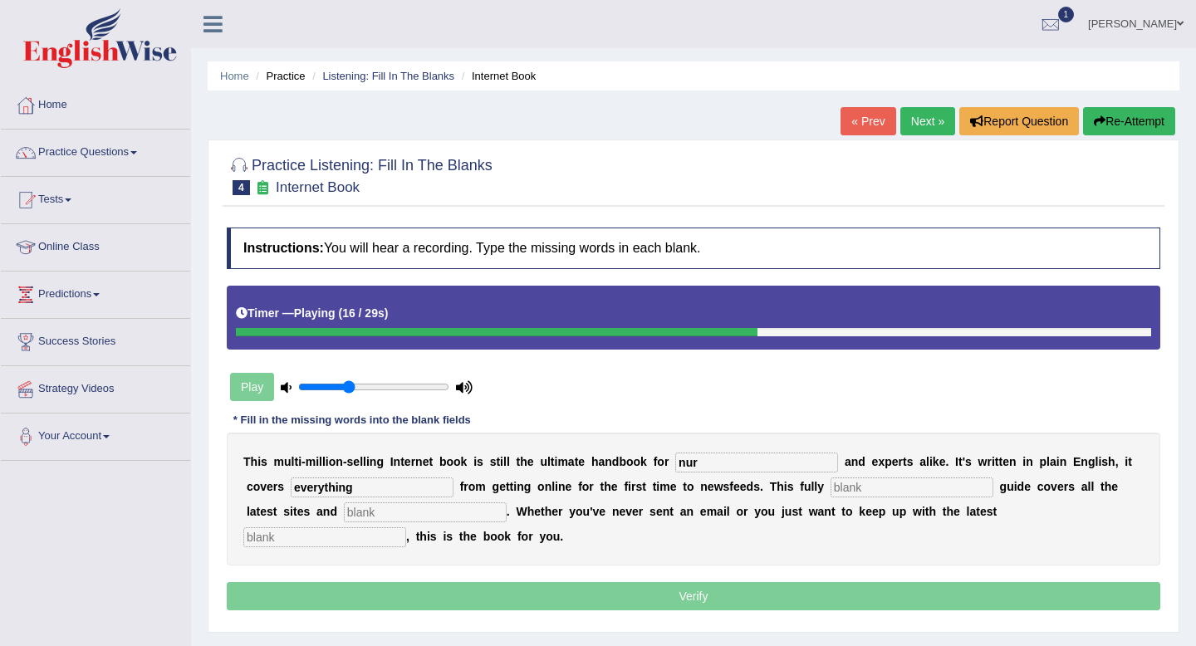
type input "everything"
click at [852, 493] on input "text" at bounding box center [912, 488] width 163 height 20
type input "revise"
click at [345, 516] on input "text" at bounding box center [425, 513] width 163 height 20
type input "crisrs"
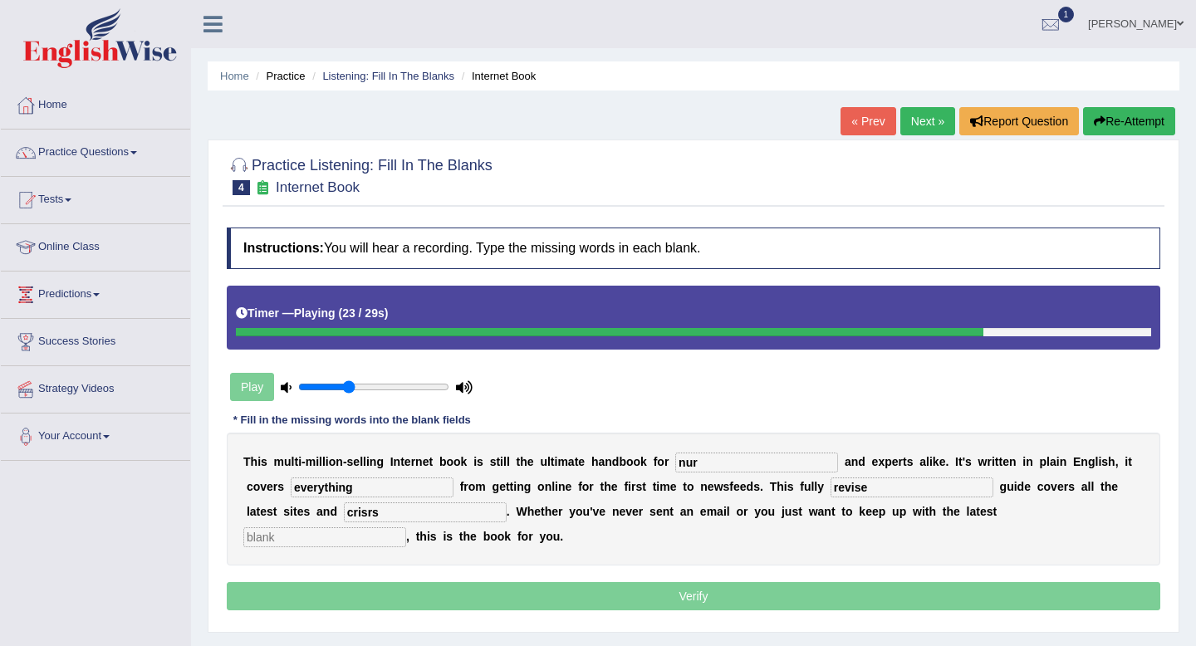
click at [406, 528] on input "text" at bounding box center [324, 538] width 163 height 20
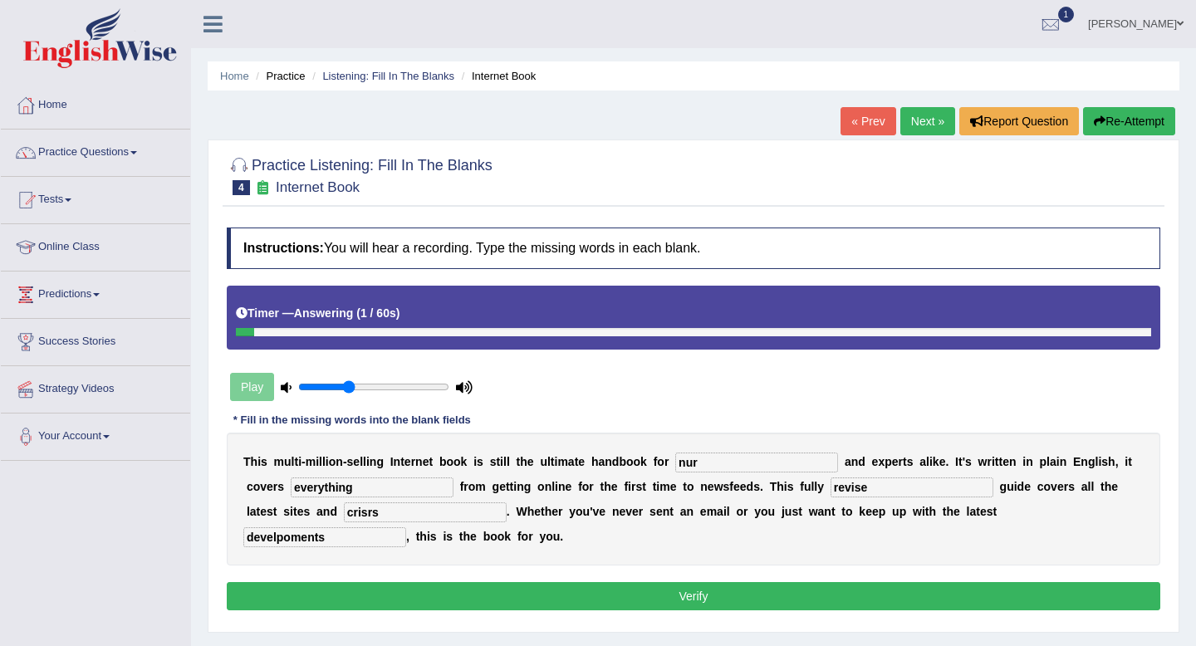
type input "develpoments"
click at [344, 509] on input "crisrs" at bounding box center [425, 513] width 163 height 20
type input "crisis"
click at [700, 461] on input "nur" at bounding box center [756, 463] width 163 height 20
type input "nurvouses"
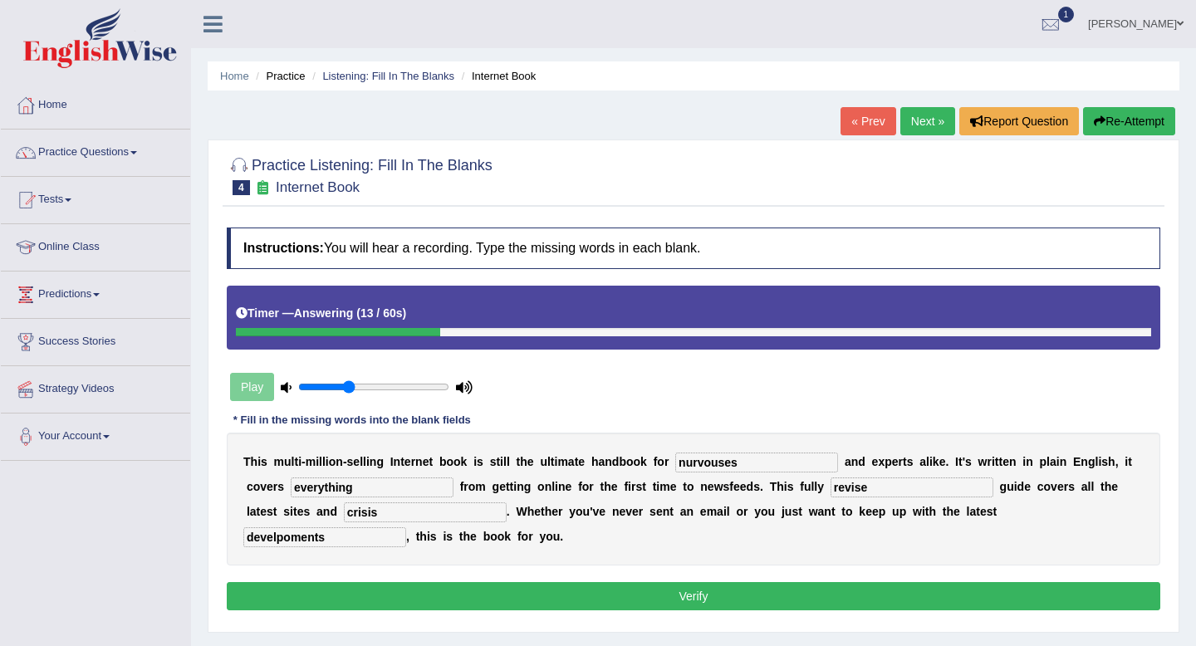
click at [783, 597] on button "Verify" at bounding box center [694, 596] width 934 height 28
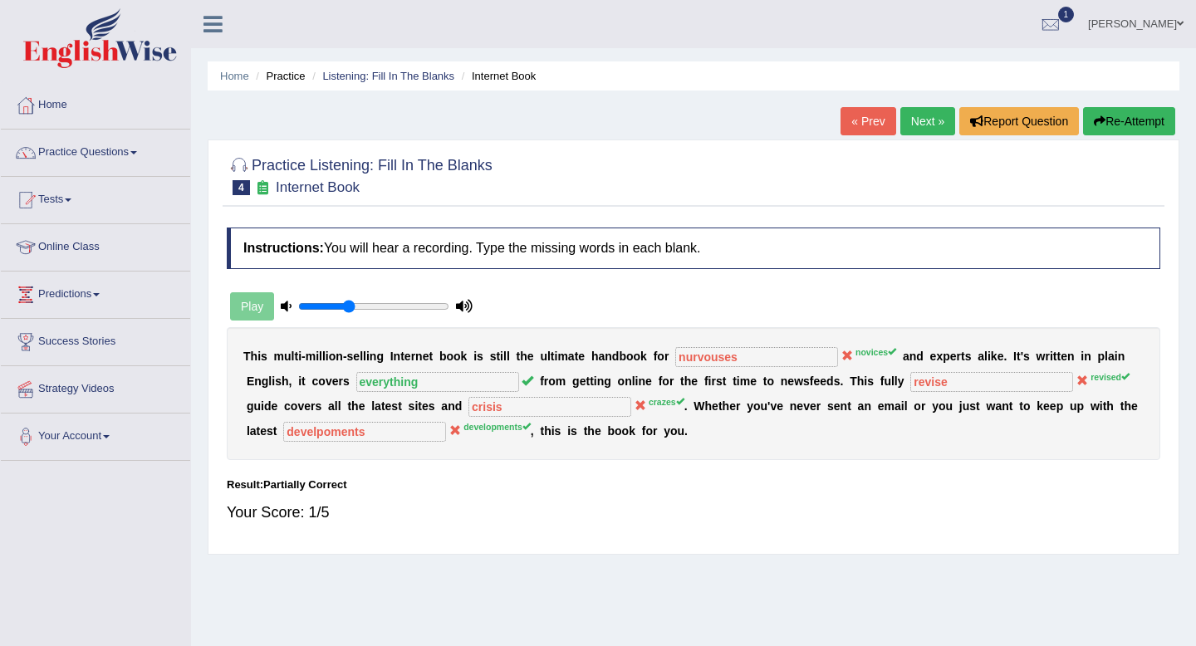
click at [919, 126] on link "Next »" at bounding box center [928, 121] width 55 height 28
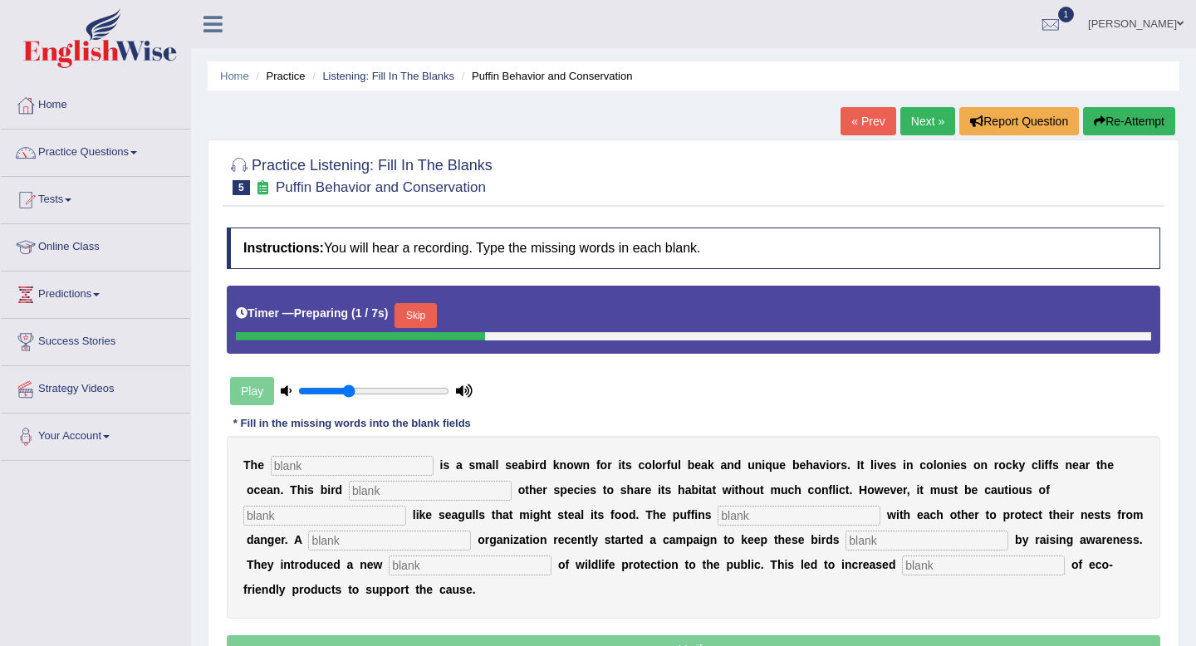
click at [427, 322] on button "Skip" at bounding box center [416, 315] width 42 height 25
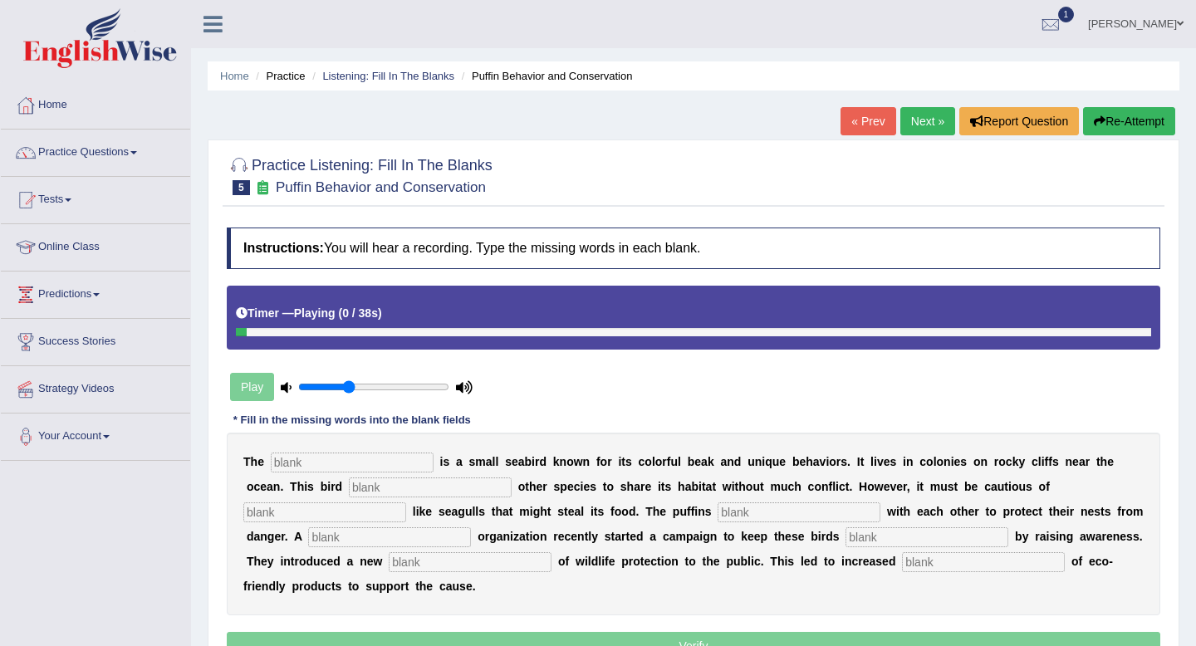
click at [361, 464] on input "text" at bounding box center [352, 463] width 163 height 20
type input "pa"
click at [372, 493] on input "text" at bounding box center [430, 488] width 163 height 20
type input "allows"
click at [406, 503] on input "text" at bounding box center [324, 513] width 163 height 20
